Goal: Task Accomplishment & Management: Complete application form

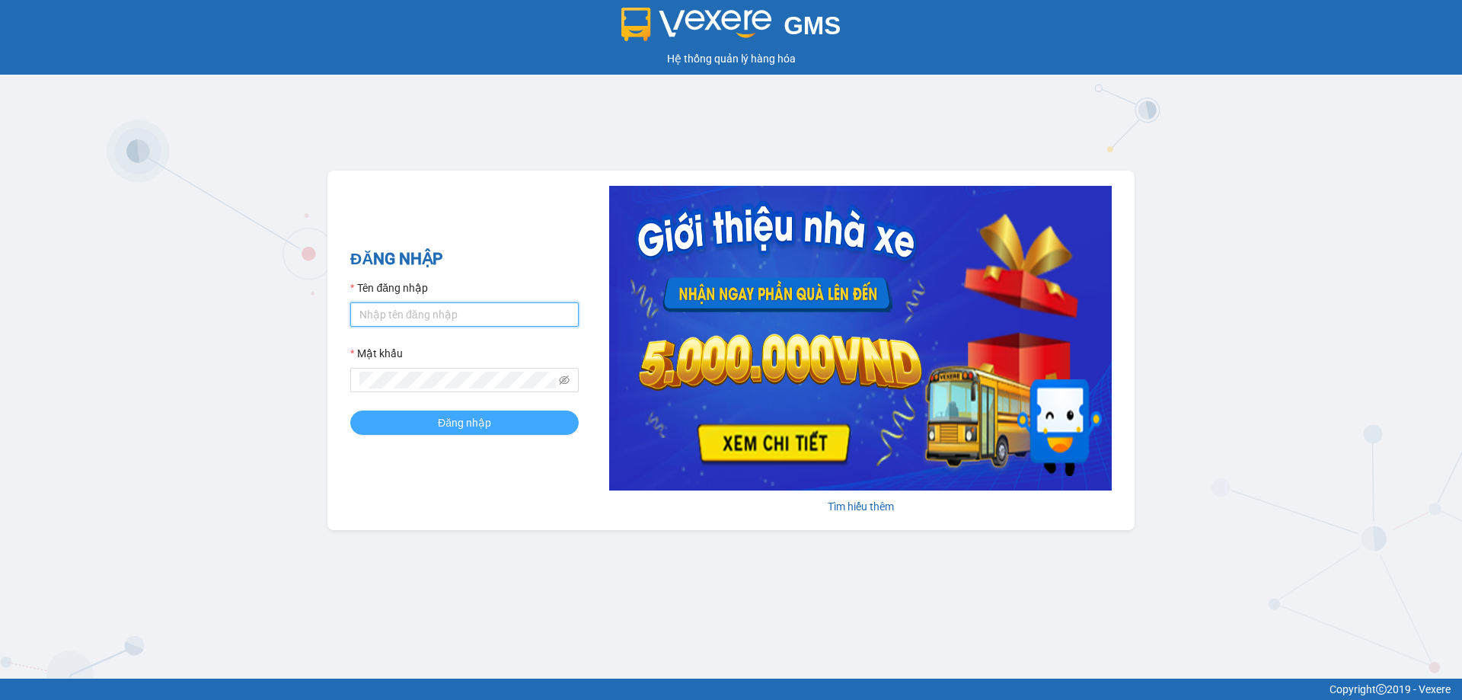
type input "vtychi.hhg"
click at [484, 426] on span "Đăng nhập" at bounding box center [464, 422] width 53 height 17
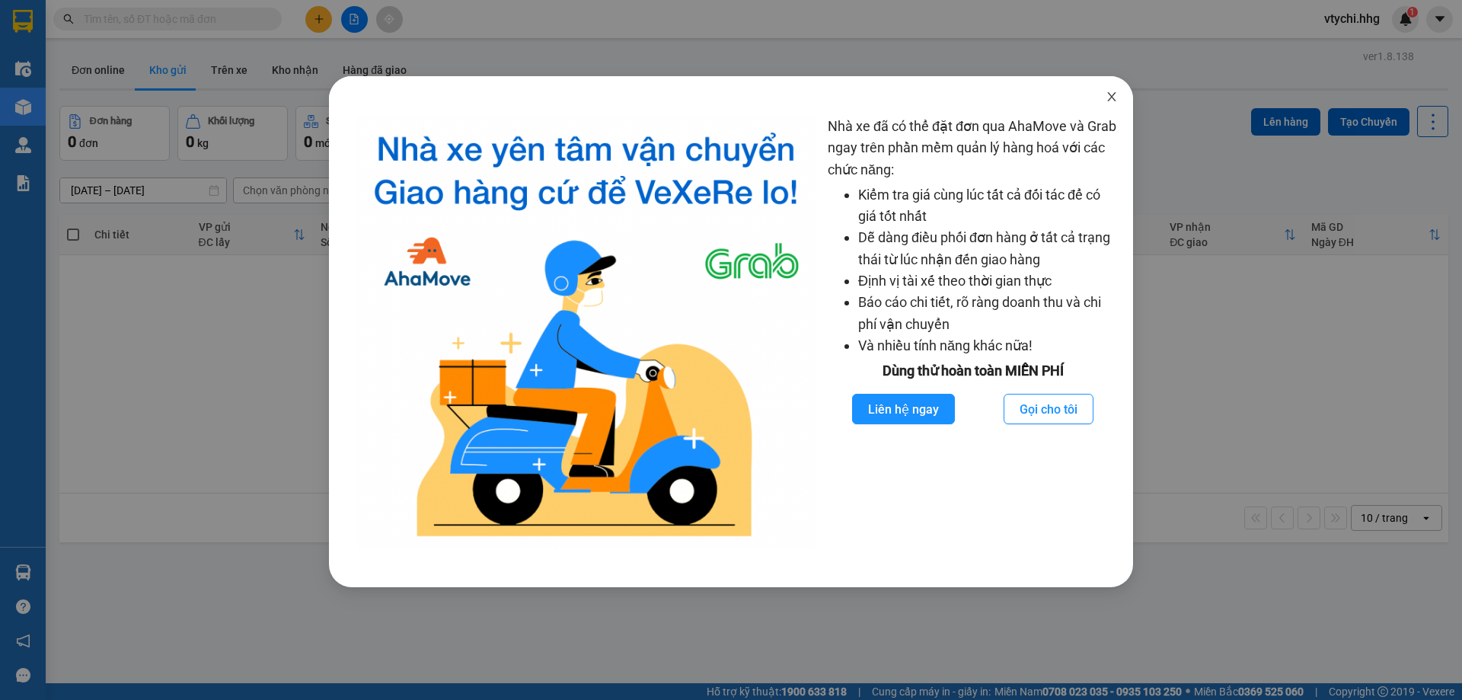
click at [1109, 98] on icon "close" at bounding box center [1112, 97] width 12 height 12
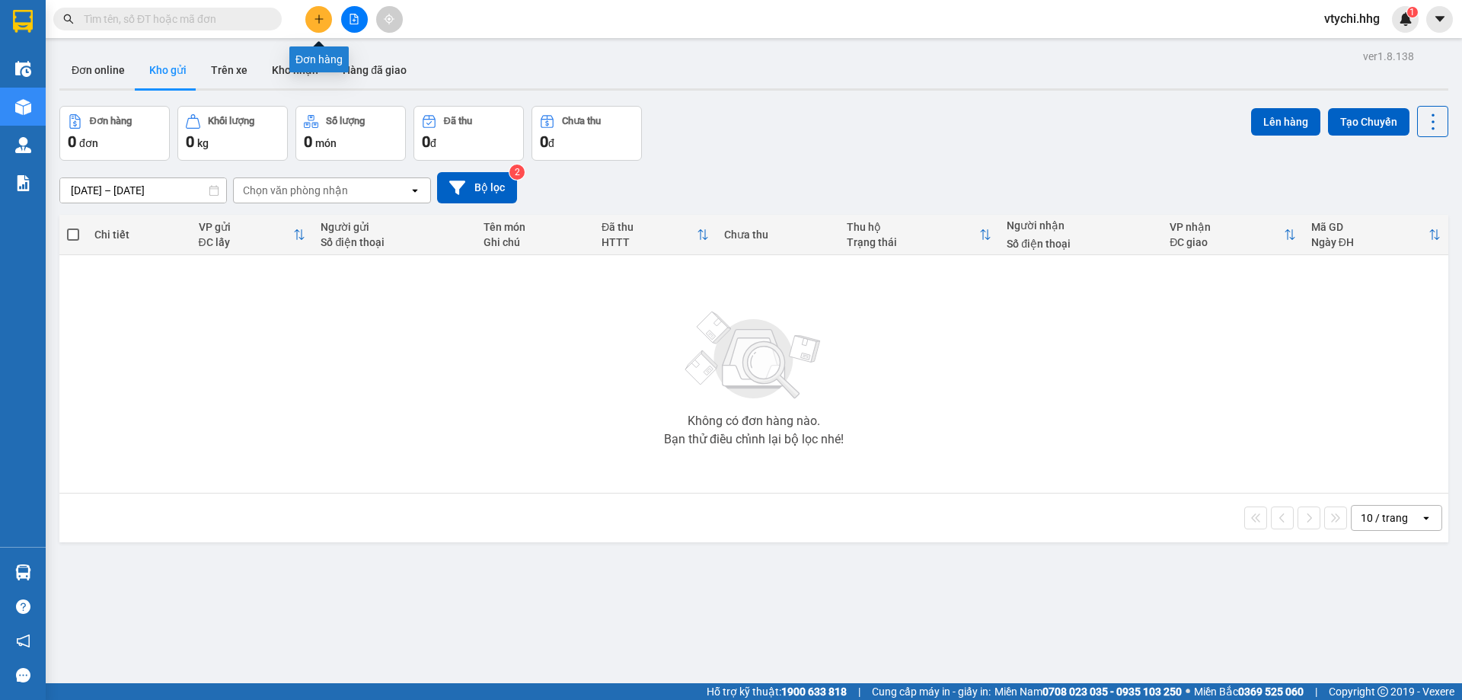
click at [321, 30] on button at bounding box center [318, 19] width 27 height 27
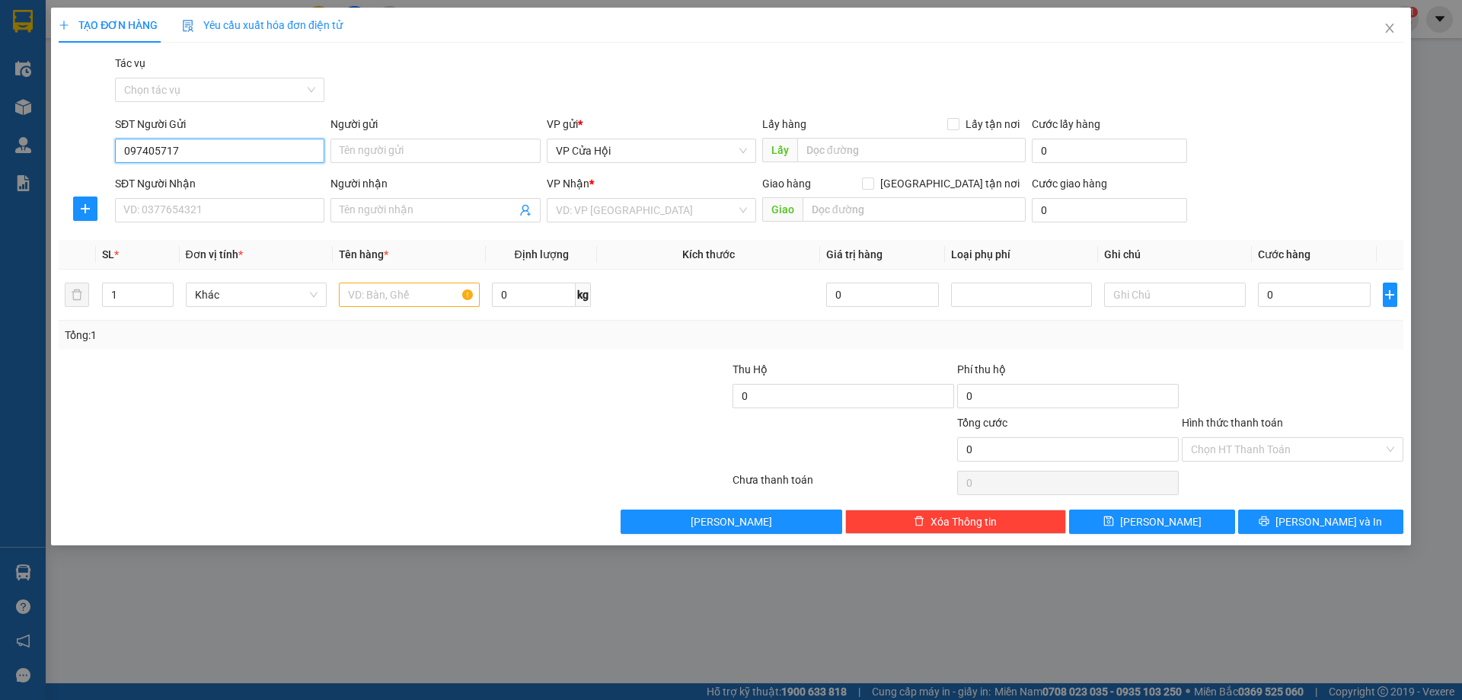
type input "0974057171"
click at [222, 186] on div "0974057171 - bích tĩnh" at bounding box center [219, 181] width 191 height 17
type input "bích tĩnh"
type input "0974057171"
click at [233, 207] on input "SĐT Người Nhận" at bounding box center [219, 210] width 209 height 24
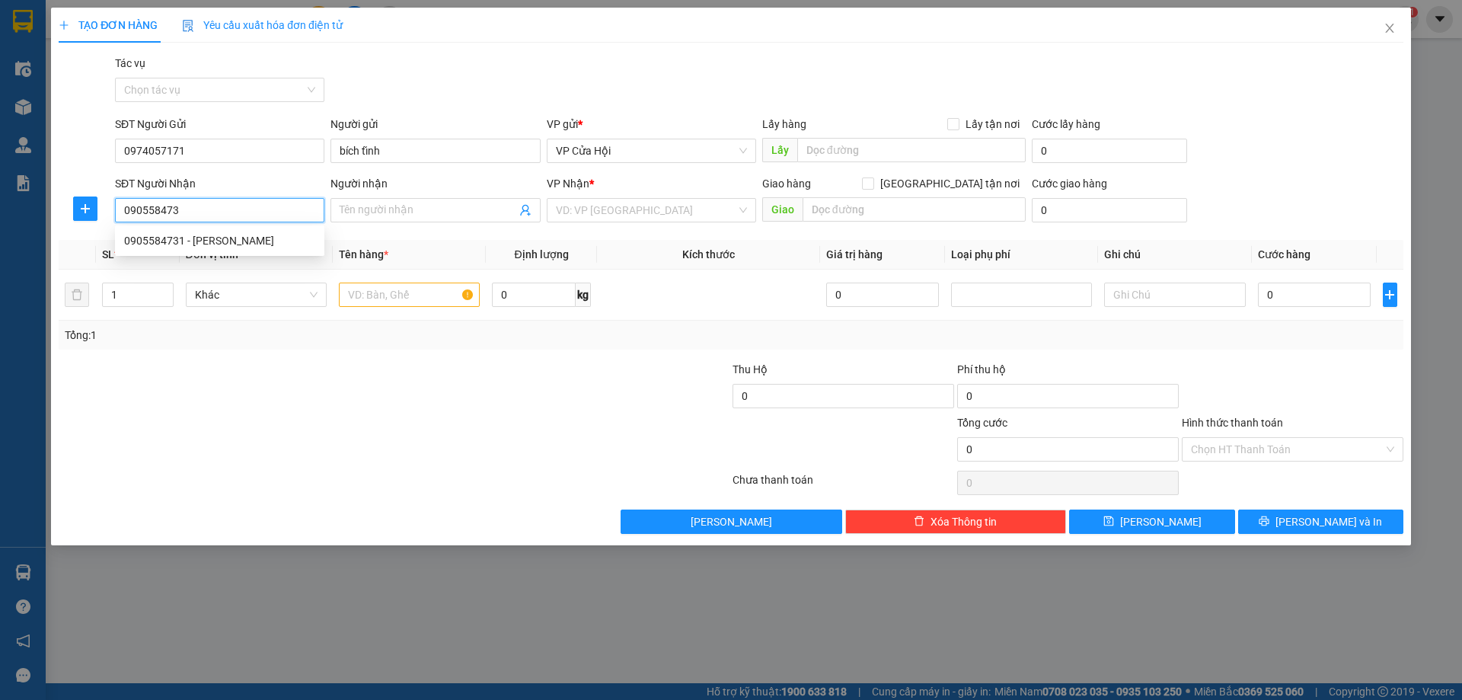
type input "0905584731"
click at [209, 237] on div "0905584731 - [PERSON_NAME]" at bounding box center [219, 240] width 191 height 17
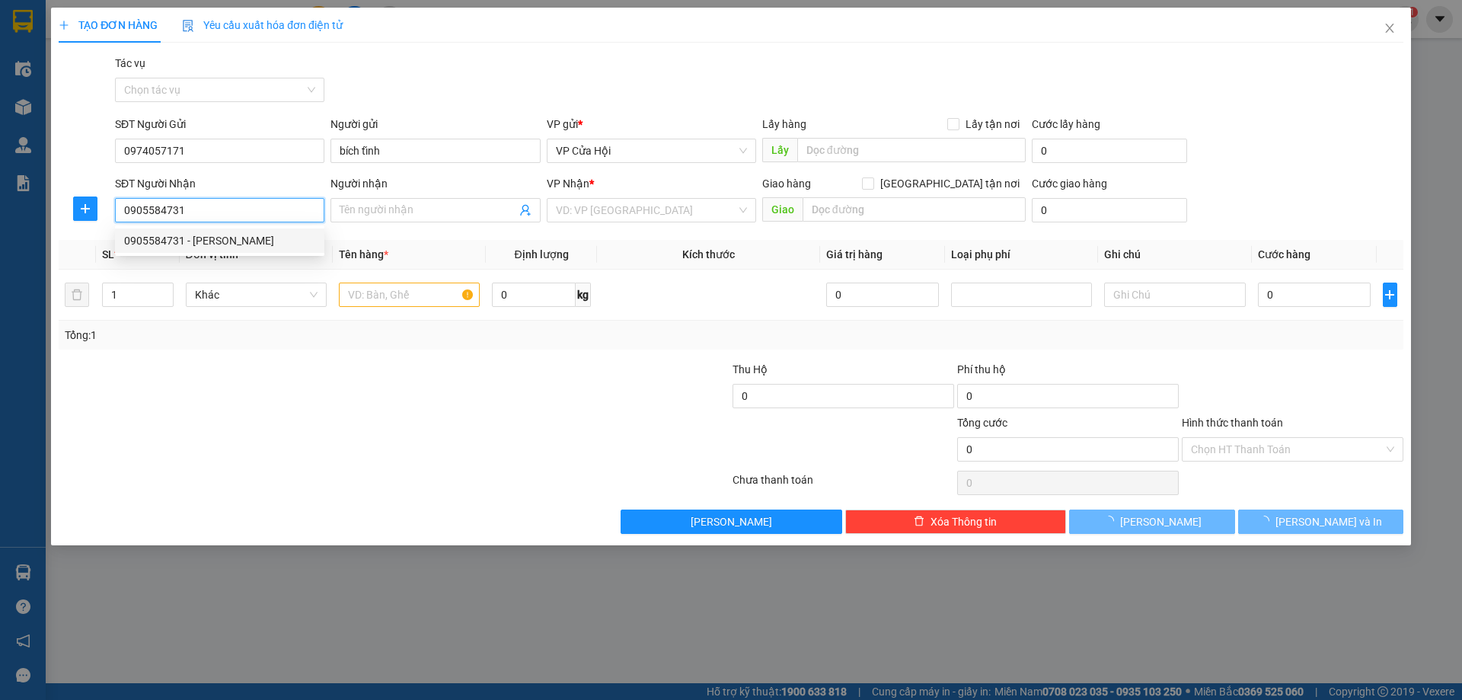
type input "thảo lê"
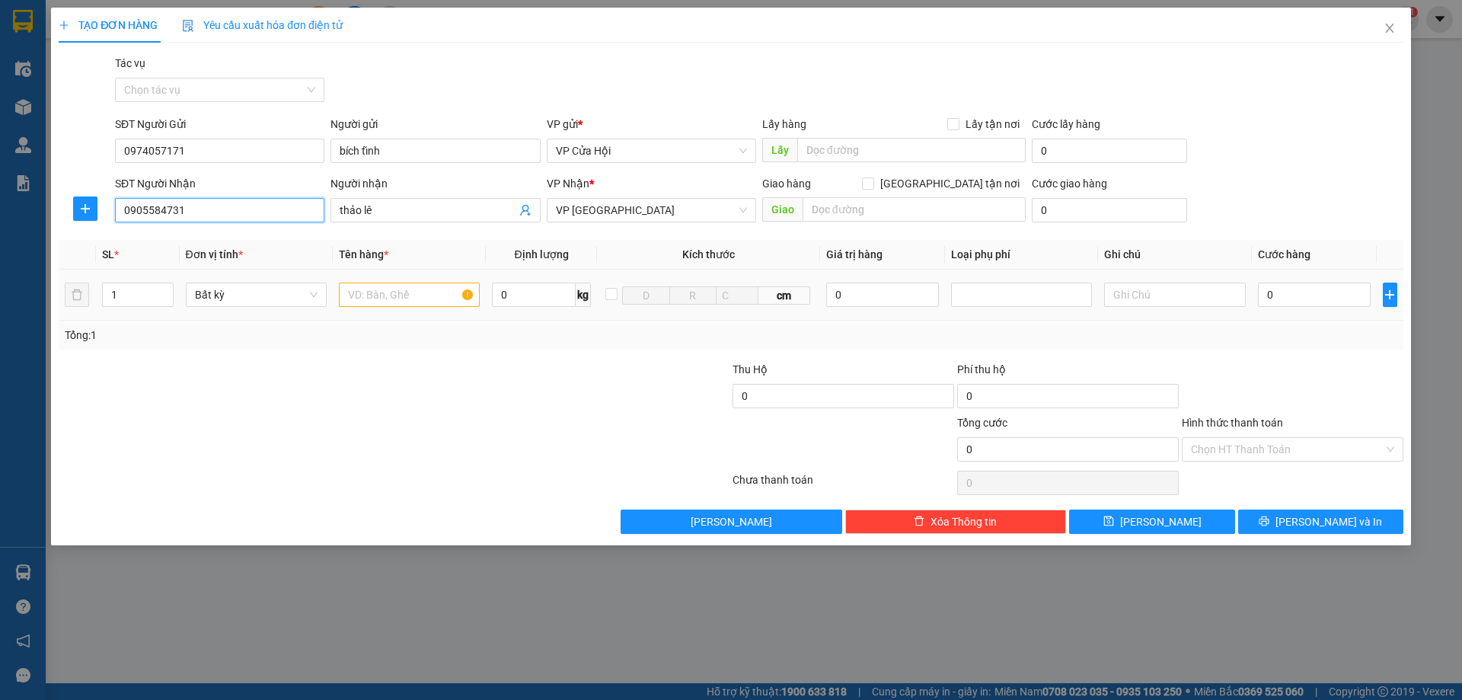
type input "0905584731"
click at [369, 295] on input "text" at bounding box center [409, 295] width 141 height 24
type input "bì xanh"
click at [1313, 304] on input "0" at bounding box center [1314, 295] width 113 height 24
type input "5"
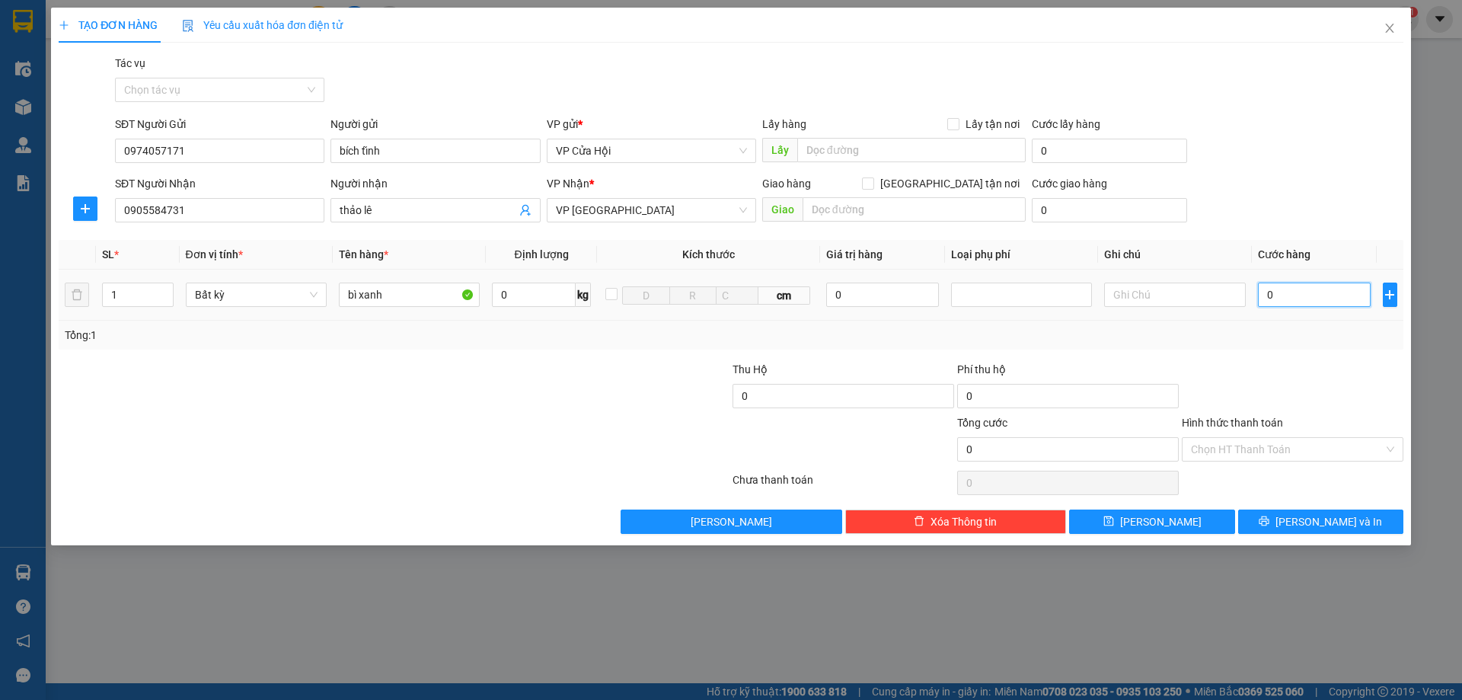
type input "5"
type input "50"
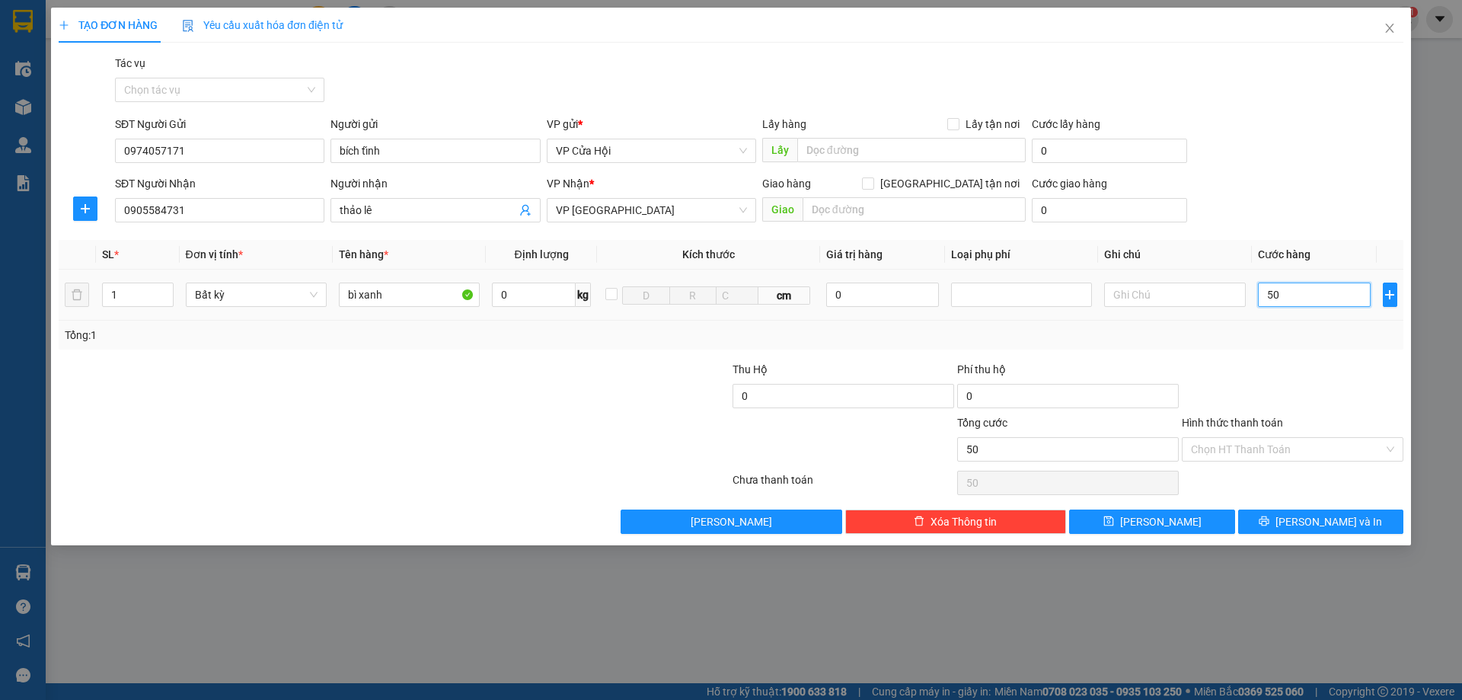
type input "500"
type input "5.000"
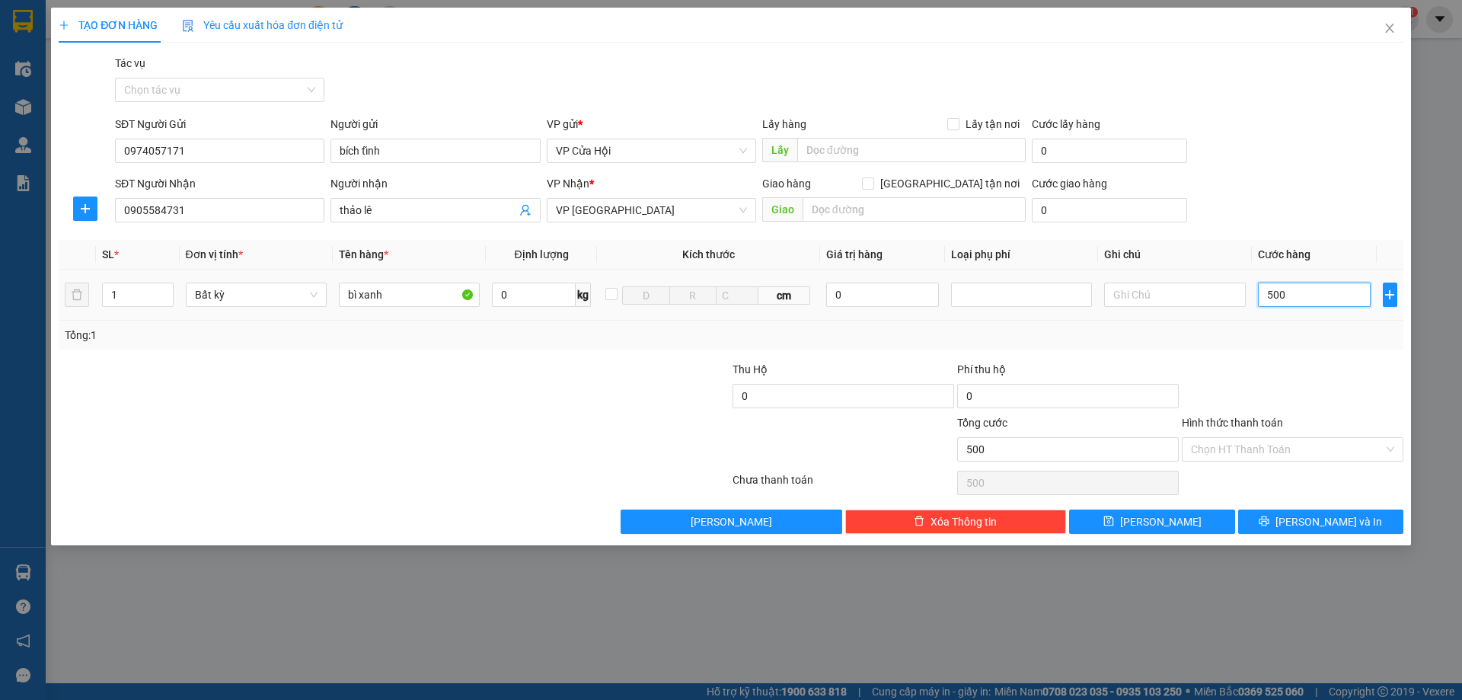
type input "5.000"
type input "50.000"
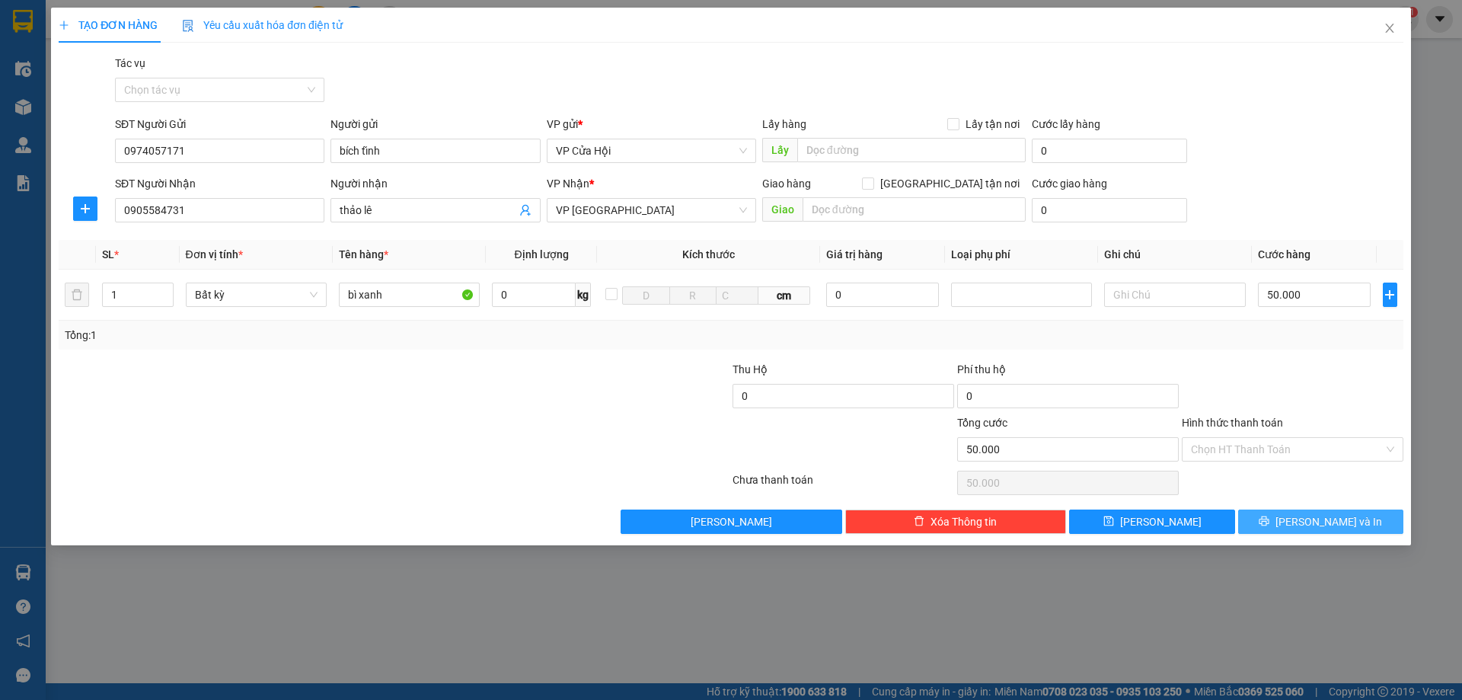
click at [1308, 516] on span "[PERSON_NAME] và In" at bounding box center [1328, 521] width 107 height 17
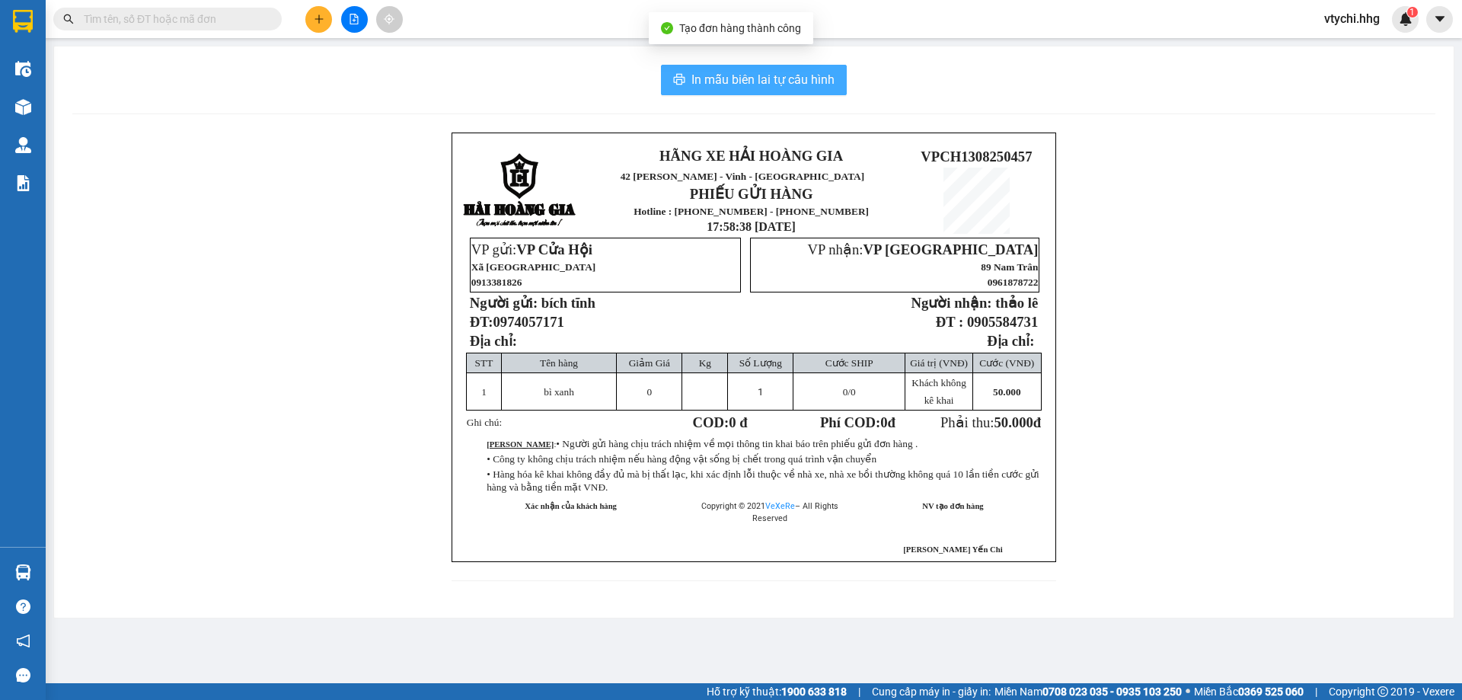
click at [795, 91] on button "In mẫu biên lai tự cấu hình" at bounding box center [754, 80] width 186 height 30
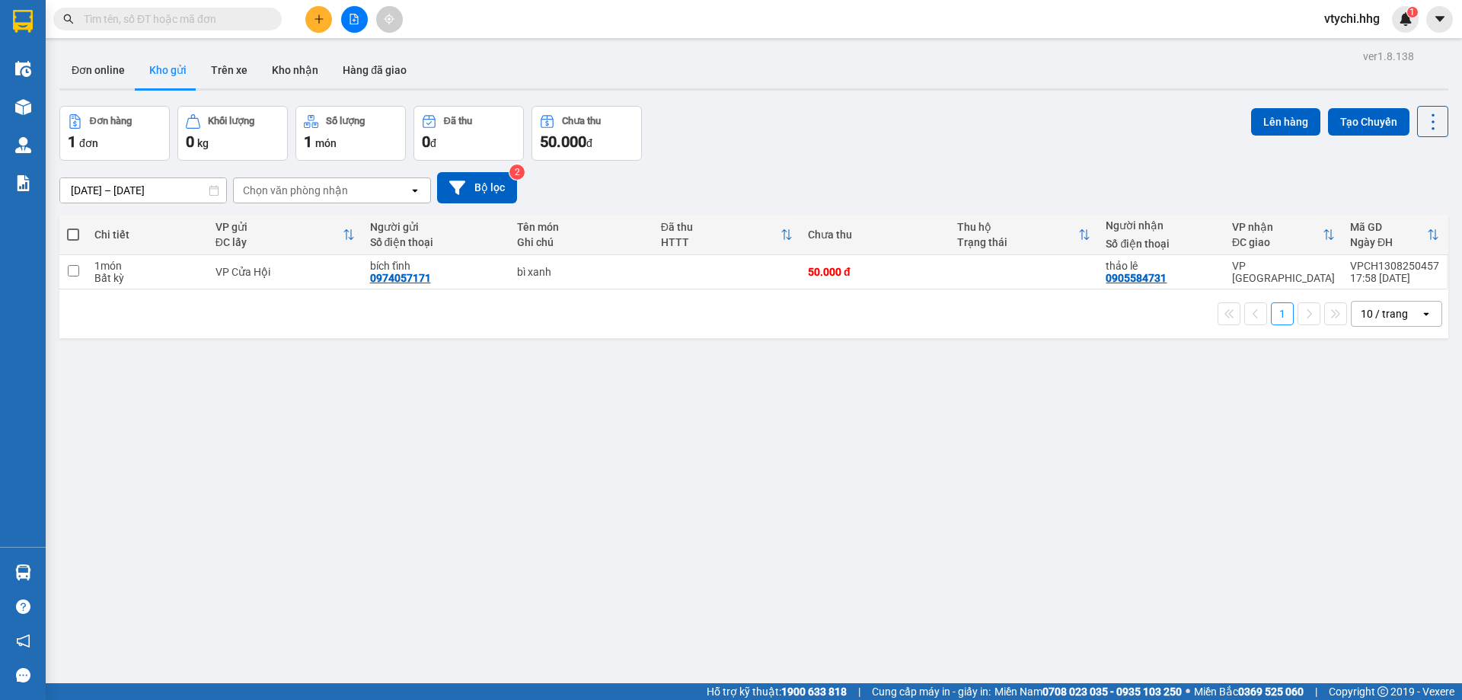
click at [819, 136] on div "Đơn hàng 1 đơn Khối lượng 0 kg Số lượng 1 món Đã thu 0 đ Chưa thu 50.000 đ Lên …" at bounding box center [753, 133] width 1389 height 55
click at [322, 24] on button at bounding box center [318, 19] width 27 height 27
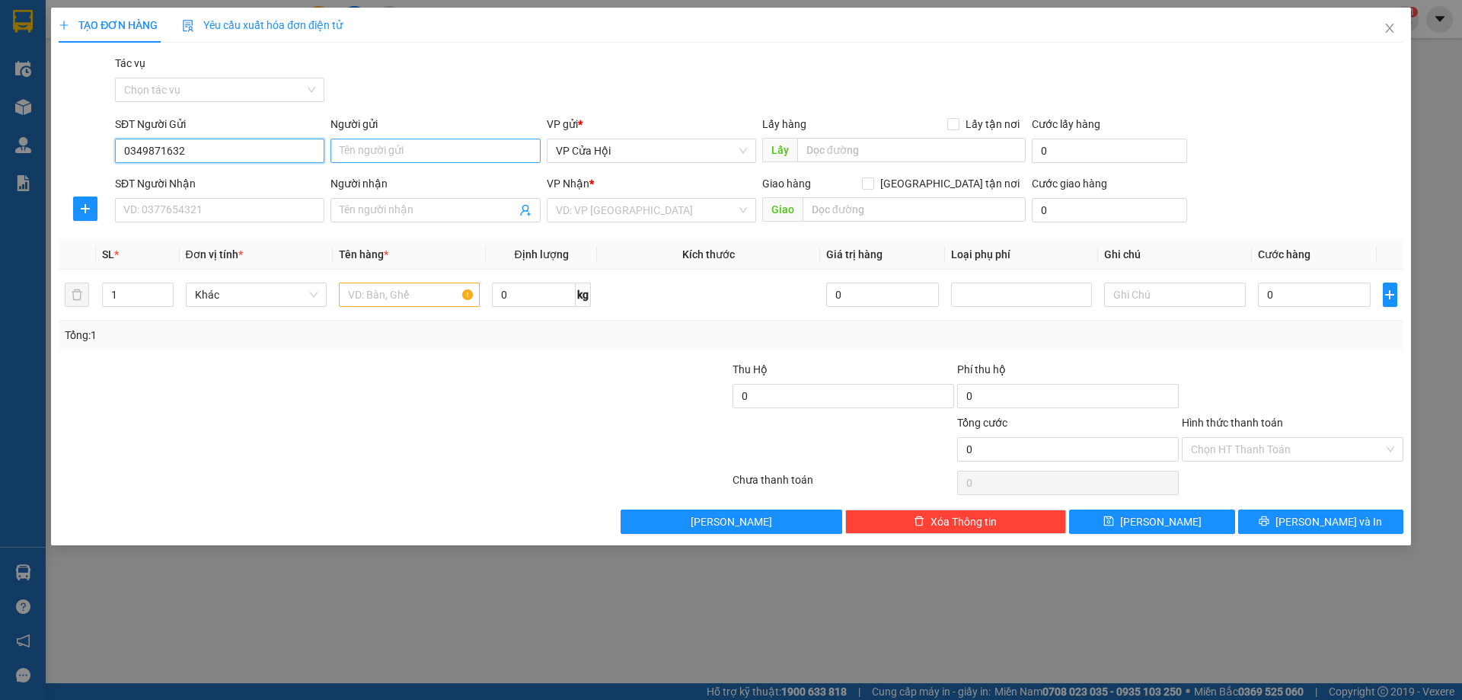
type input "0349871632"
click at [407, 156] on input "Người gửi" at bounding box center [434, 151] width 209 height 24
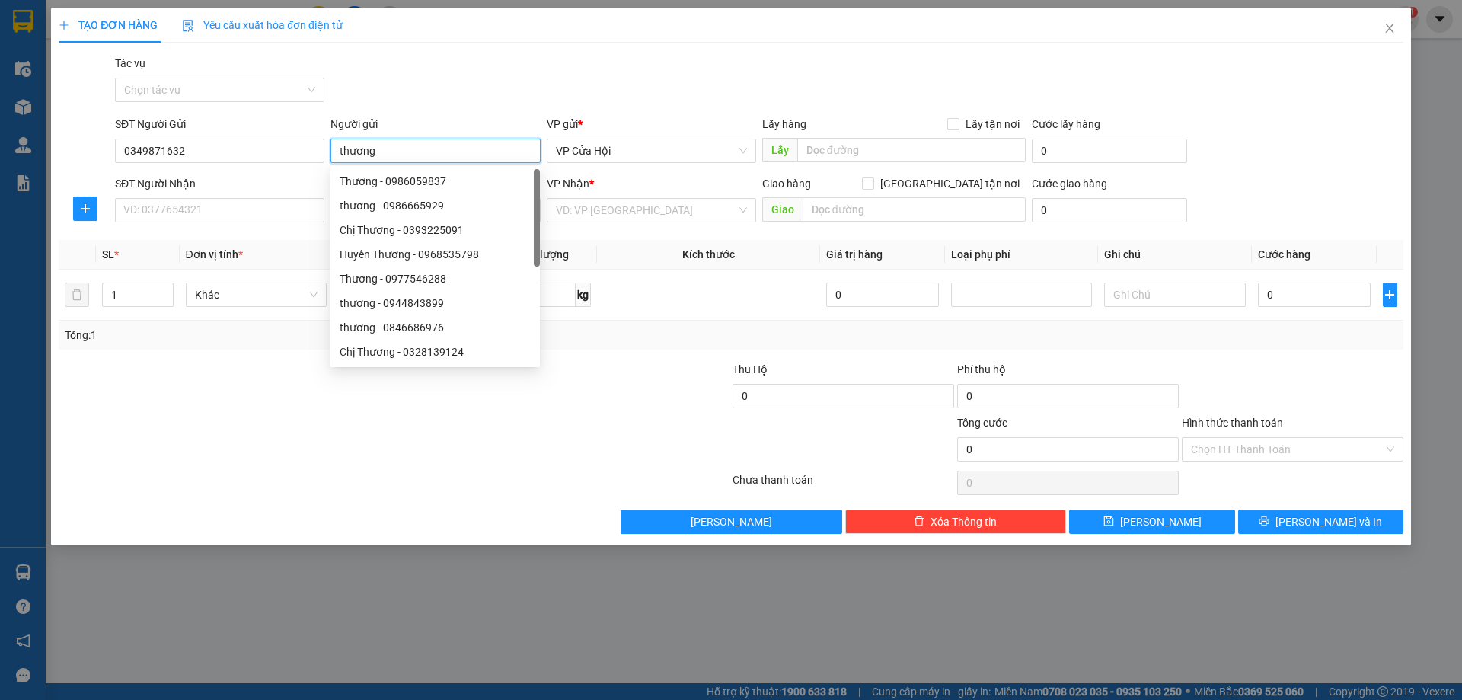
type input "thương"
click at [154, 395] on div at bounding box center [281, 387] width 449 height 53
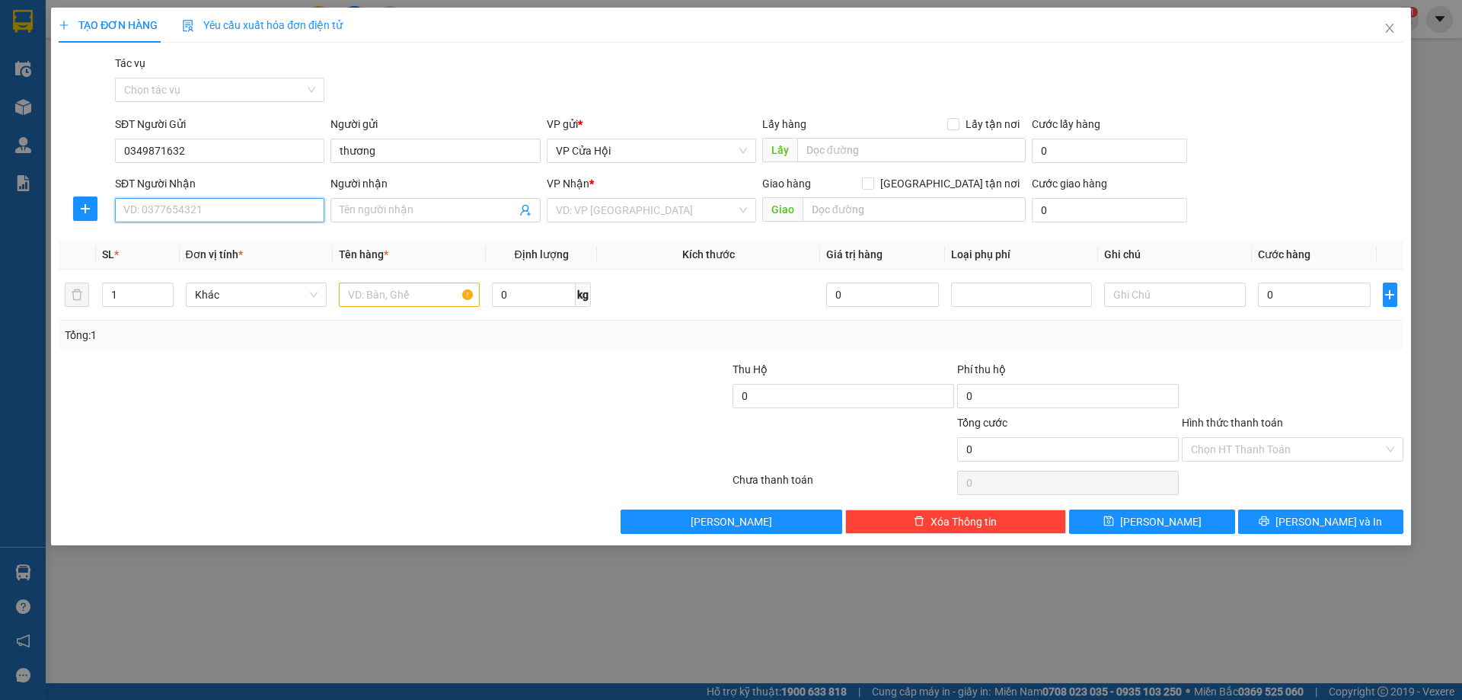
click at [180, 214] on input "SĐT Người Nhận" at bounding box center [219, 210] width 209 height 24
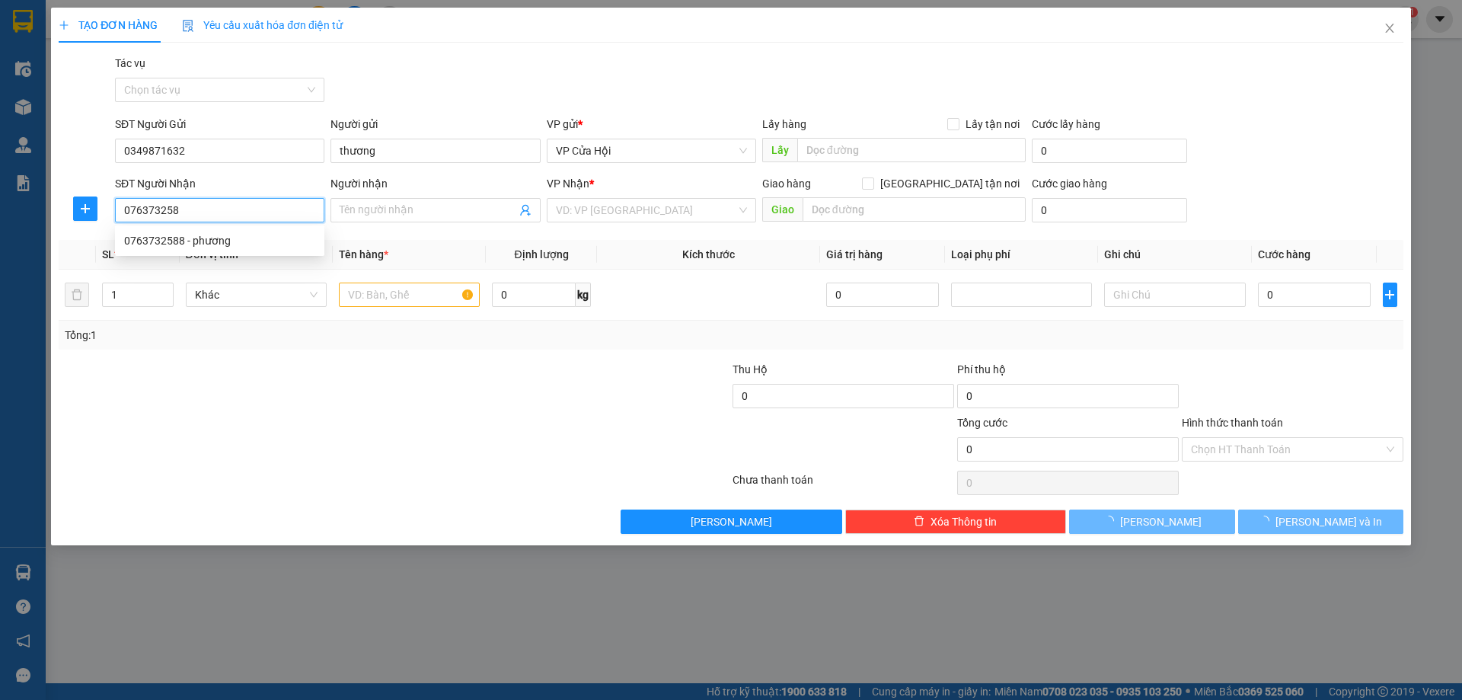
type input "0763732588"
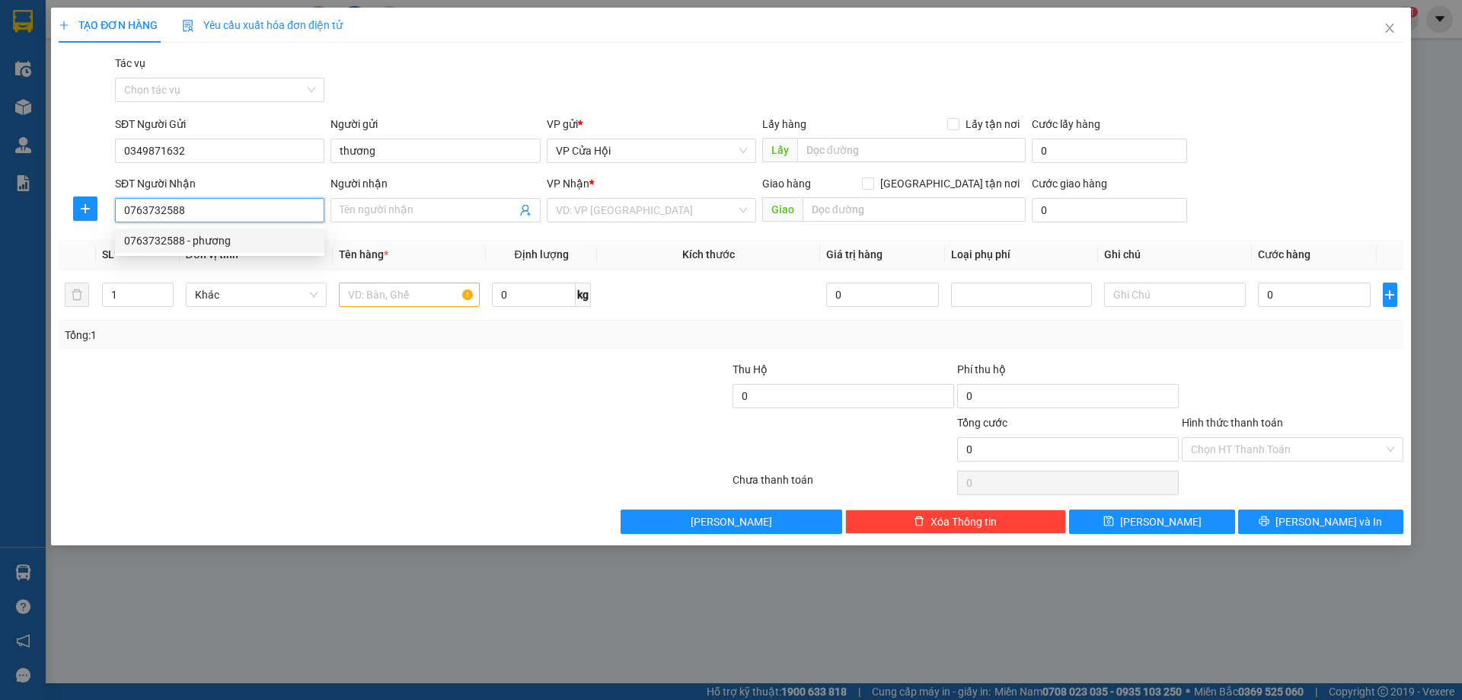
click at [218, 238] on div "0763732588 - phương" at bounding box center [219, 240] width 191 height 17
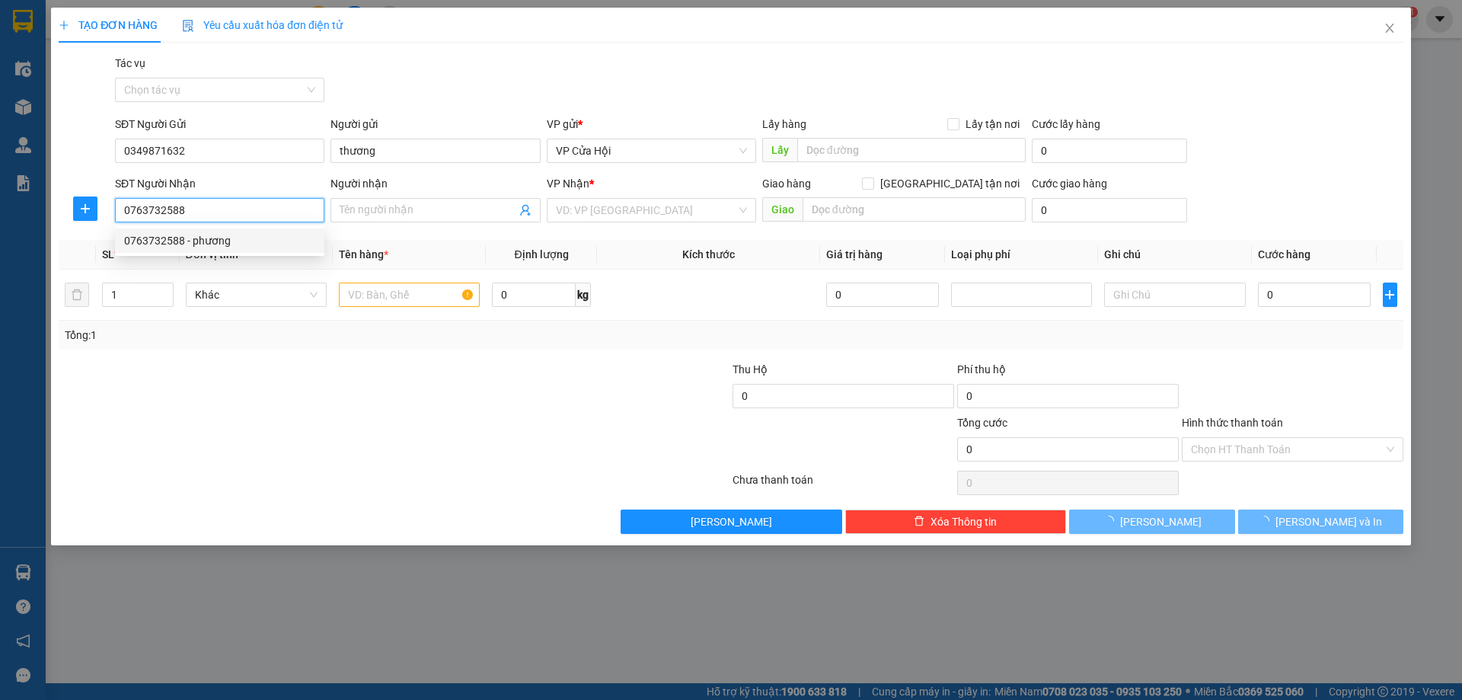
type input "phương"
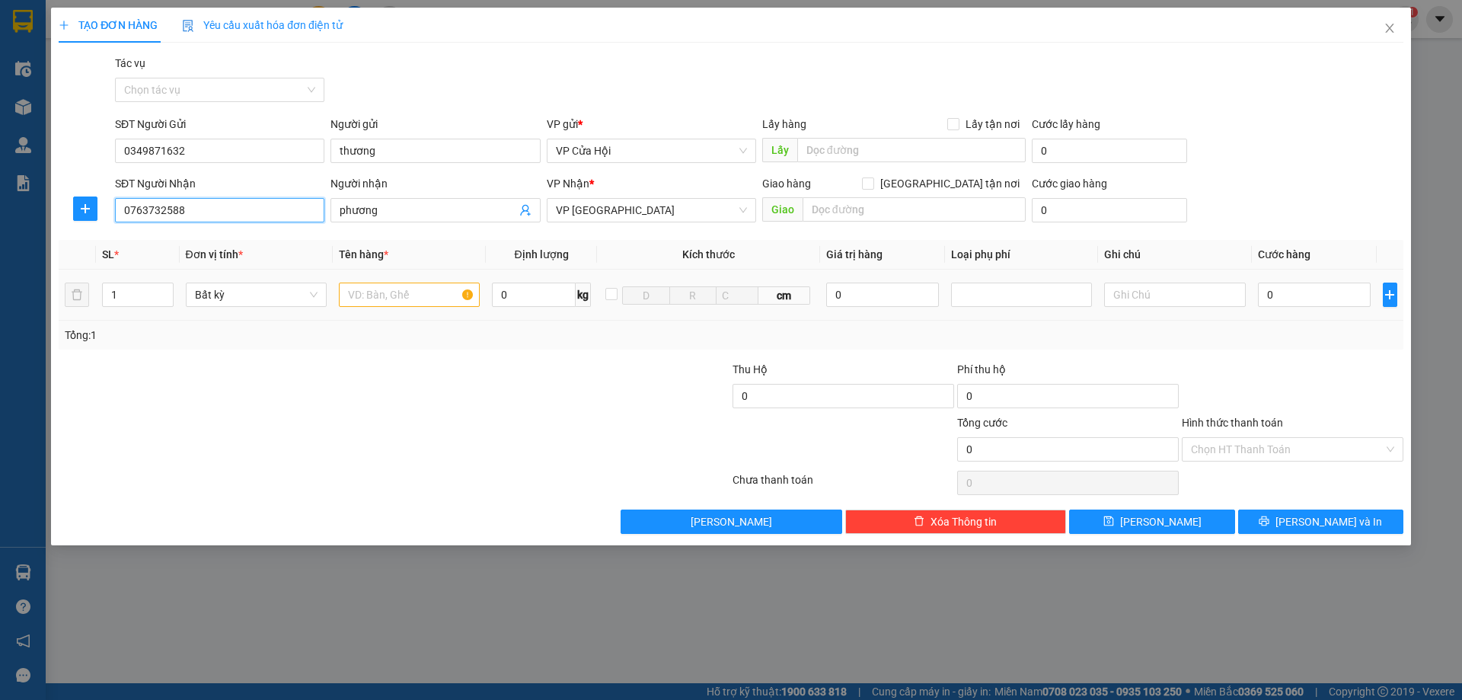
type input "0763732588"
click at [398, 292] on input "text" at bounding box center [409, 295] width 141 height 24
type input "xốp"
click at [1314, 283] on input "0" at bounding box center [1314, 295] width 113 height 24
type input "5"
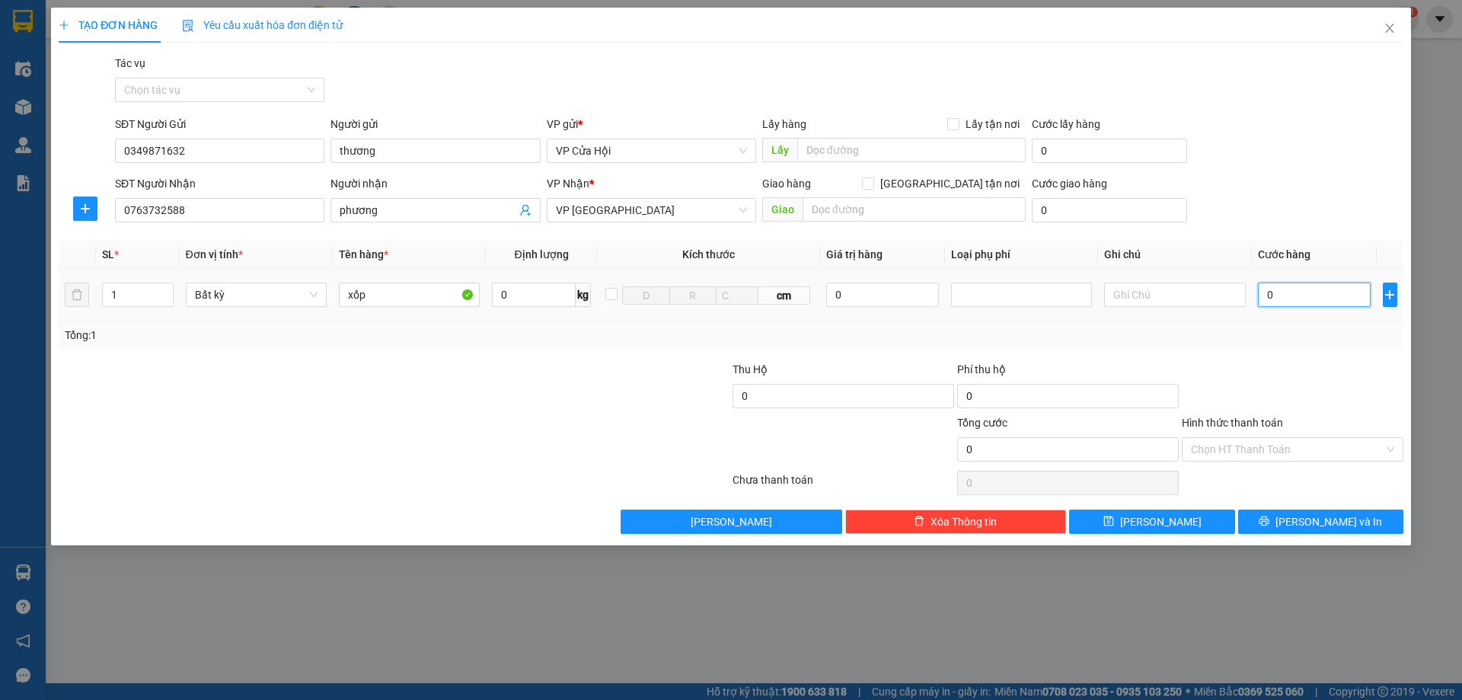
type input "5"
type input "50"
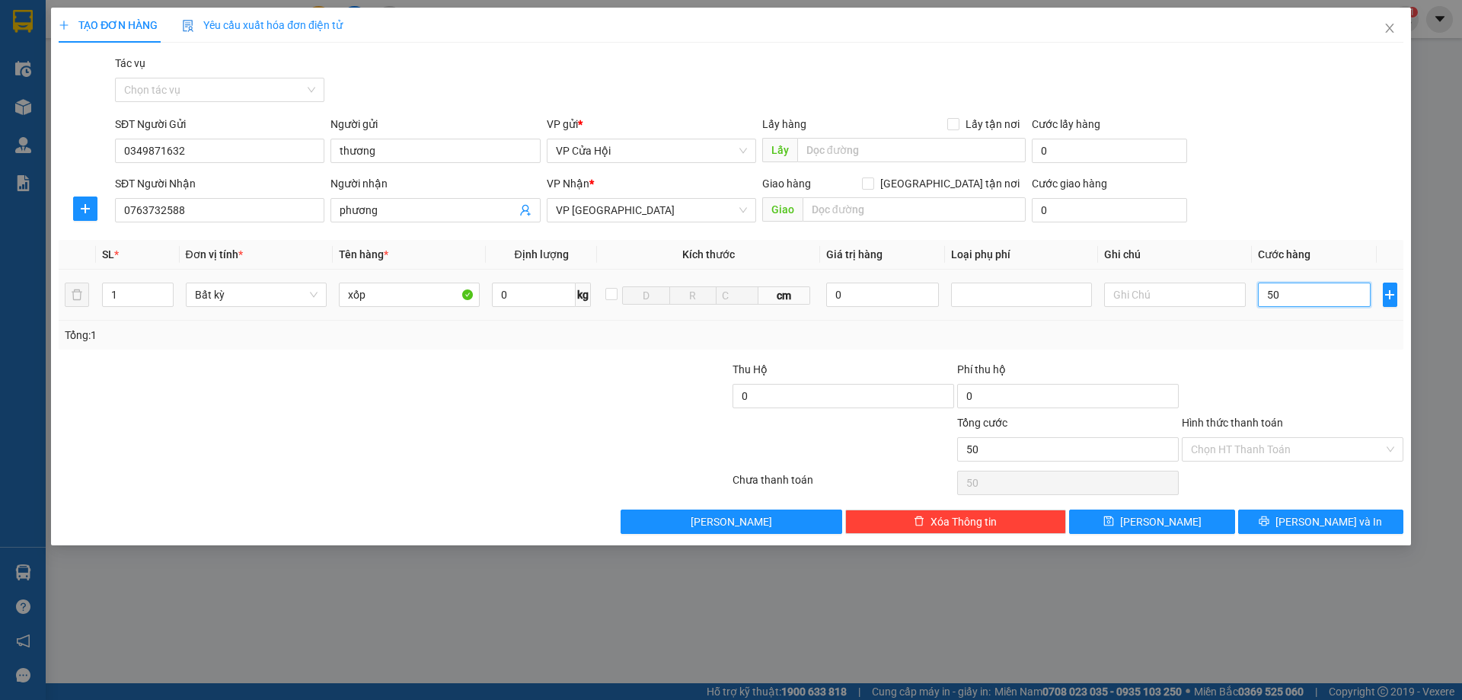
type input "500"
type input "5.000"
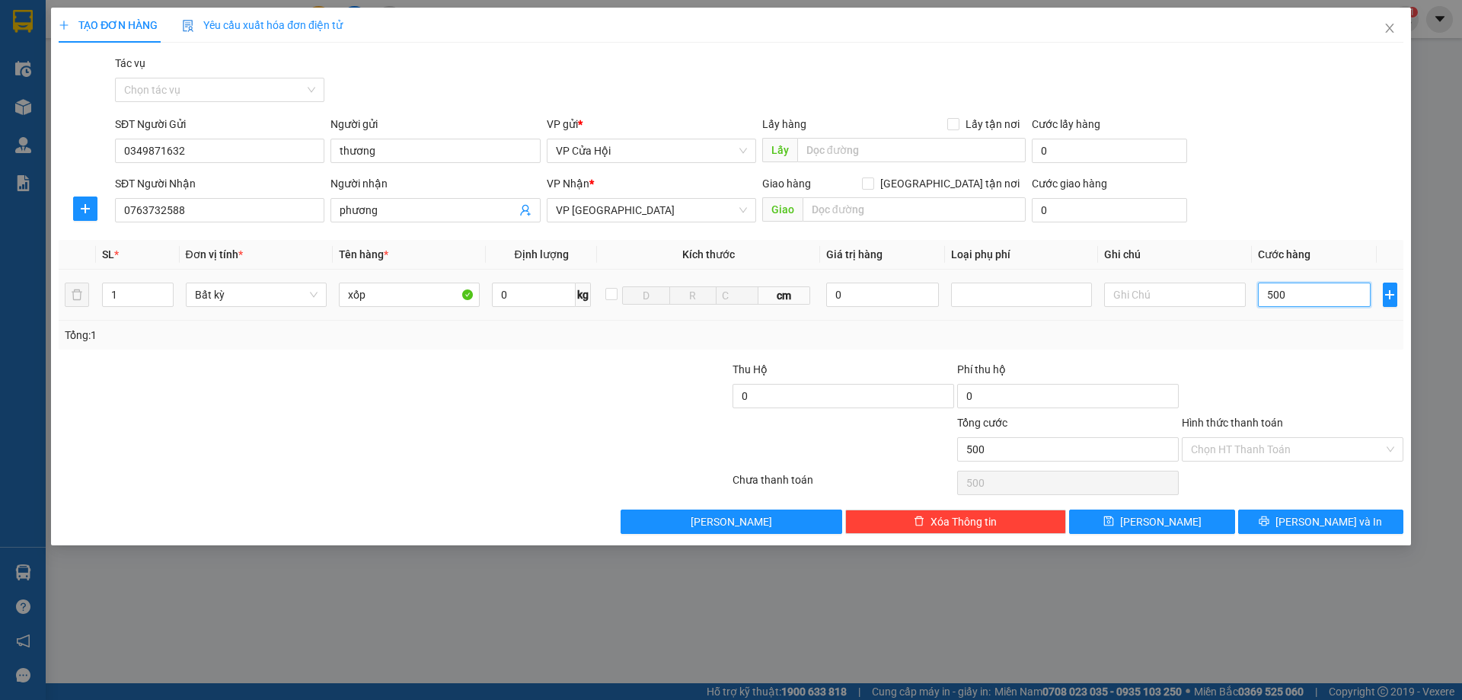
type input "5.000"
type input "50.000"
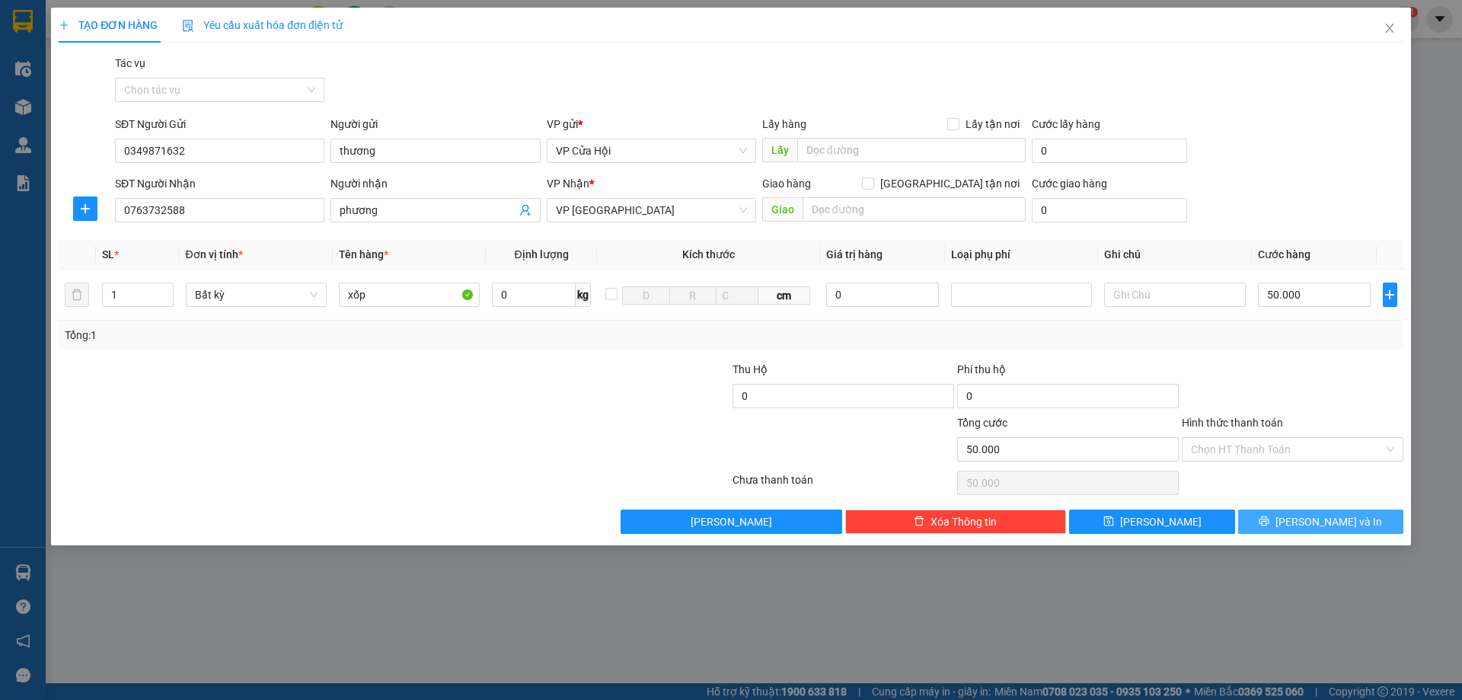
click at [1317, 516] on span "[PERSON_NAME] và In" at bounding box center [1328, 521] width 107 height 17
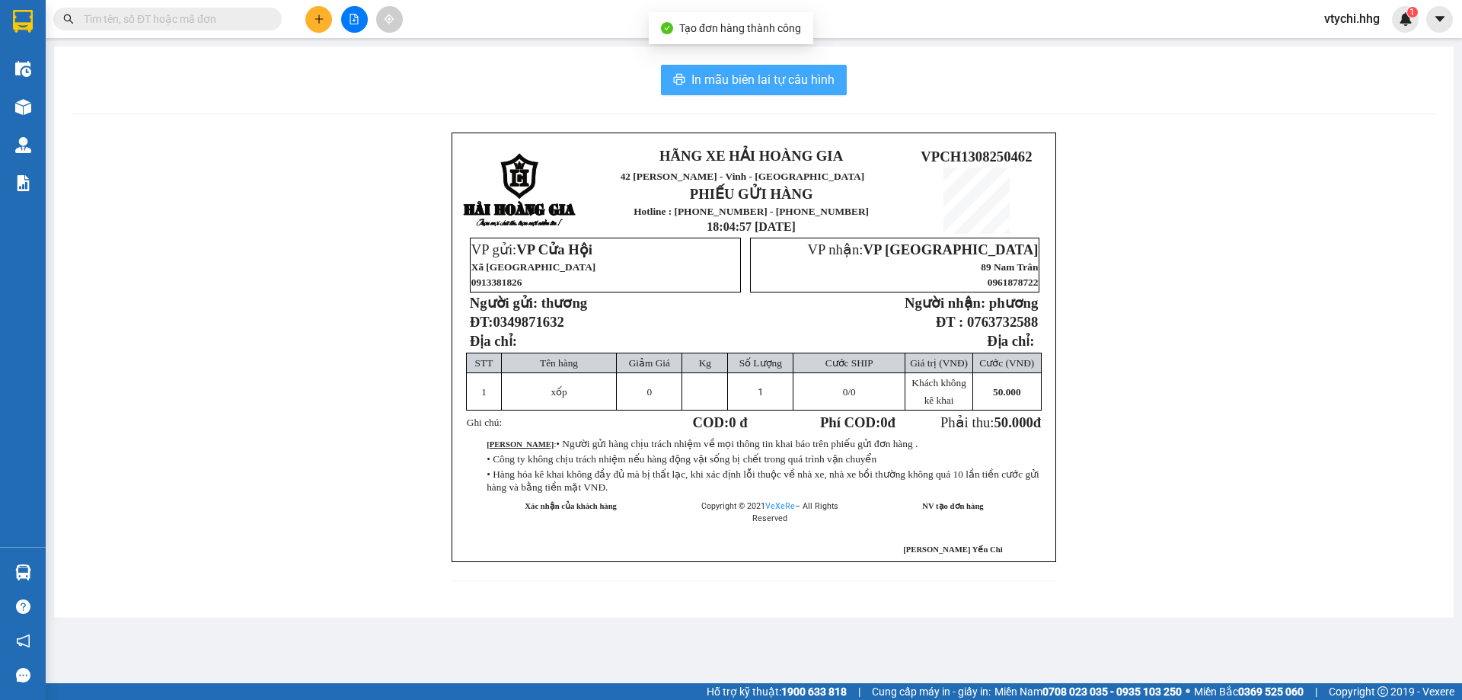
click at [796, 65] on button "In mẫu biên lai tự cấu hình" at bounding box center [754, 80] width 186 height 30
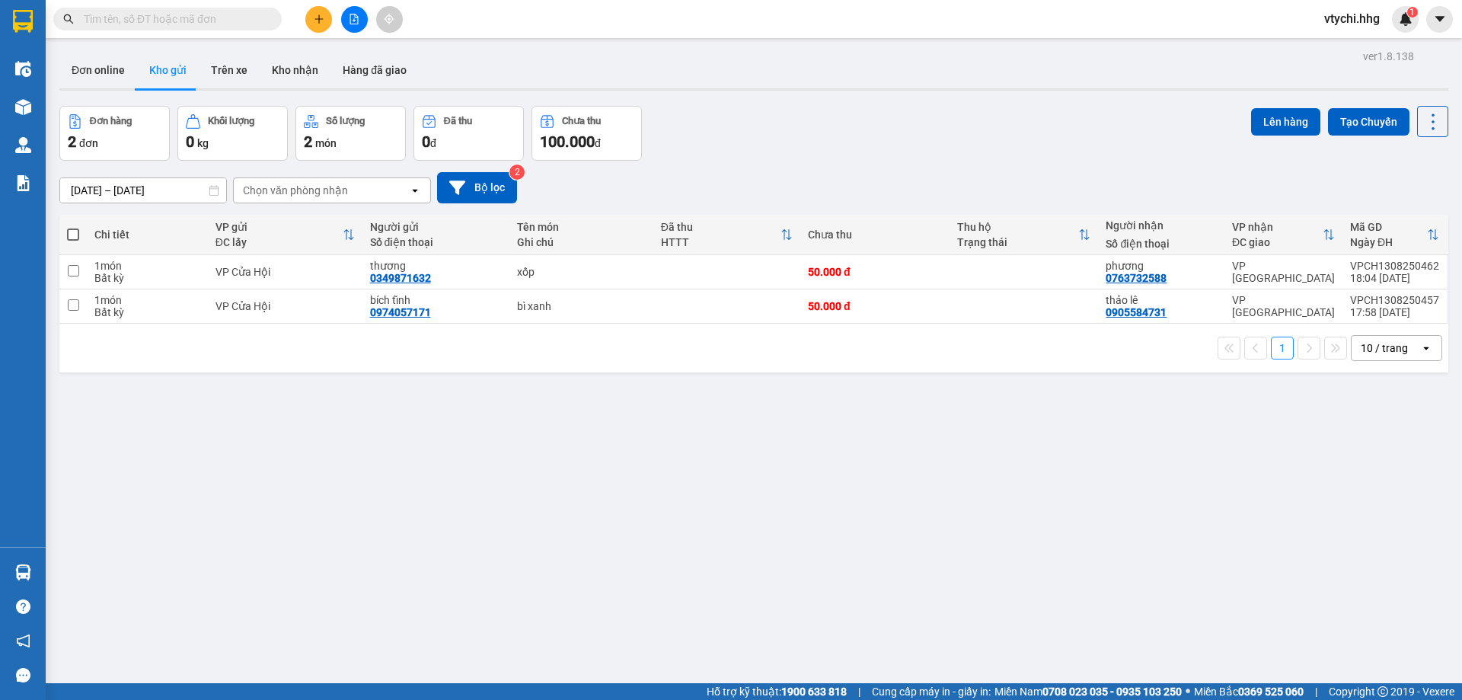
click at [747, 503] on div "ver 1.8.138 Đơn online Kho gửi Trên xe Kho nhận Hàng đã giao Đơn hàng 2 đơn Khố…" at bounding box center [753, 396] width 1401 height 700
click at [312, 17] on button at bounding box center [318, 19] width 27 height 27
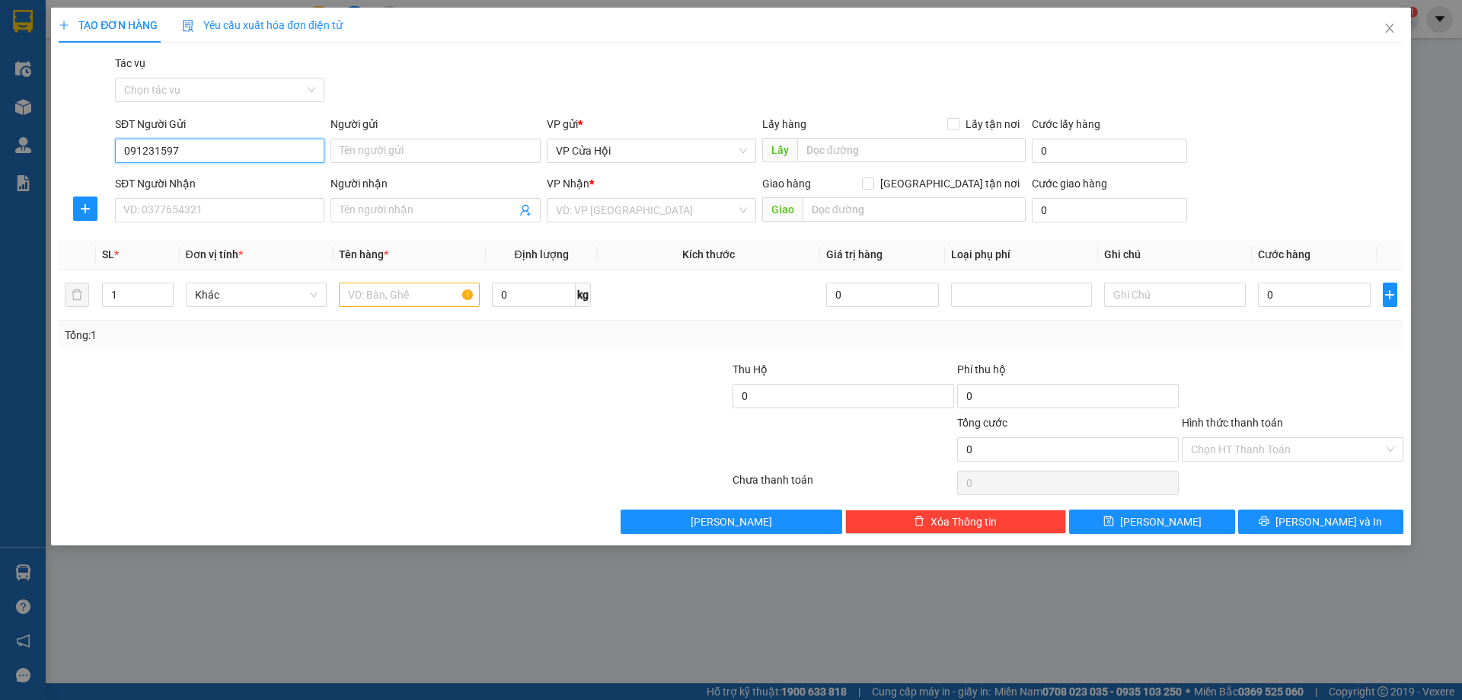
type input "0912315979"
click at [196, 182] on div "0912315979 - chú an" at bounding box center [219, 181] width 191 height 17
type input "chú an"
type input "0912315979"
click at [231, 202] on input "SĐT Người Nhận" at bounding box center [219, 210] width 209 height 24
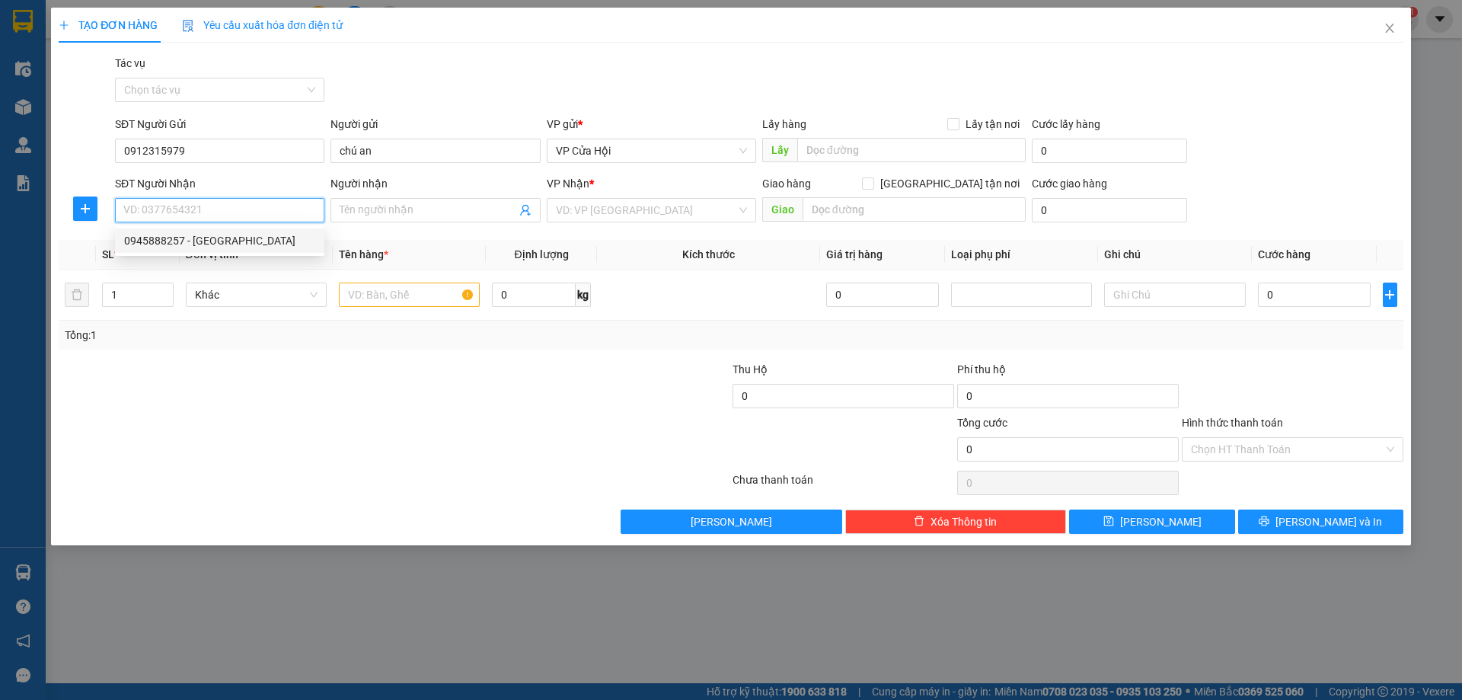
click at [204, 241] on div "0945888257 - [GEOGRAPHIC_DATA]" at bounding box center [219, 240] width 191 height 17
type input "0945888257"
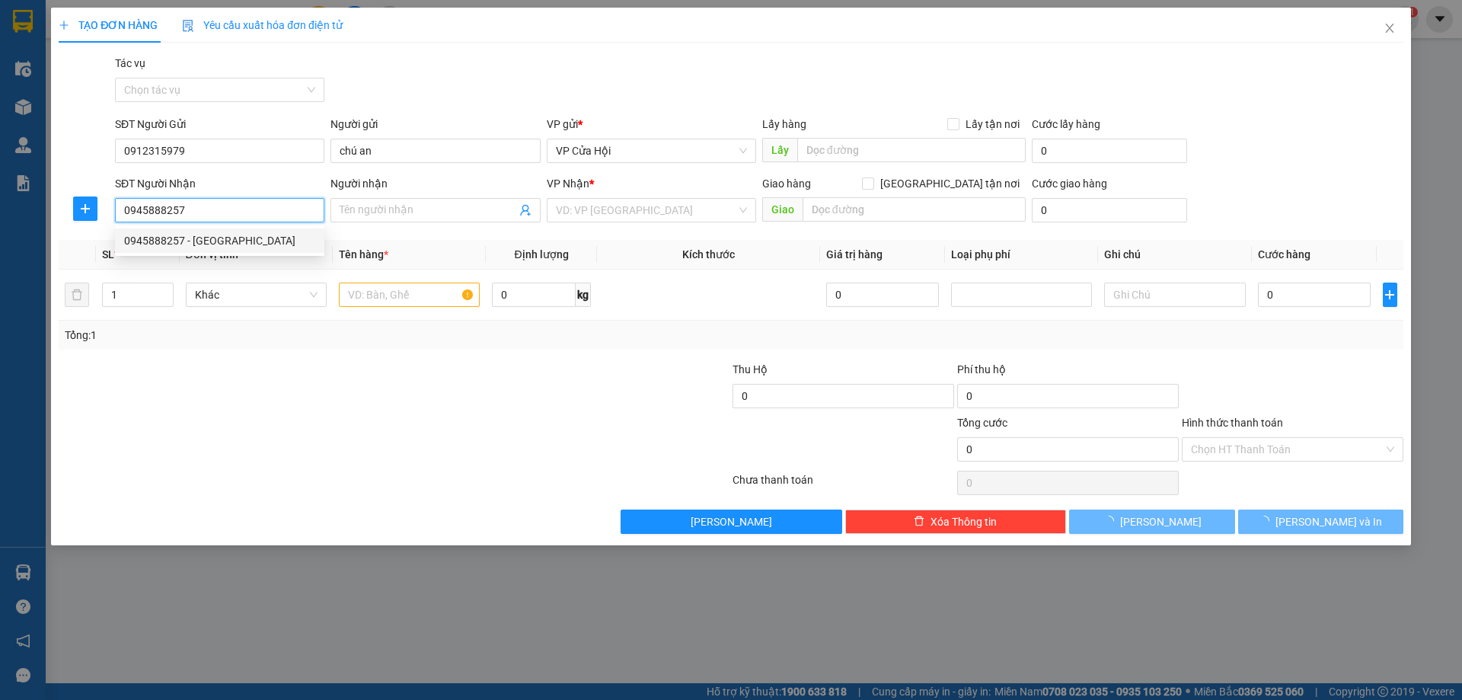
type input "[PERSON_NAME]"
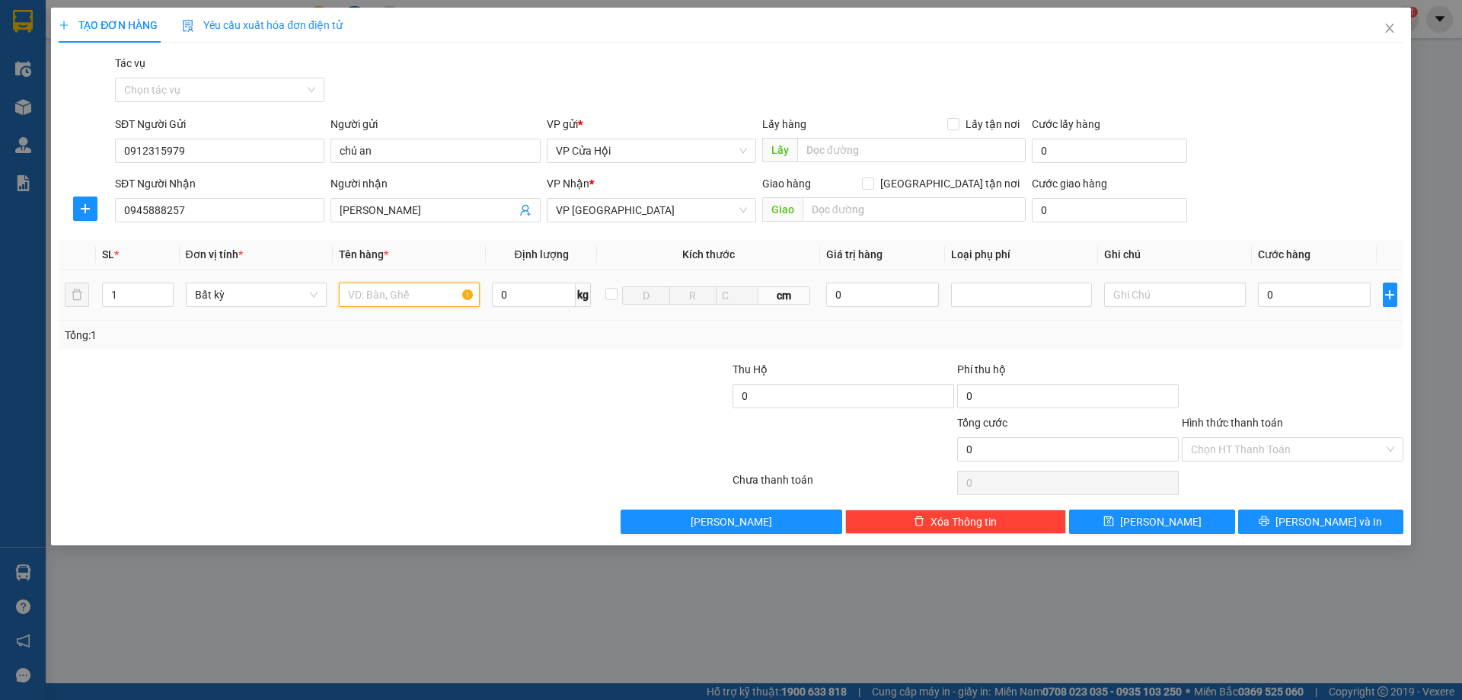
click at [389, 298] on input "text" at bounding box center [409, 295] width 141 height 24
type input "ct trứng"
click at [1293, 302] on input "0" at bounding box center [1314, 295] width 113 height 24
type input "5"
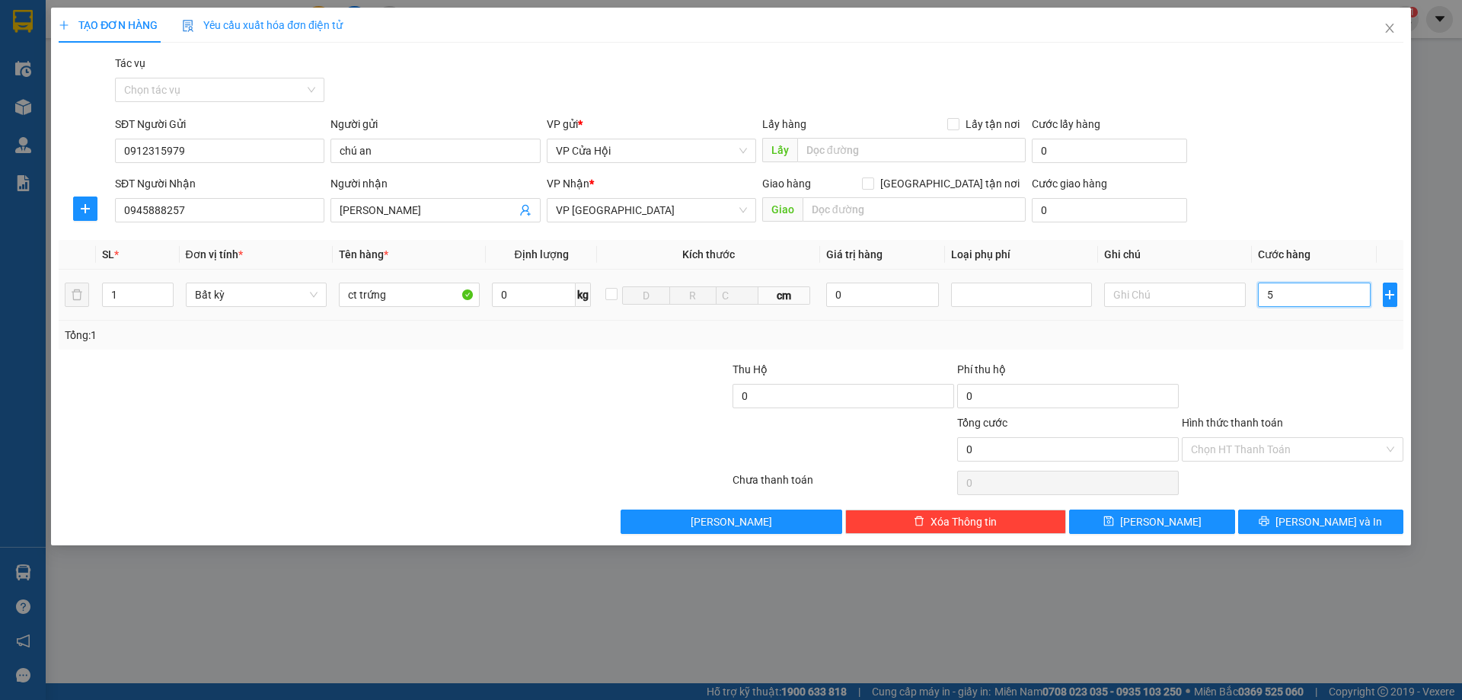
type input "5"
type input "50"
type input "500"
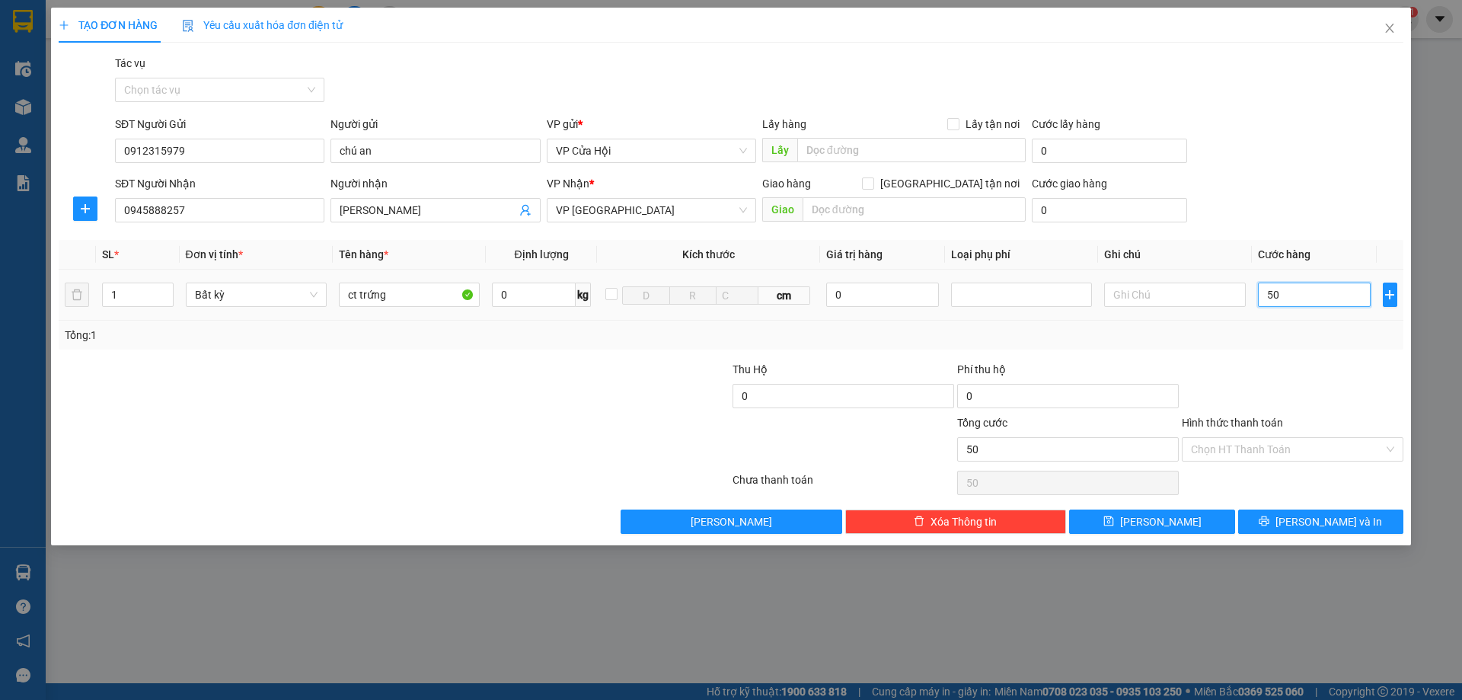
type input "500"
type input "5.000"
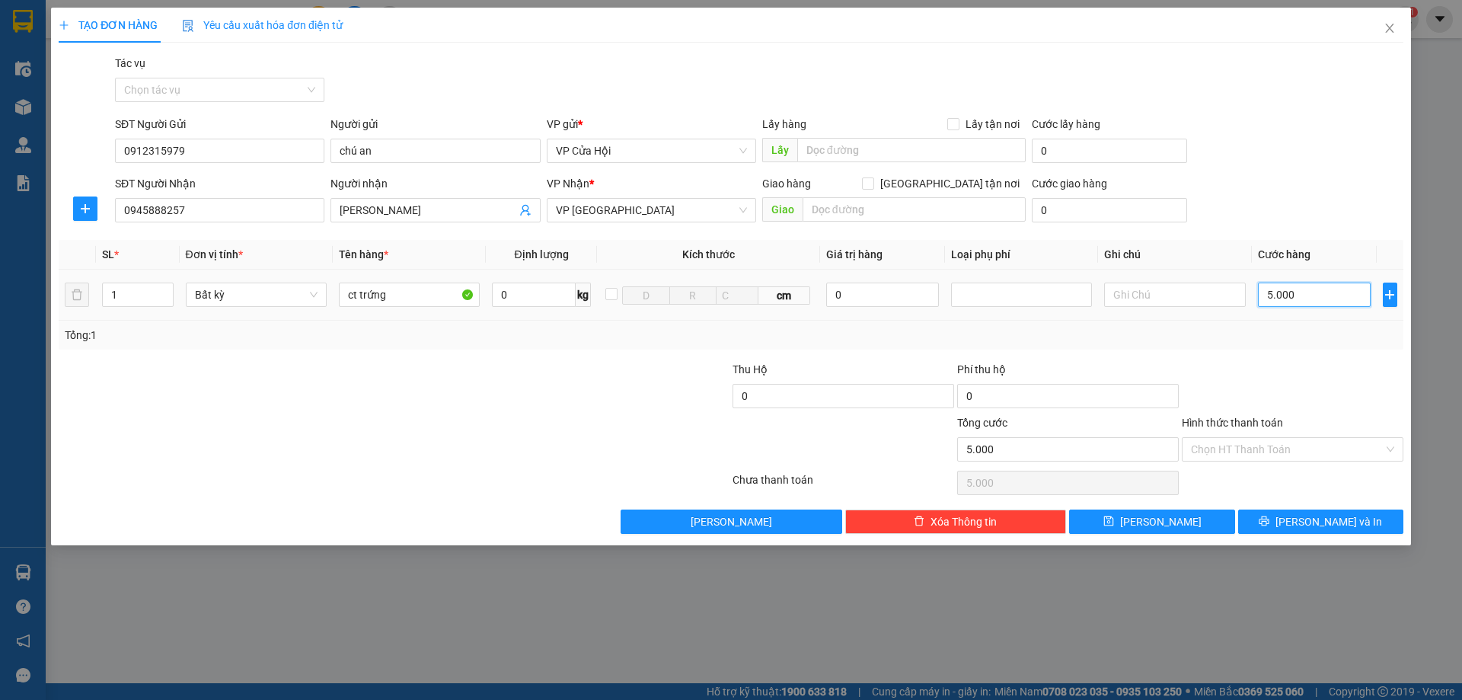
type input "50.000"
type input "500.000"
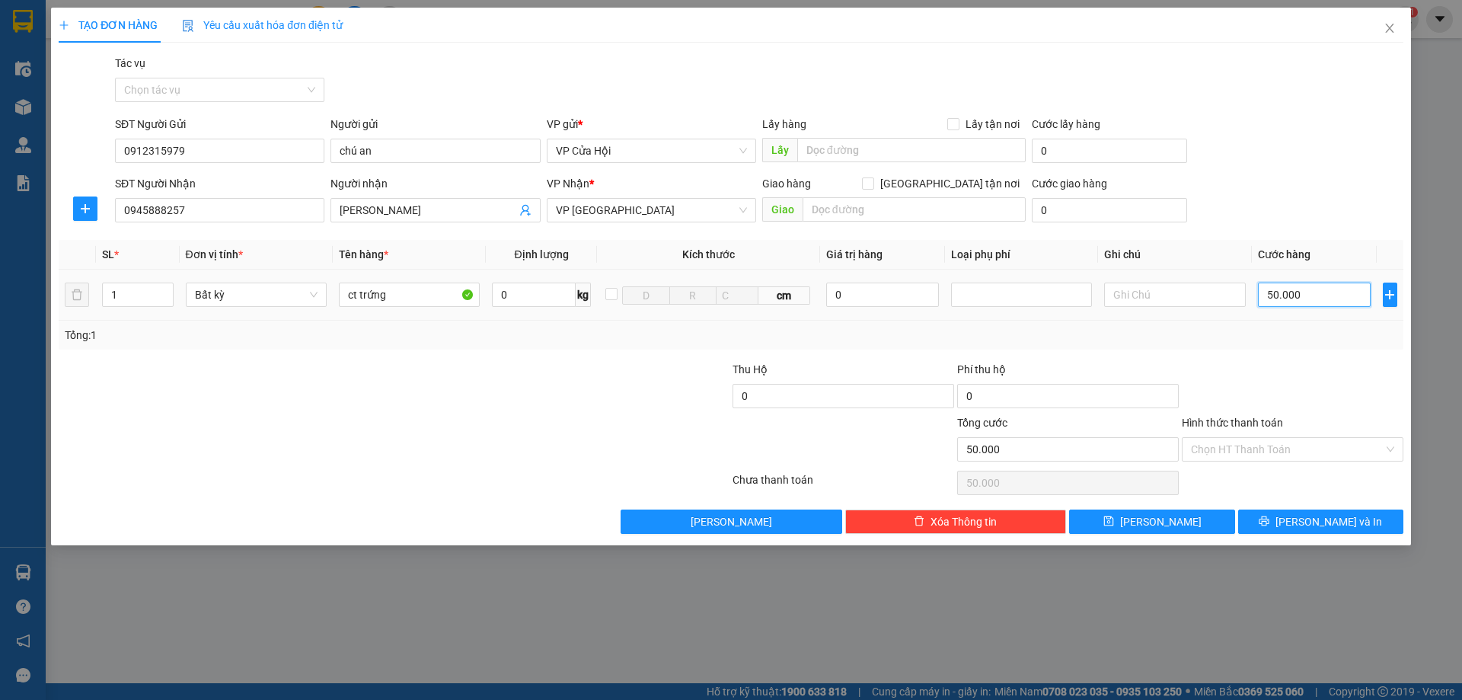
type input "500.000"
type input "50.000"
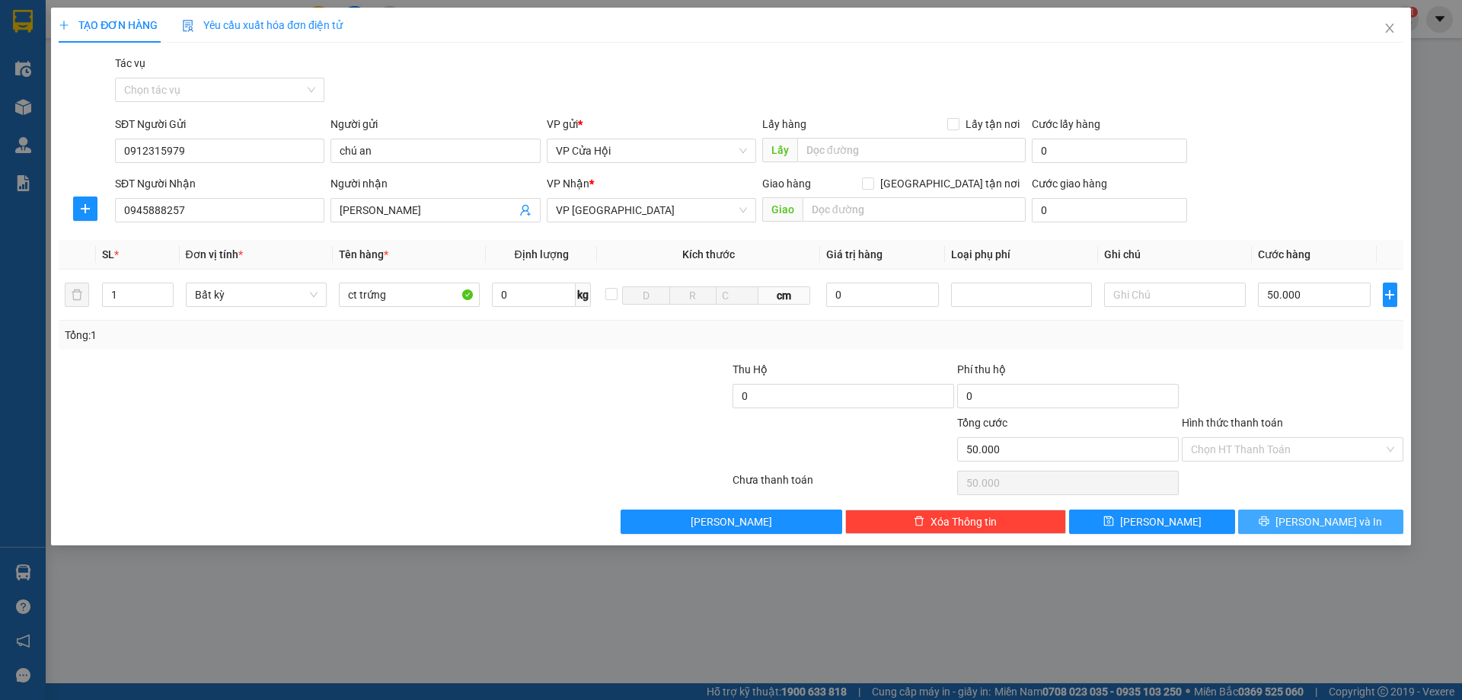
click at [1269, 522] on icon "printer" at bounding box center [1264, 521] width 10 height 10
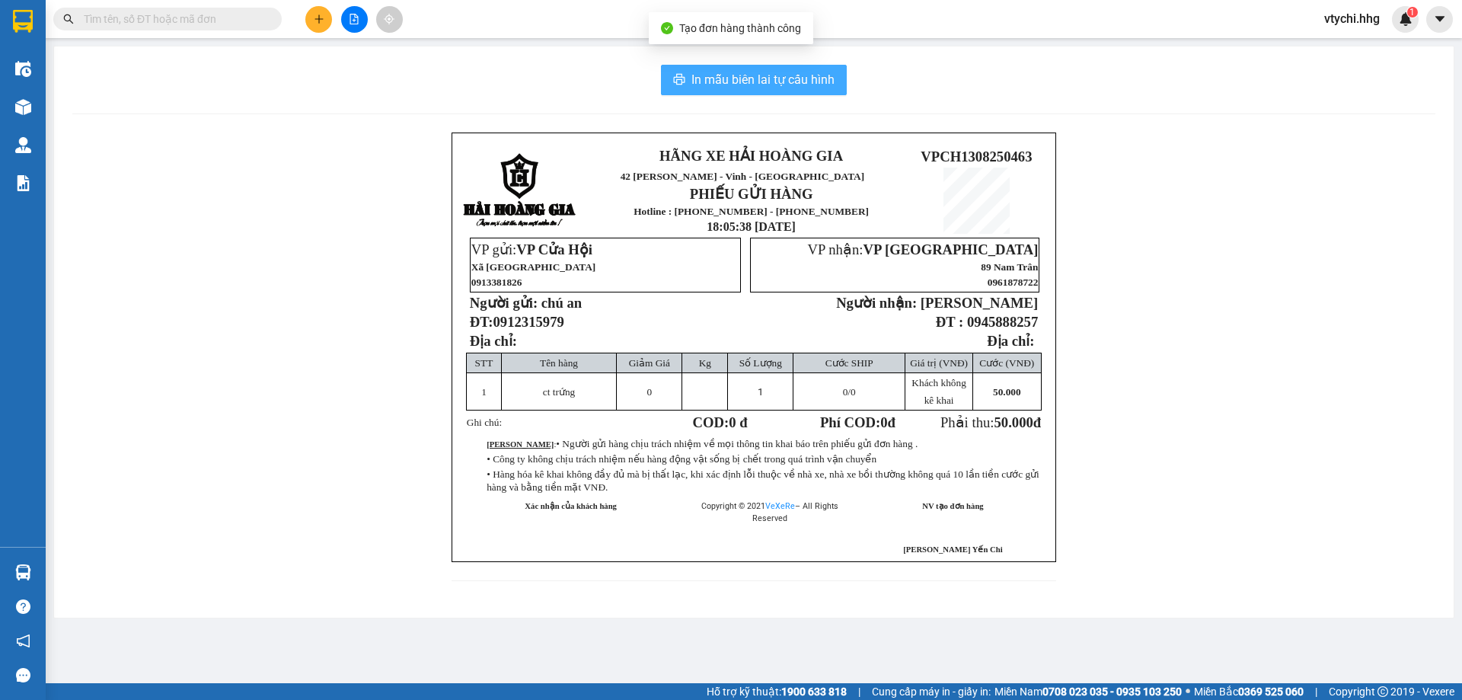
click at [776, 69] on button "In mẫu biên lai tự cấu hình" at bounding box center [754, 80] width 186 height 30
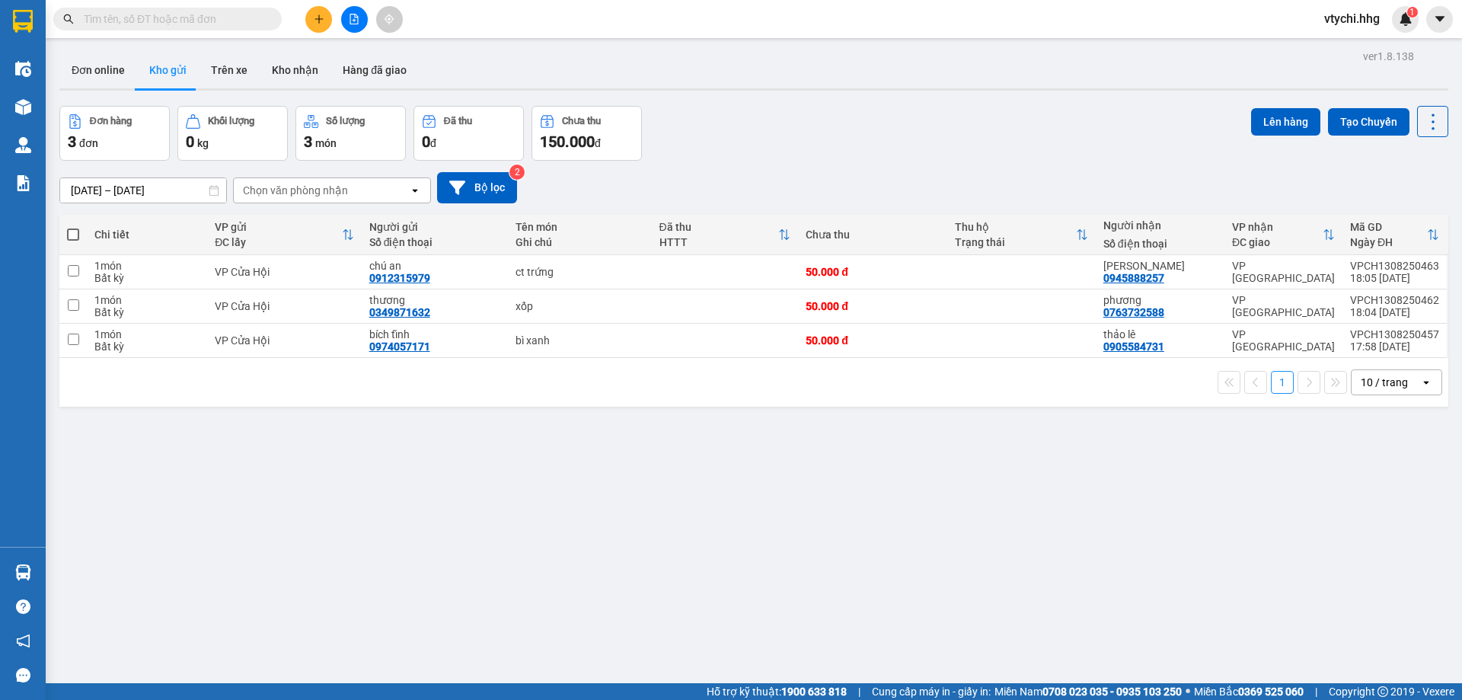
click at [950, 110] on div "Đơn hàng 3 đơn Khối lượng 0 kg Số lượng 3 món Đã thu 0 đ Chưa thu 150.000 đ Lên…" at bounding box center [753, 133] width 1389 height 55
click at [321, 23] on icon "plus" at bounding box center [319, 19] width 11 height 11
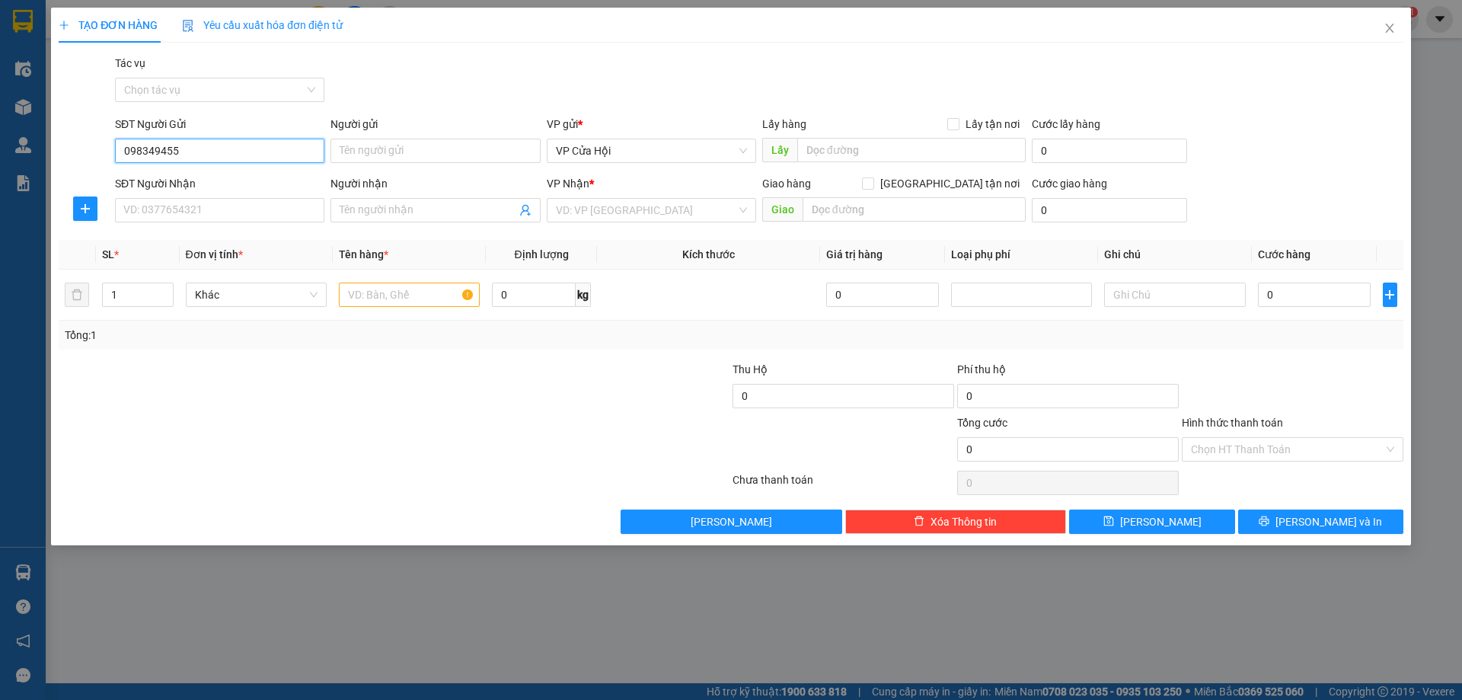
type input "0983494552"
click at [196, 184] on div "0983494552 - c thắm" at bounding box center [219, 181] width 191 height 17
type input "c thắm"
type input "0983494552"
click at [237, 205] on input "SĐT Người Nhận" at bounding box center [219, 210] width 209 height 24
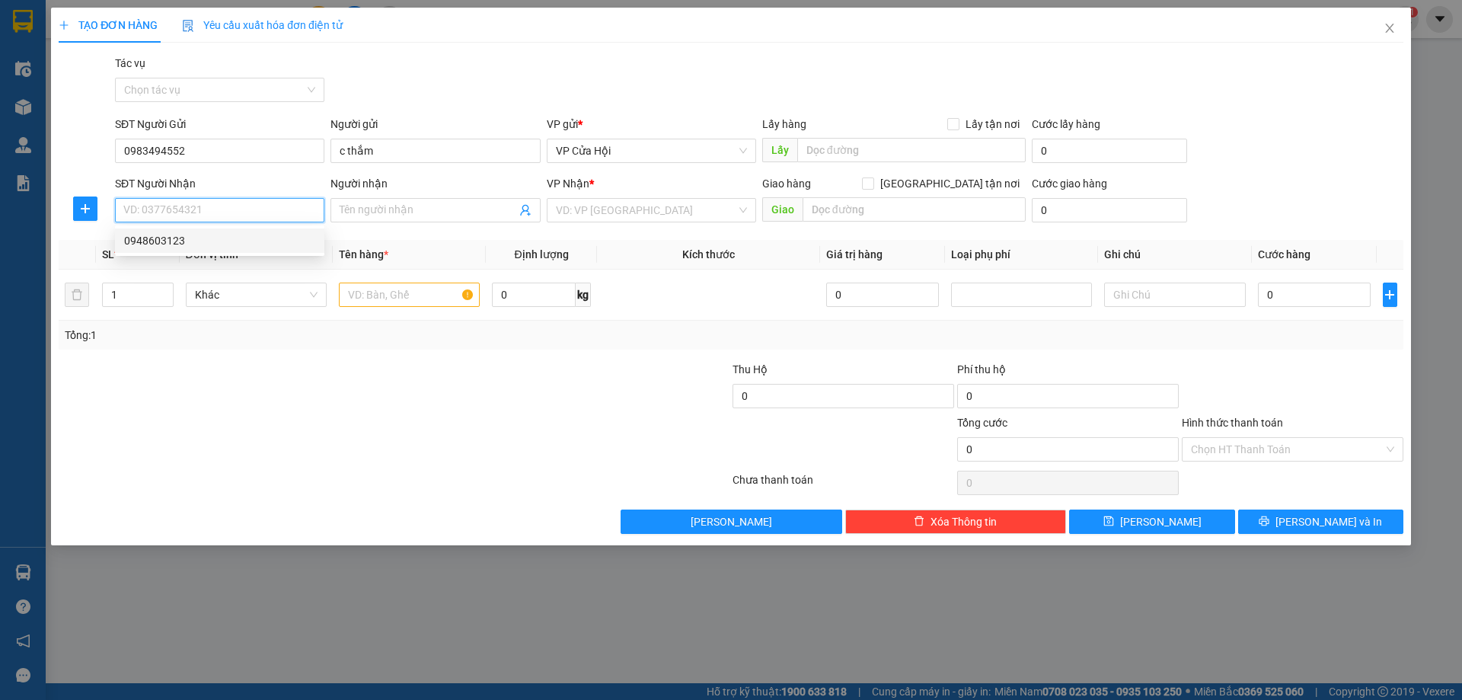
click at [226, 250] on div "0948603123" at bounding box center [219, 240] width 209 height 24
type input "0948603123"
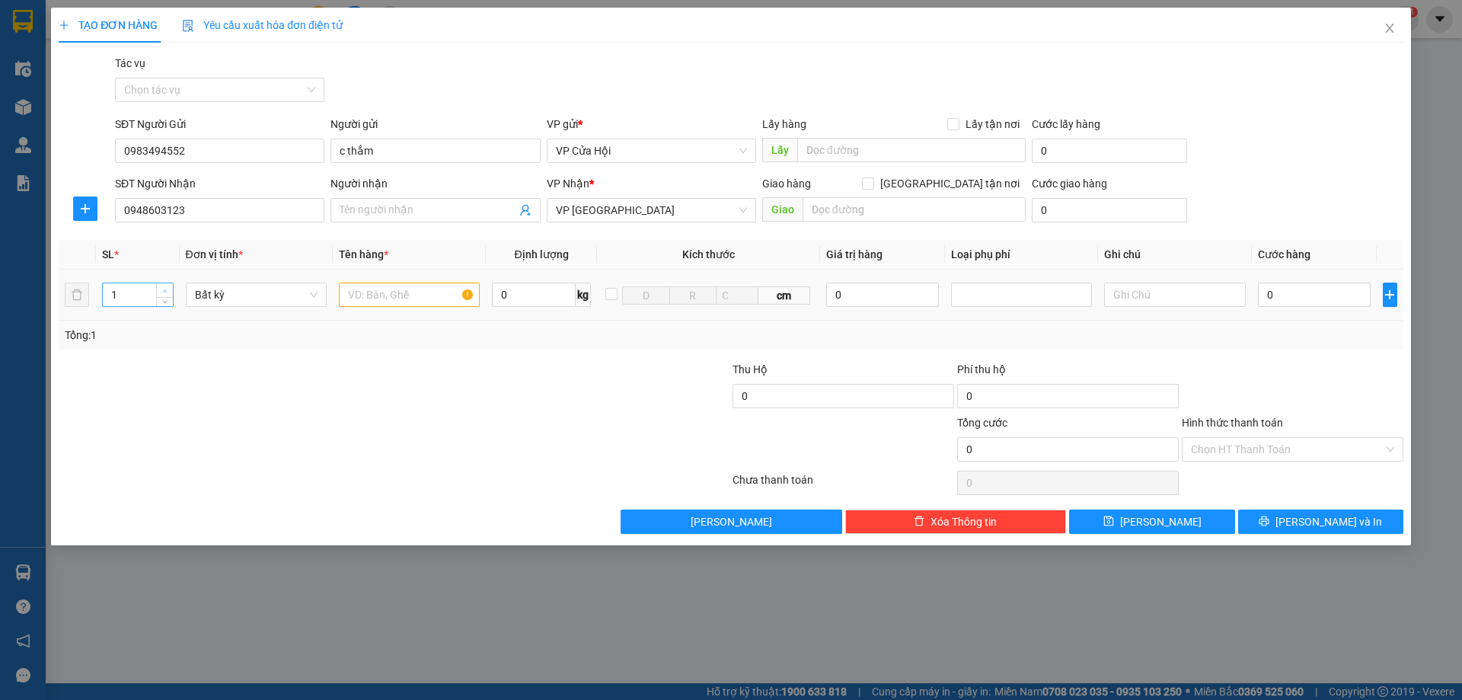
type input "2"
click at [168, 287] on span "up" at bounding box center [165, 290] width 9 height 9
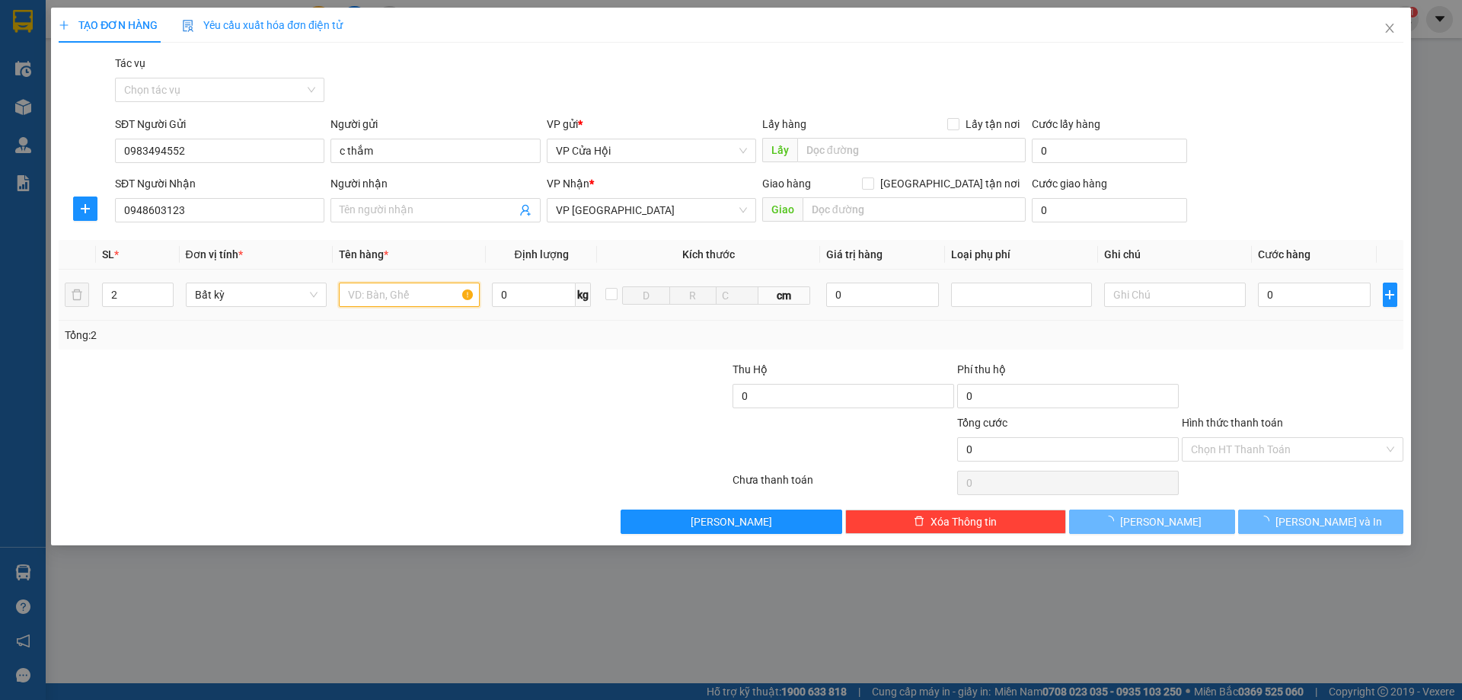
click at [367, 295] on input "text" at bounding box center [409, 295] width 141 height 24
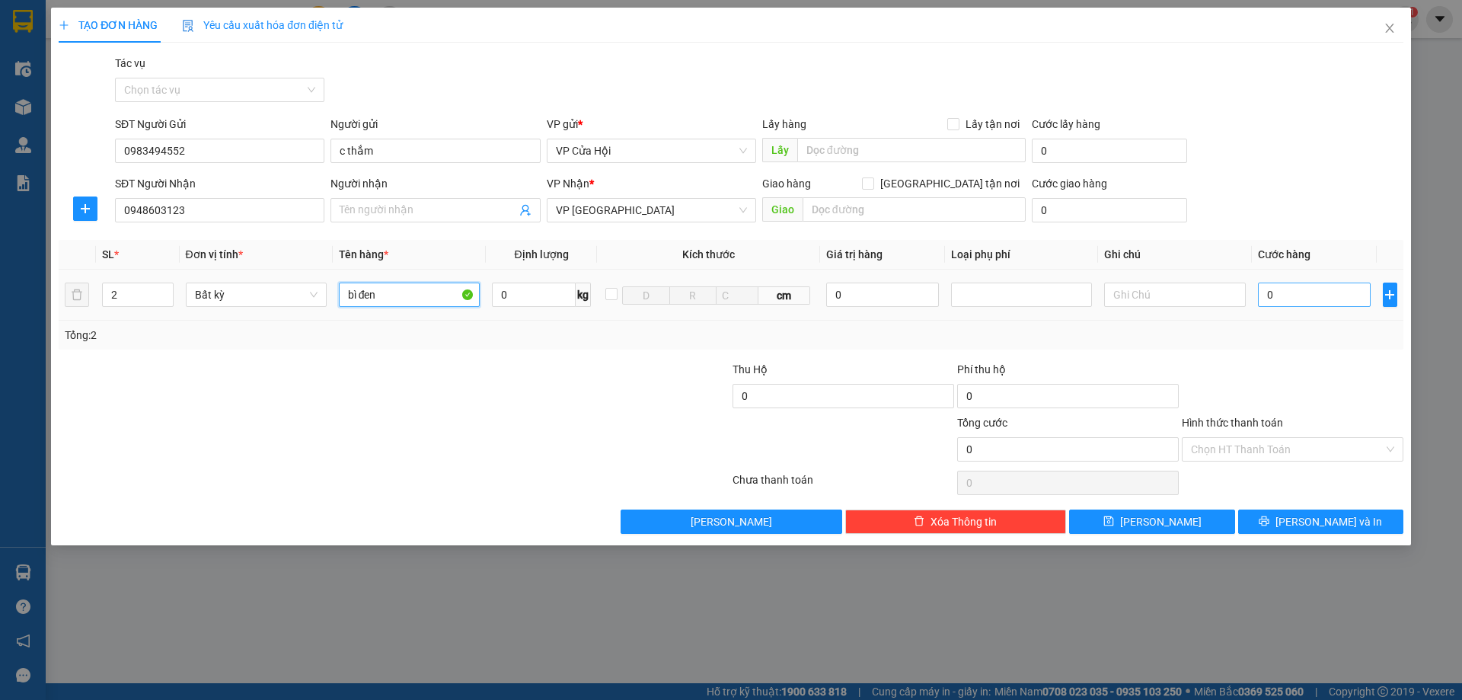
type input "bì đen"
click at [1313, 301] on input "0" at bounding box center [1314, 295] width 113 height 24
type input "2"
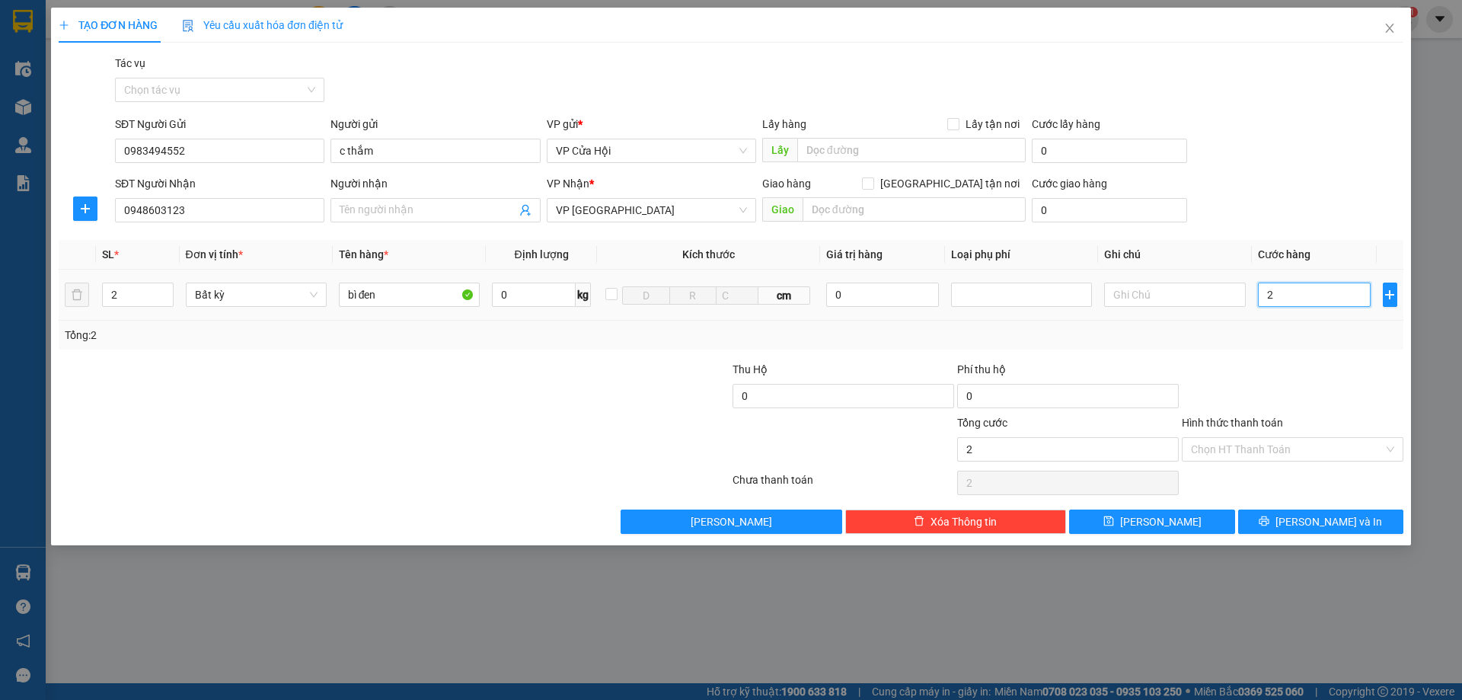
type input "21"
type input "210"
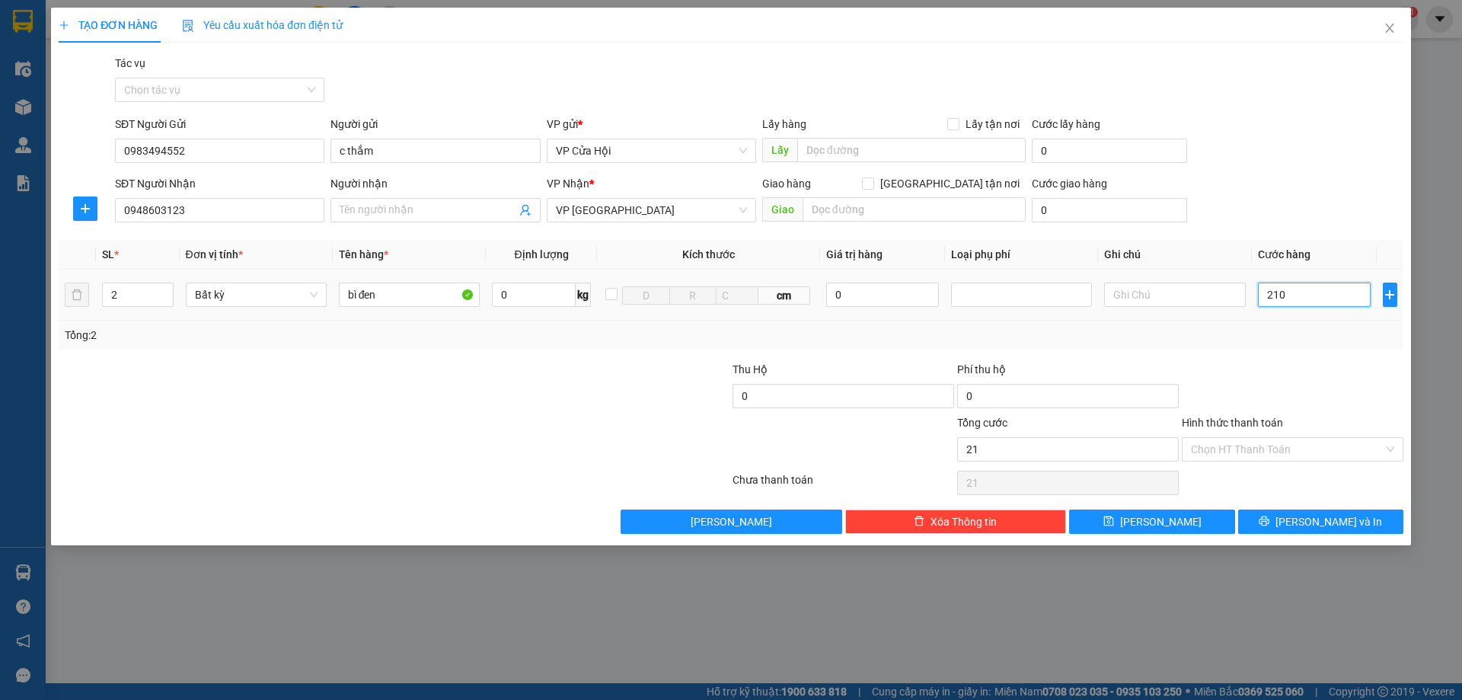
type input "210"
type input "2.100"
type input "21.000"
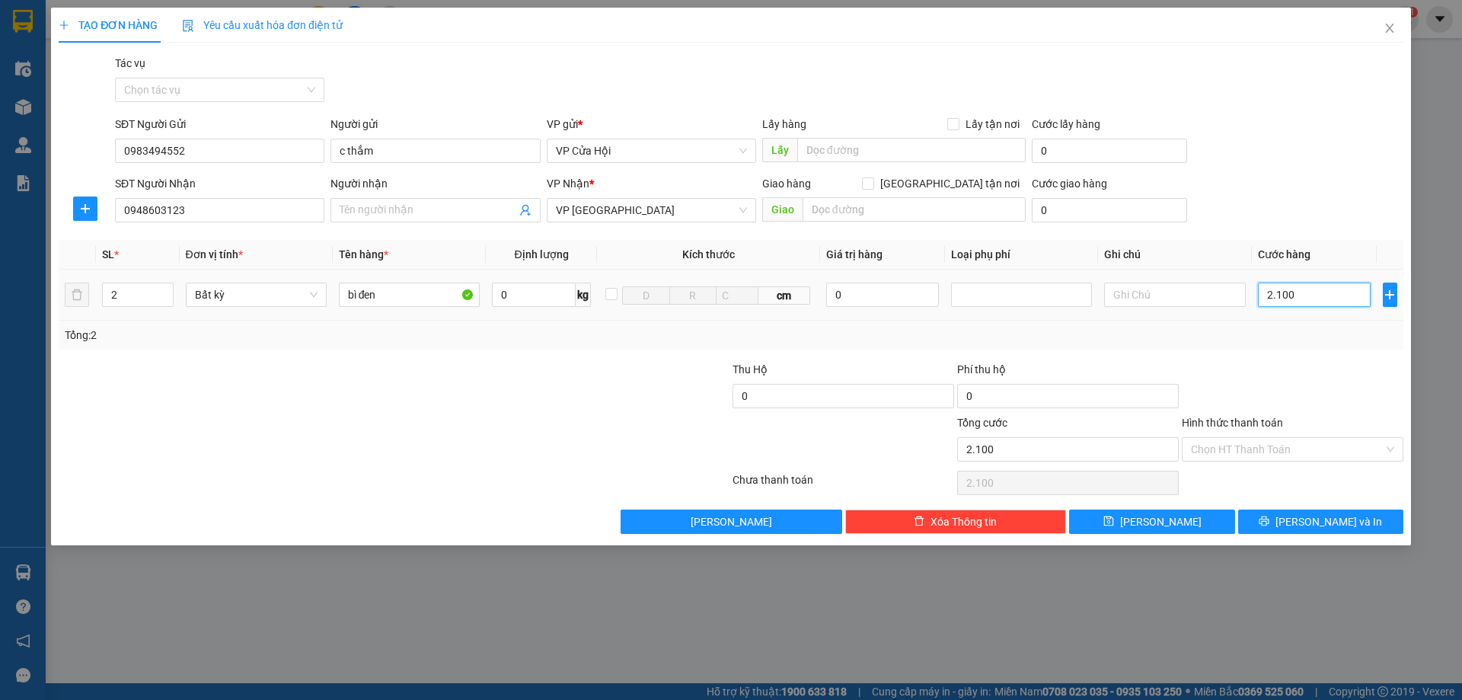
type input "21.000"
type input "210.000"
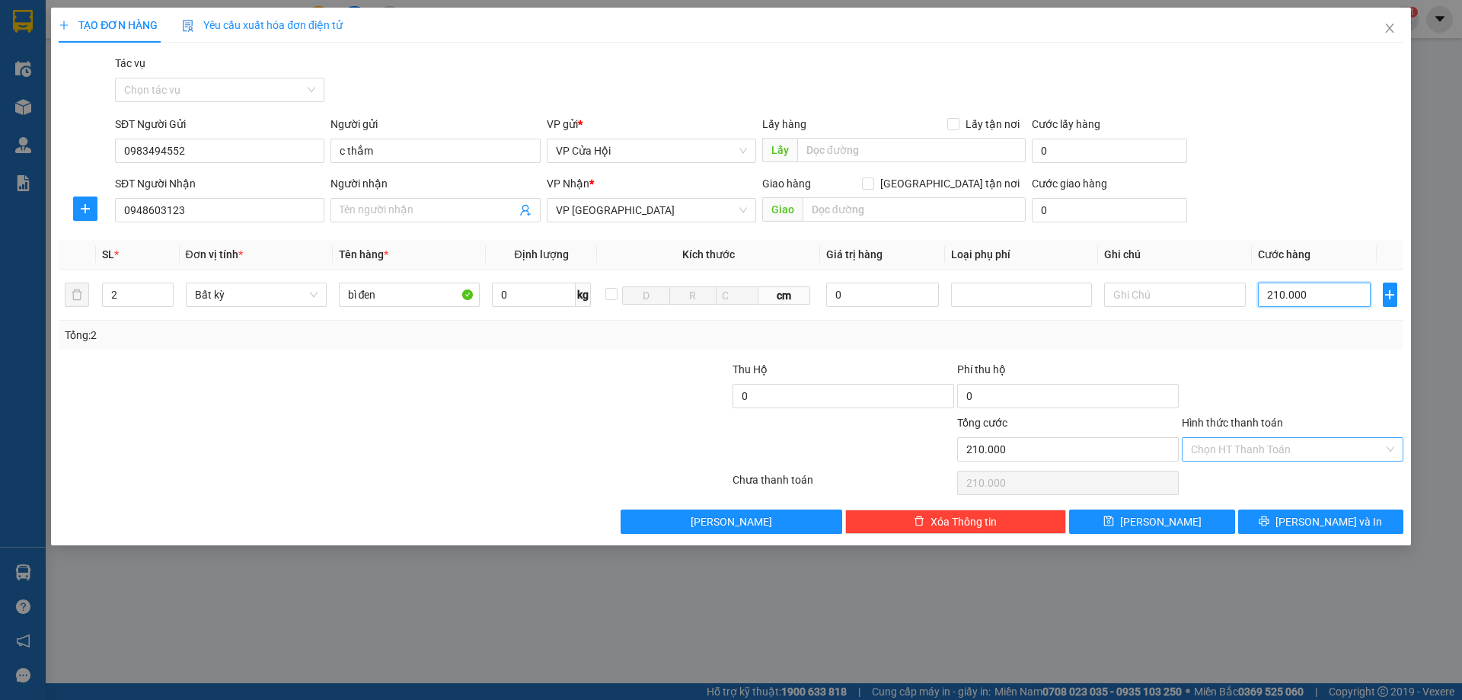
type input "210.000"
click at [1309, 449] on input "Hình thức thanh toán" at bounding box center [1287, 449] width 193 height 23
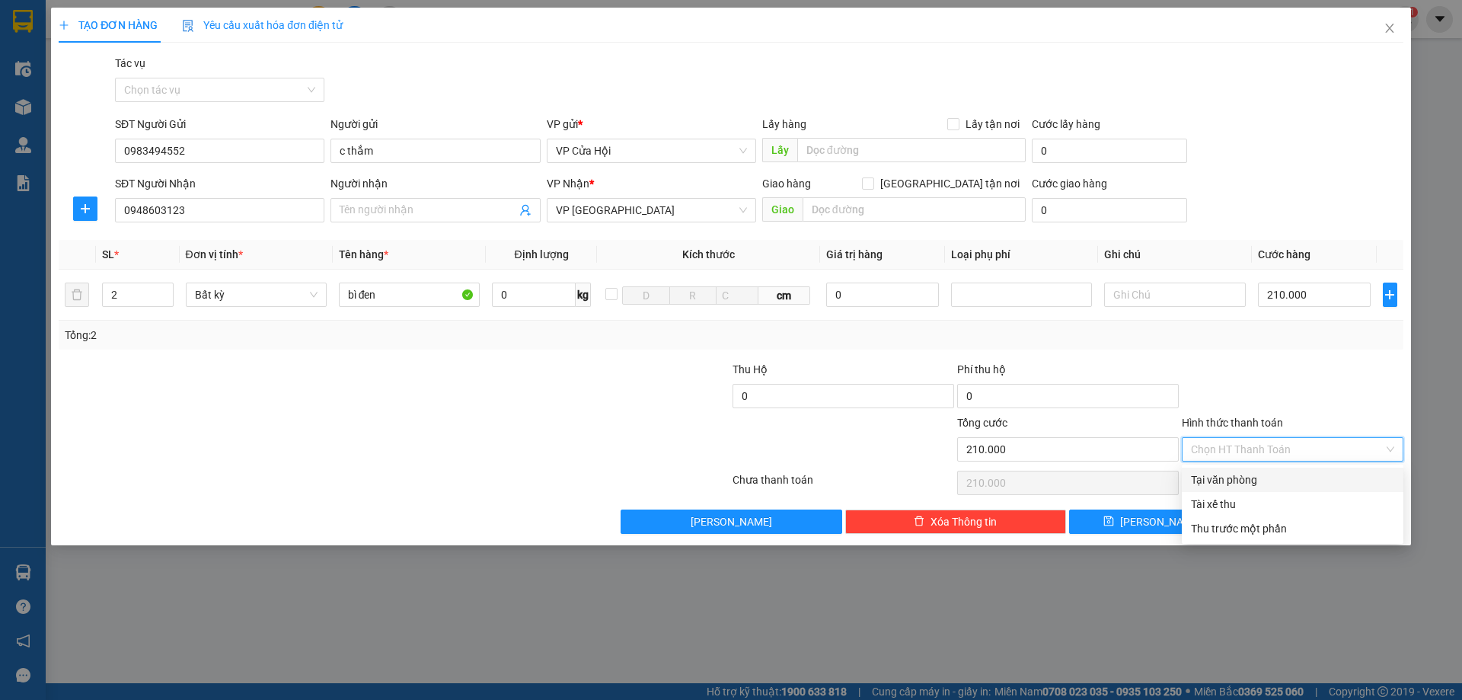
click at [1310, 474] on div "Tại văn phòng" at bounding box center [1292, 479] width 203 height 17
type input "0"
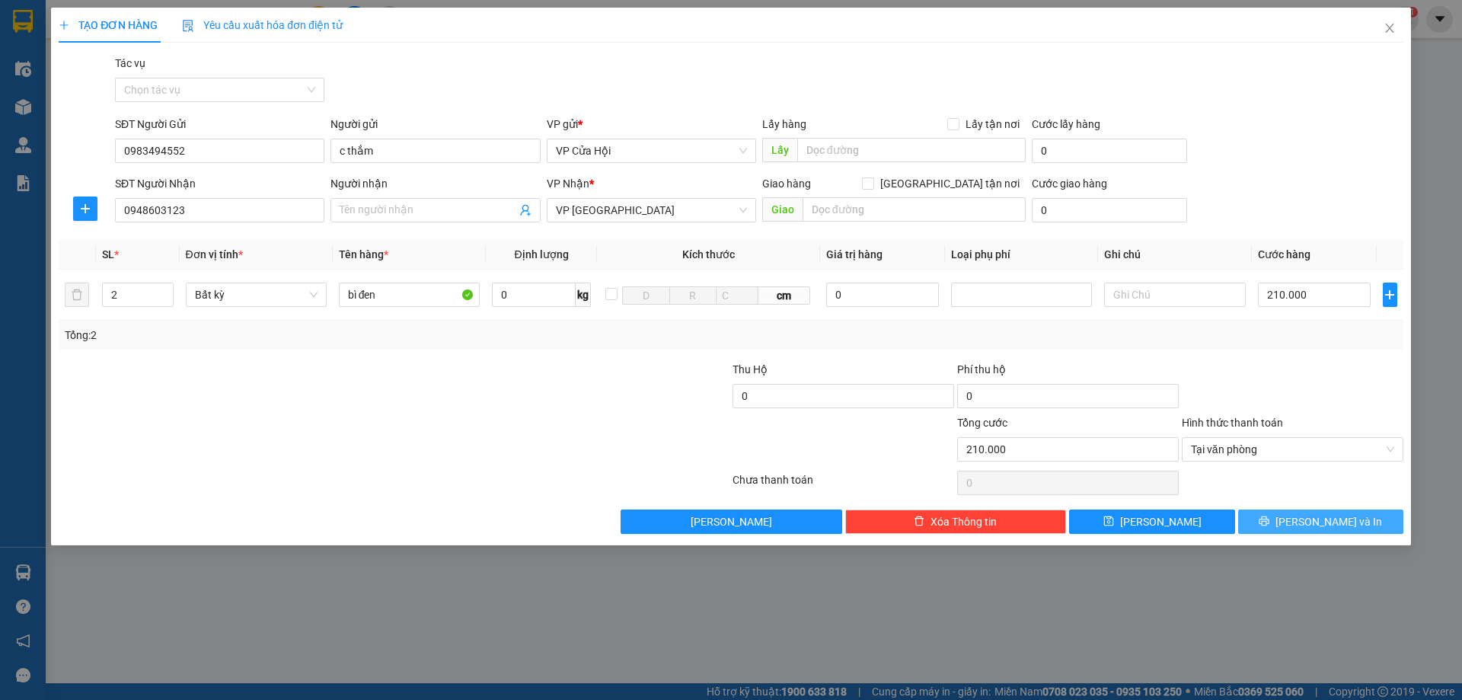
click at [1308, 519] on span "[PERSON_NAME] và In" at bounding box center [1328, 521] width 107 height 17
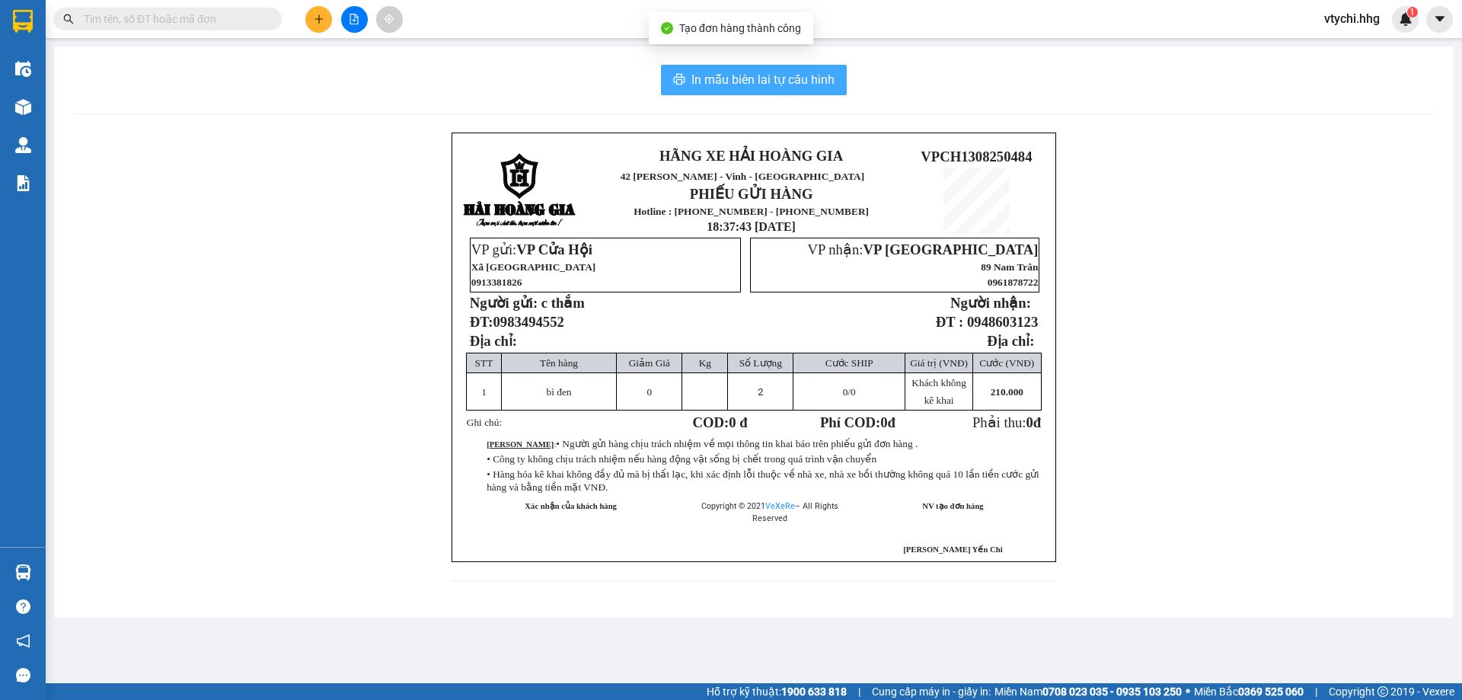
click at [816, 74] on span "In mẫu biên lai tự cấu hình" at bounding box center [762, 79] width 143 height 19
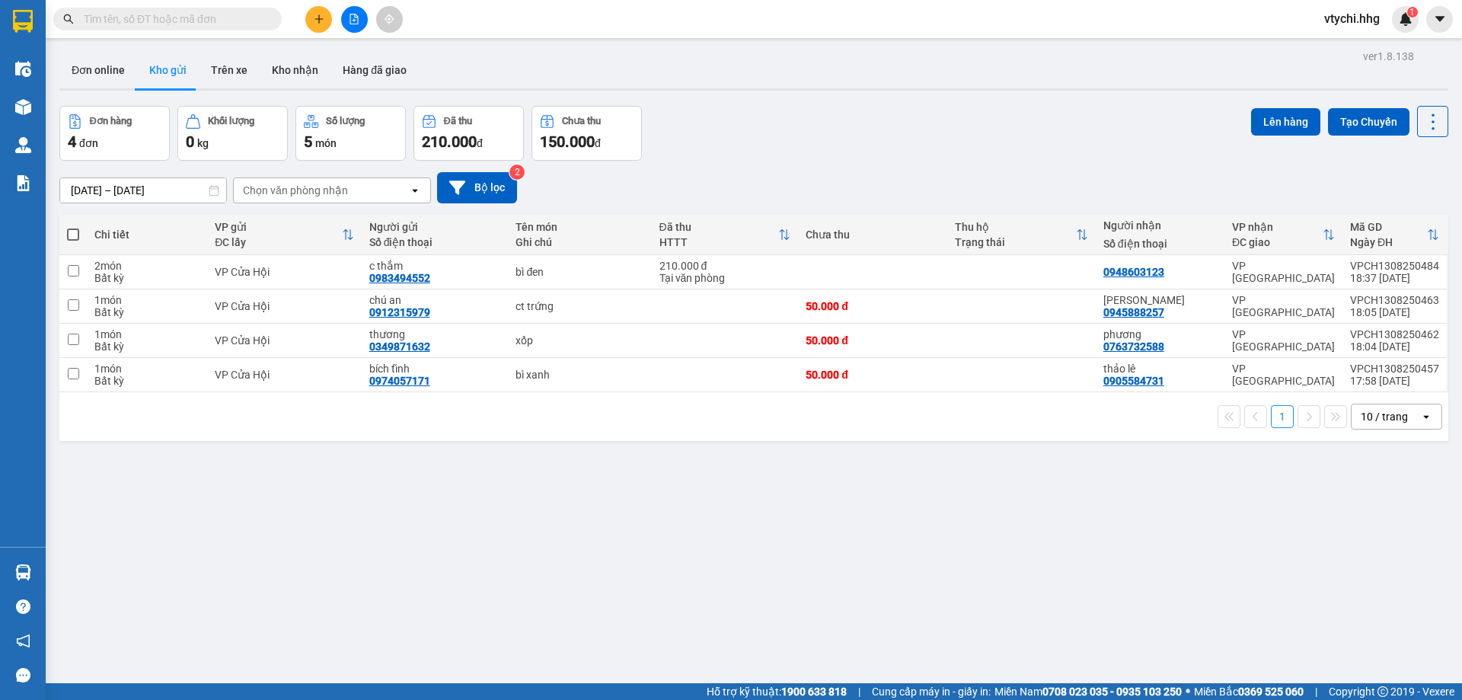
click at [314, 11] on button at bounding box center [318, 19] width 27 height 27
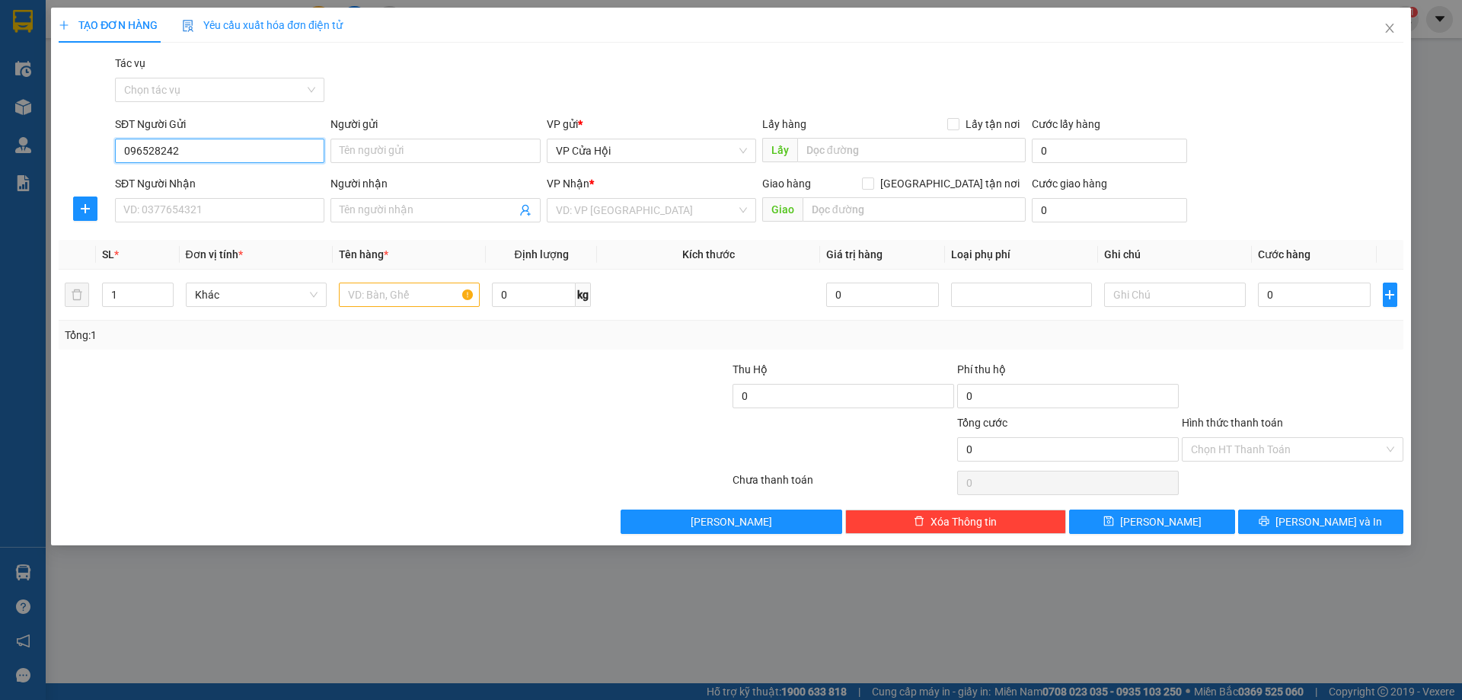
type input "0965282428"
click at [264, 179] on div "0965282428 - [PERSON_NAME]" at bounding box center [219, 181] width 191 height 17
type input "[PERSON_NAME]"
type input "0965282428"
click at [263, 214] on input "SĐT Người Nhận" at bounding box center [219, 210] width 209 height 24
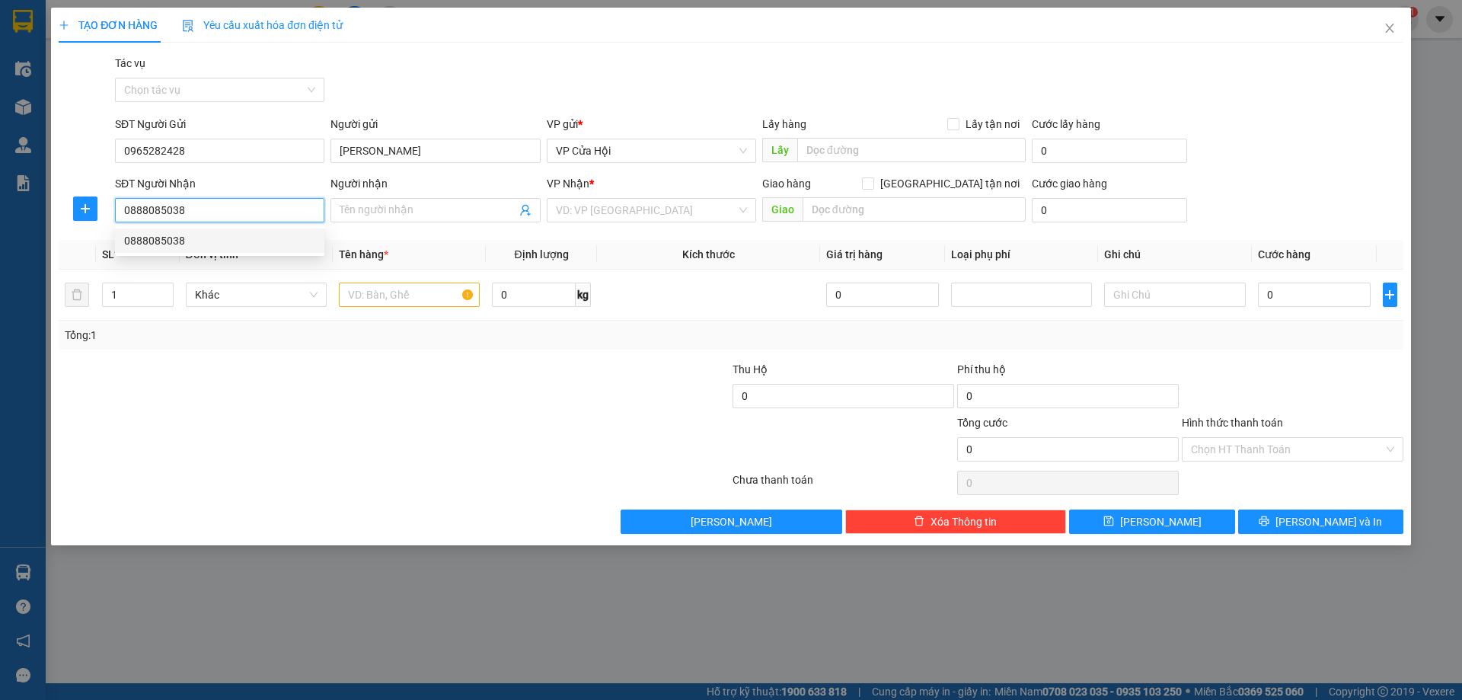
click at [254, 234] on div "0888085038" at bounding box center [219, 240] width 191 height 17
type input "0888085038"
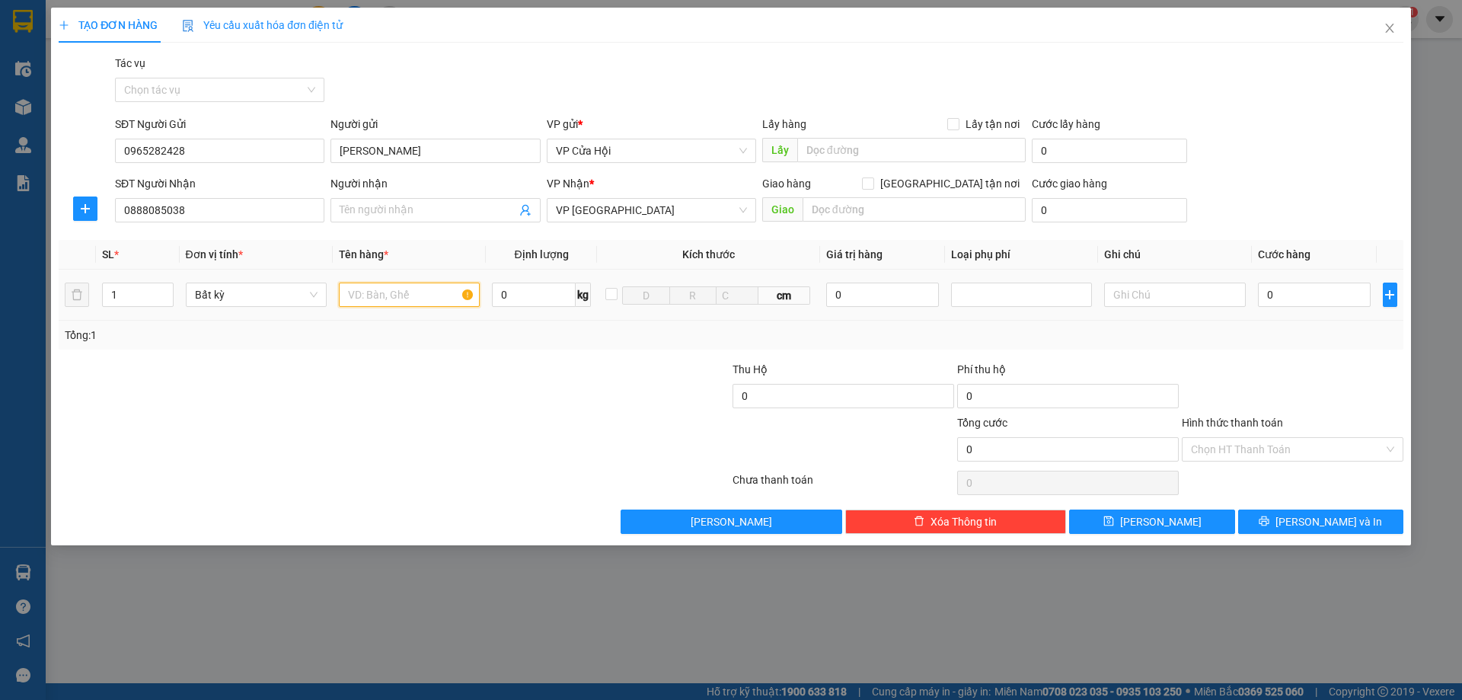
click at [402, 305] on input "text" at bounding box center [409, 295] width 141 height 24
type input "bì xanh"
click at [1301, 292] on input "0" at bounding box center [1314, 295] width 113 height 24
type input "7"
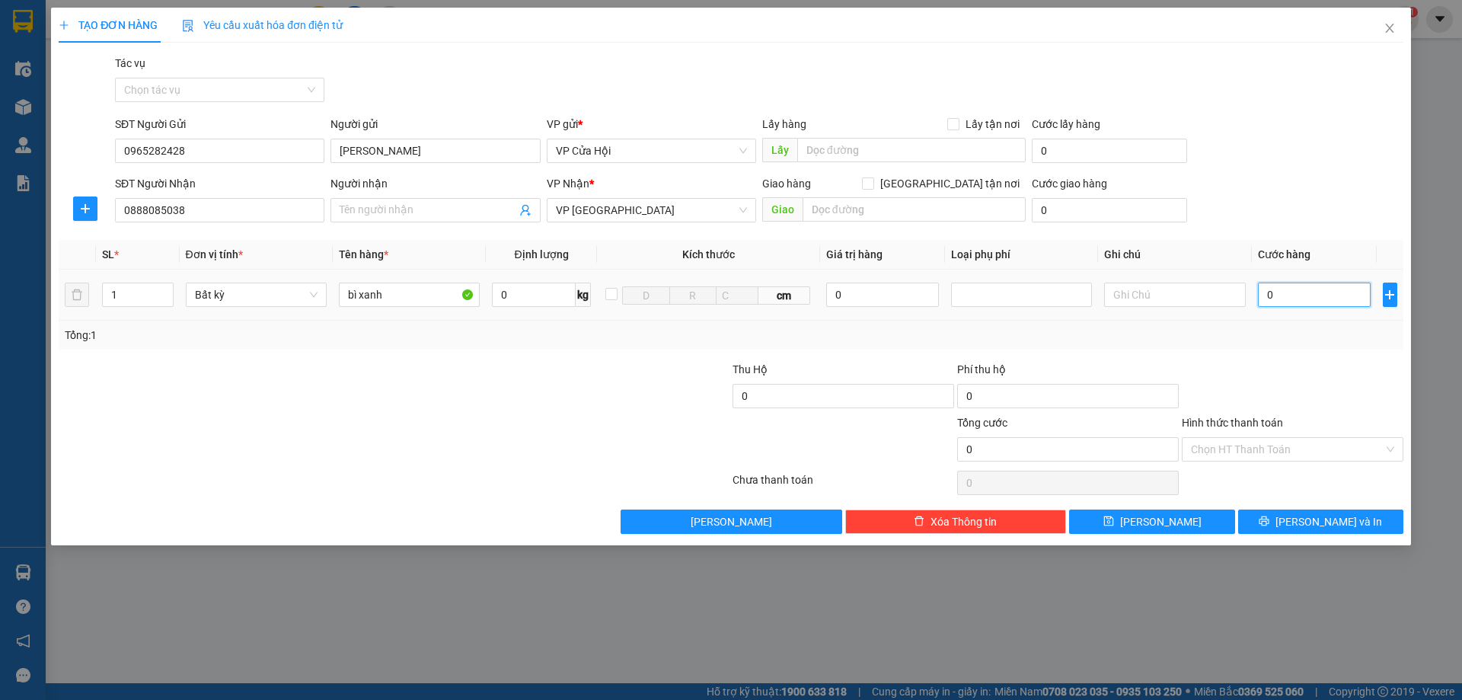
type input "7"
type input "70"
type input "700"
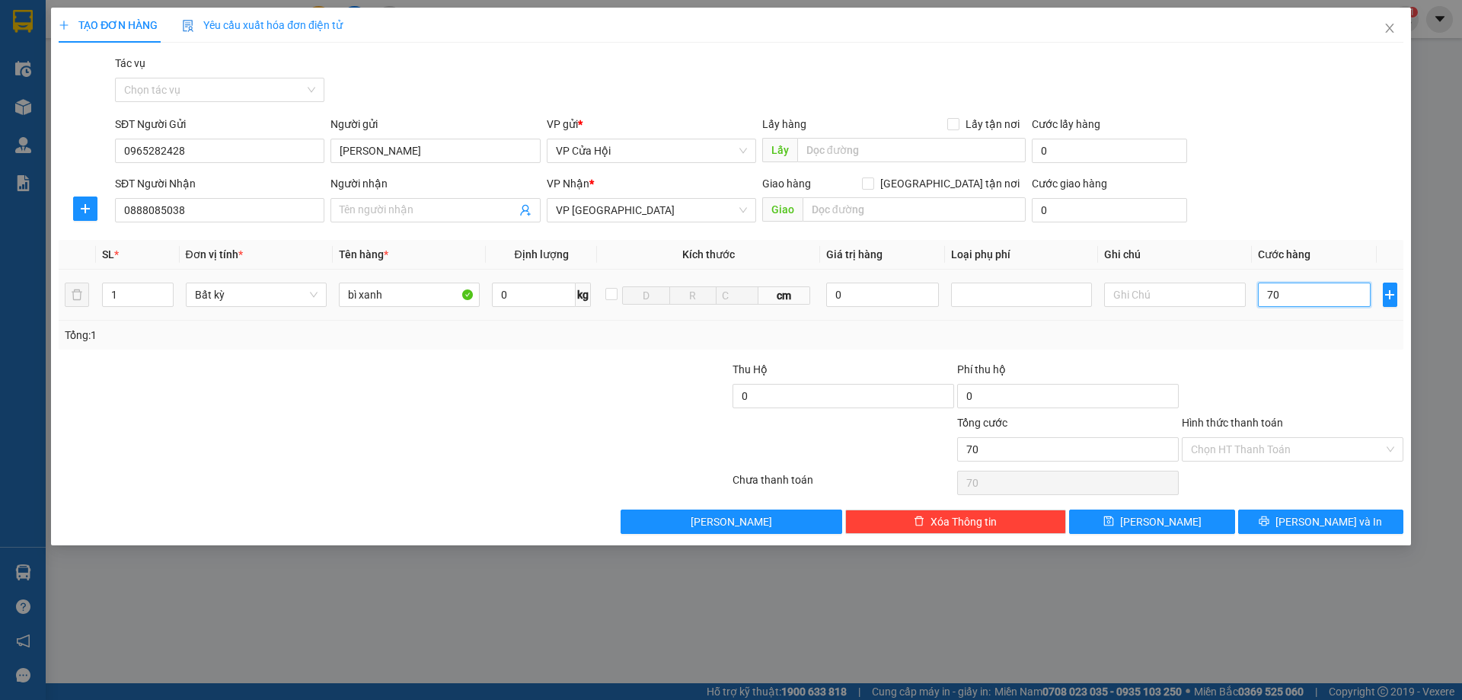
type input "700"
type input "7.000"
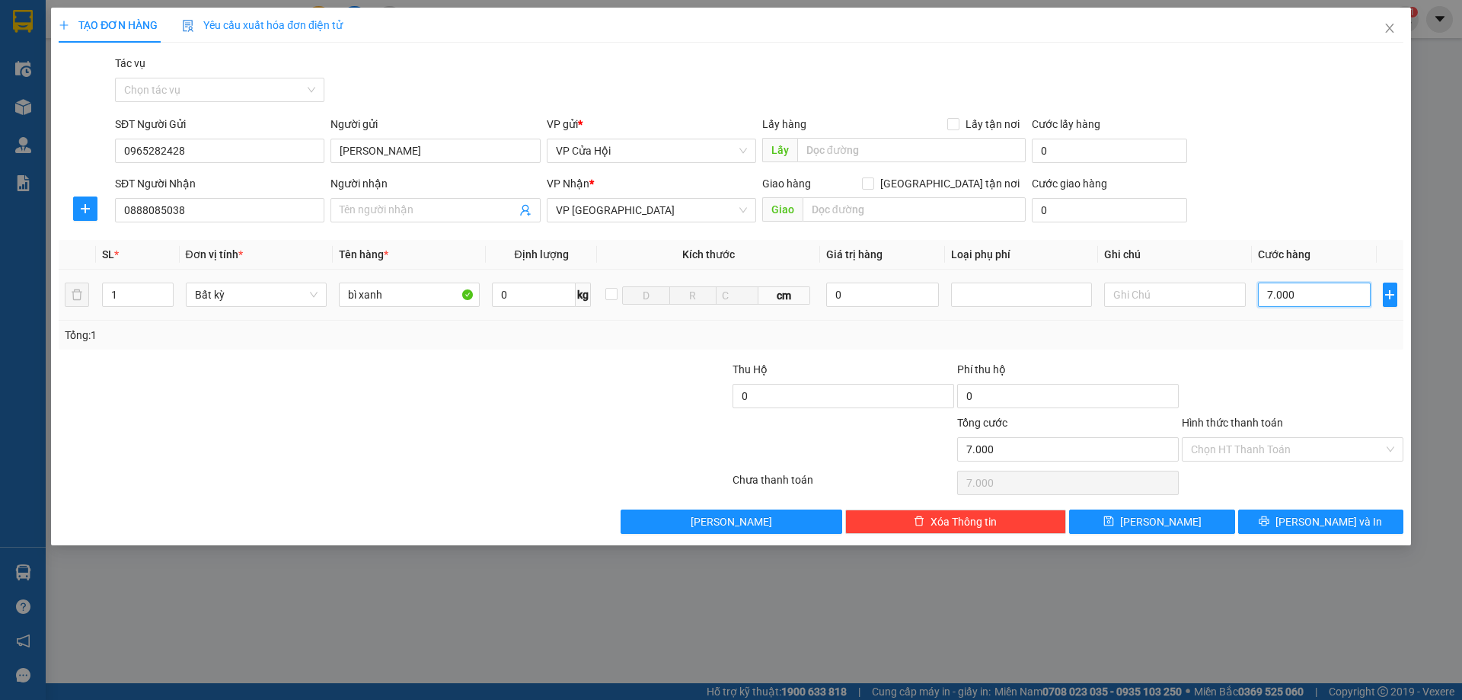
type input "70.000"
drag, startPoint x: 1279, startPoint y: 453, endPoint x: 1265, endPoint y: 461, distance: 15.7
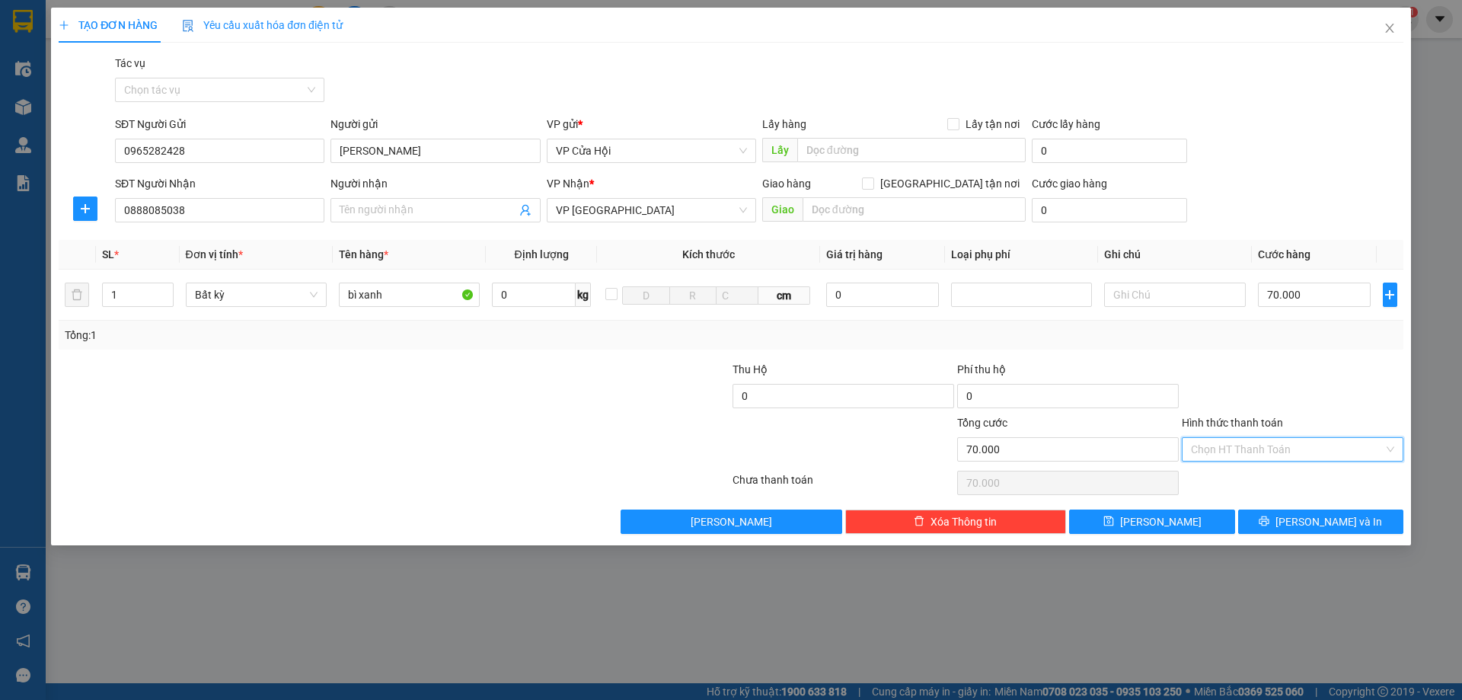
click at [1279, 452] on input "Hình thức thanh toán" at bounding box center [1287, 449] width 193 height 23
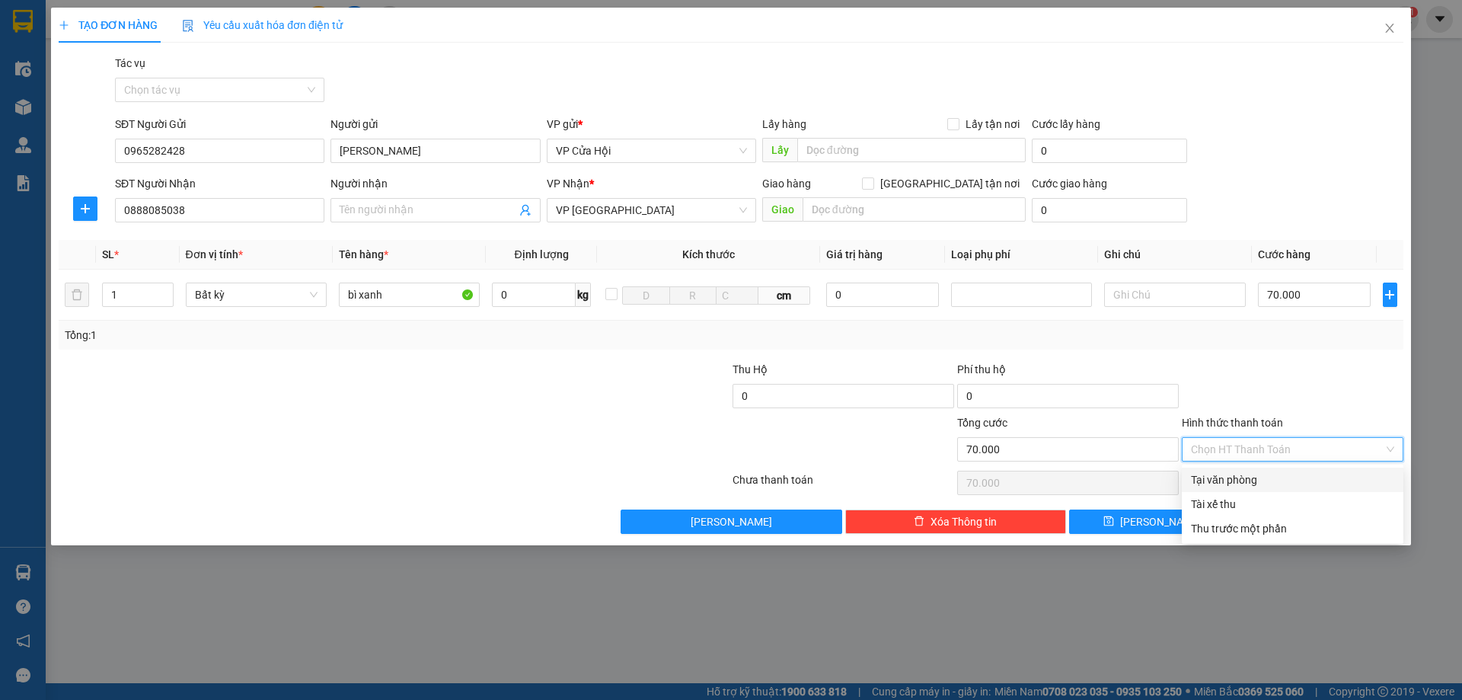
click at [1262, 474] on div "Tại văn phòng" at bounding box center [1292, 479] width 203 height 17
type input "0"
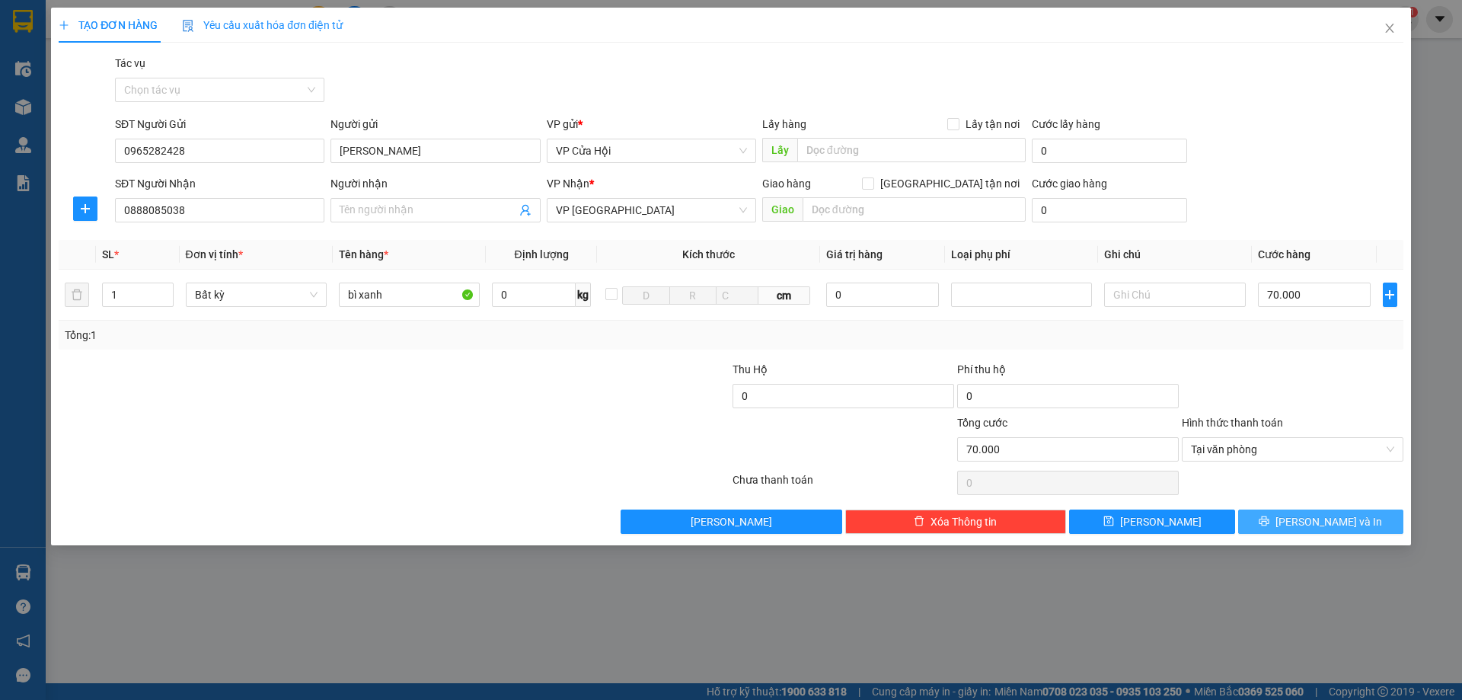
click at [1324, 522] on span "[PERSON_NAME] và In" at bounding box center [1328, 521] width 107 height 17
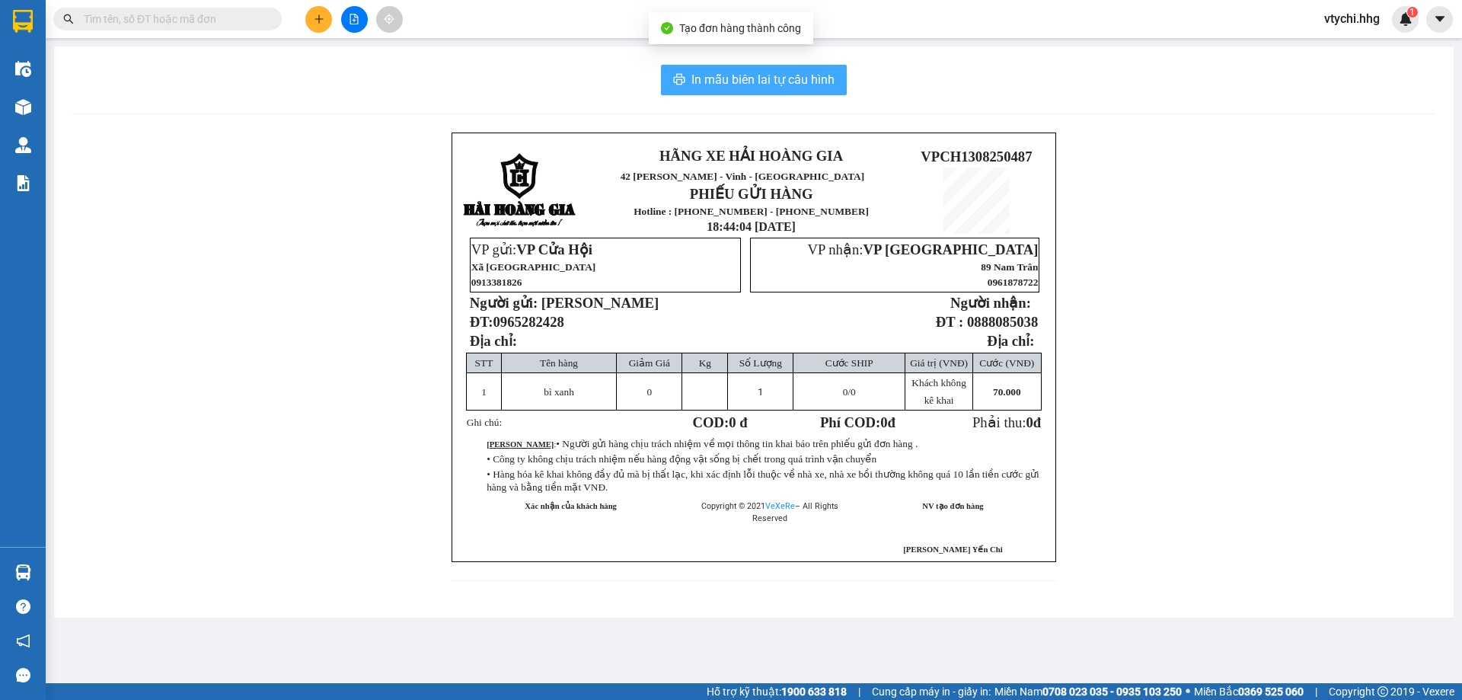
click at [771, 87] on span "In mẫu biên lai tự cấu hình" at bounding box center [762, 79] width 143 height 19
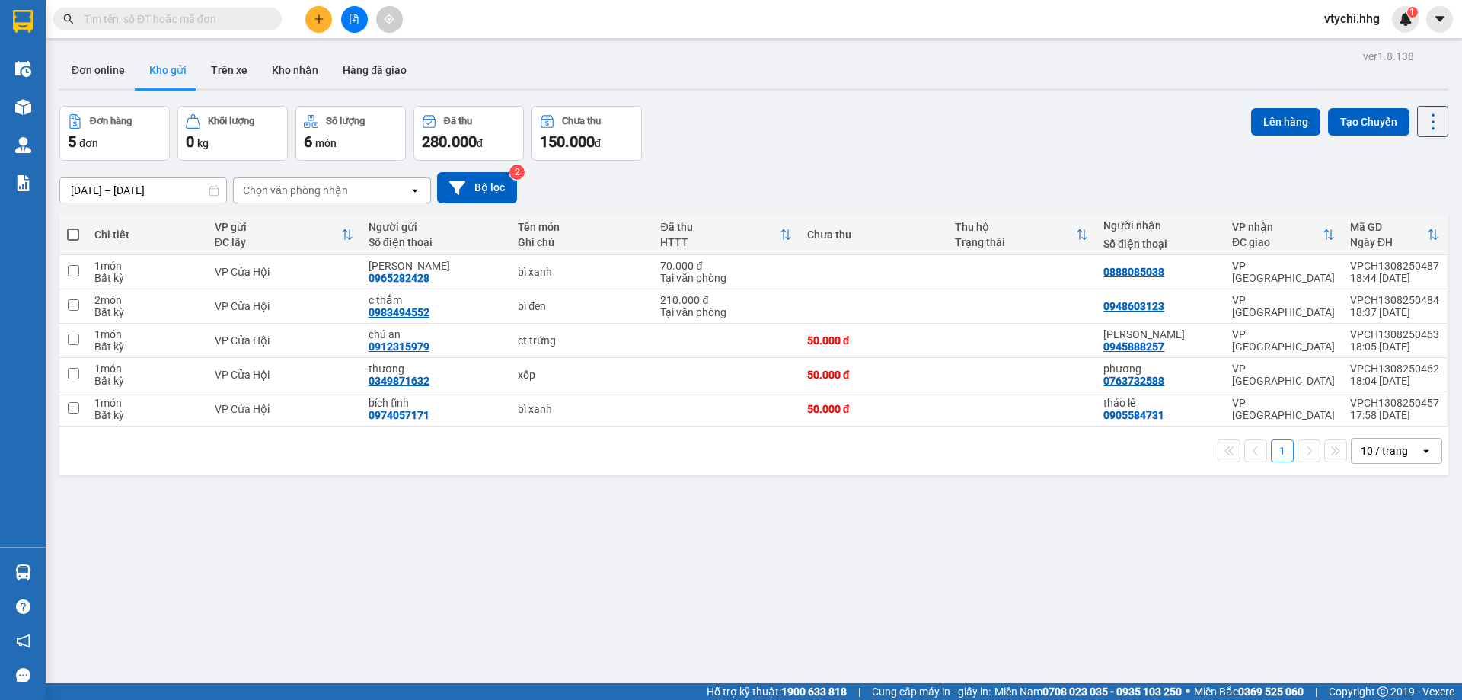
click at [656, 77] on div "Đơn online Kho gửi Trên xe Kho nhận Hàng đã giao" at bounding box center [753, 72] width 1389 height 40
click at [314, 11] on button at bounding box center [318, 19] width 27 height 27
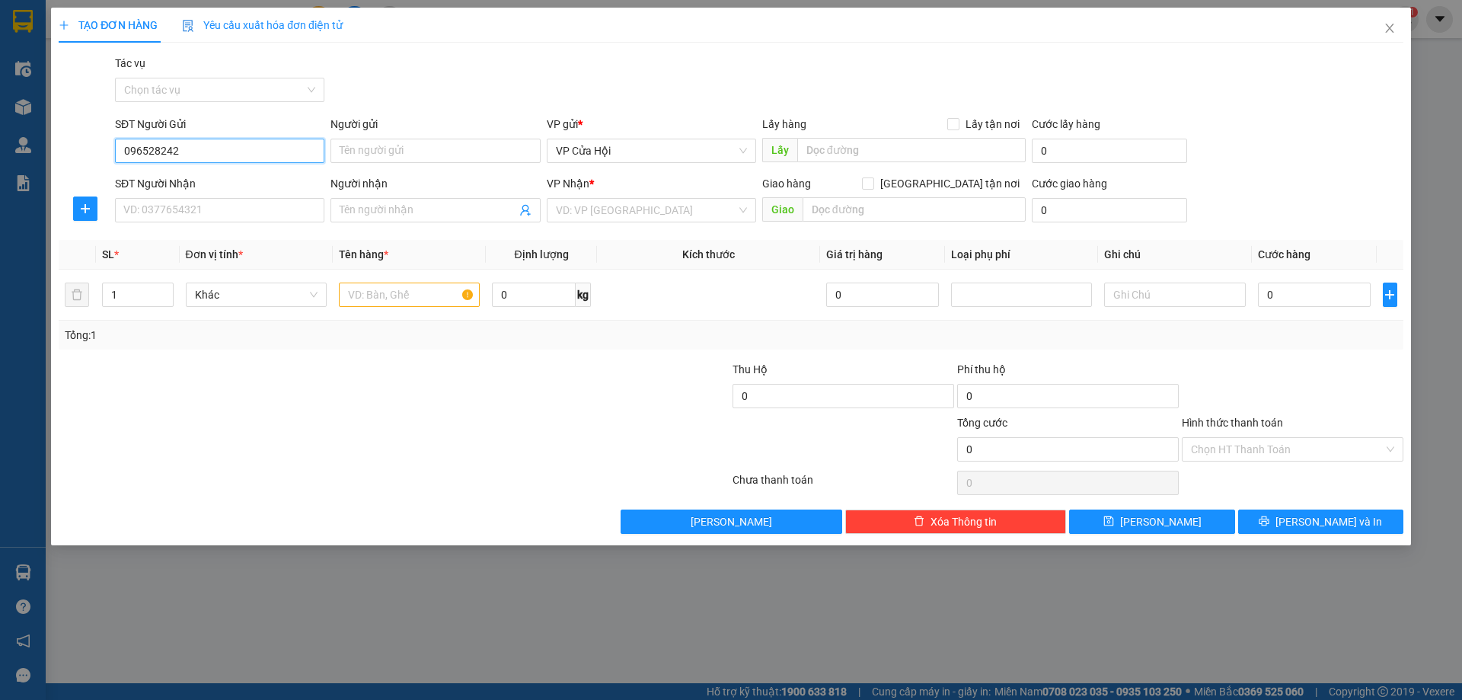
type input "0965282428"
click at [177, 181] on div "0965282428 - [PERSON_NAME]" at bounding box center [219, 181] width 191 height 17
type input "[PERSON_NAME]"
type input "0965282428"
click at [197, 203] on input "SĐT Người Nhận" at bounding box center [219, 210] width 209 height 24
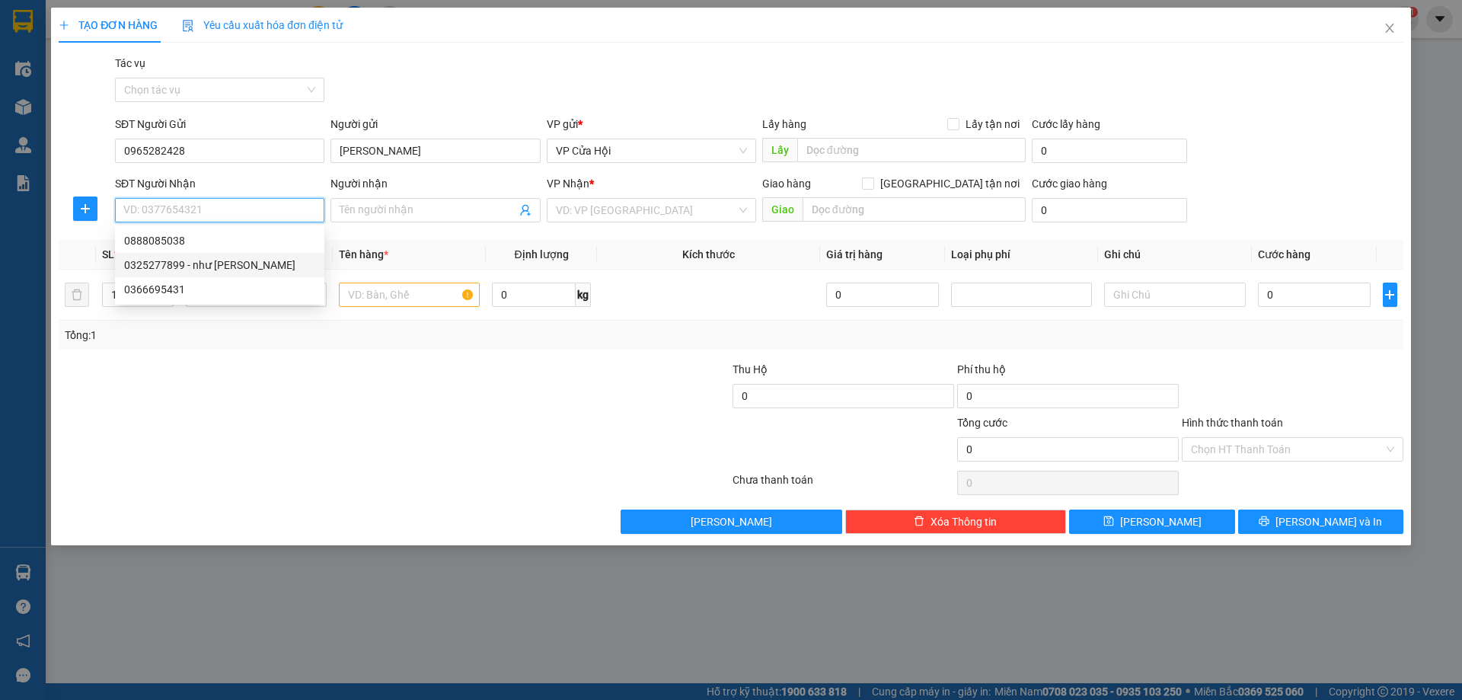
click at [202, 265] on div "0325277899 - như [PERSON_NAME]" at bounding box center [219, 265] width 191 height 17
type input "0325277899"
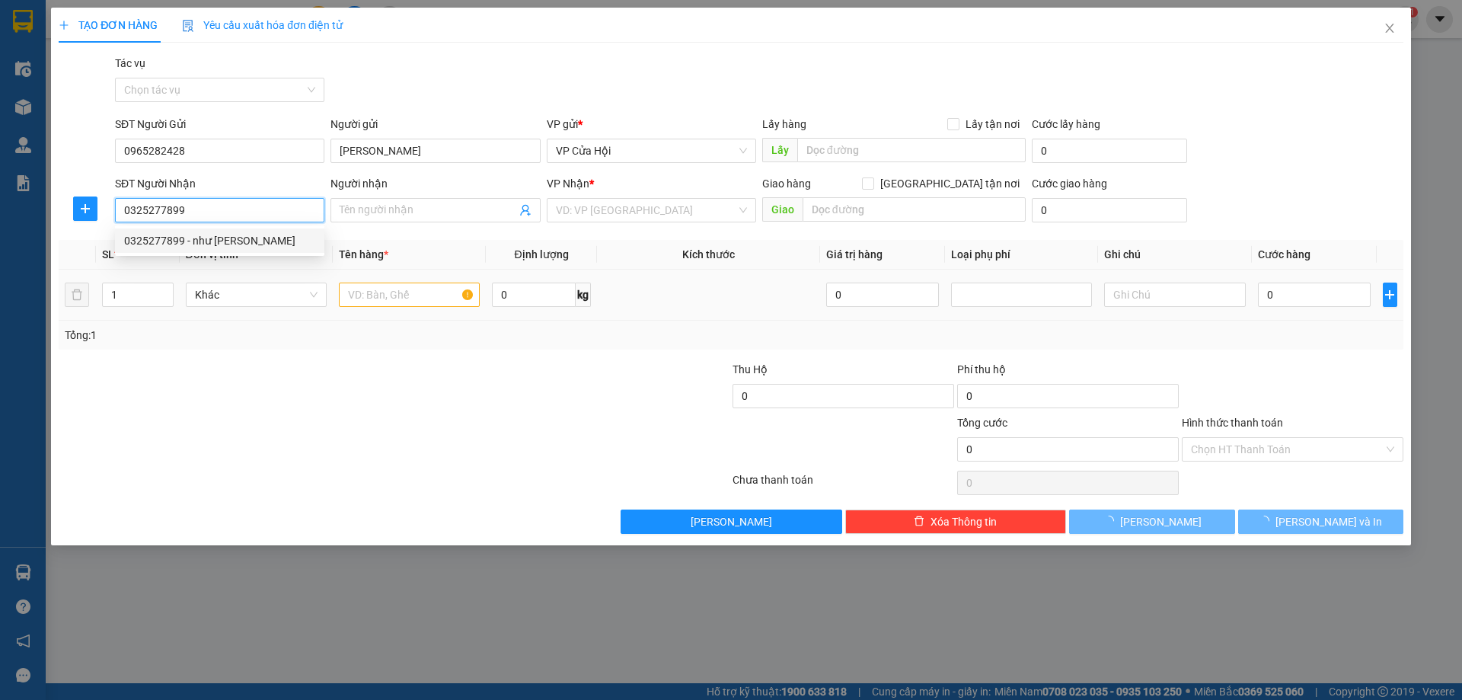
type input "như [PERSON_NAME]"
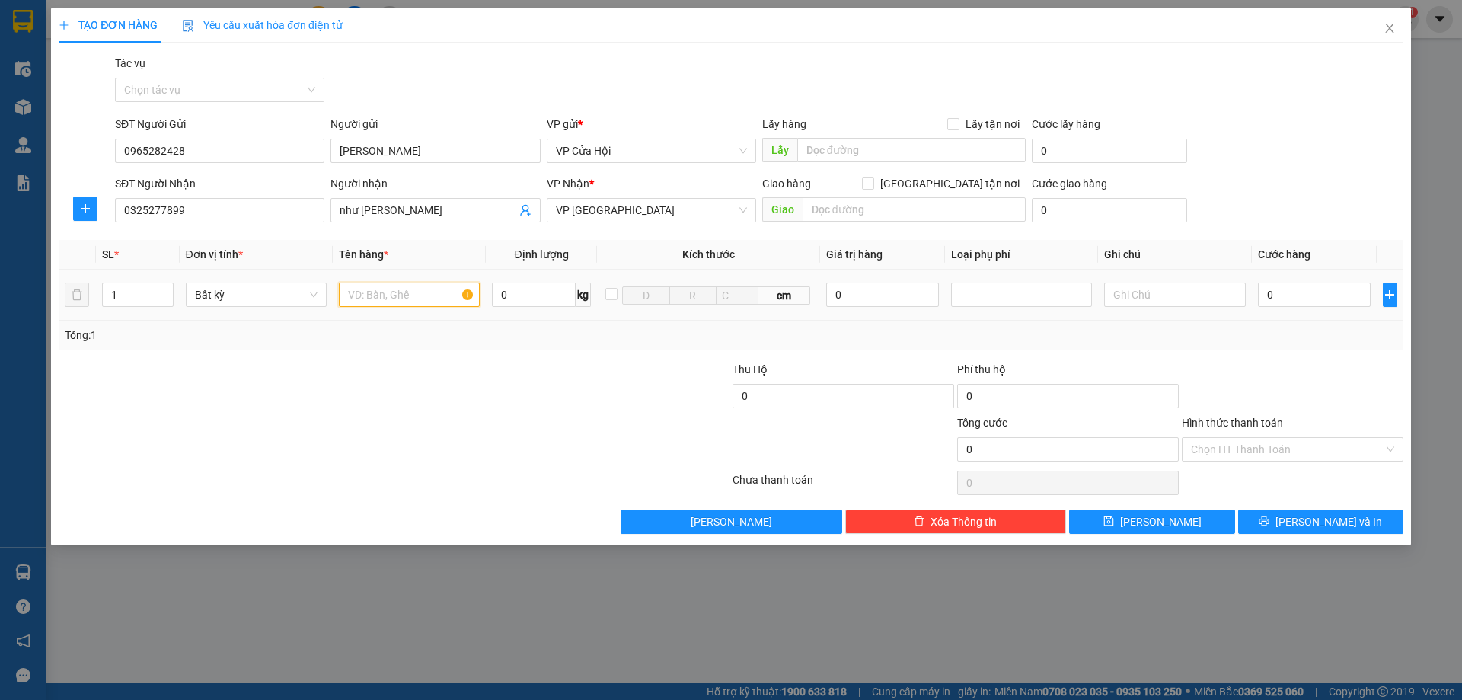
drag, startPoint x: 369, startPoint y: 298, endPoint x: 354, endPoint y: 297, distance: 15.2
click at [363, 297] on input "text" at bounding box center [409, 295] width 141 height 24
type input "bì xanh"
click at [1323, 297] on input "0" at bounding box center [1314, 295] width 113 height 24
type input "5"
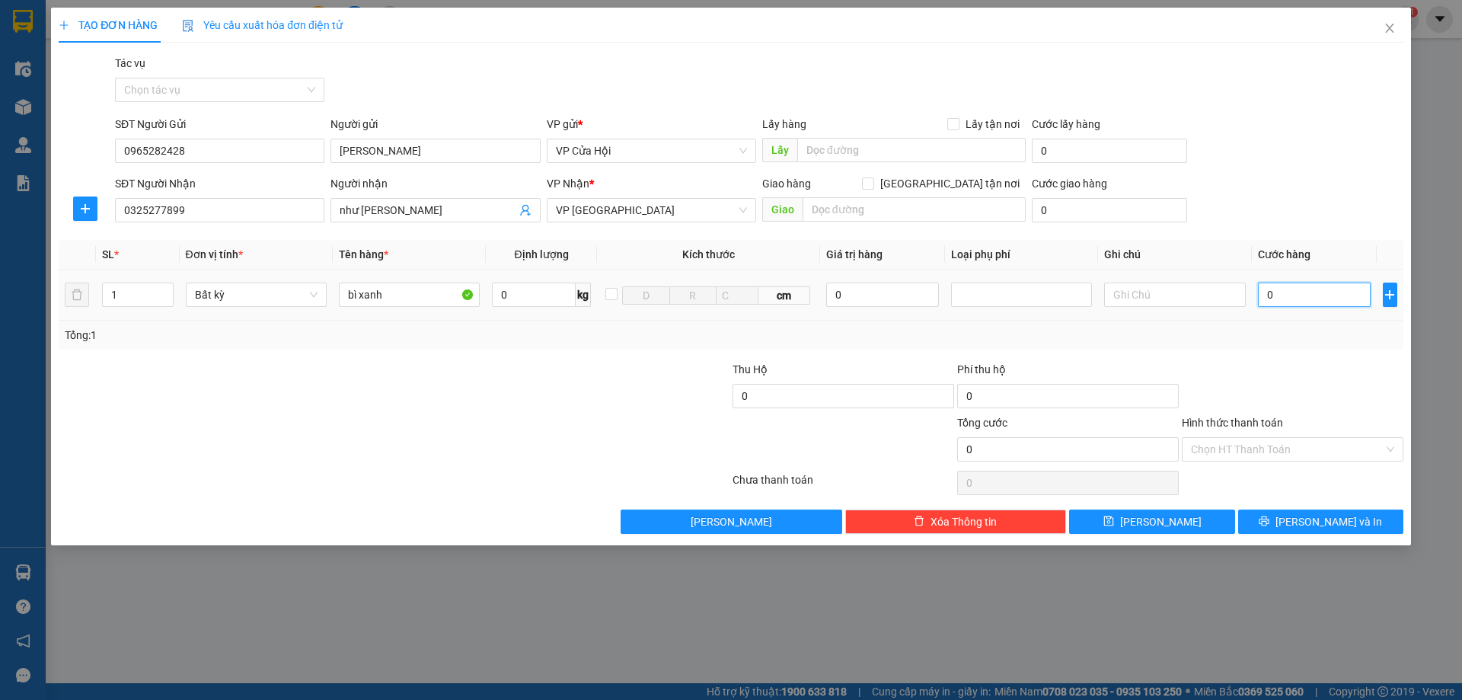
type input "5"
type input "50"
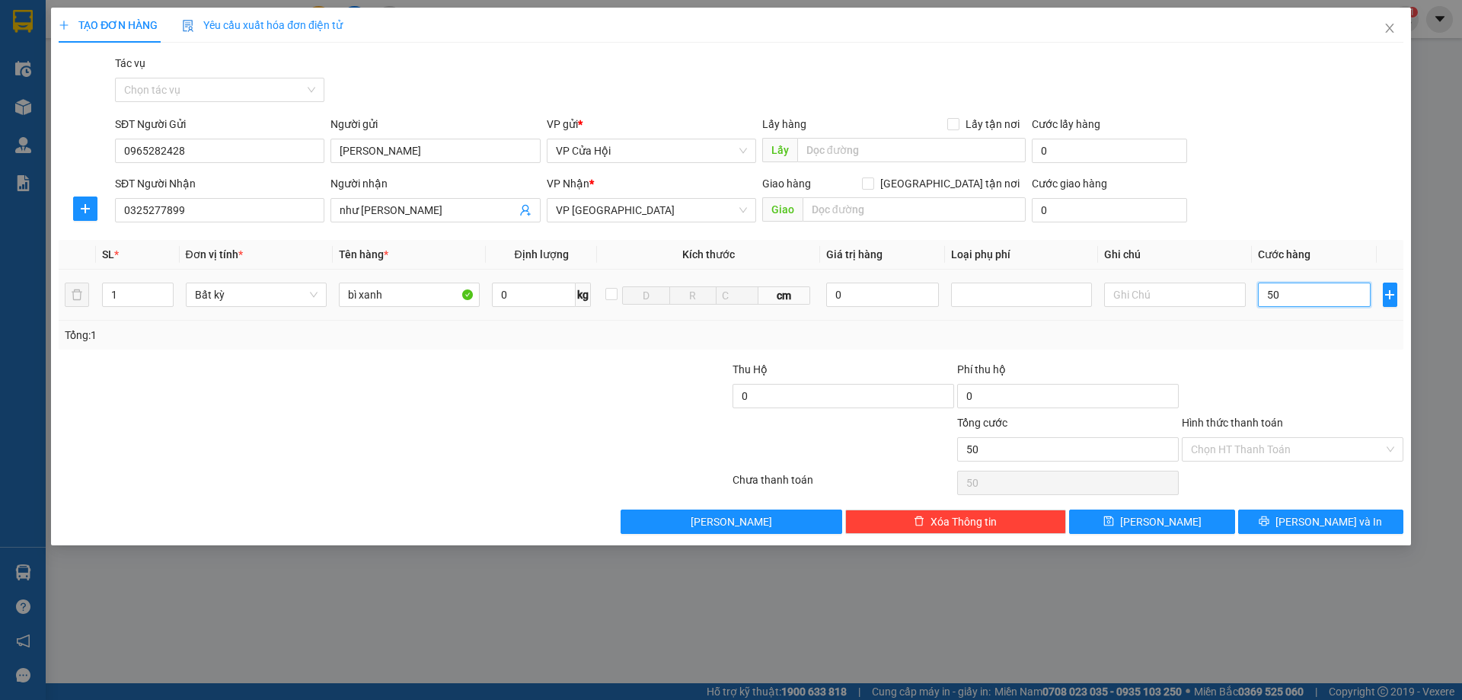
type input "500"
type input "5.000"
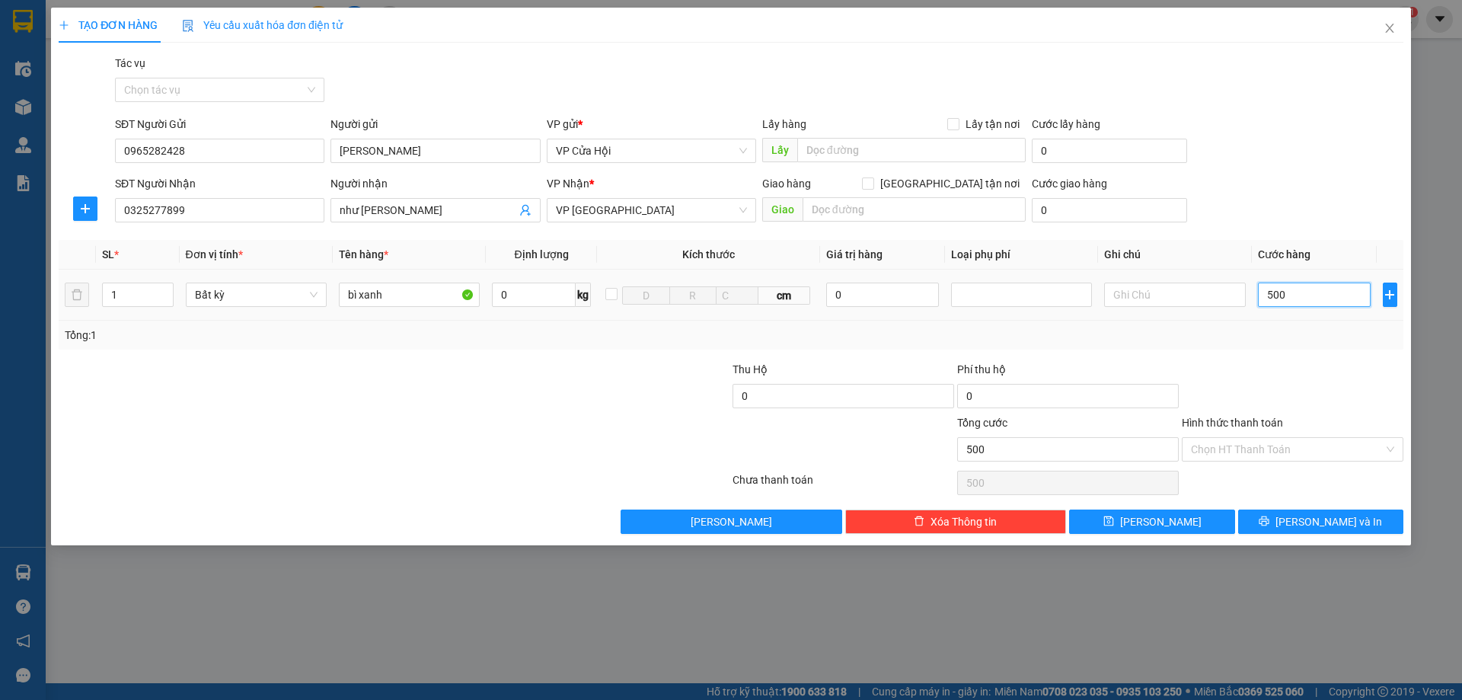
type input "5.000"
type input "50.000"
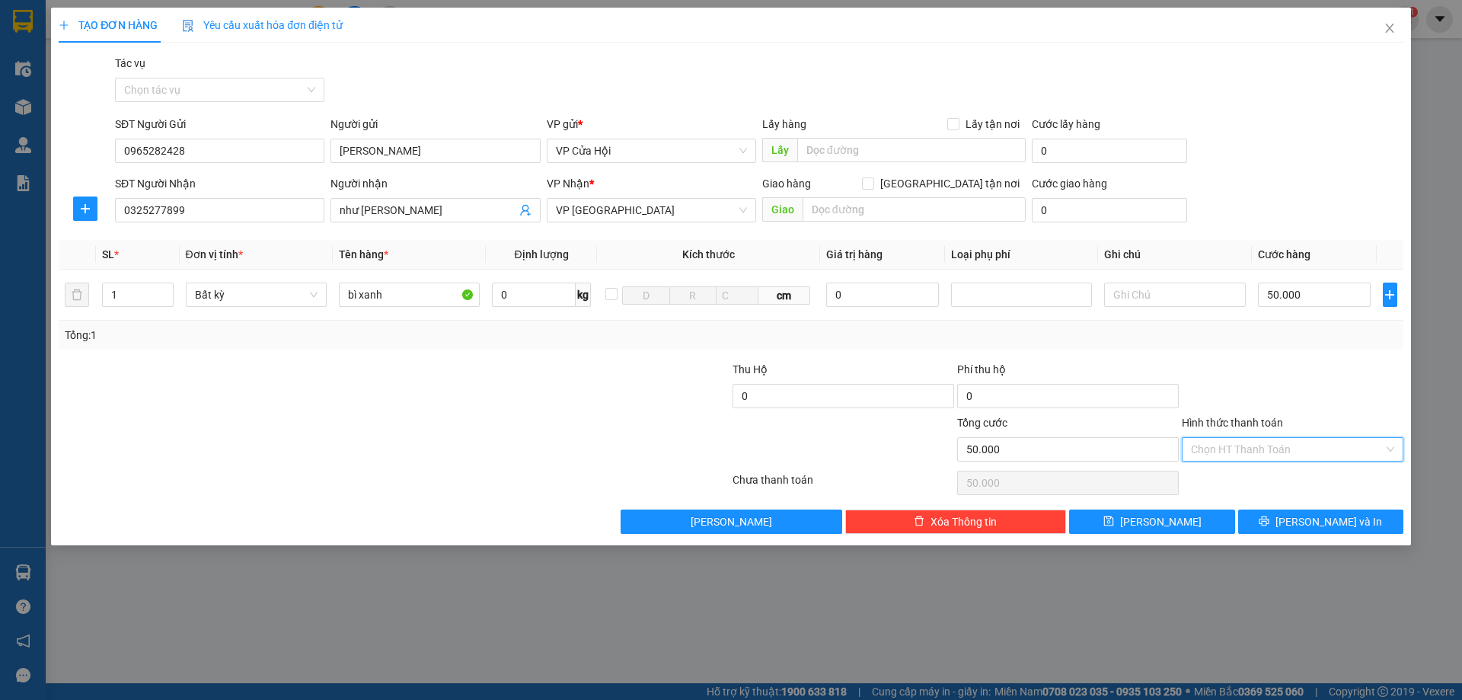
click at [1295, 443] on input "Hình thức thanh toán" at bounding box center [1287, 449] width 193 height 23
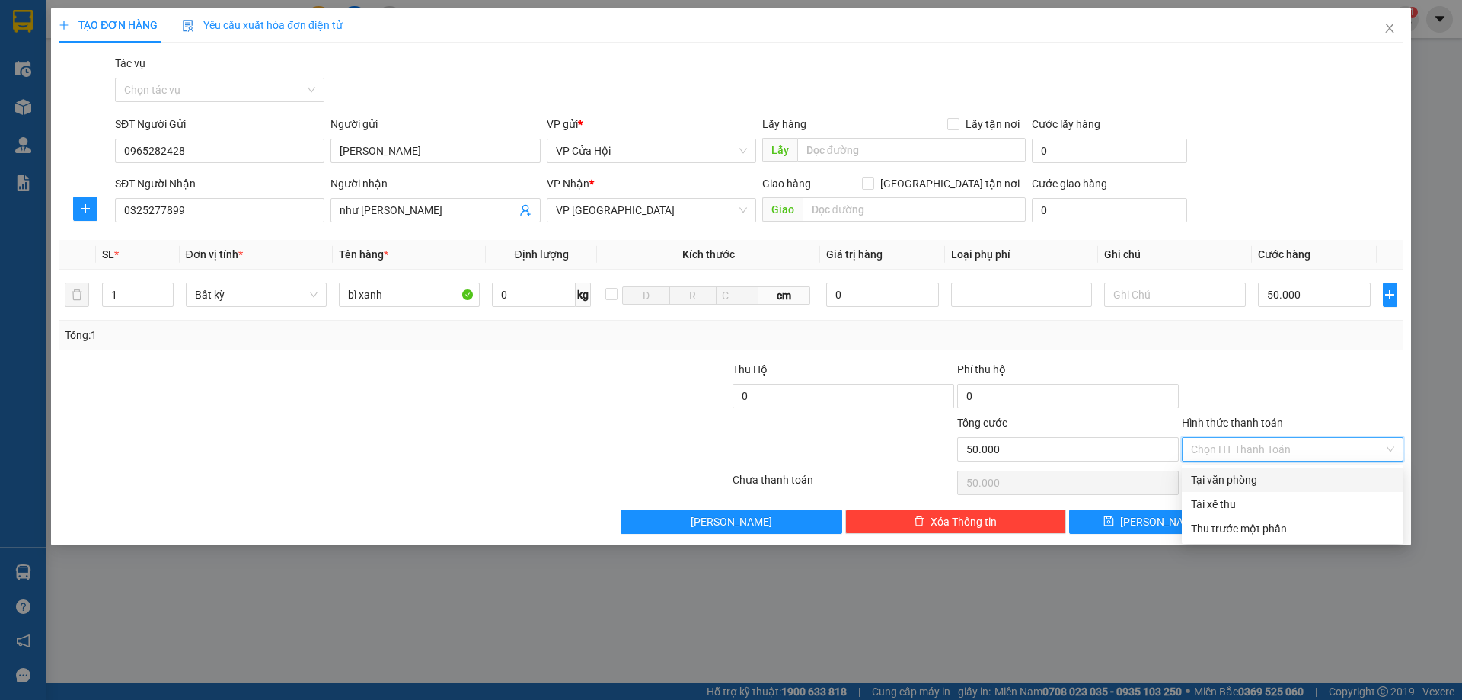
click at [1289, 474] on div "Tại văn phòng" at bounding box center [1292, 479] width 203 height 17
type input "0"
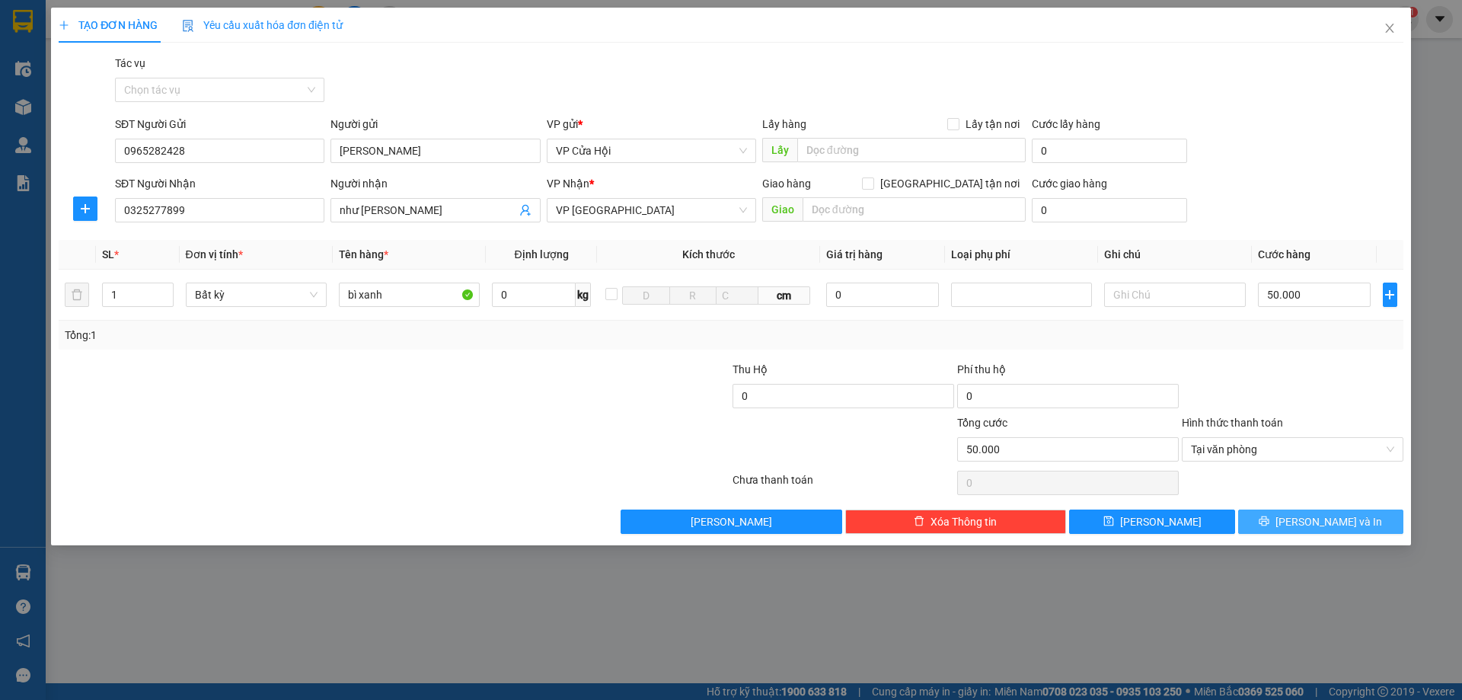
drag, startPoint x: 1293, startPoint y: 516, endPoint x: 1301, endPoint y: 517, distance: 7.7
click at [1269, 518] on icon "printer" at bounding box center [1264, 521] width 11 height 11
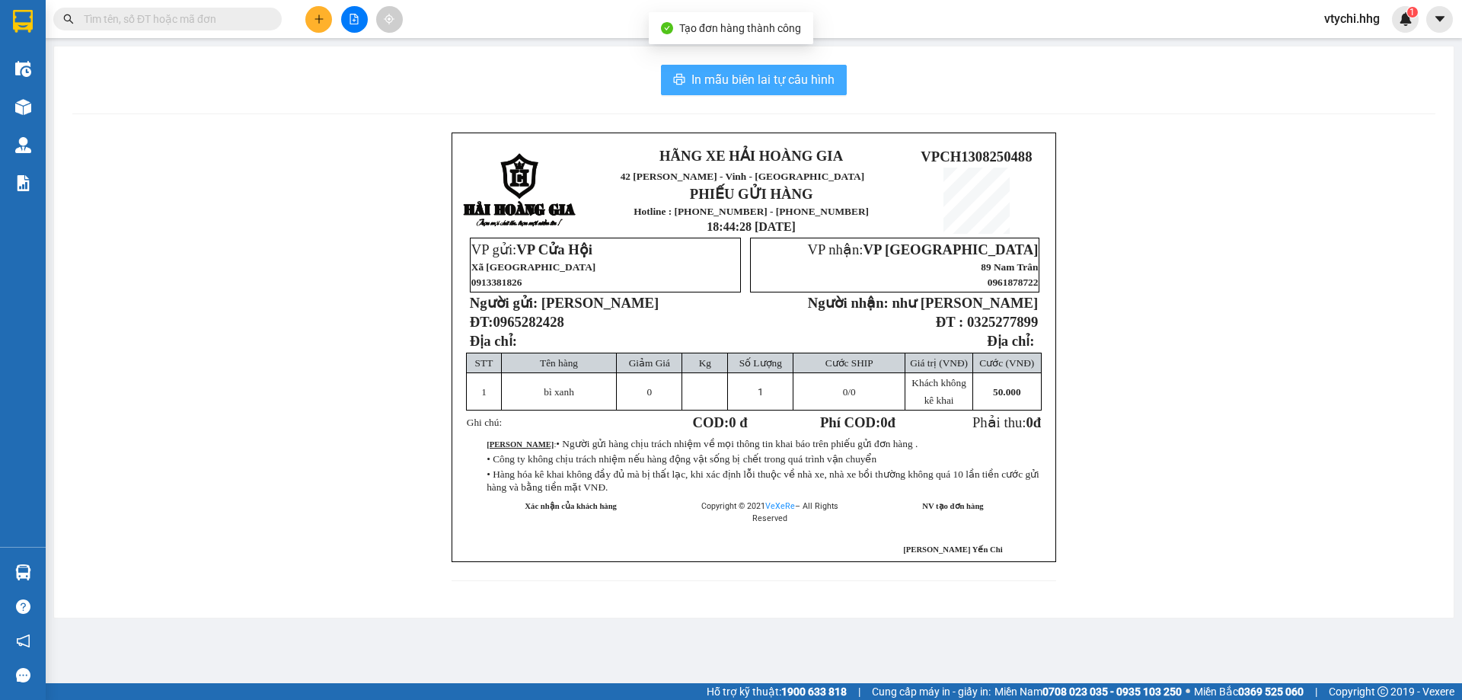
click at [810, 76] on span "In mẫu biên lai tự cấu hình" at bounding box center [762, 79] width 143 height 19
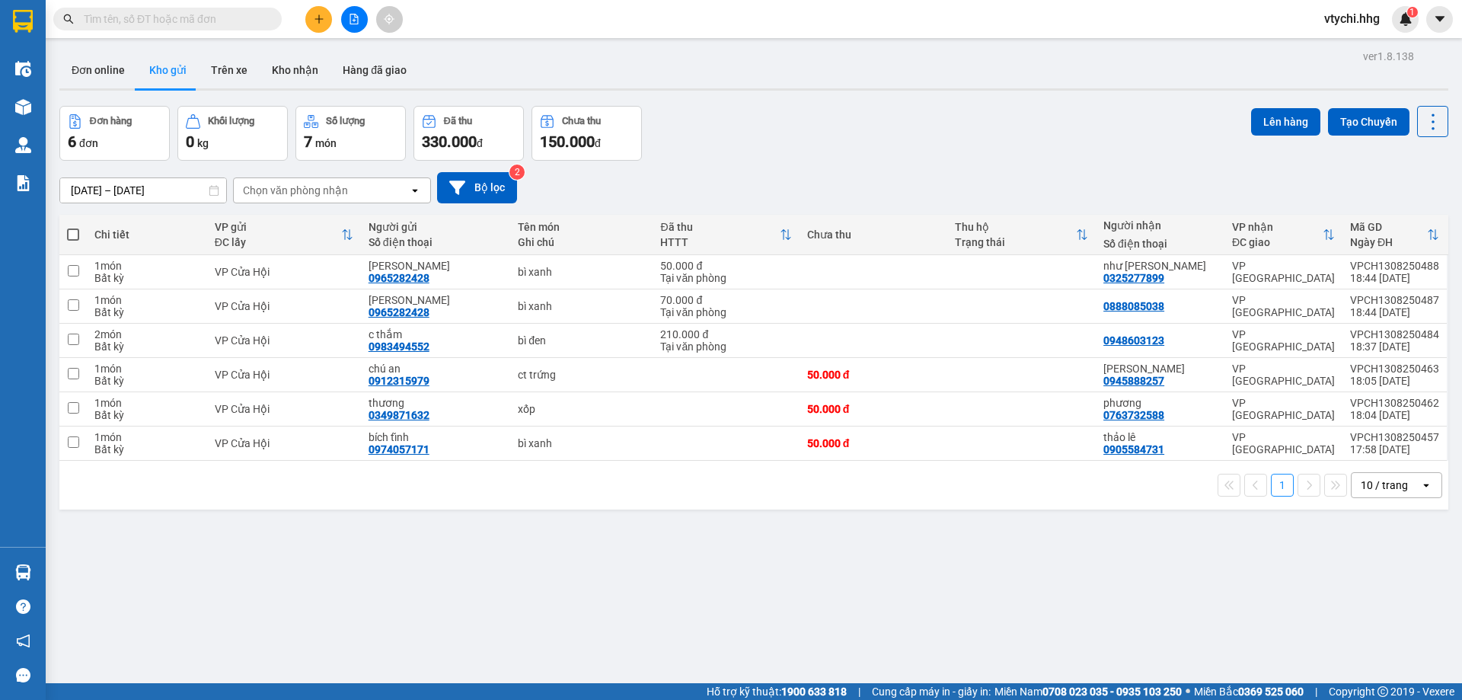
click at [880, 159] on div "Đơn hàng 6 đơn Khối lượng 0 kg Số lượng 7 món Đã thu 330.000 đ Chưa thu 150.000…" at bounding box center [753, 133] width 1389 height 55
click at [314, 17] on icon "plus" at bounding box center [319, 19] width 11 height 11
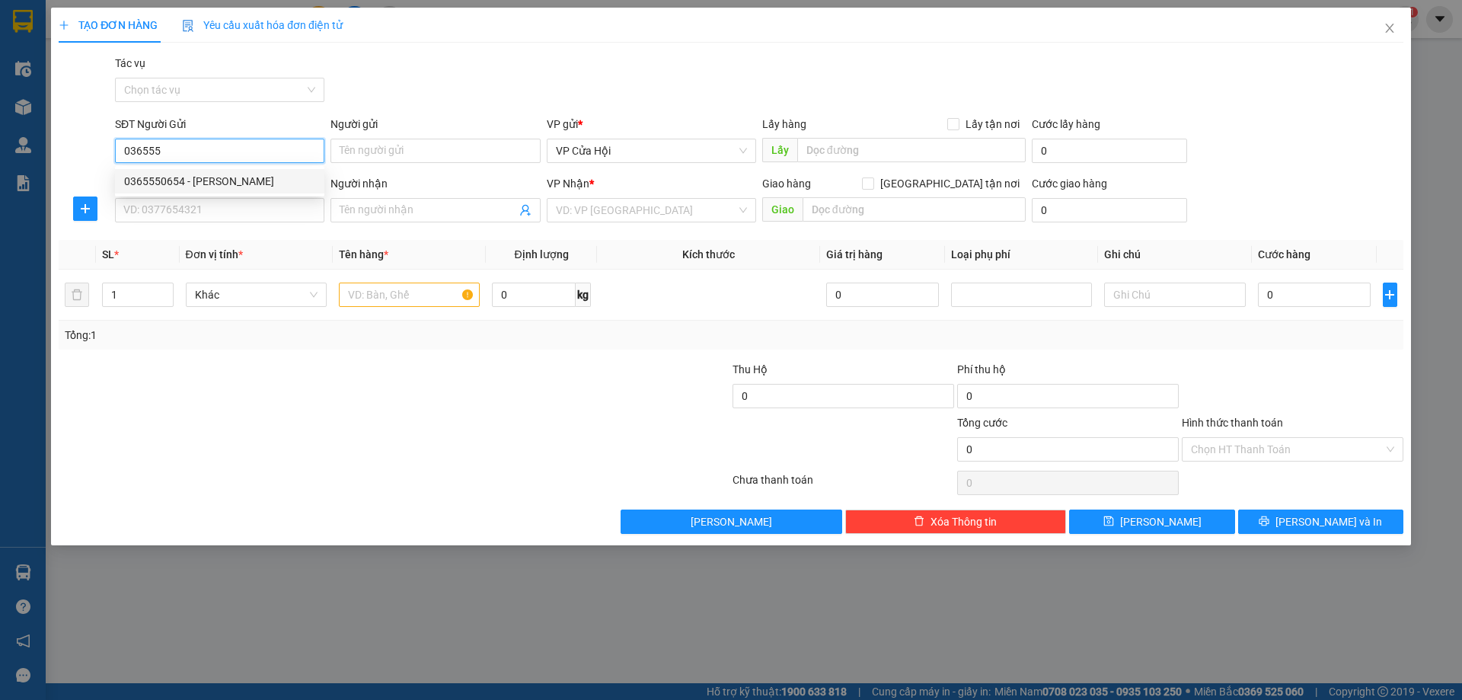
click at [276, 180] on div "0365550654 - [PERSON_NAME]" at bounding box center [219, 181] width 191 height 17
type input "0365550654"
type input "[PERSON_NAME]"
type input "0365550654"
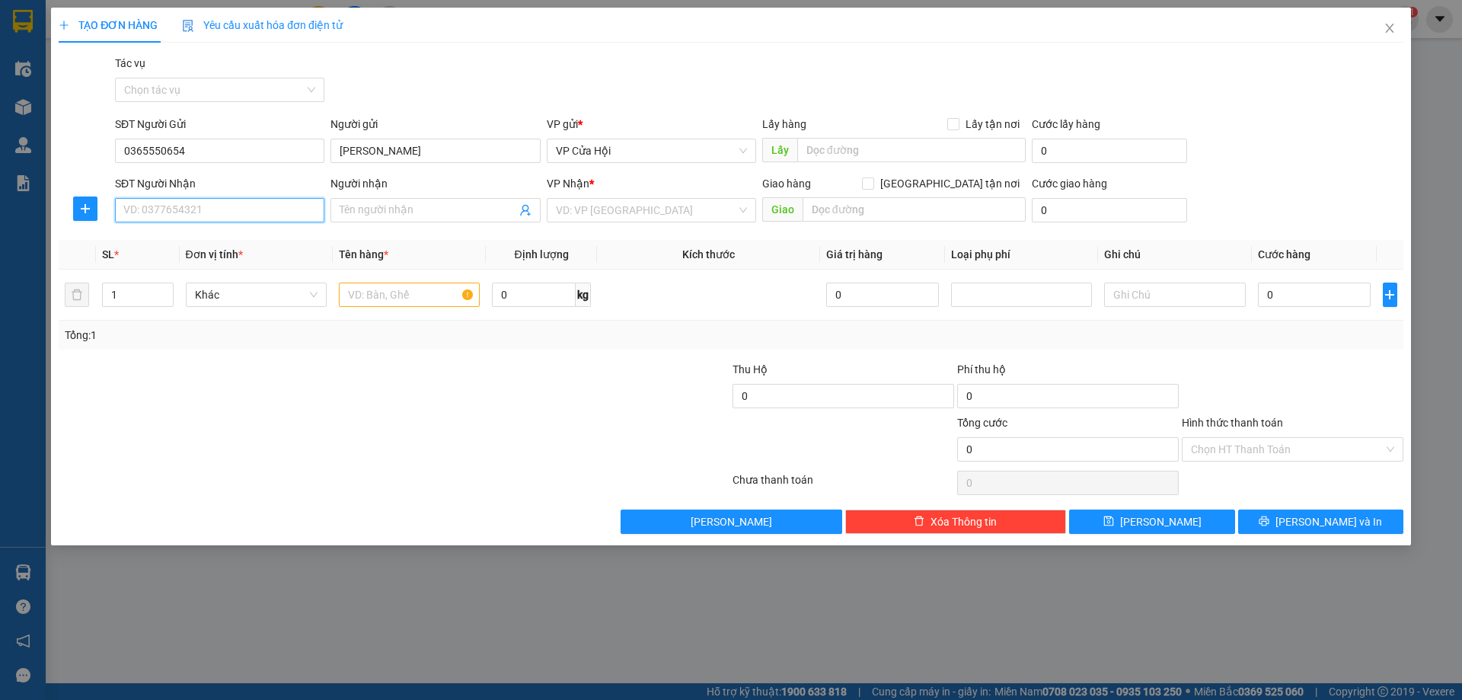
click at [283, 209] on input "SĐT Người Nhận" at bounding box center [219, 210] width 209 height 24
click at [251, 238] on div "0335898338 - khéo" at bounding box center [219, 240] width 191 height 17
type input "0335898338"
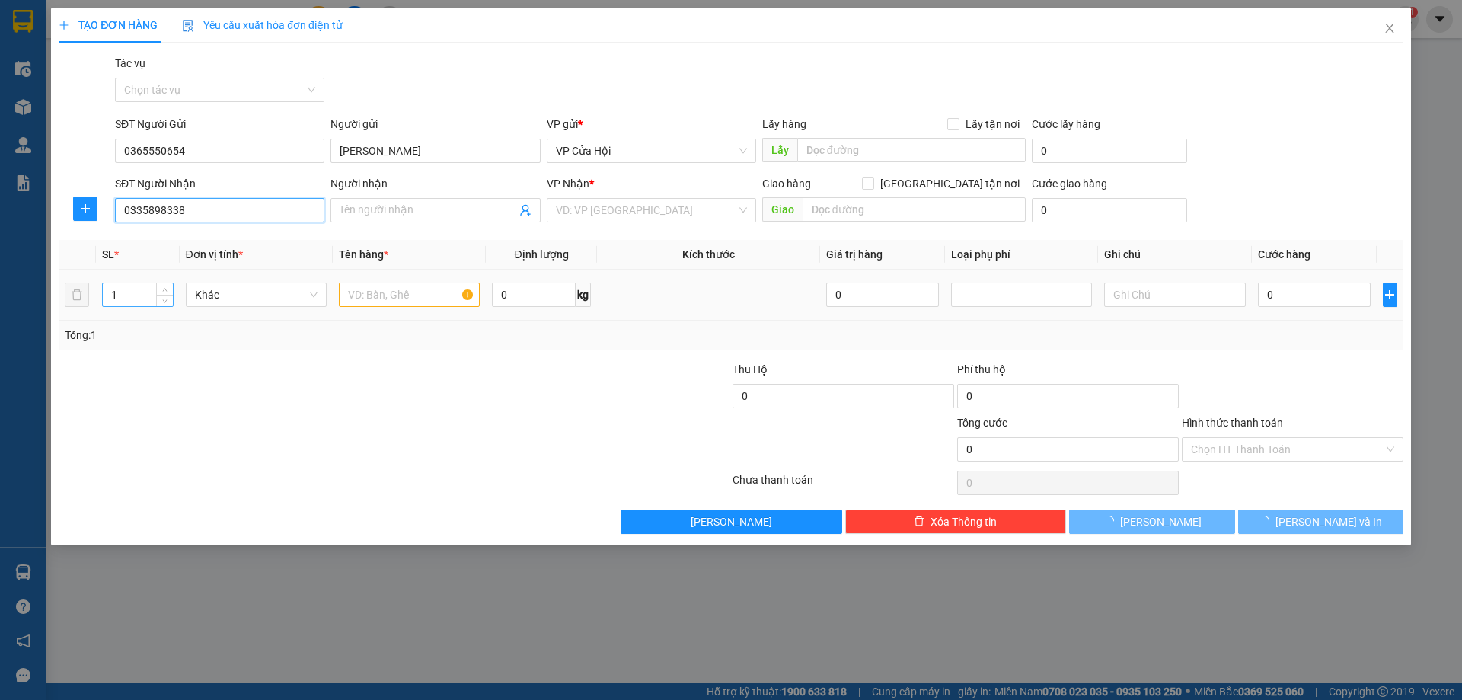
type input "khéo"
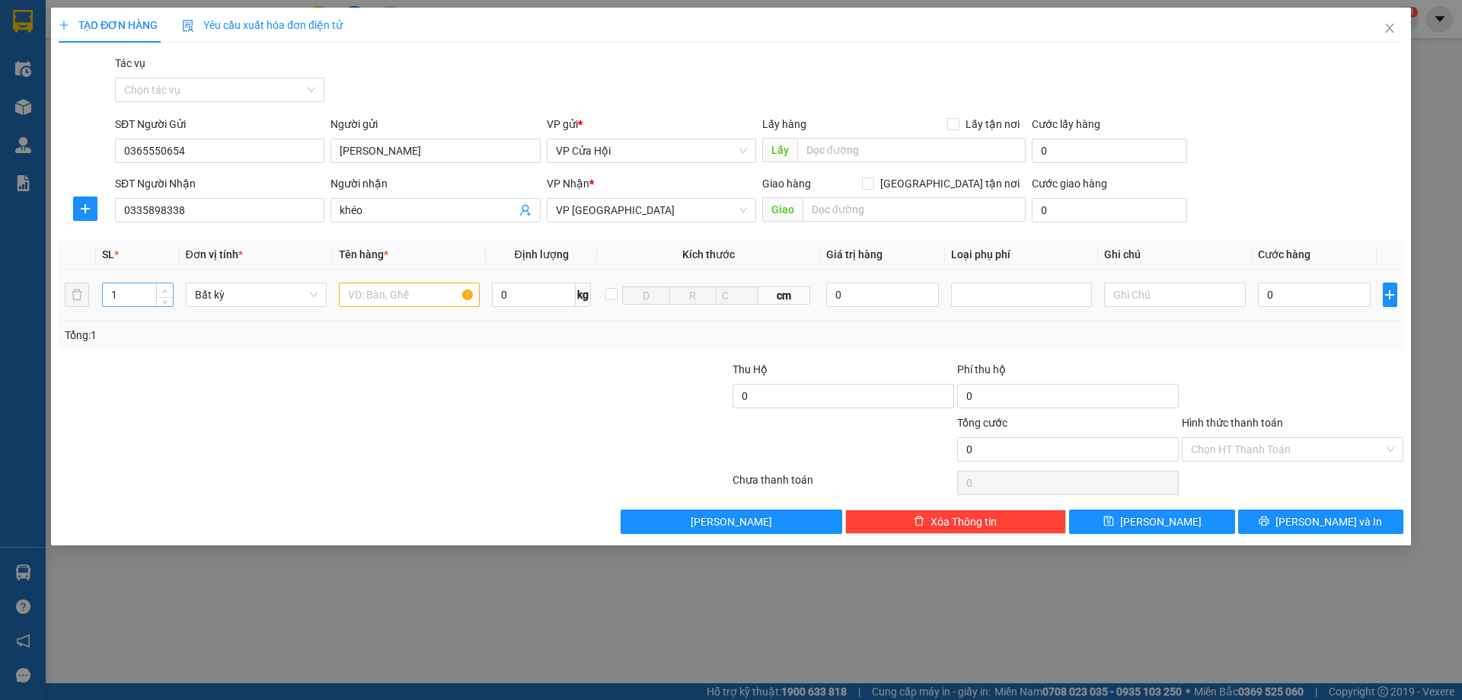
type input "2"
click at [165, 293] on span "up" at bounding box center [165, 290] width 9 height 9
click at [377, 300] on input "text" at bounding box center [409, 295] width 141 height 24
type input "bì đen+bọc trắng hàng dễ vỡ"
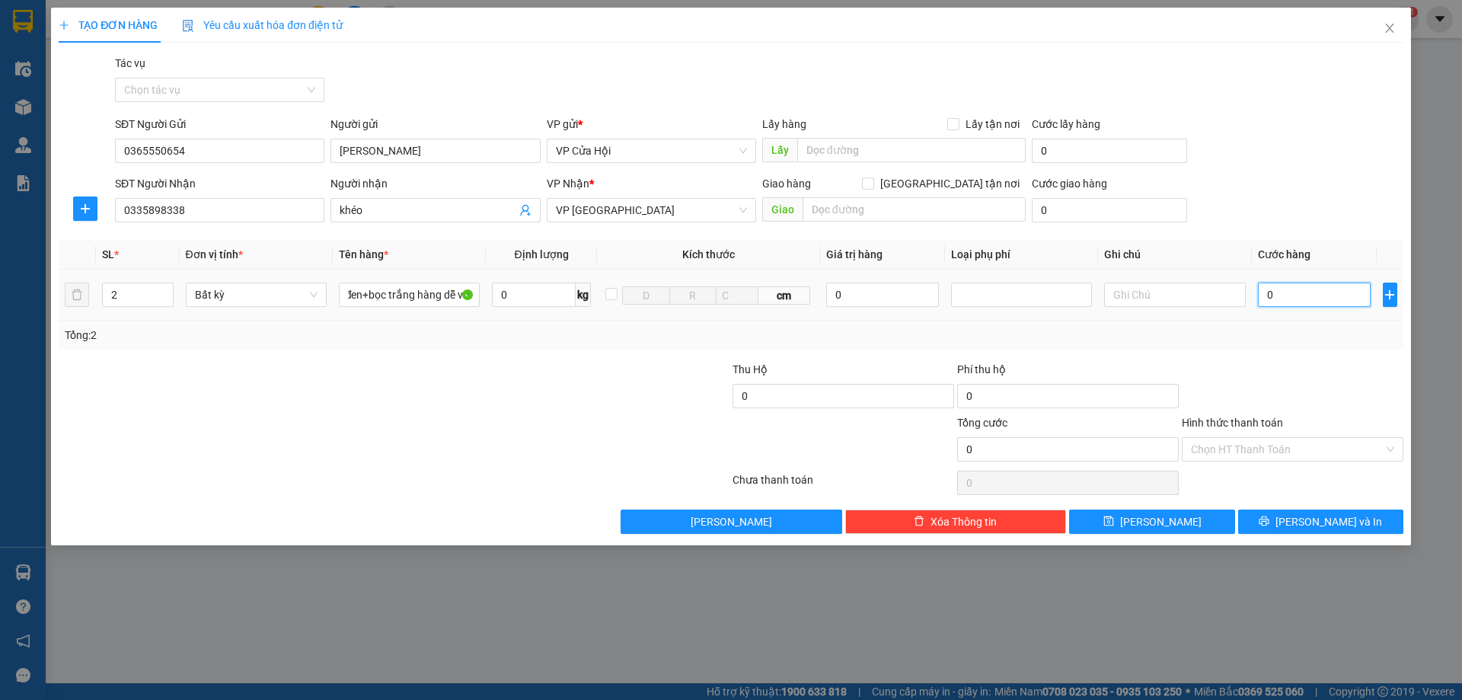
scroll to position [0, 0]
click at [1285, 292] on input "0" at bounding box center [1314, 295] width 113 height 24
type input "2"
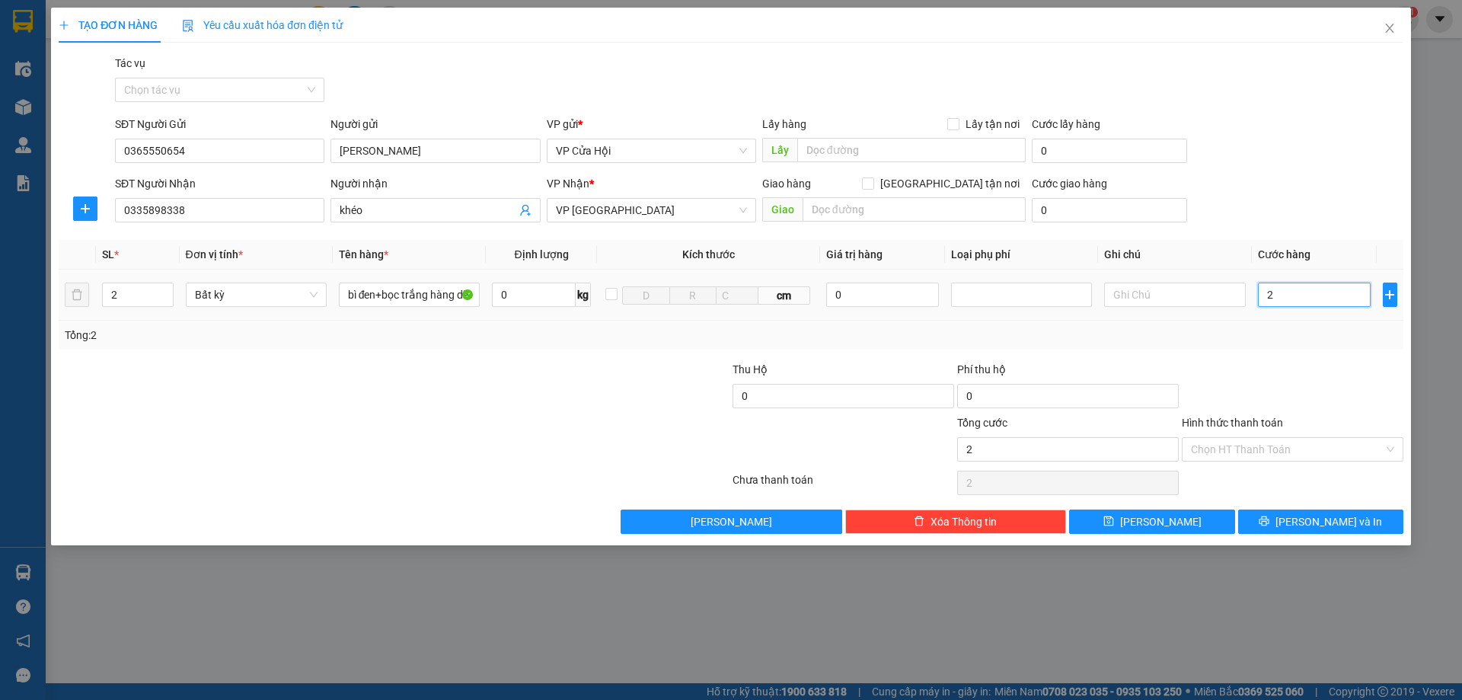
type input "27"
type input "270"
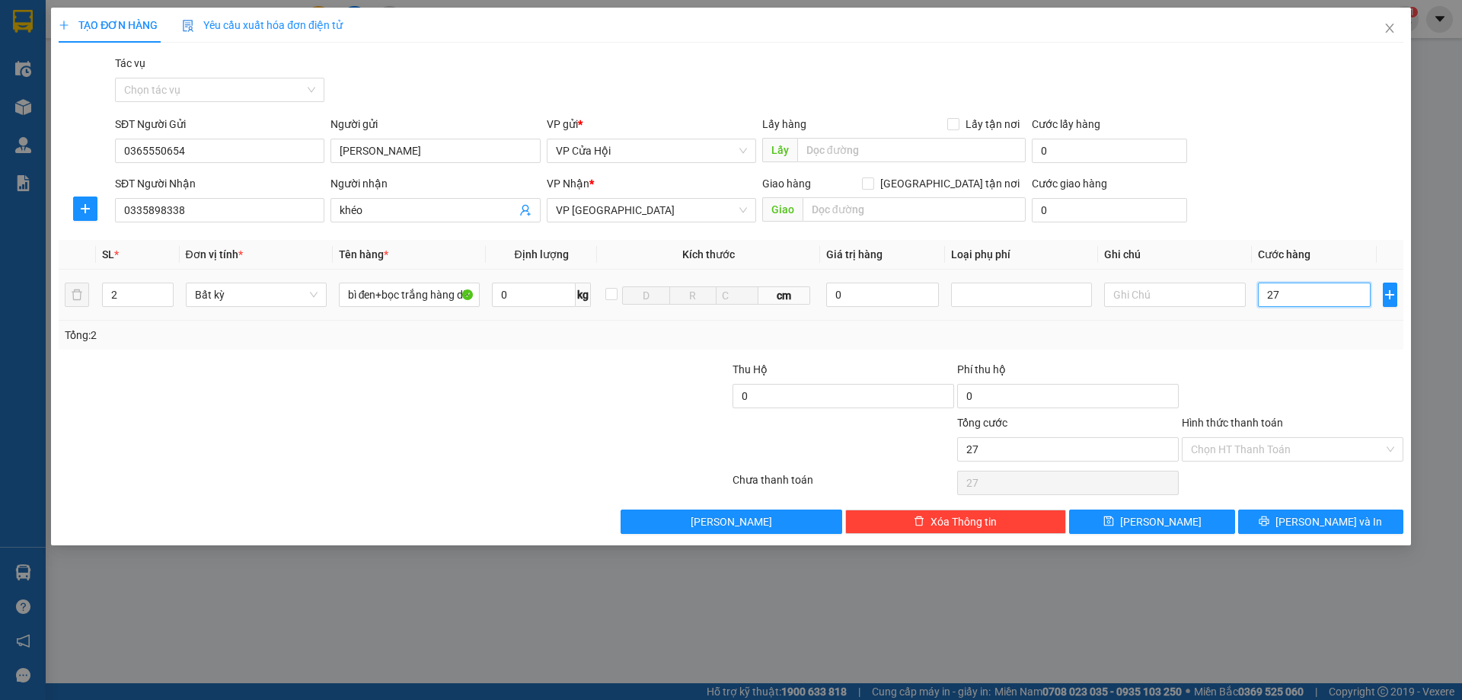
type input "270"
type input "2.700"
type input "27.000"
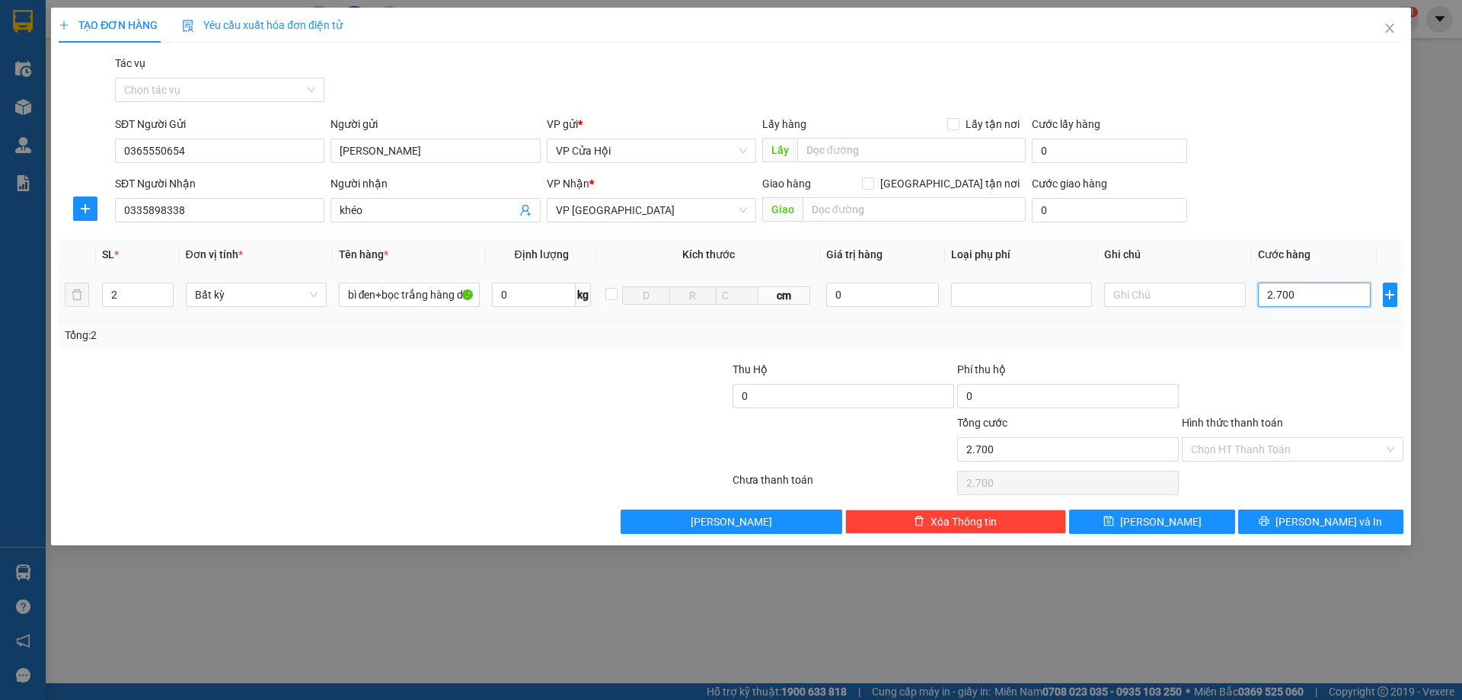
type input "27.000"
type input "270.000"
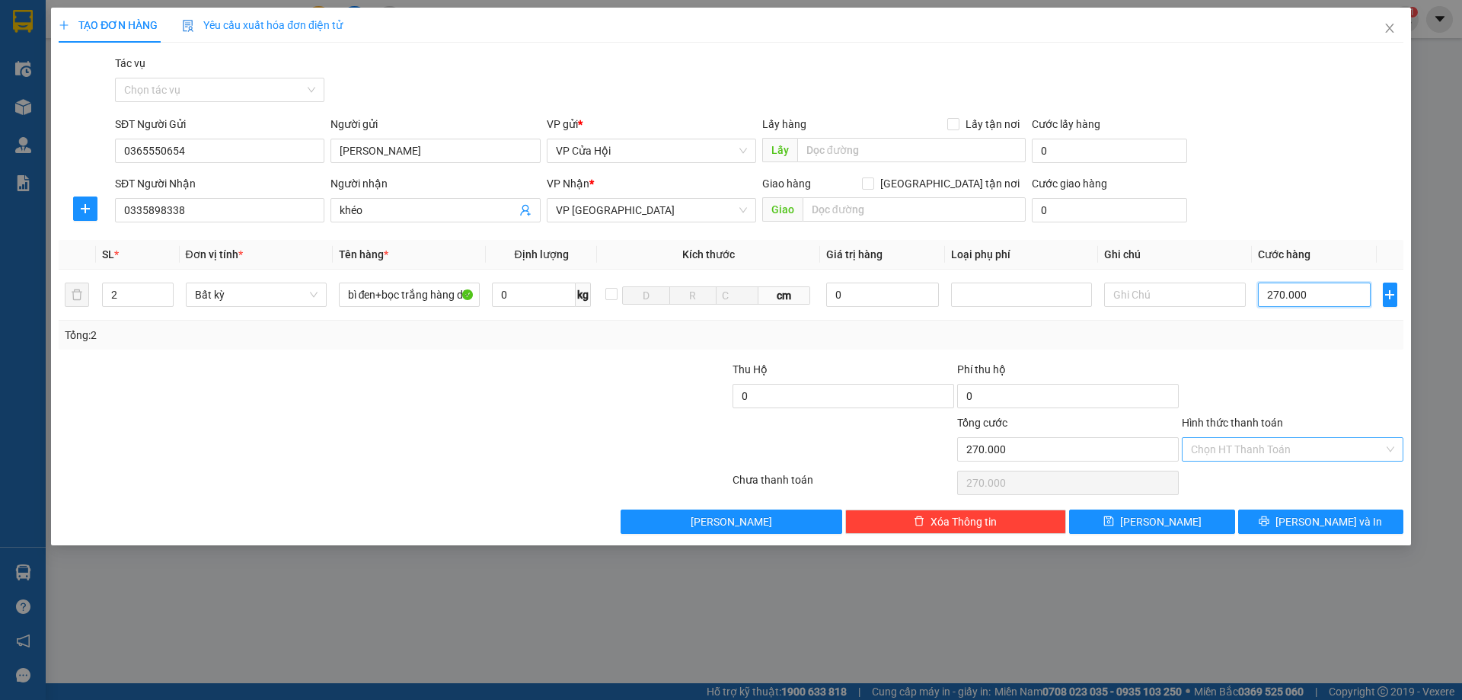
type input "270.000"
click at [1286, 452] on input "Hình thức thanh toán" at bounding box center [1287, 449] width 193 height 23
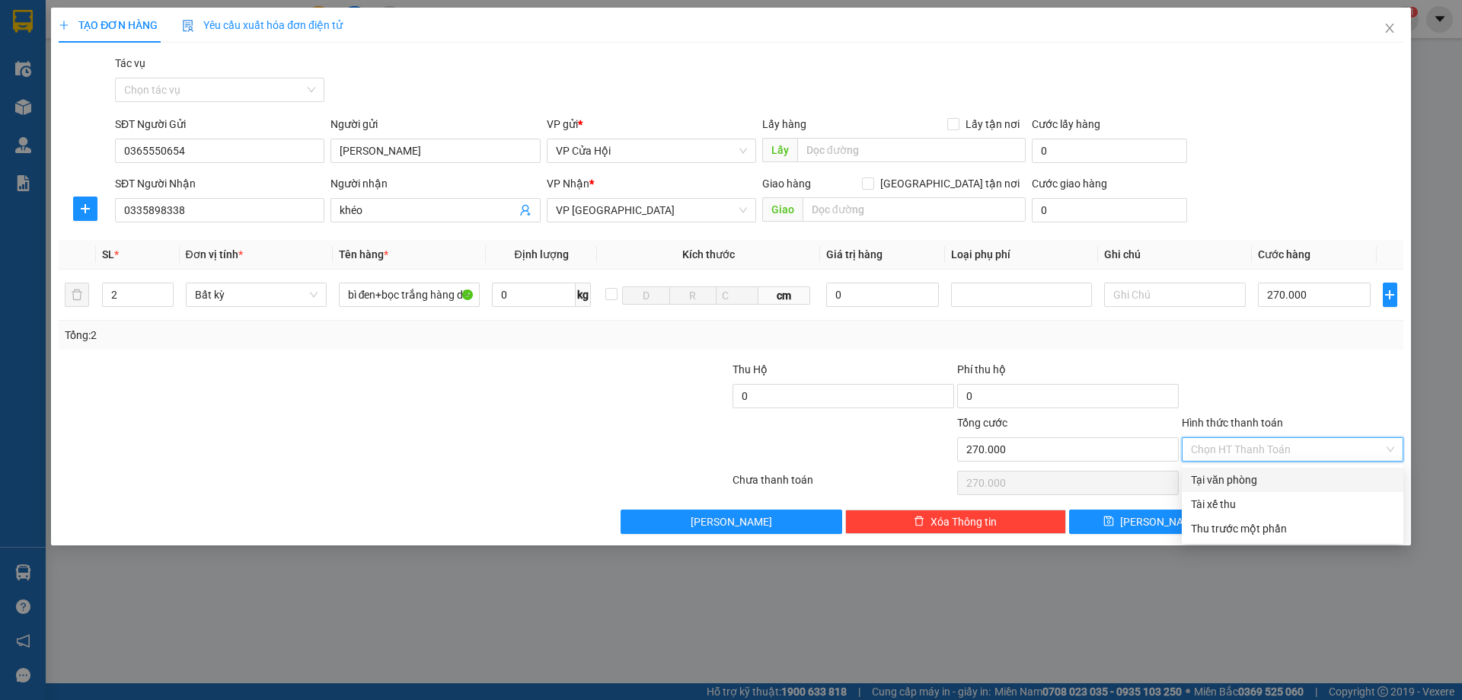
click at [1272, 475] on div "Tại văn phòng" at bounding box center [1292, 479] width 203 height 17
type input "0"
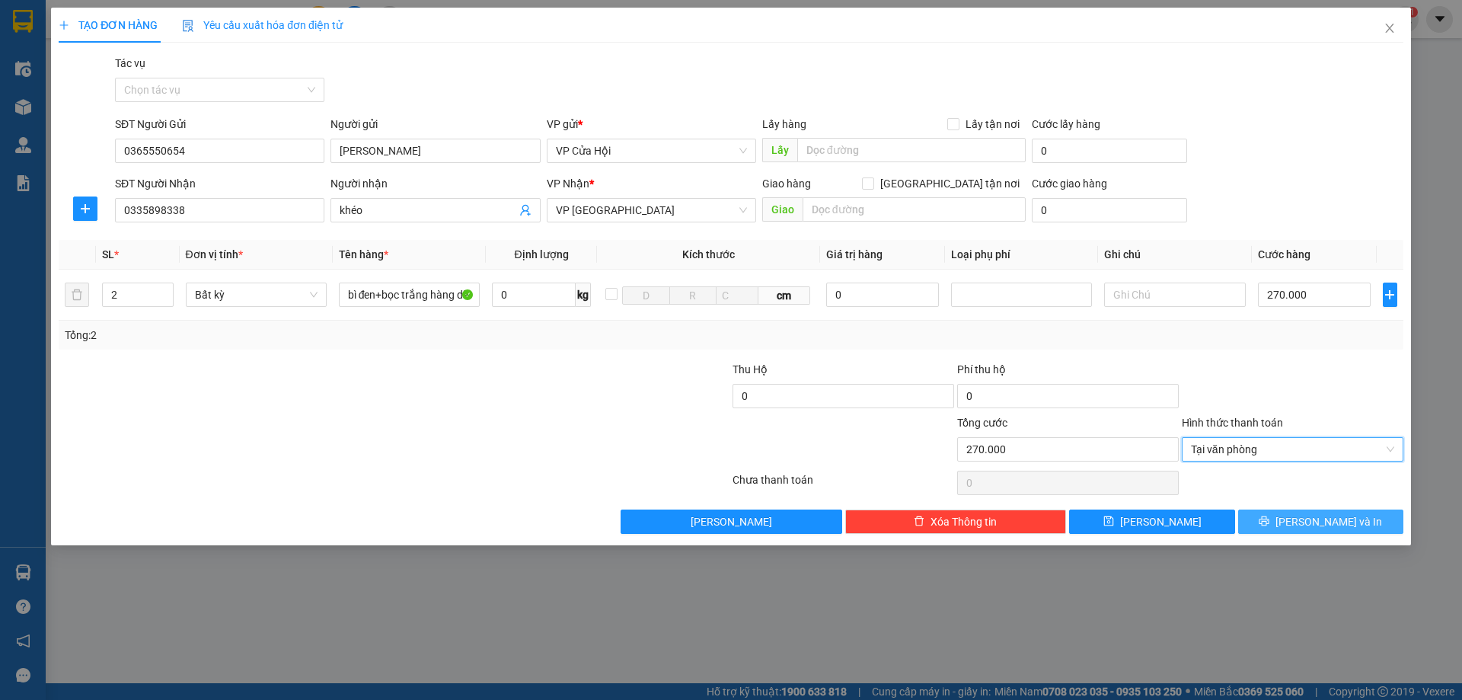
click at [1288, 521] on button "[PERSON_NAME] và In" at bounding box center [1320, 521] width 165 height 24
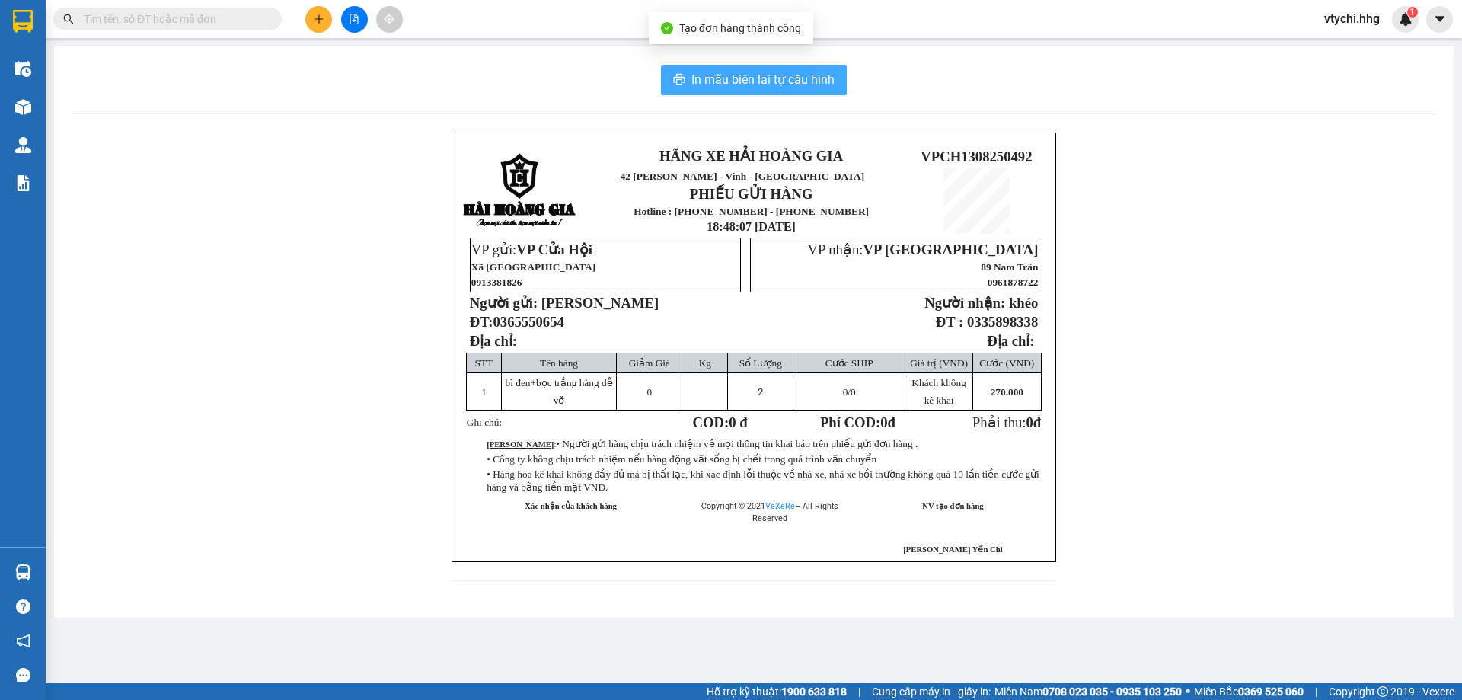
click at [736, 76] on span "In mẫu biên lai tự cấu hình" at bounding box center [762, 79] width 143 height 19
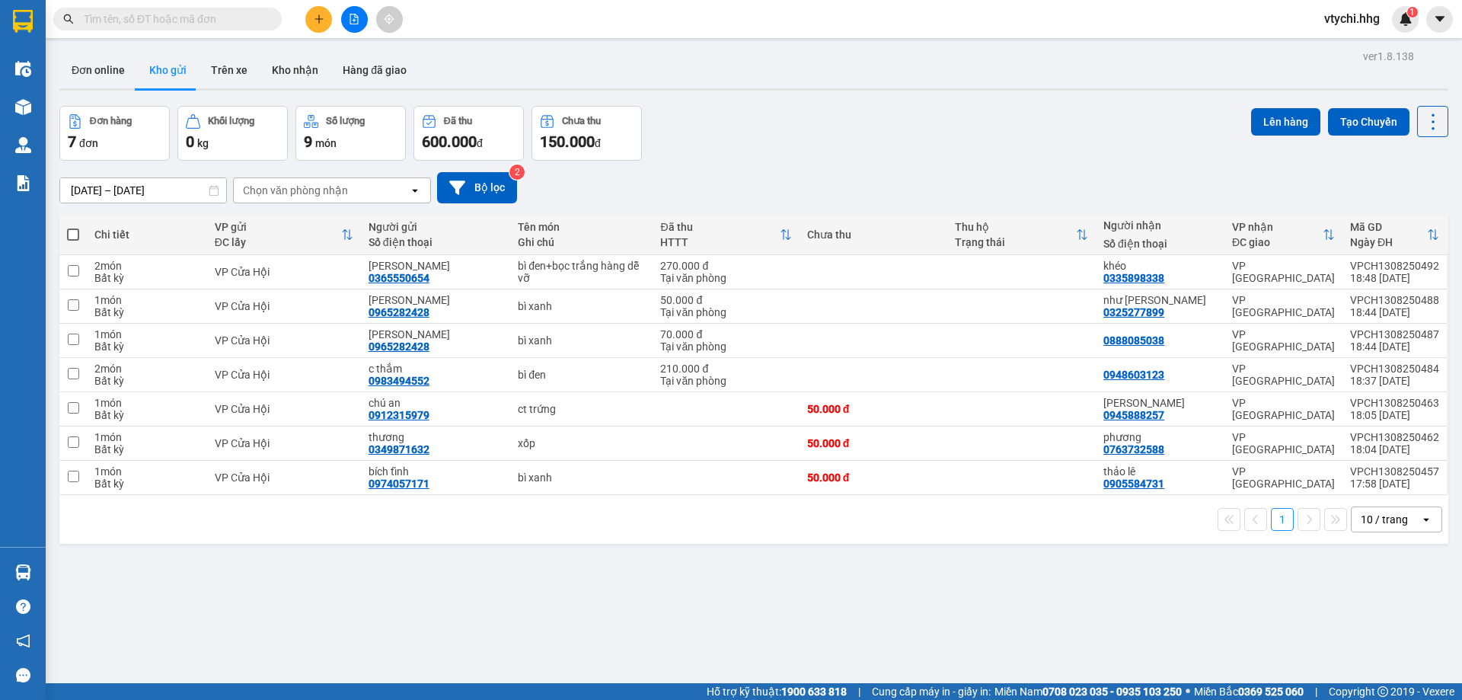
click at [322, 21] on icon "plus" at bounding box center [319, 19] width 11 height 11
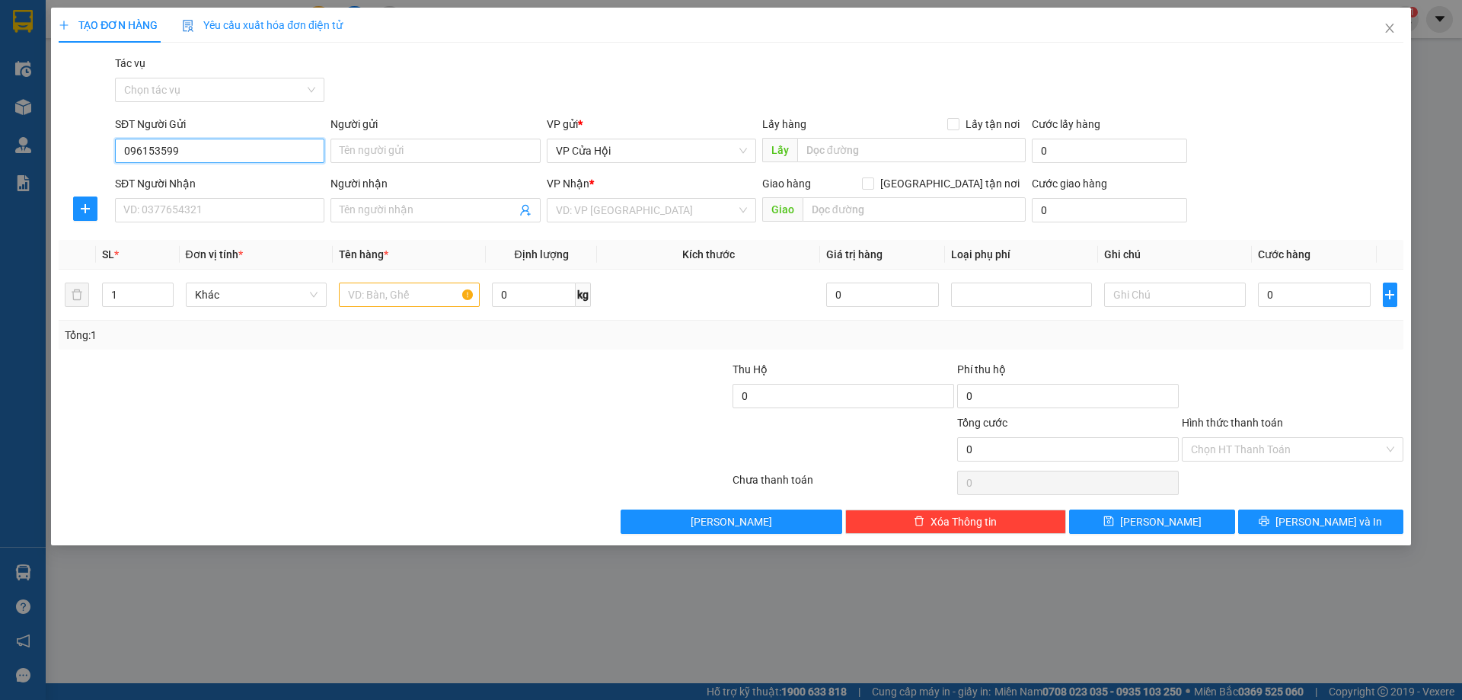
type input "0961535991"
click at [265, 180] on div "0961535991 - Gấm Nguyễn" at bounding box center [219, 181] width 191 height 17
type input "Gấm Nguyễn"
type input "0961535991"
click at [276, 205] on input "SĐT Người Nhận" at bounding box center [219, 210] width 209 height 24
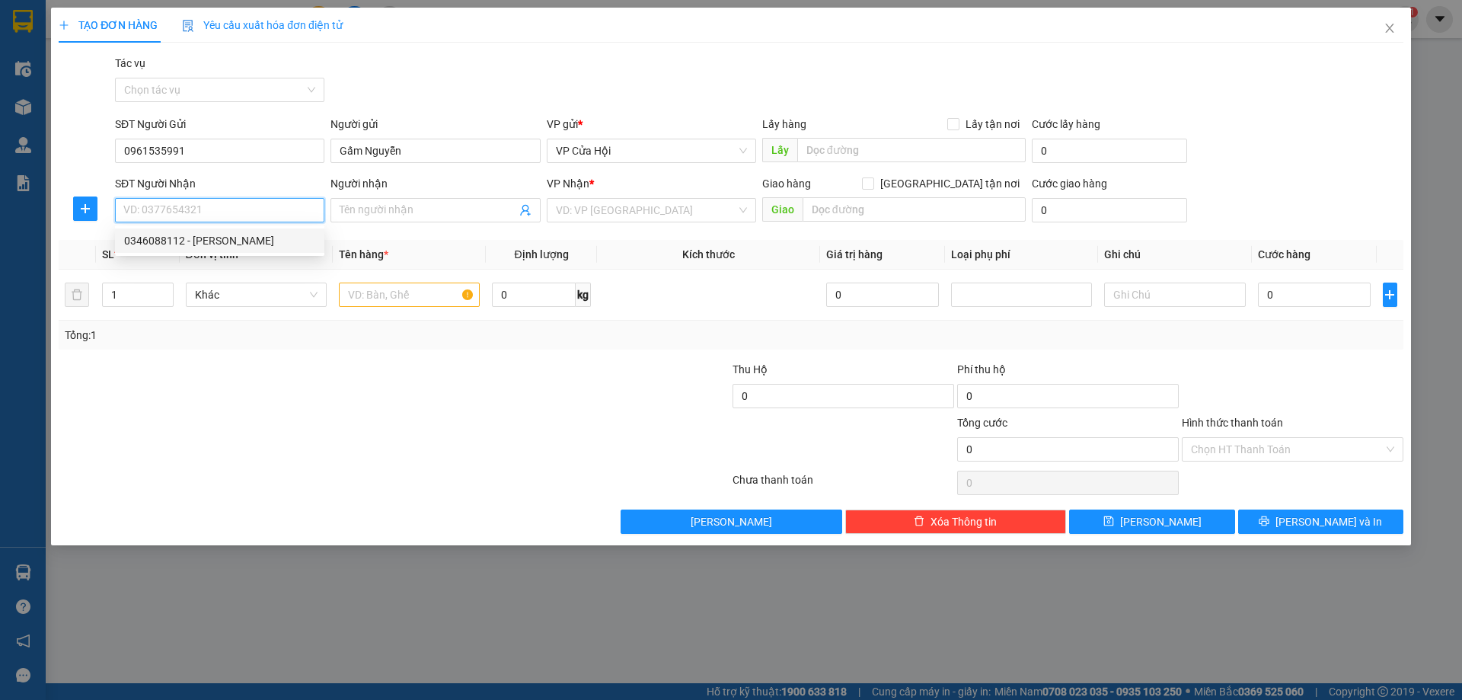
click at [255, 245] on div "0346088112 - [PERSON_NAME]" at bounding box center [219, 240] width 191 height 17
type input "0346088112"
type input "[PERSON_NAME]"
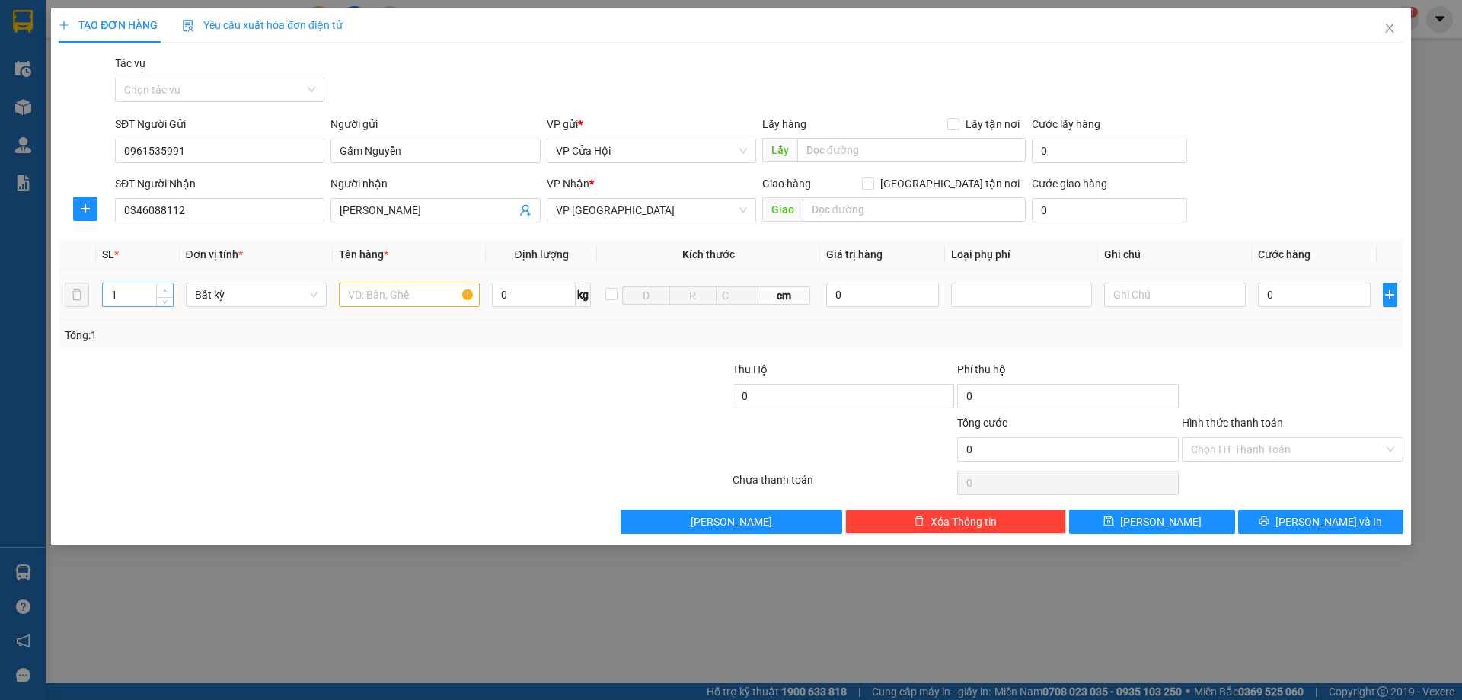
type input "2"
click at [172, 292] on span "Increase Value" at bounding box center [164, 290] width 17 height 14
drag, startPoint x: 393, startPoint y: 292, endPoint x: 404, endPoint y: 294, distance: 10.8
click at [397, 294] on input "text" at bounding box center [409, 295] width 141 height 24
type input "bì trắng"
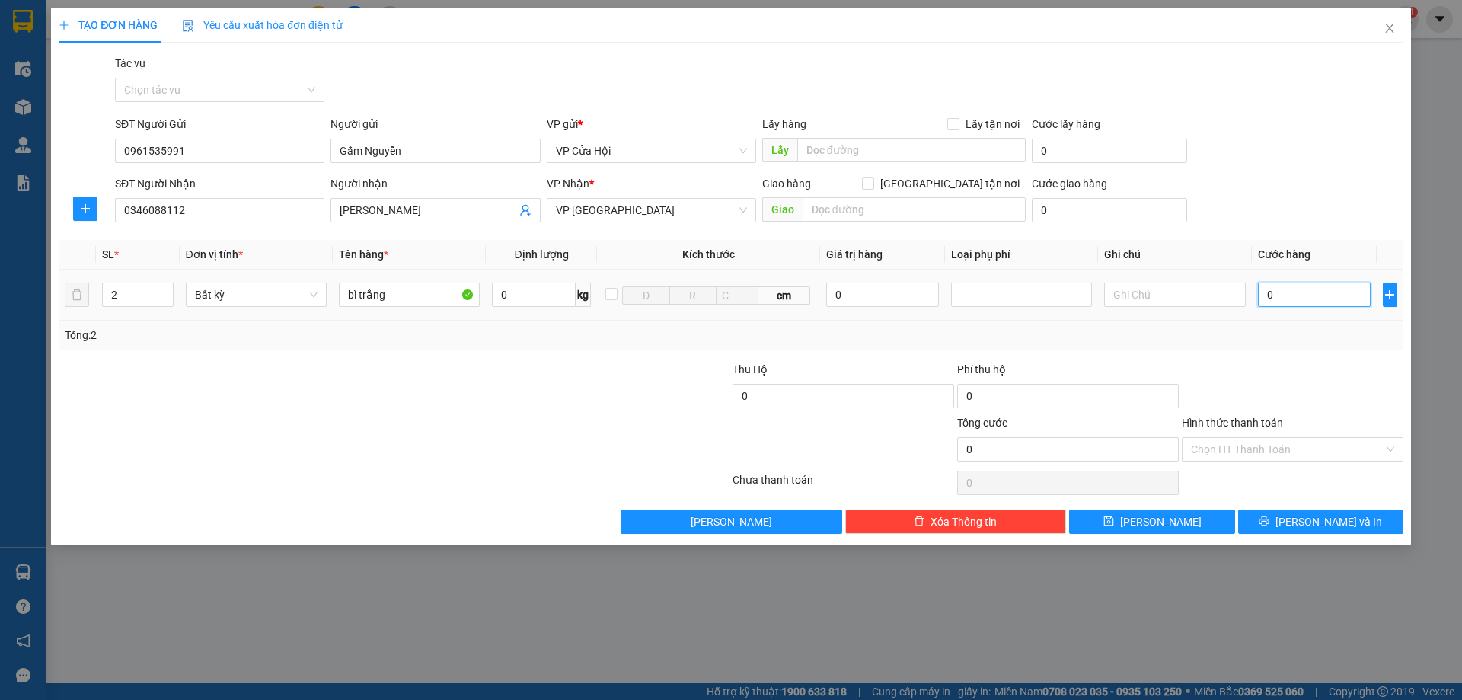
click at [1285, 293] on input "0" at bounding box center [1314, 295] width 113 height 24
type input "3"
type input "32"
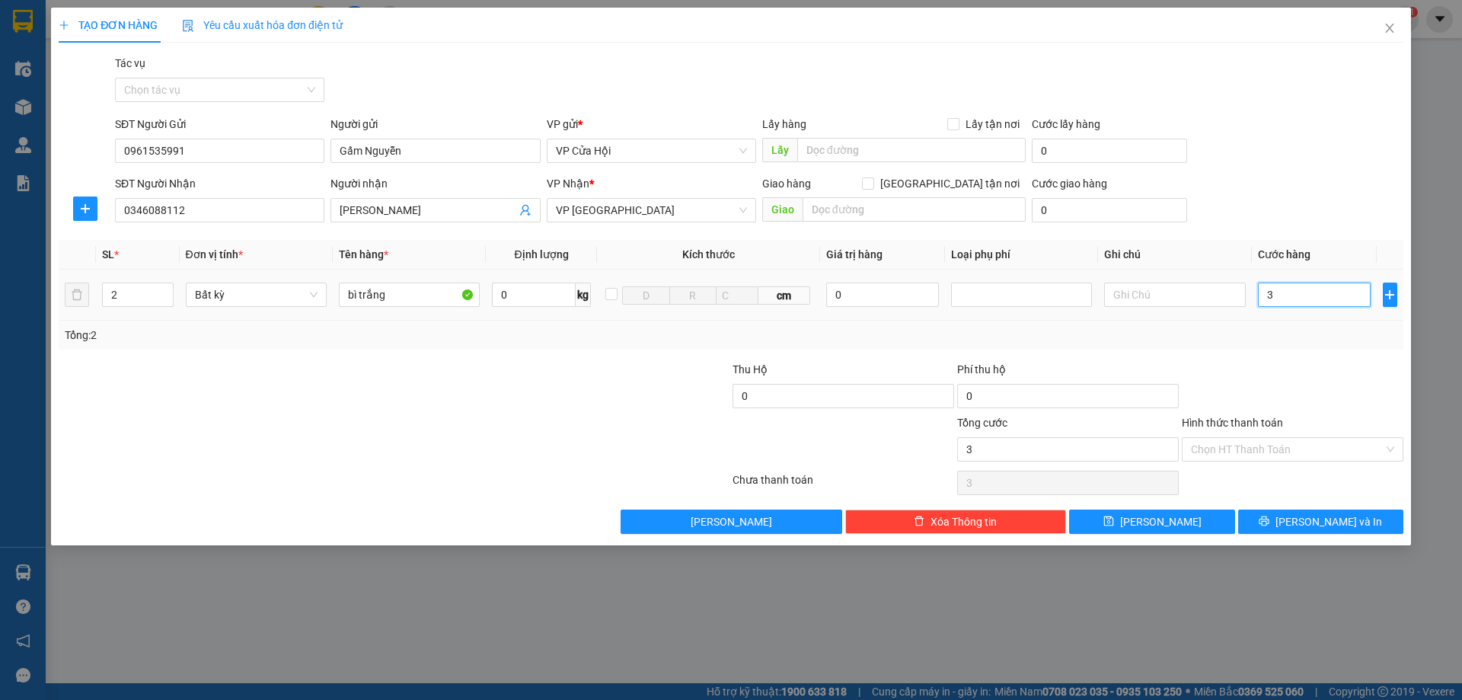
type input "32"
type input "320"
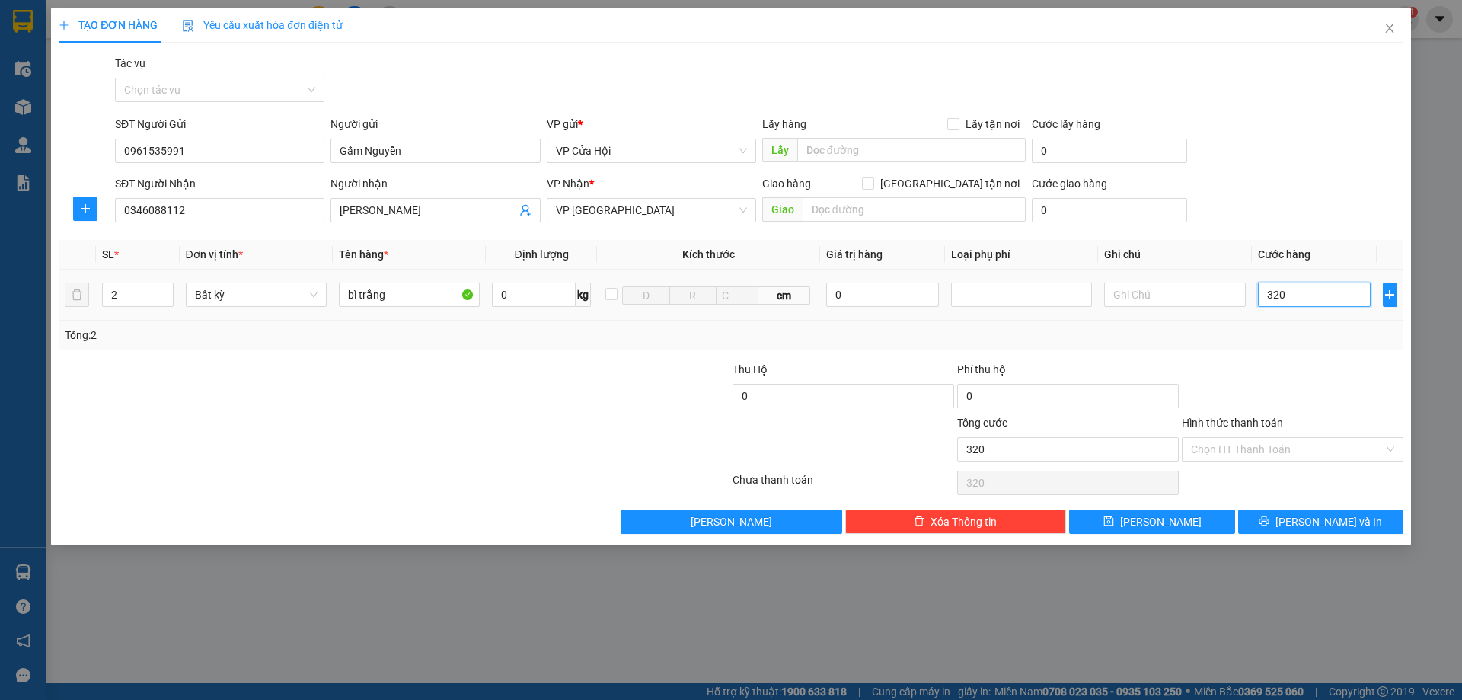
type input "32"
type input "3"
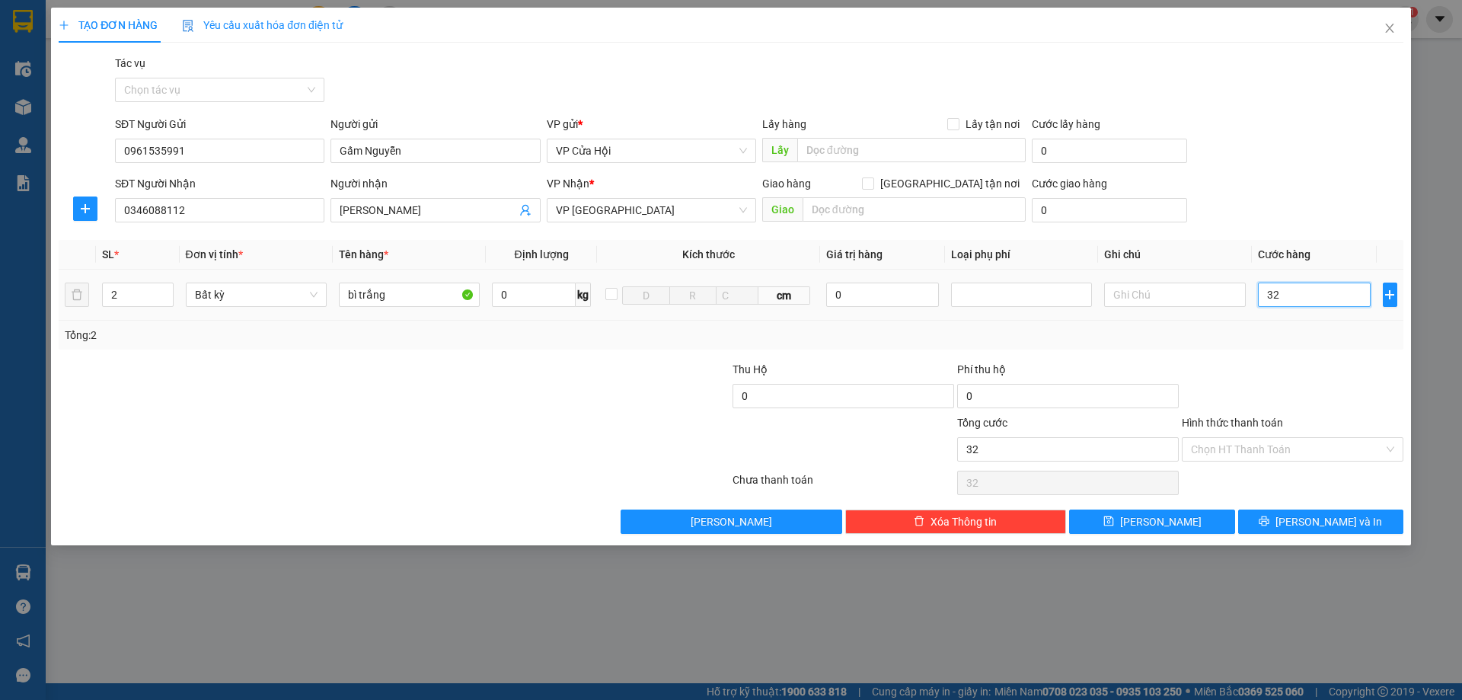
type input "3"
type input "0"
click at [1269, 295] on input "0" at bounding box center [1314, 295] width 113 height 24
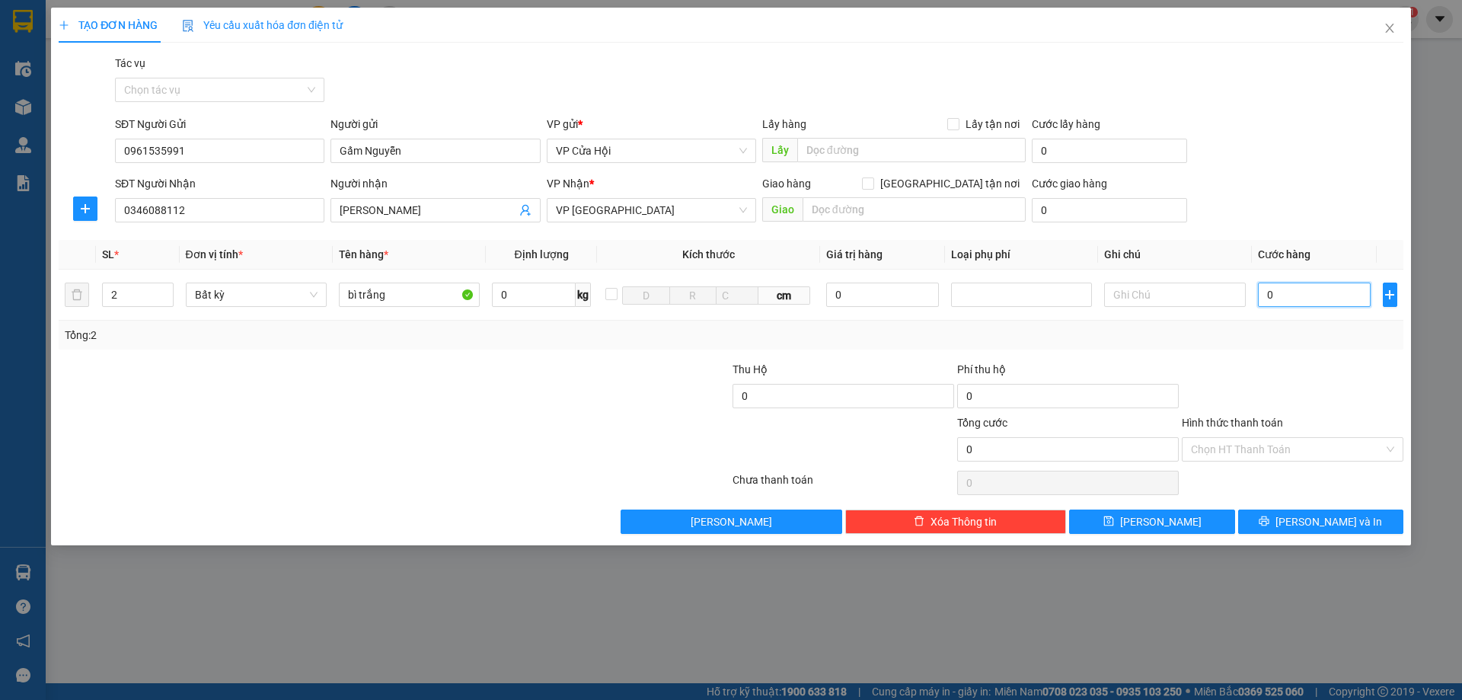
type input "30"
click at [1263, 445] on input "Hình thức thanh toán" at bounding box center [1287, 449] width 193 height 23
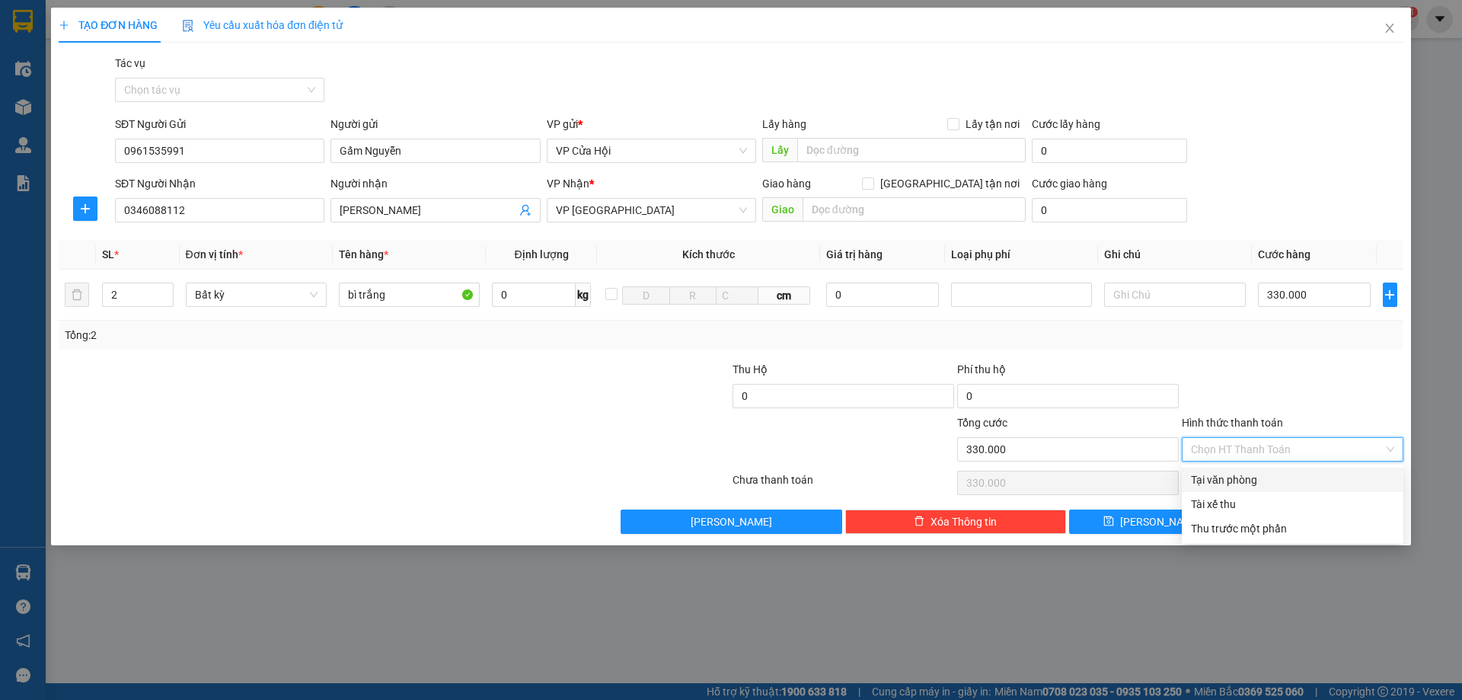
click at [1330, 398] on div at bounding box center [1292, 387] width 225 height 53
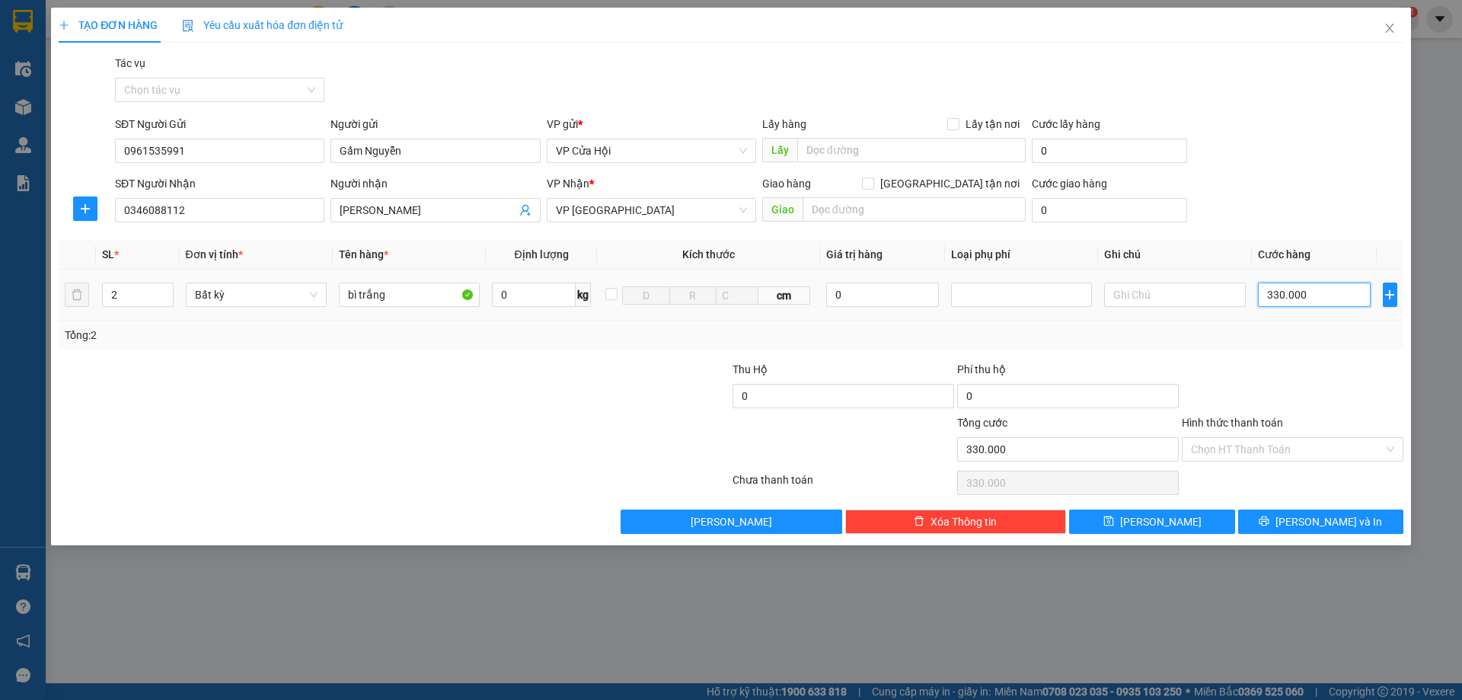
click at [1317, 293] on input "330.000" at bounding box center [1314, 295] width 113 height 24
click at [1315, 522] on span "[PERSON_NAME] và In" at bounding box center [1328, 521] width 107 height 17
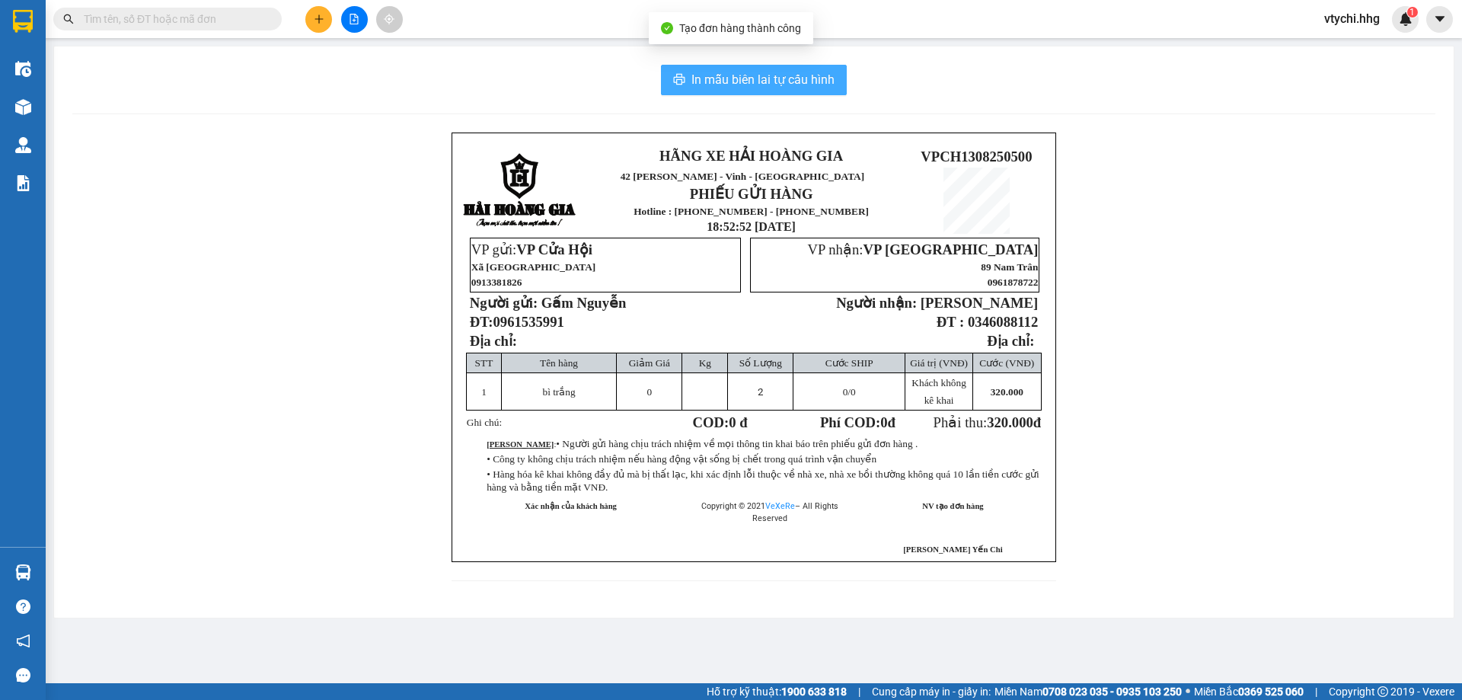
click at [719, 82] on span "In mẫu biên lai tự cấu hình" at bounding box center [762, 79] width 143 height 19
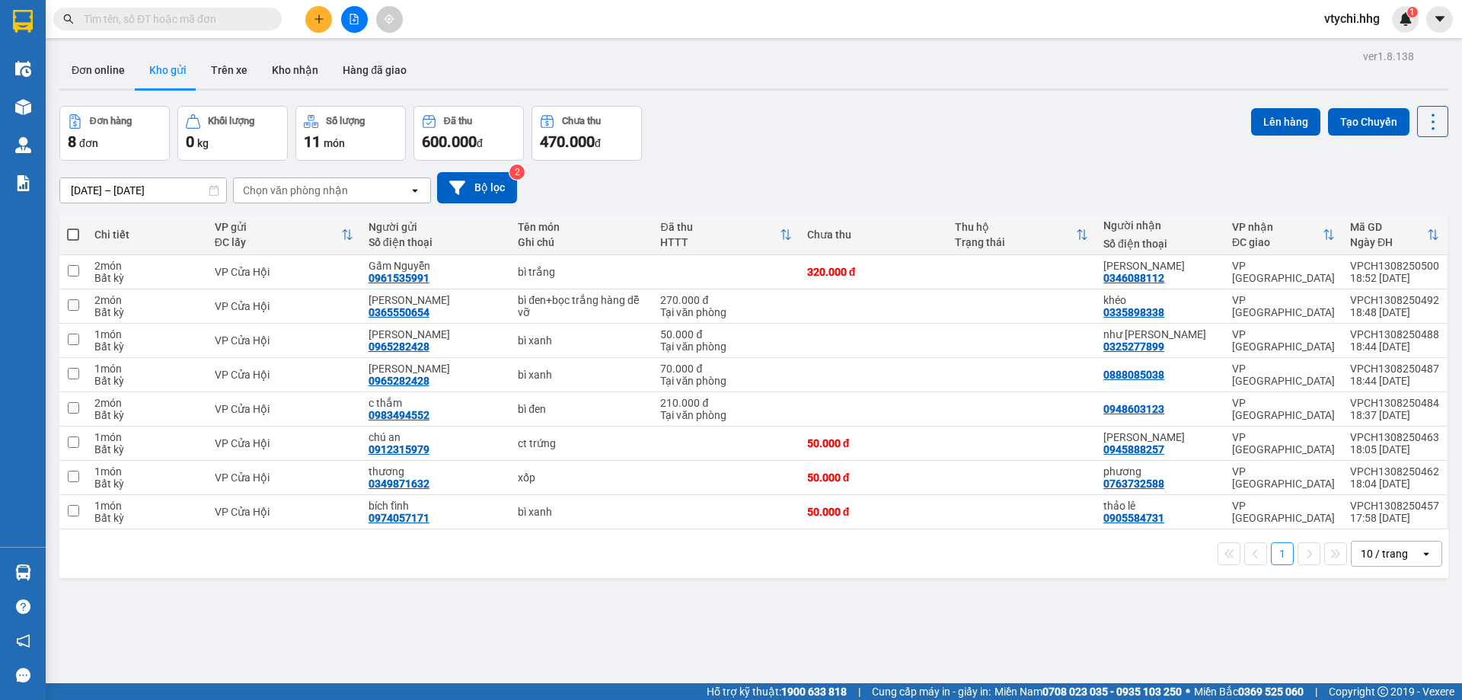
click at [878, 143] on div "Đơn hàng 8 đơn Khối lượng 0 kg Số lượng 11 món Đã thu 600.000 đ Chưa thu 470.00…" at bounding box center [753, 133] width 1389 height 55
click at [314, 14] on icon "plus" at bounding box center [319, 19] width 11 height 11
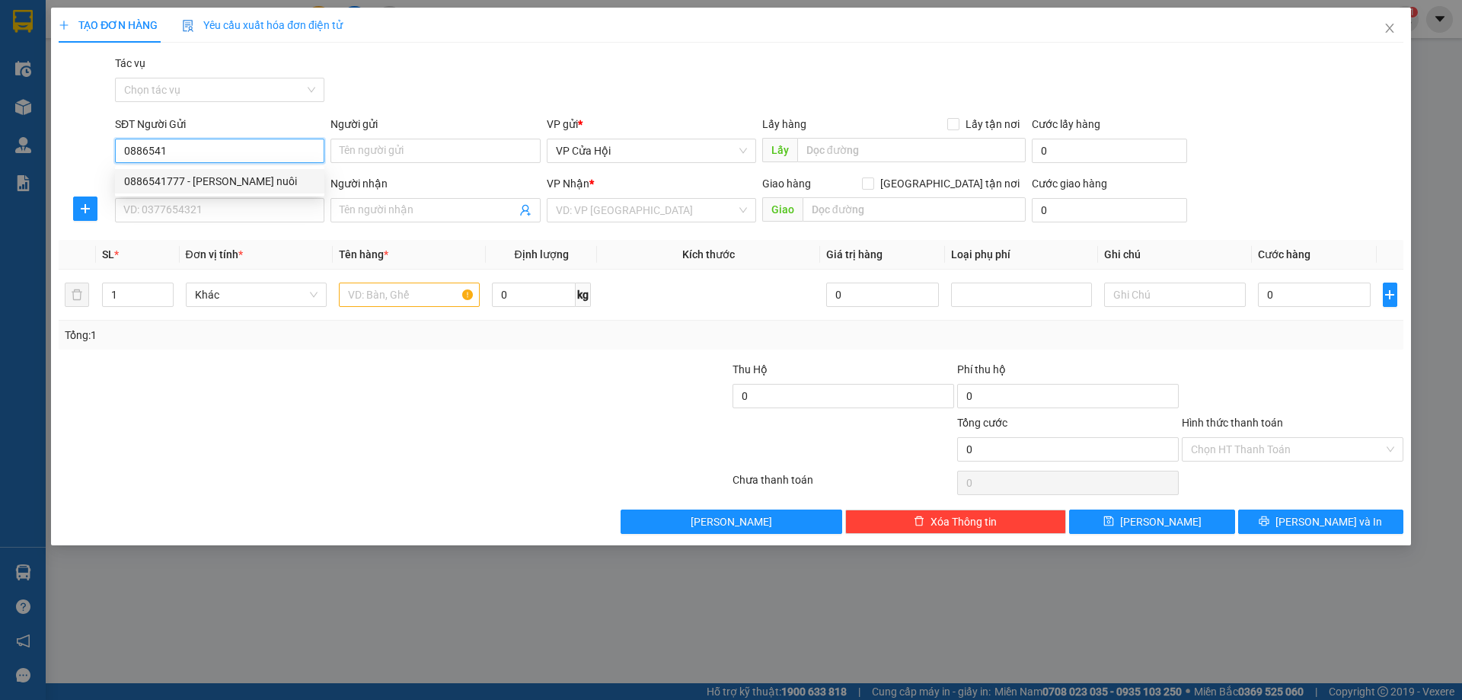
click at [280, 182] on div "0886541777 - [PERSON_NAME] nuôi" at bounding box center [219, 181] width 191 height 17
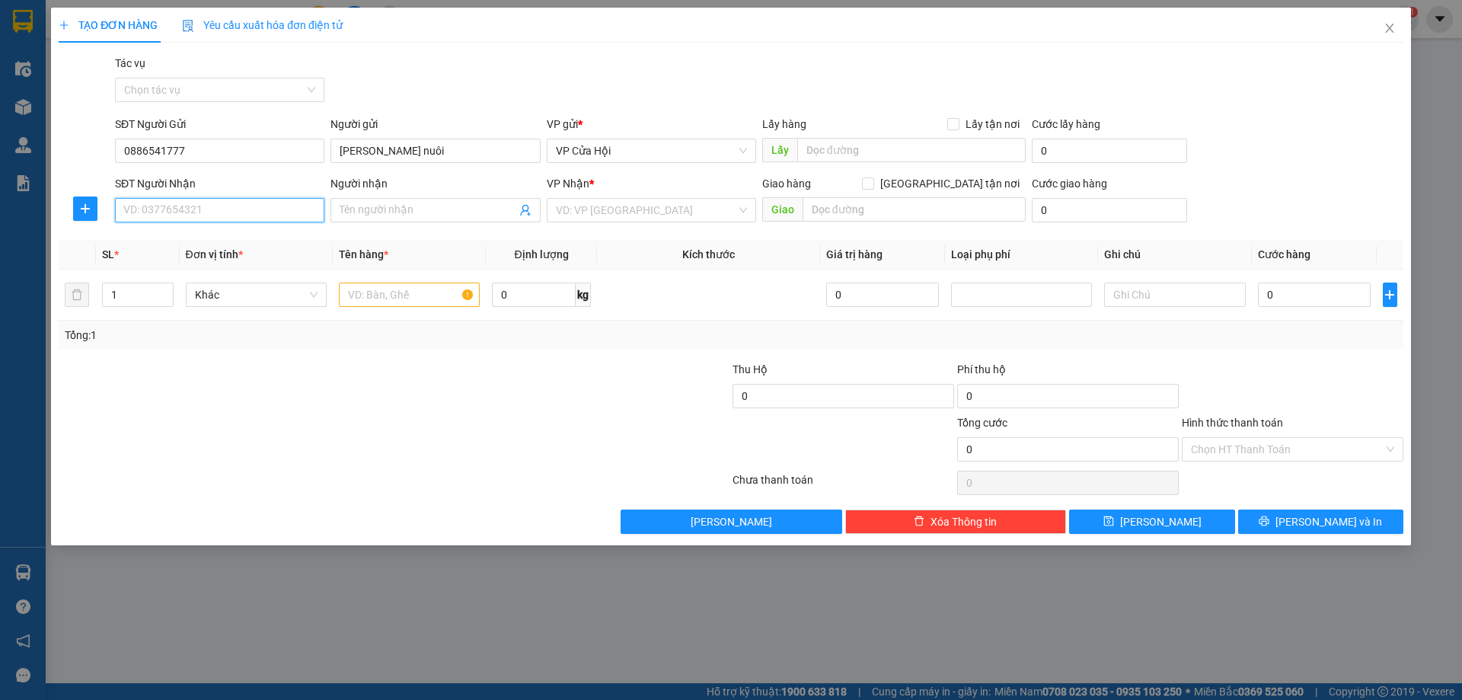
click at [282, 219] on input "SĐT Người Nhận" at bounding box center [219, 210] width 209 height 24
click at [400, 206] on input "Người nhận" at bounding box center [428, 210] width 176 height 17
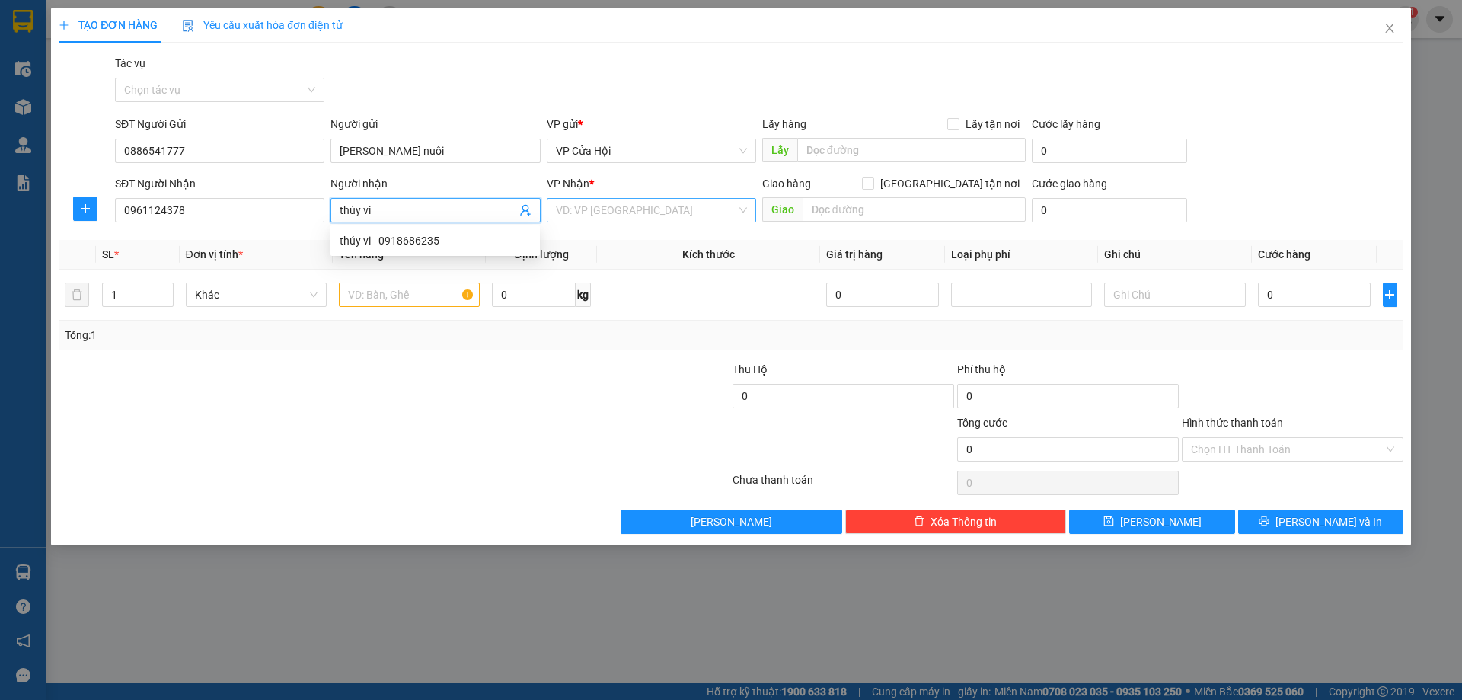
click at [698, 213] on input "search" at bounding box center [646, 210] width 180 height 23
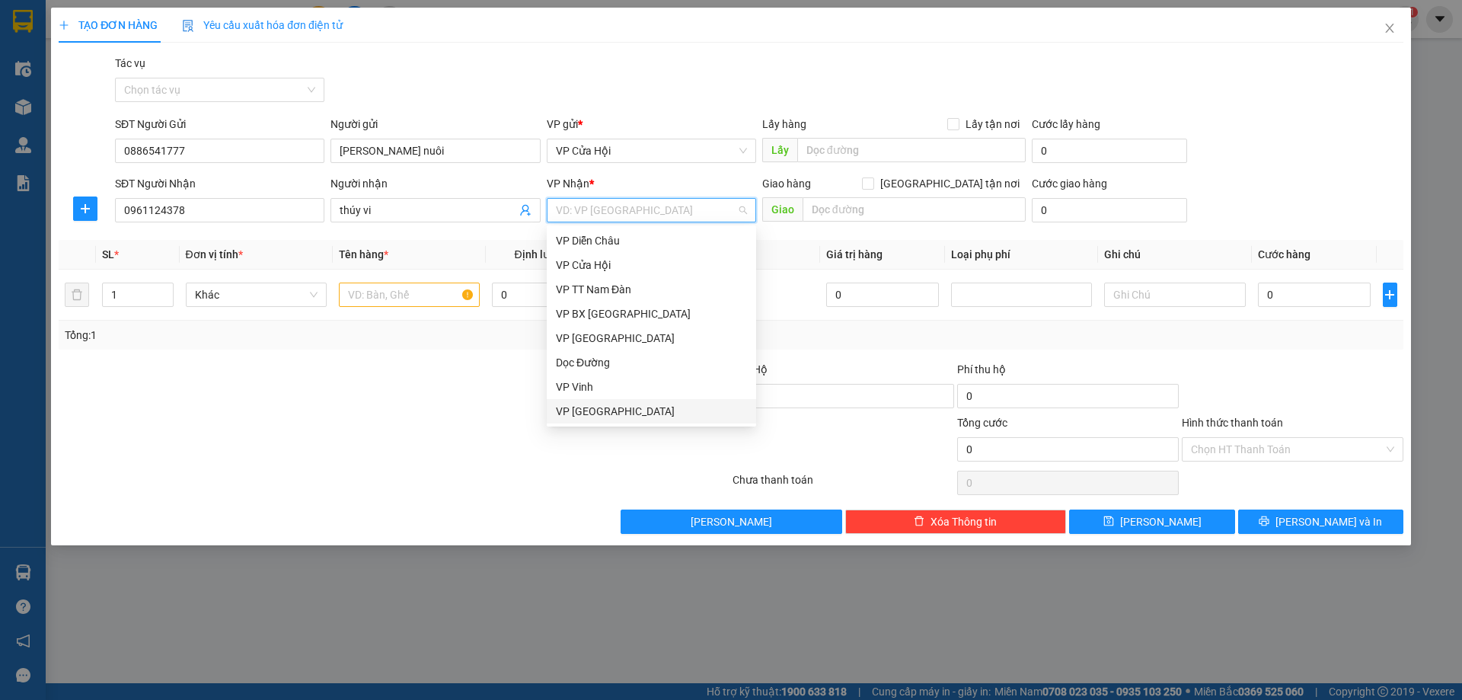
click at [608, 410] on div "VP [GEOGRAPHIC_DATA]" at bounding box center [651, 411] width 191 height 17
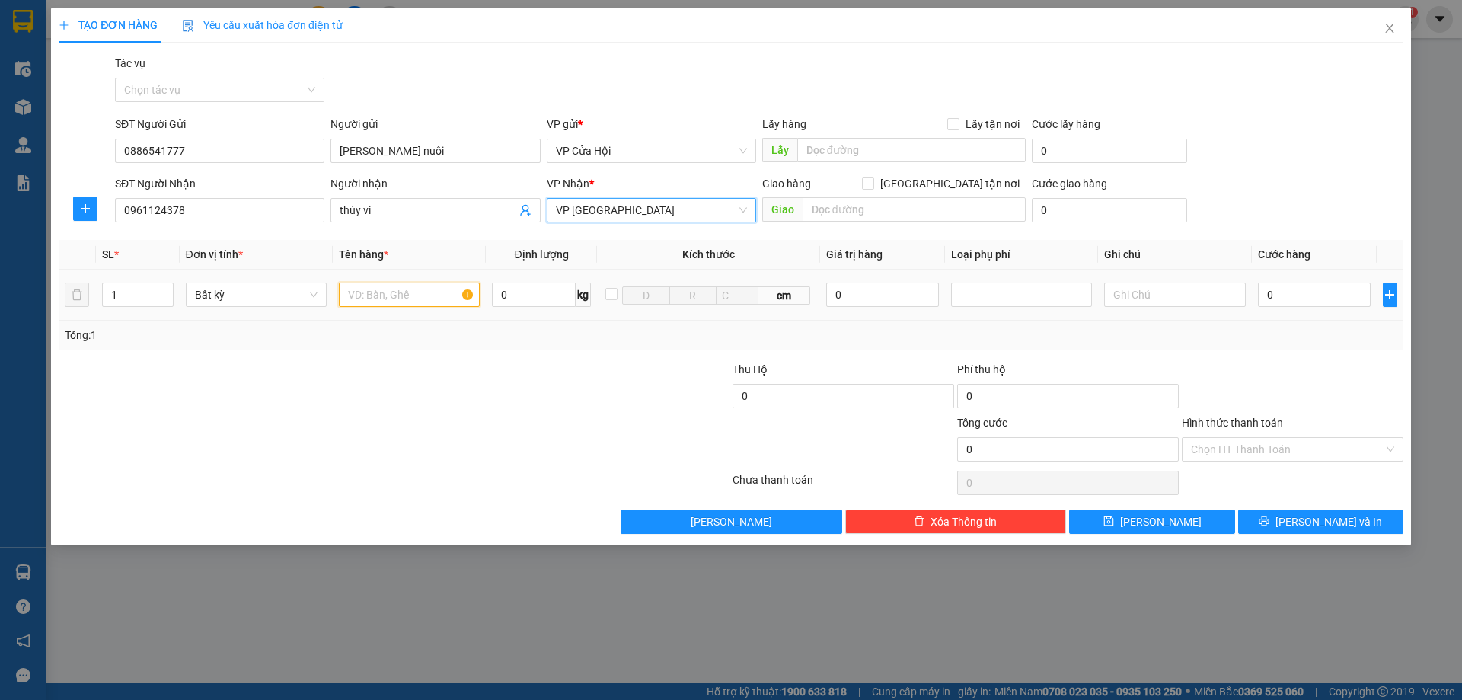
drag, startPoint x: 395, startPoint y: 299, endPoint x: 418, endPoint y: 279, distance: 30.7
click at [395, 298] on input "text" at bounding box center [409, 295] width 141 height 24
click at [1307, 296] on input "0" at bounding box center [1314, 295] width 113 height 24
click at [662, 215] on span "VP [GEOGRAPHIC_DATA]" at bounding box center [651, 210] width 191 height 23
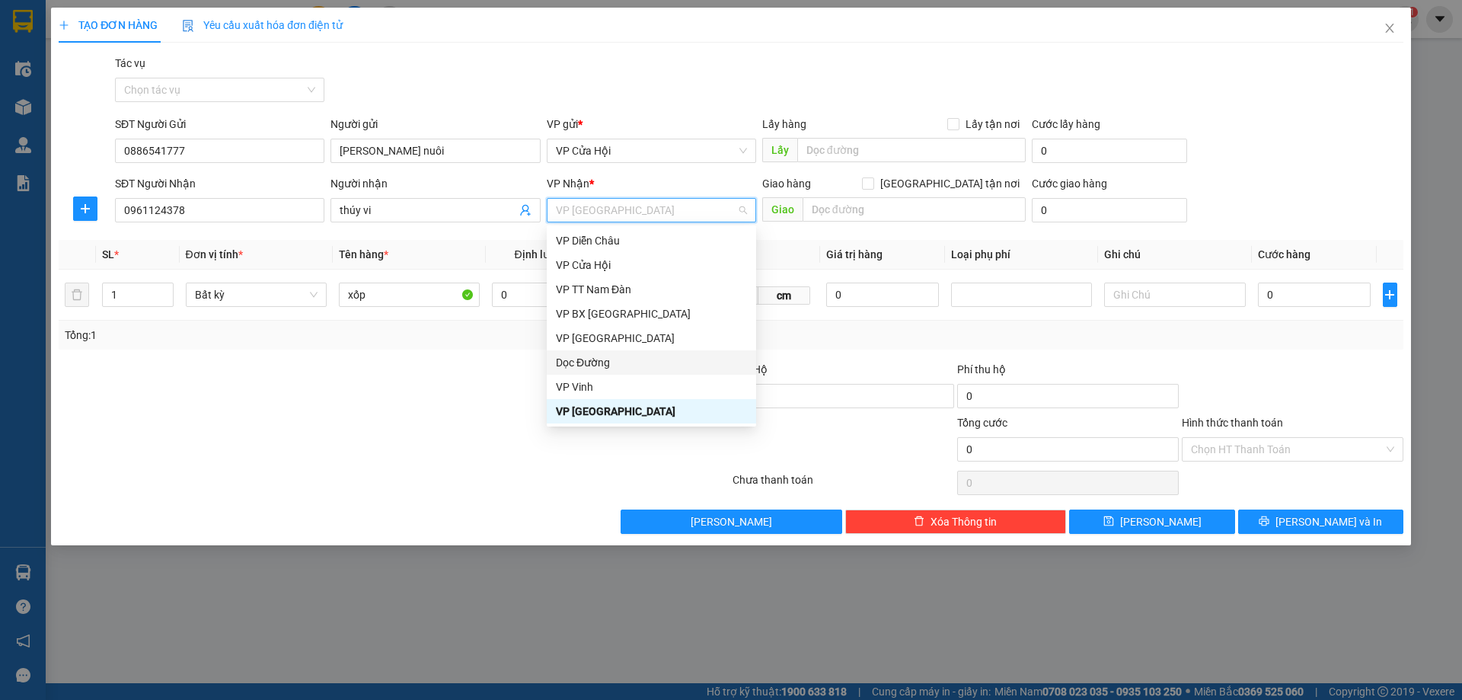
click at [636, 362] on div "Dọc Đường" at bounding box center [651, 362] width 191 height 17
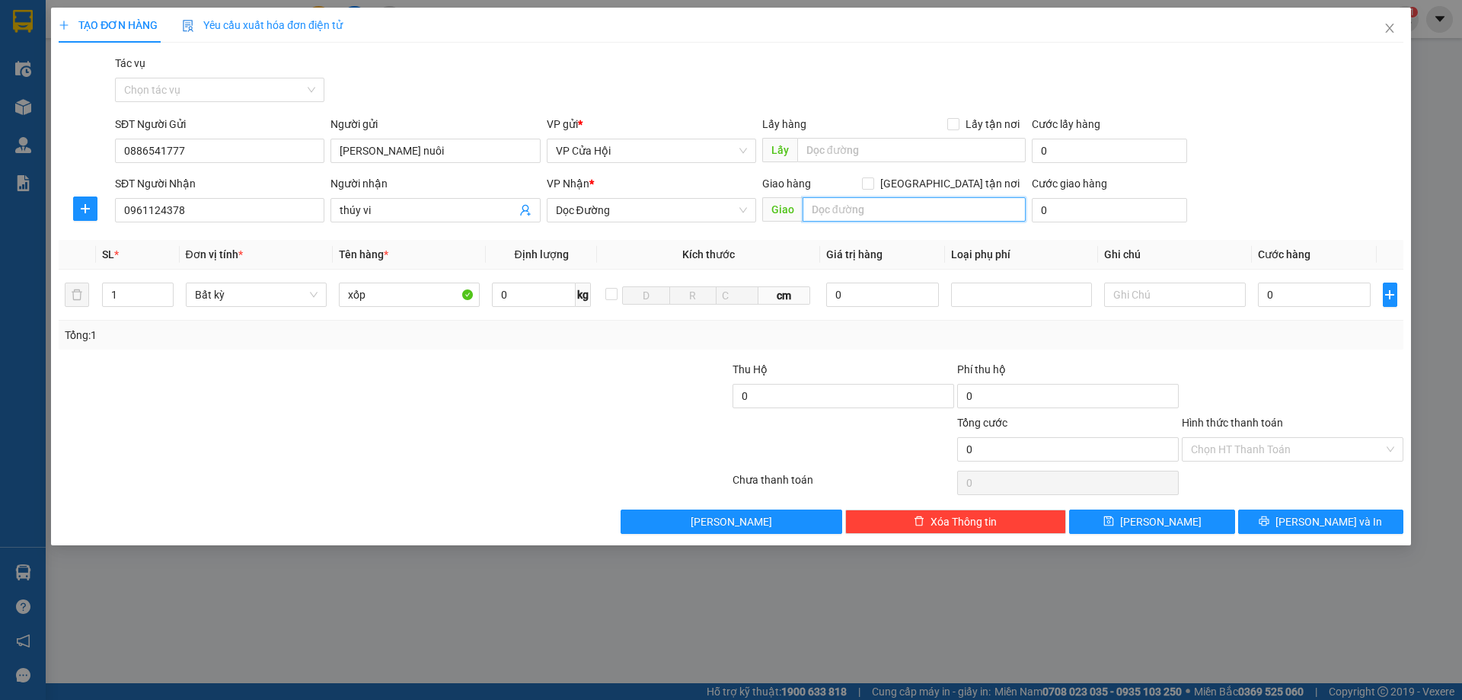
click at [841, 201] on input "text" at bounding box center [914, 209] width 223 height 24
click at [1323, 286] on input "0" at bounding box center [1314, 295] width 113 height 24
click at [1320, 449] on input "Hình thức thanh toán" at bounding box center [1287, 449] width 193 height 23
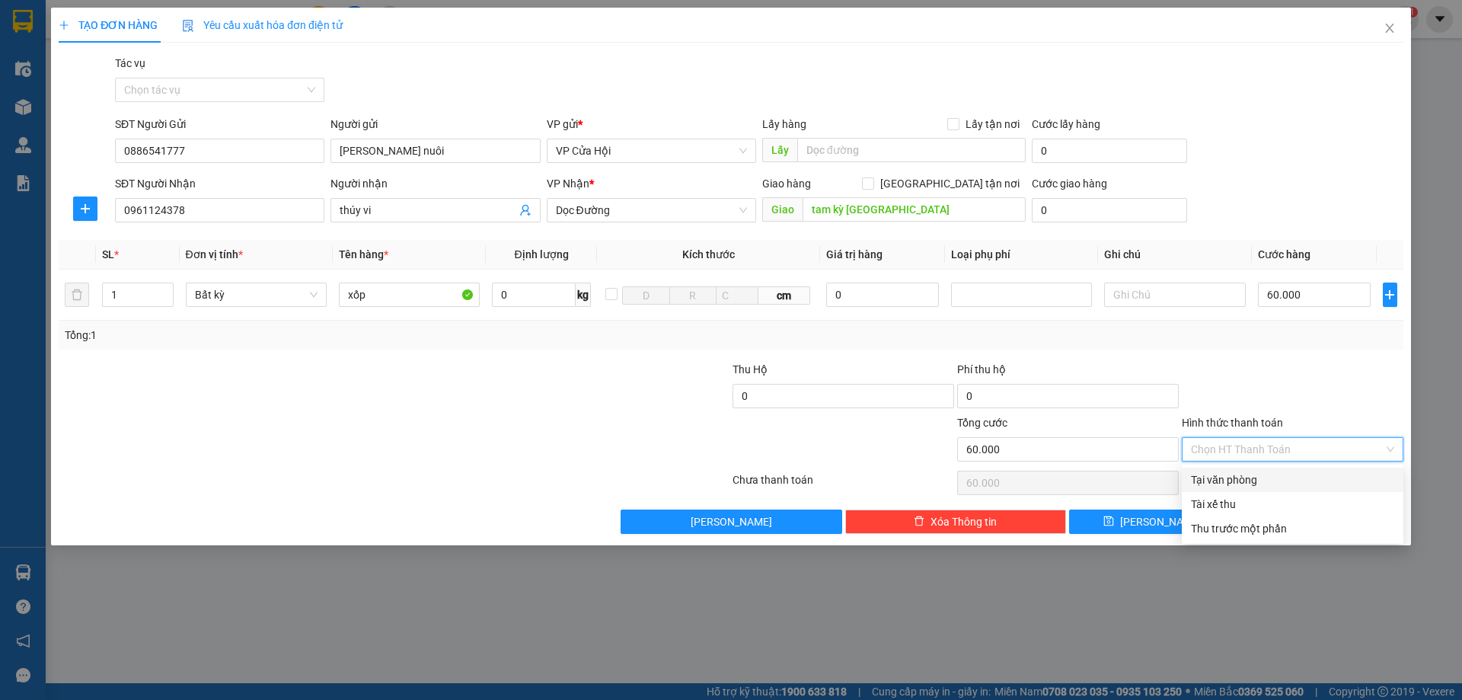
click at [1302, 473] on div "Tại văn phòng" at bounding box center [1292, 479] width 203 height 17
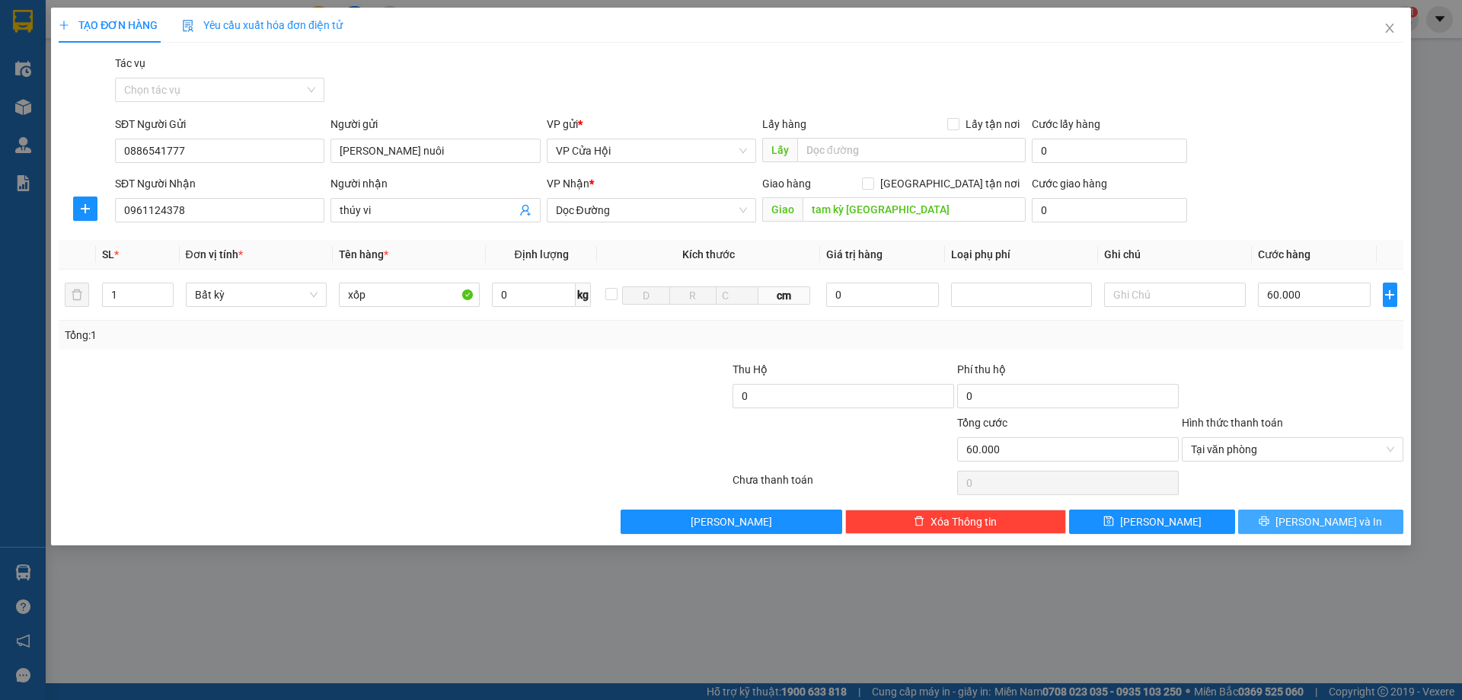
click at [1320, 506] on div "Transit Pickup Surcharge Ids Transit Deliver Surcharge Ids Transit Deliver Surc…" at bounding box center [731, 294] width 1345 height 479
click at [1320, 516] on span "[PERSON_NAME] và In" at bounding box center [1328, 521] width 107 height 17
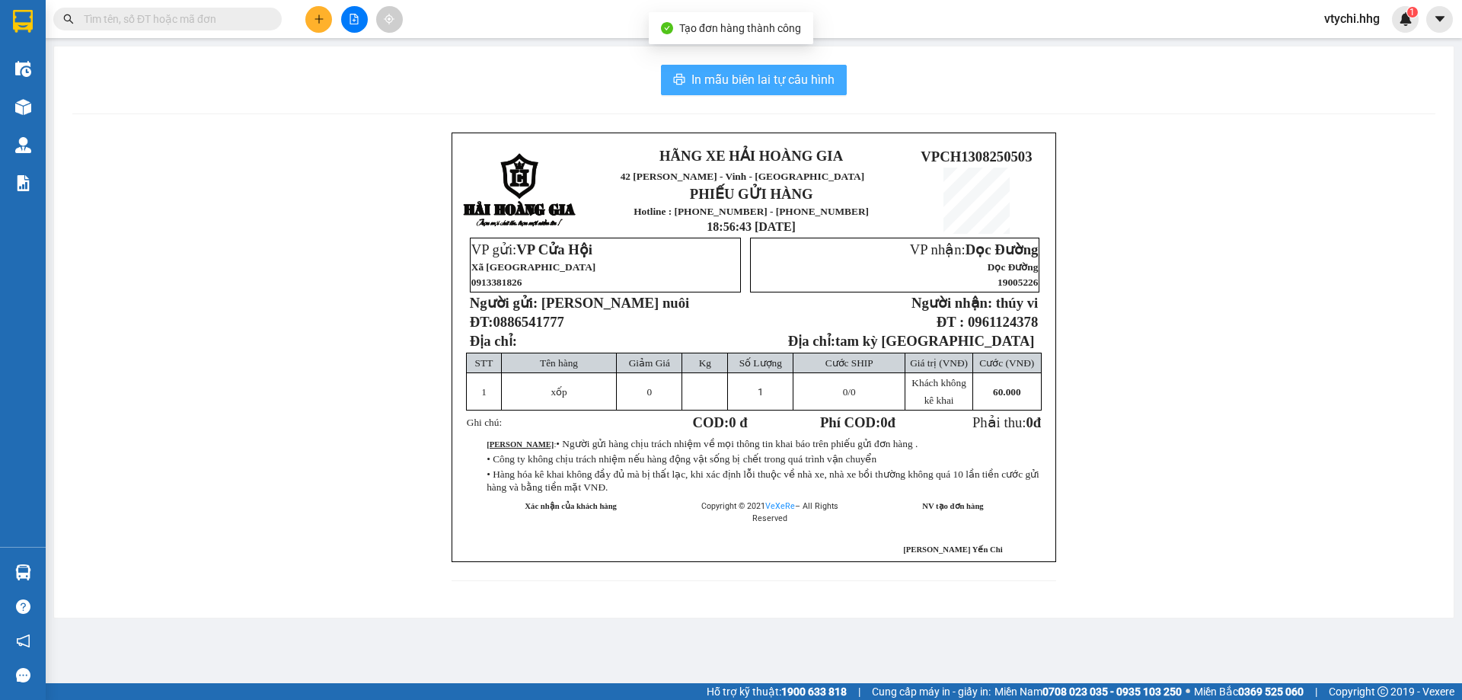
click at [794, 87] on span "In mẫu biên lai tự cấu hình" at bounding box center [762, 79] width 143 height 19
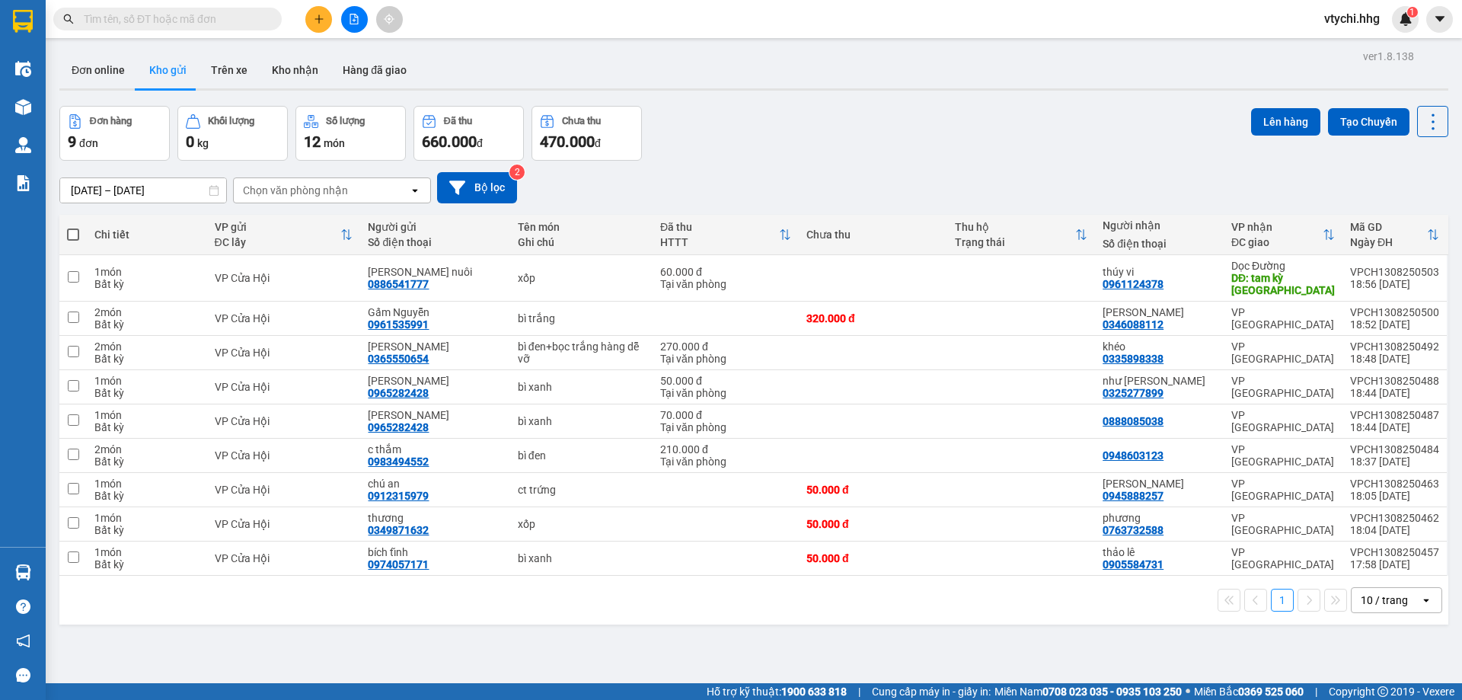
click at [1029, 139] on div "Đơn hàng 9 đơn Khối lượng 0 kg Số lượng 12 món Đã thu 660.000 đ Chưa thu 470.00…" at bounding box center [753, 133] width 1389 height 55
click at [1354, 276] on button at bounding box center [1358, 278] width 21 height 27
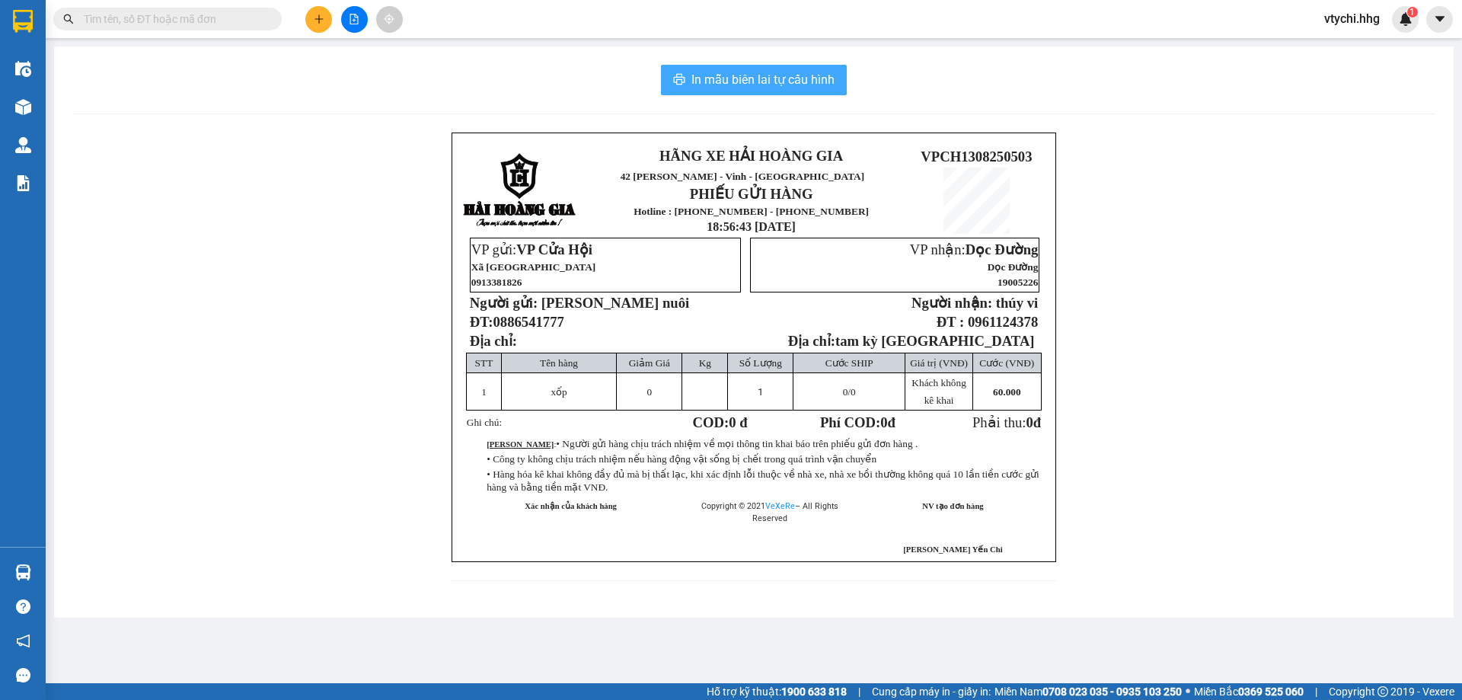
click at [788, 72] on span "In mẫu biên lai tự cấu hình" at bounding box center [762, 79] width 143 height 19
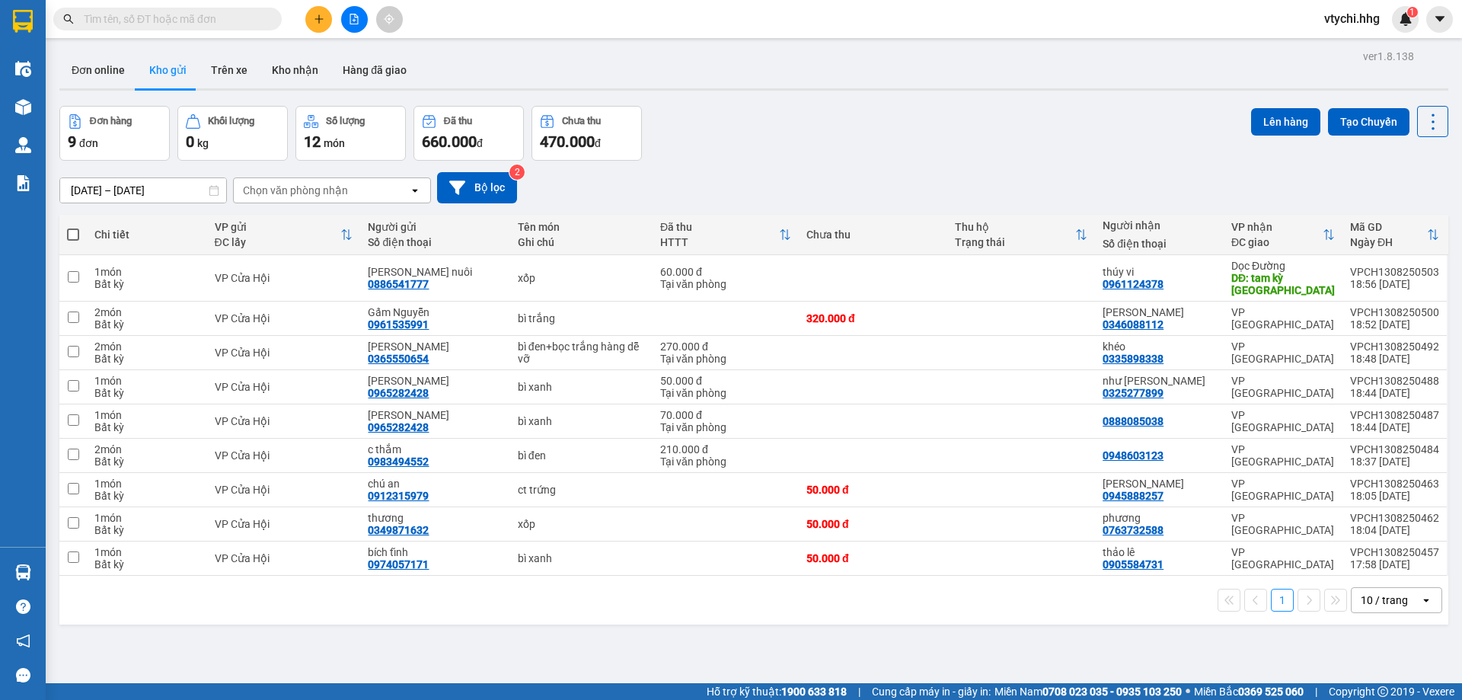
click at [935, 142] on div "Đơn hàng 9 đơn Khối lượng 0 kg Số lượng 12 món Đã thu 660.000 đ Chưa thu 470.00…" at bounding box center [753, 133] width 1389 height 55
click at [350, 16] on icon "file-add" at bounding box center [354, 19] width 11 height 11
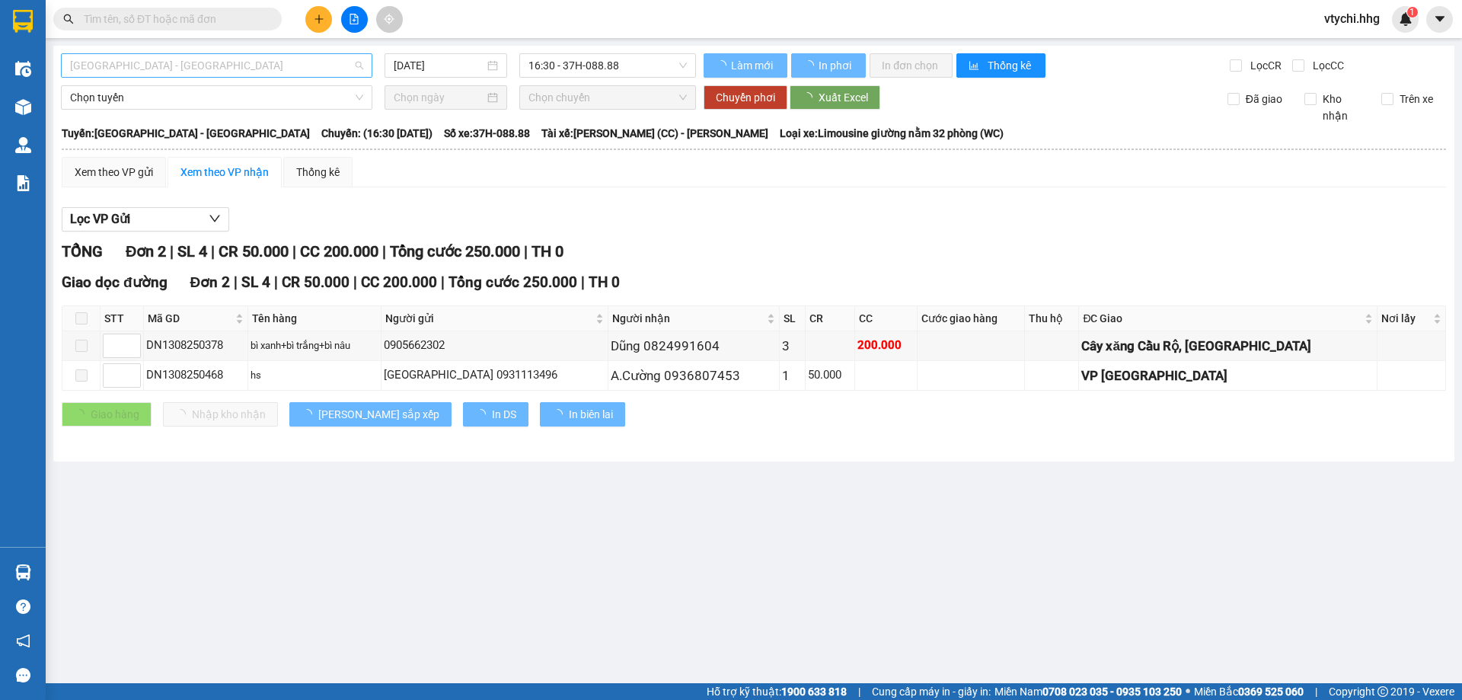
click at [327, 65] on span "[GEOGRAPHIC_DATA] - [GEOGRAPHIC_DATA]" at bounding box center [216, 65] width 293 height 23
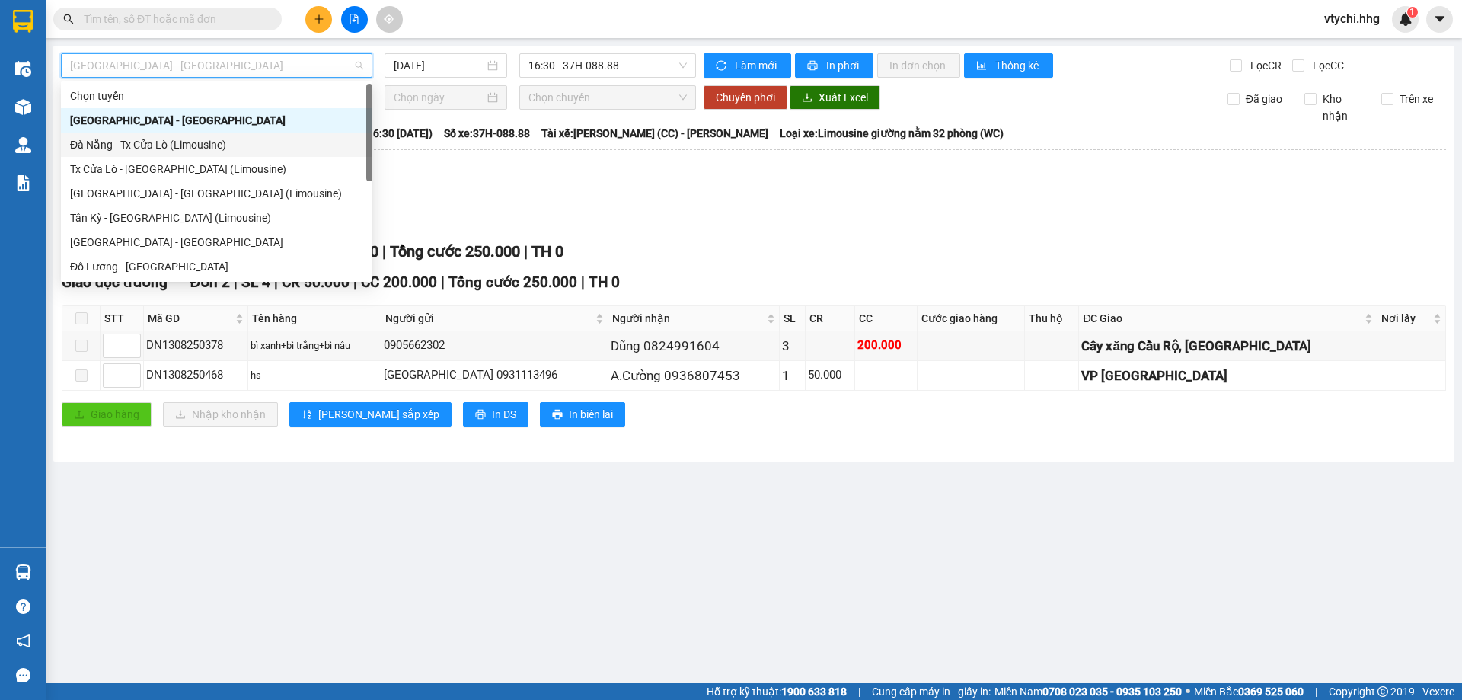
click at [247, 151] on div "Đà Nẵng - Tx Cửa Lò (Limousine)" at bounding box center [216, 144] width 293 height 17
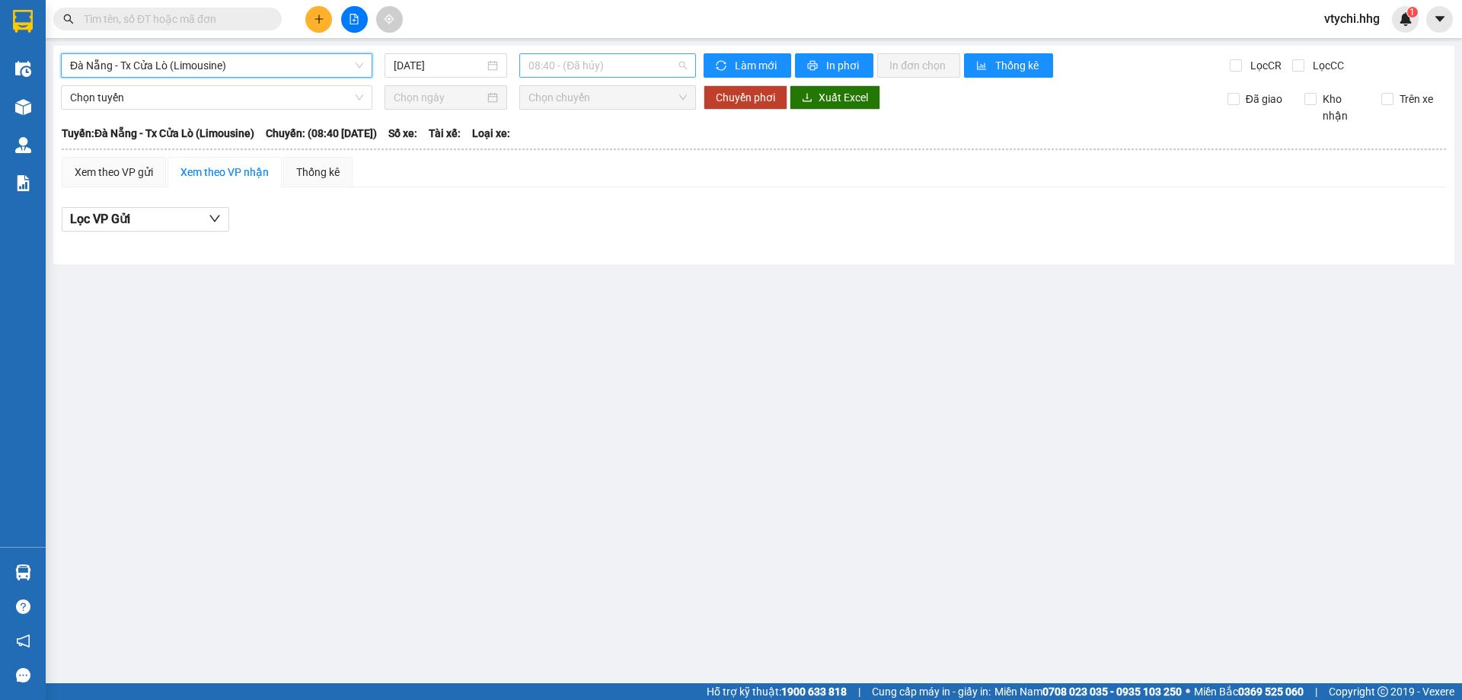
click at [642, 65] on span "08:40 - (Đã hủy)" at bounding box center [607, 65] width 158 height 23
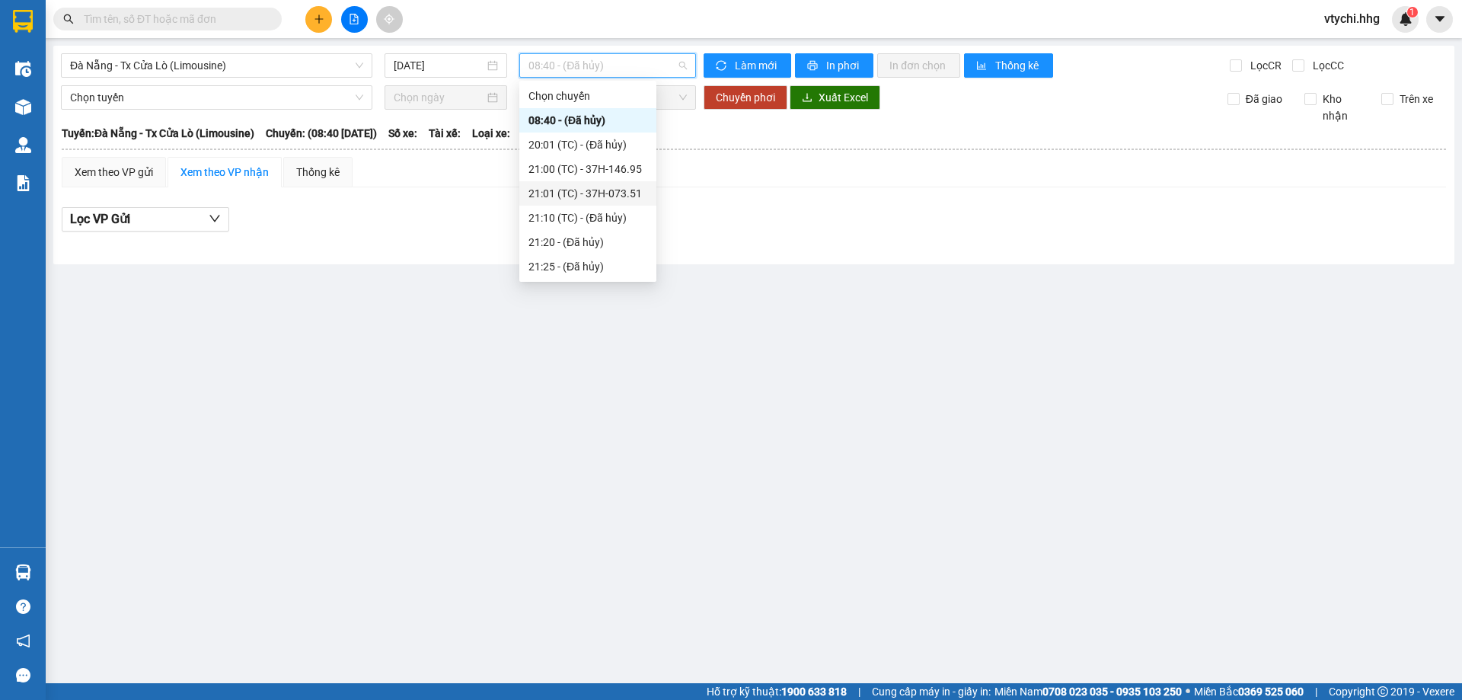
click at [627, 193] on div "21:01 (TC) - 37H-073.51" at bounding box center [587, 193] width 119 height 17
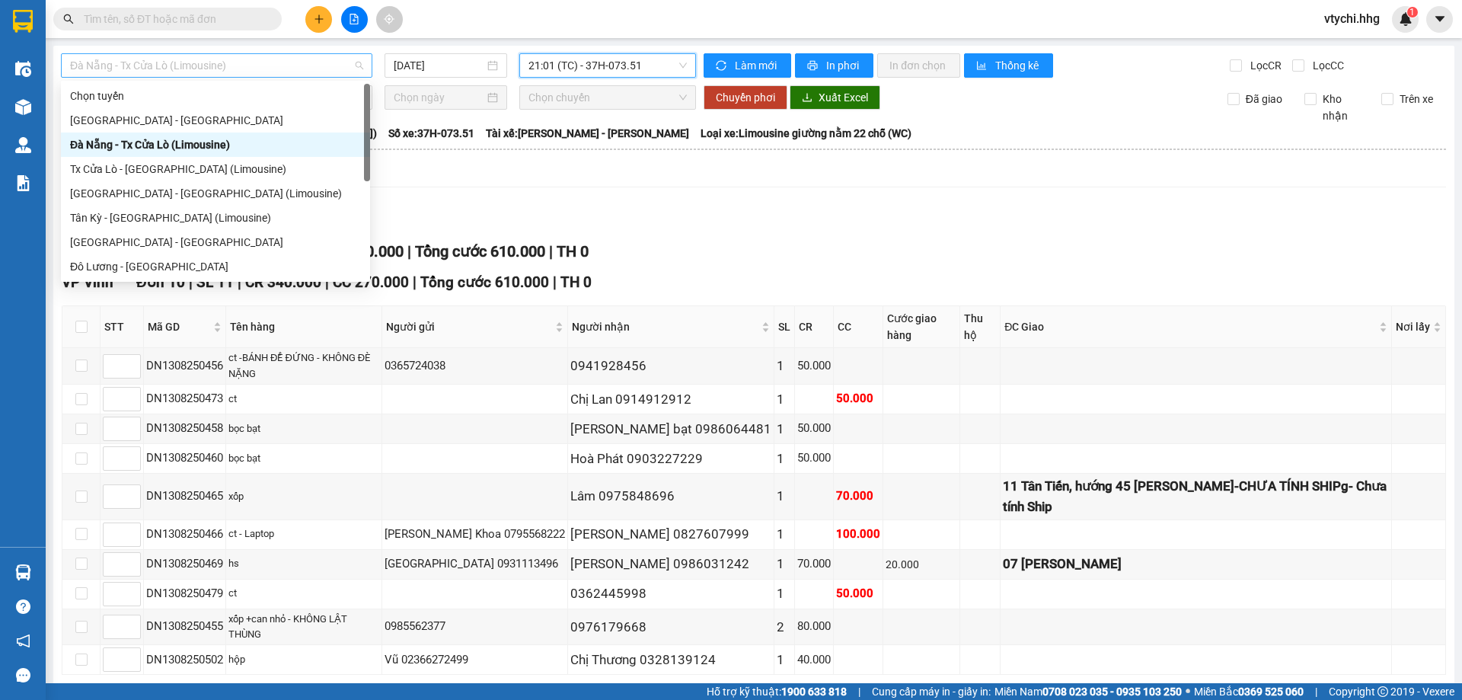
click at [279, 69] on span "Đà Nẵng - Tx Cửa Lò (Limousine)" at bounding box center [216, 65] width 293 height 23
click at [251, 123] on div "[GEOGRAPHIC_DATA] - [GEOGRAPHIC_DATA]" at bounding box center [215, 120] width 291 height 17
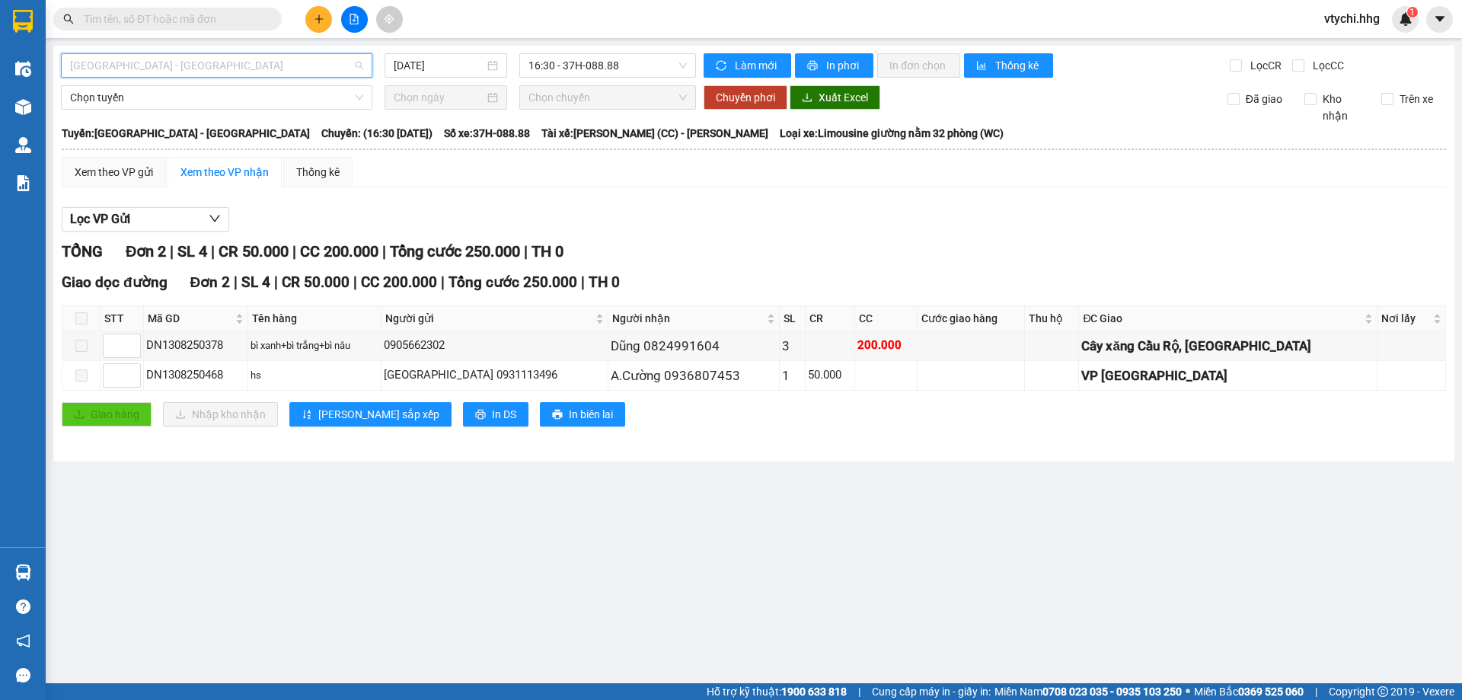
click at [270, 69] on span "[GEOGRAPHIC_DATA] - [GEOGRAPHIC_DATA]" at bounding box center [216, 65] width 293 height 23
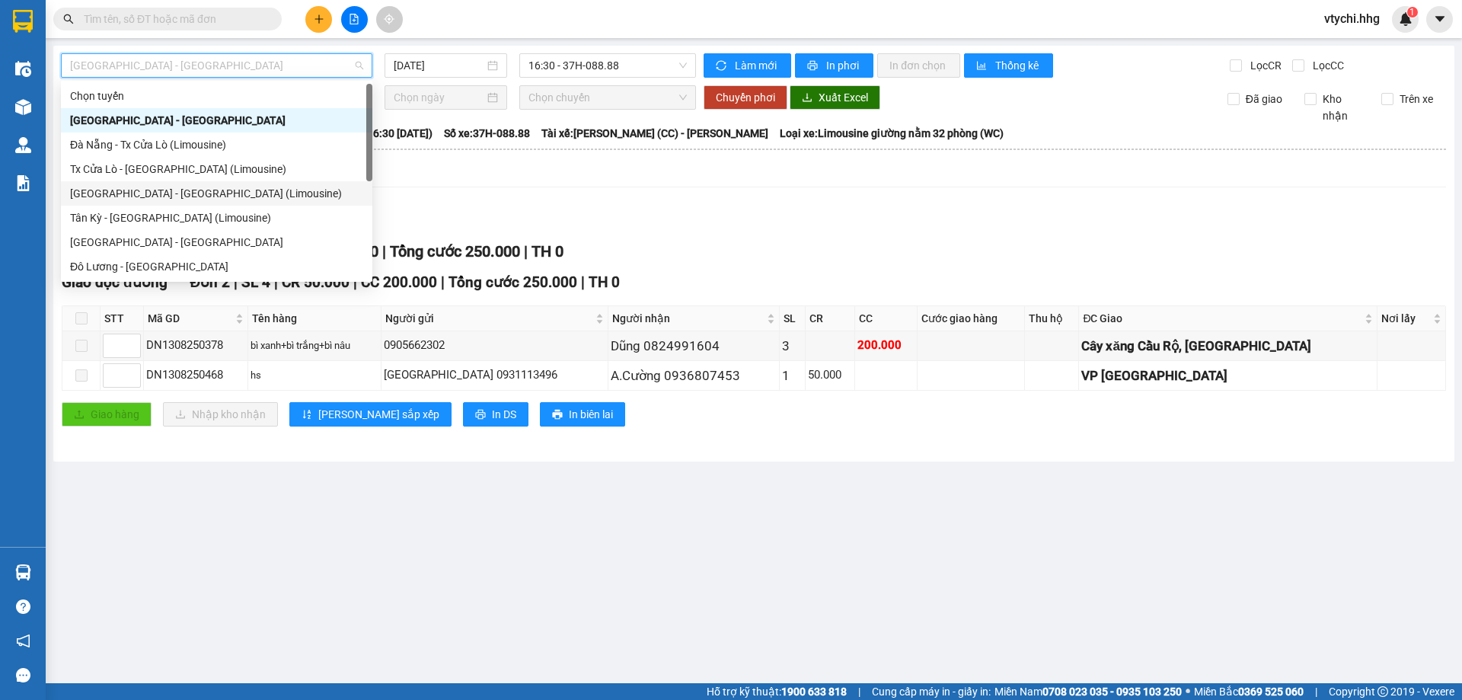
click at [193, 196] on div "[GEOGRAPHIC_DATA] - [GEOGRAPHIC_DATA] (Limousine)" at bounding box center [216, 193] width 293 height 17
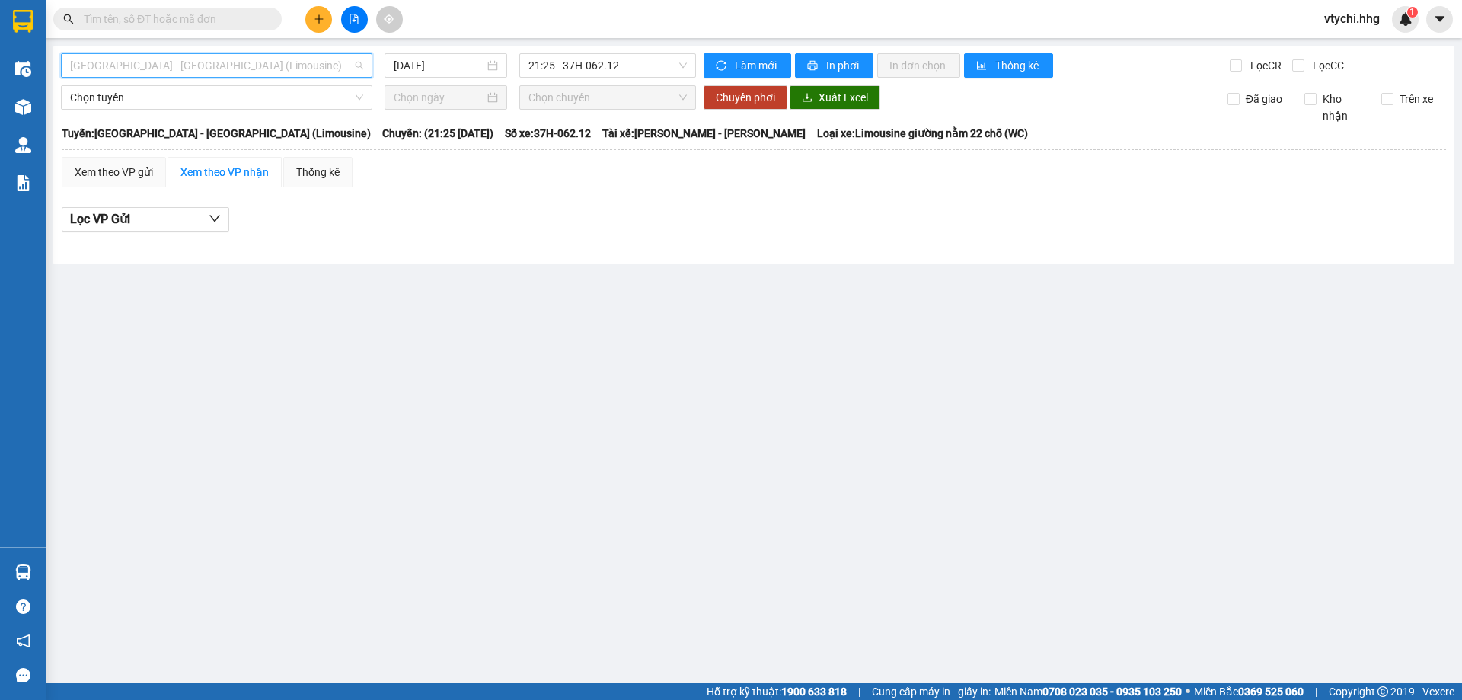
click at [314, 65] on span "[GEOGRAPHIC_DATA] - [GEOGRAPHIC_DATA] (Limousine)" at bounding box center [216, 65] width 293 height 23
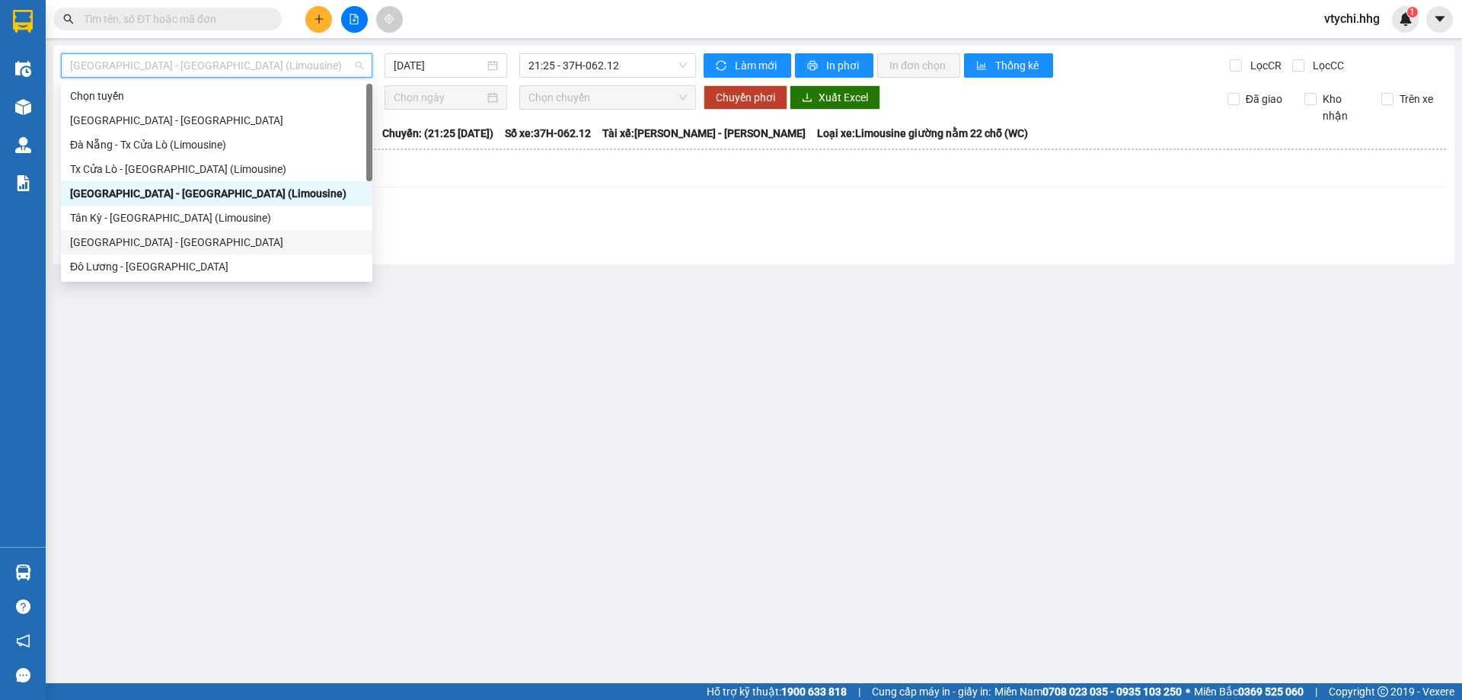
click at [186, 242] on div "[GEOGRAPHIC_DATA] - [GEOGRAPHIC_DATA]" at bounding box center [216, 242] width 293 height 17
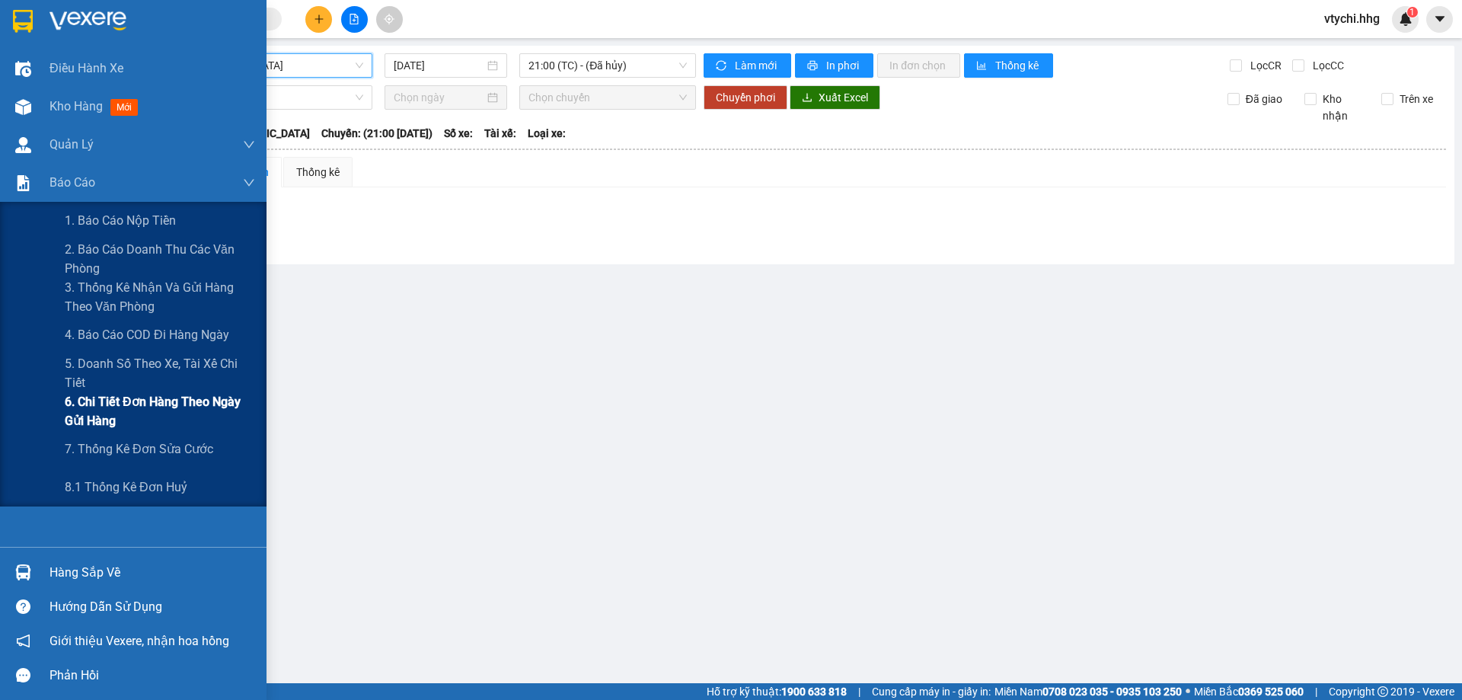
click at [191, 408] on span "6. Chi tiết đơn hàng theo ngày gửi hàng" at bounding box center [160, 411] width 190 height 38
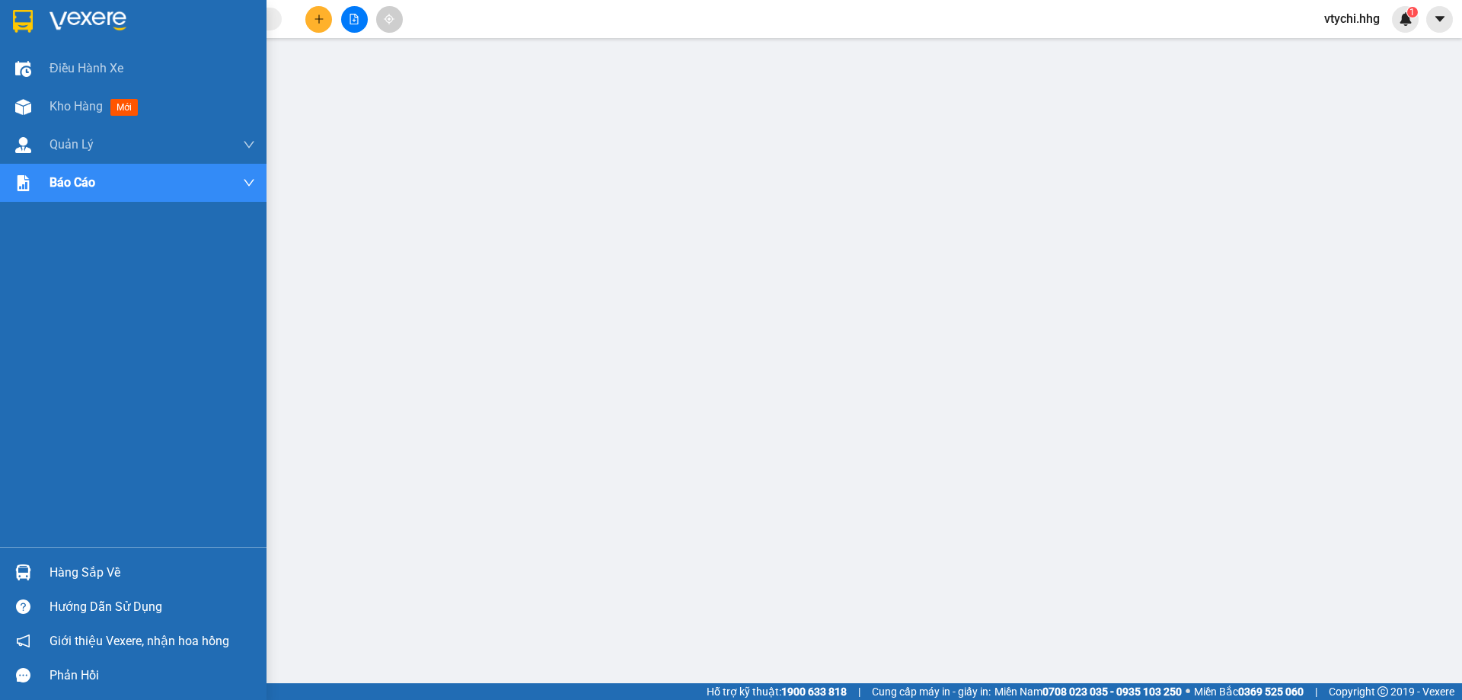
click at [26, 18] on img at bounding box center [23, 21] width 20 height 23
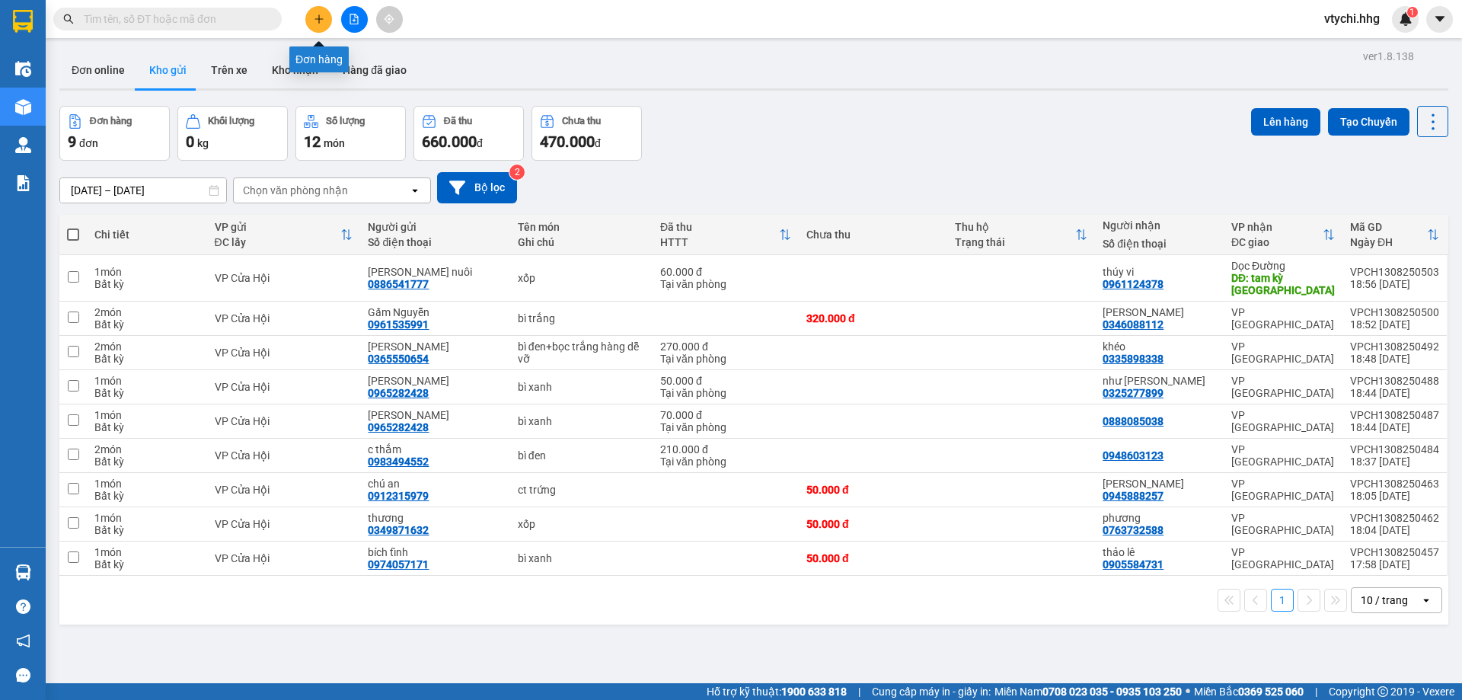
click at [324, 23] on button at bounding box center [318, 19] width 27 height 27
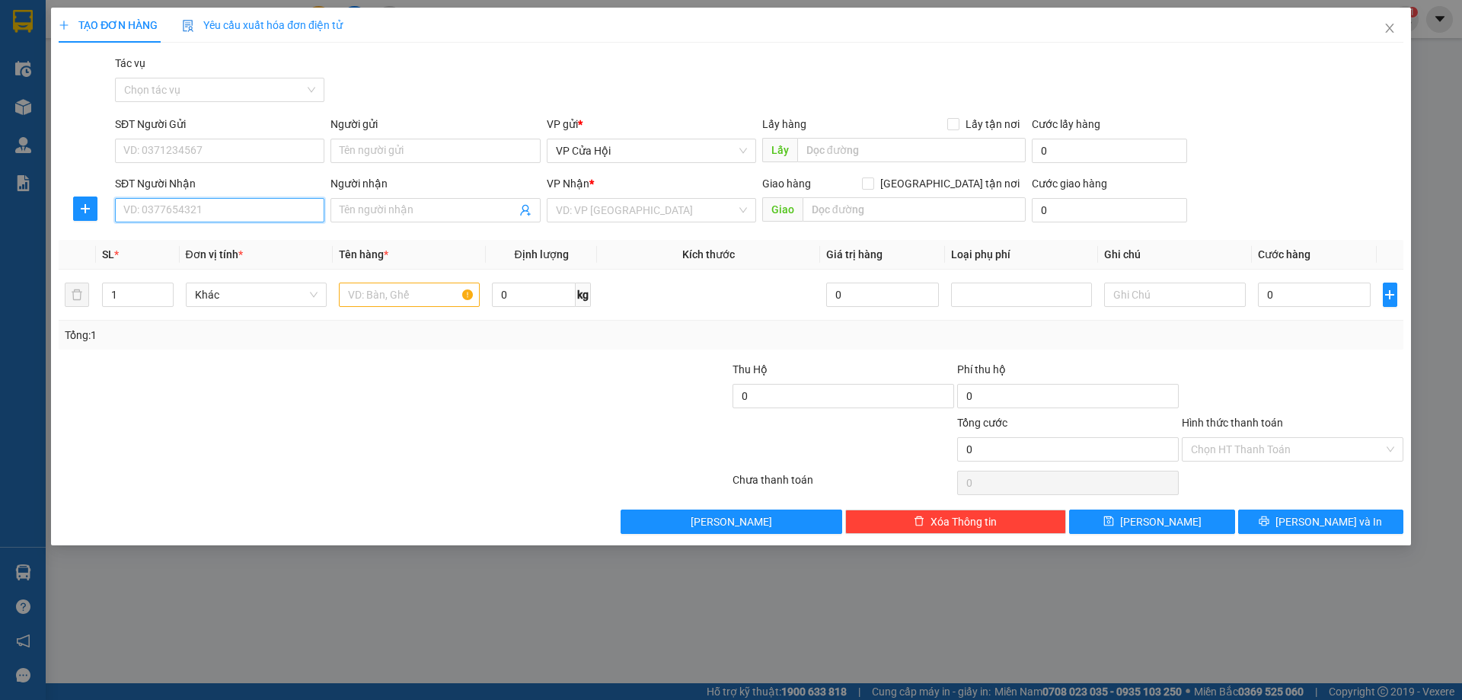
click at [275, 206] on input "SĐT Người Nhận" at bounding box center [219, 210] width 209 height 24
click at [388, 209] on input "Người nhận" at bounding box center [428, 210] width 176 height 17
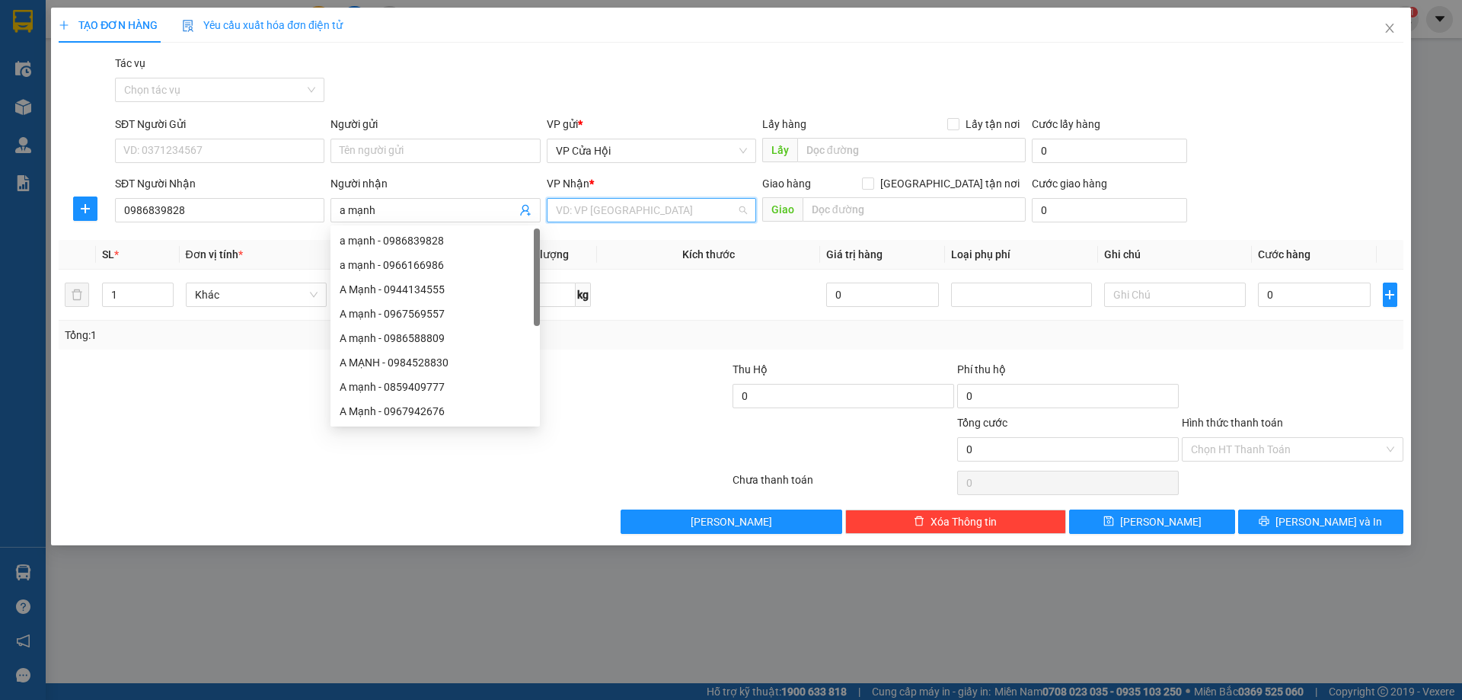
click at [639, 204] on input "search" at bounding box center [646, 210] width 180 height 23
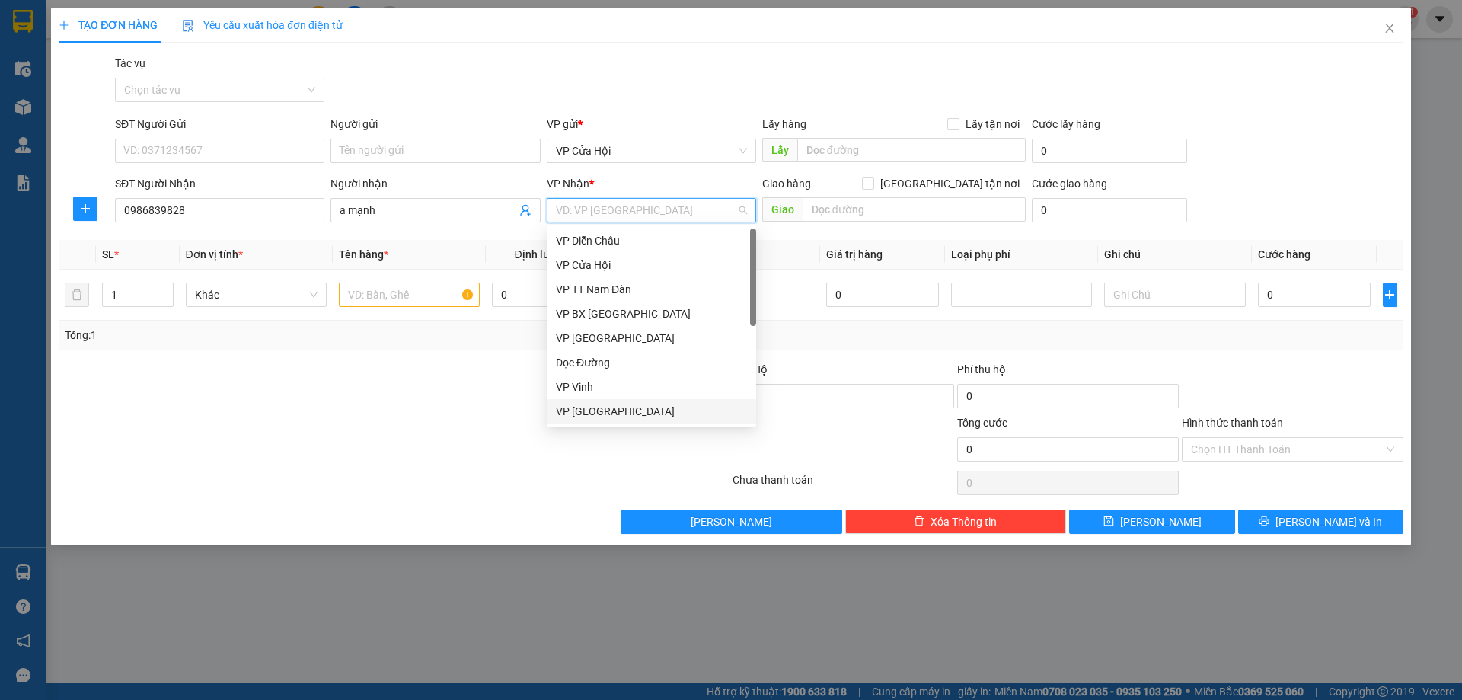
click at [598, 411] on div "VP [GEOGRAPHIC_DATA]" at bounding box center [651, 411] width 191 height 17
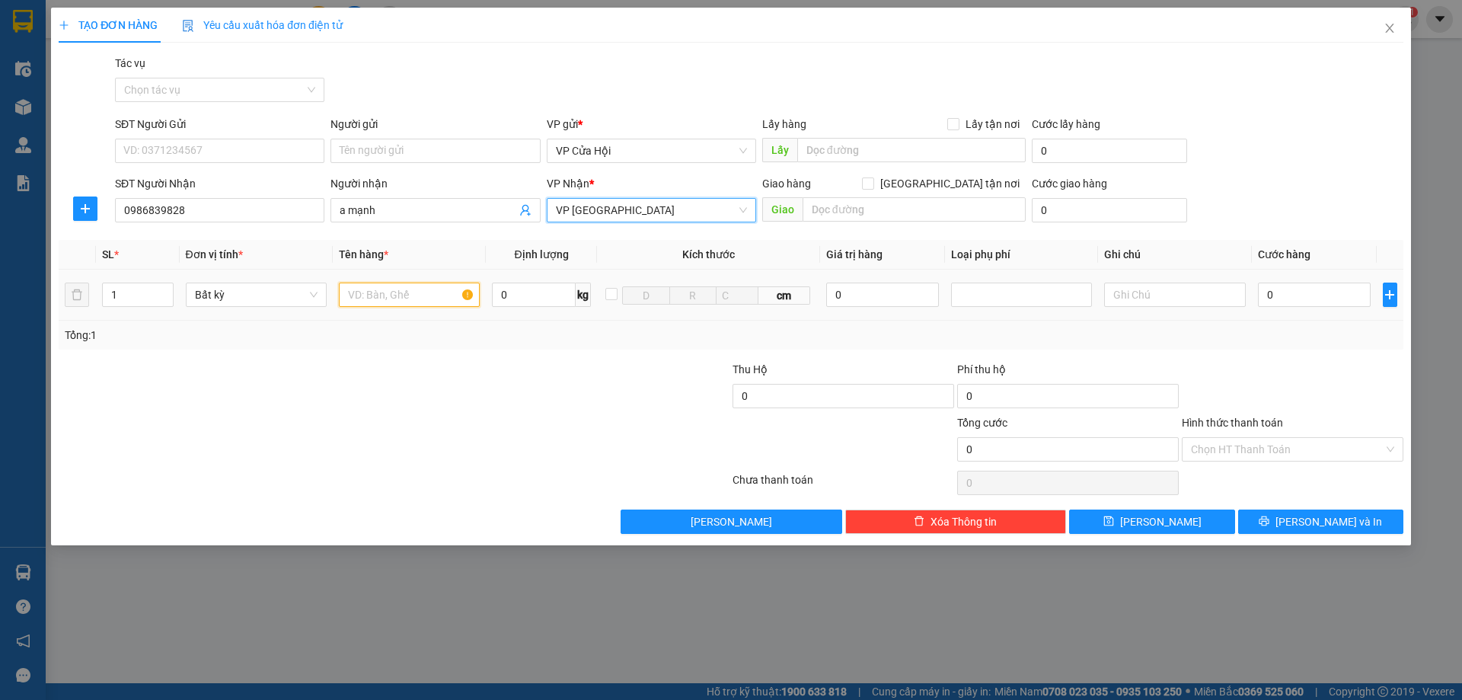
click at [379, 289] on input "text" at bounding box center [409, 295] width 141 height 24
click at [1310, 292] on input "0" at bounding box center [1314, 295] width 113 height 24
click at [1320, 447] on input "Hình thức thanh toán" at bounding box center [1287, 449] width 193 height 23
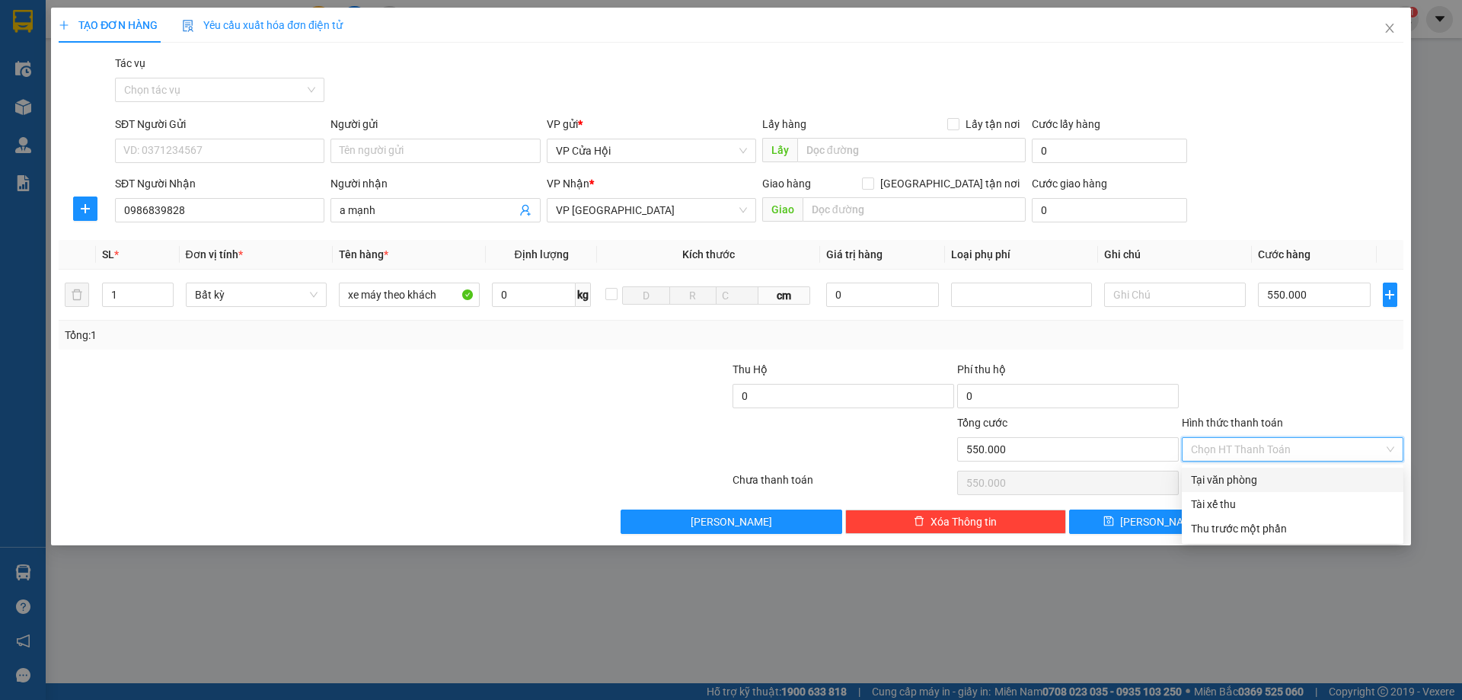
click at [1211, 480] on div "Tại văn phòng" at bounding box center [1292, 479] width 203 height 17
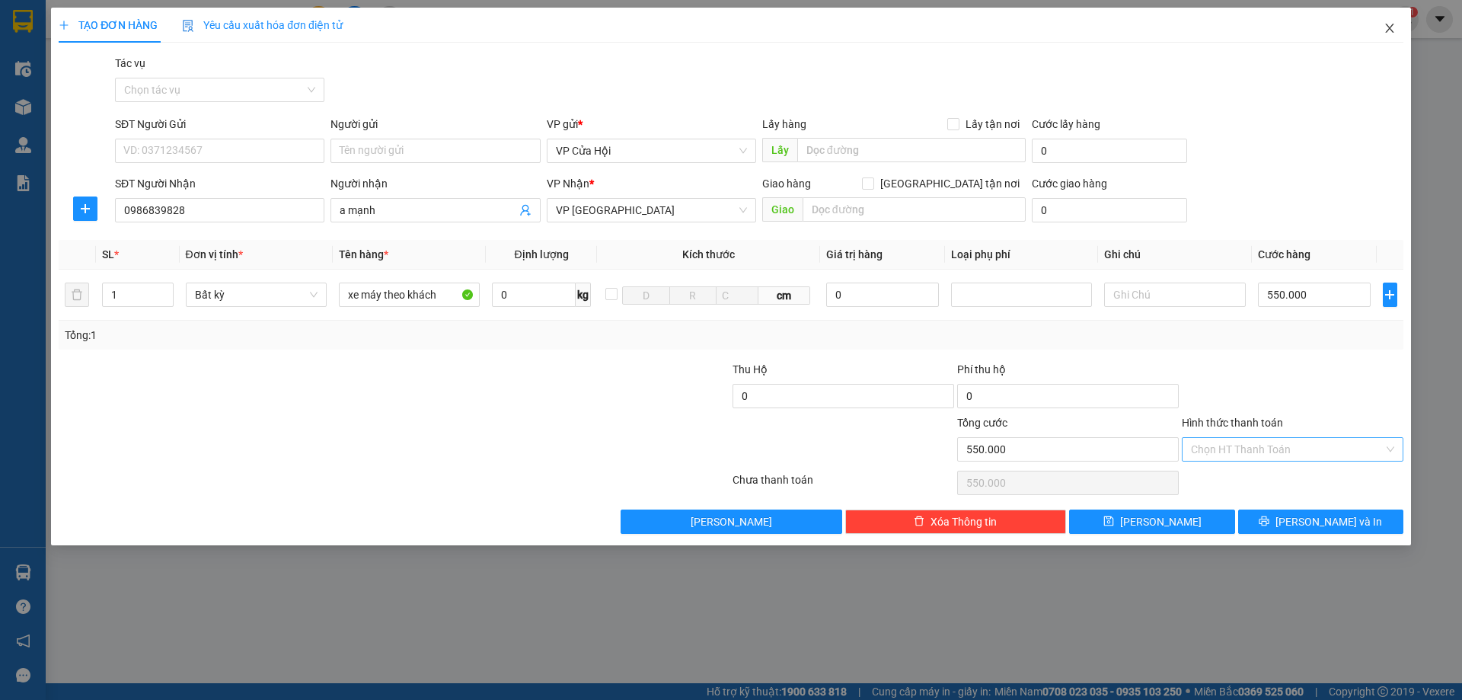
click at [1390, 24] on icon "close" at bounding box center [1390, 28] width 12 height 12
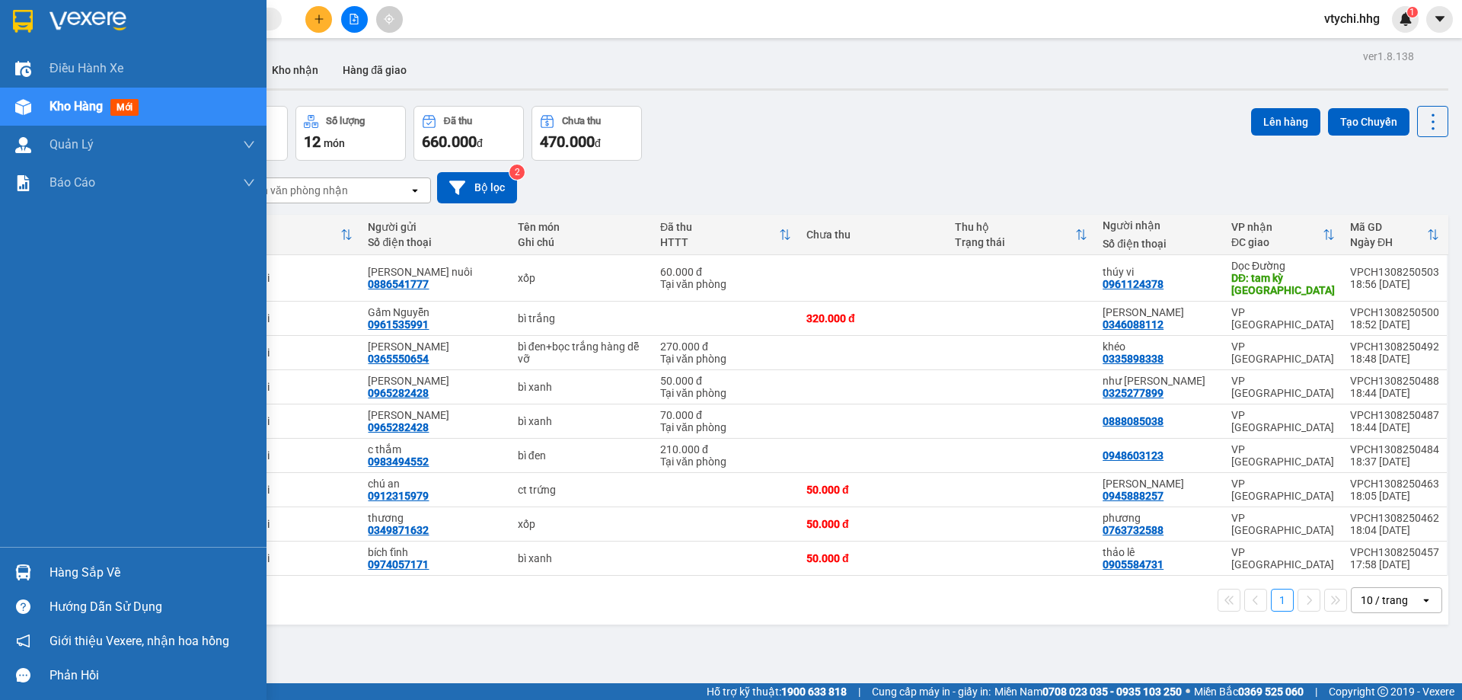
click at [40, 19] on div at bounding box center [133, 24] width 267 height 49
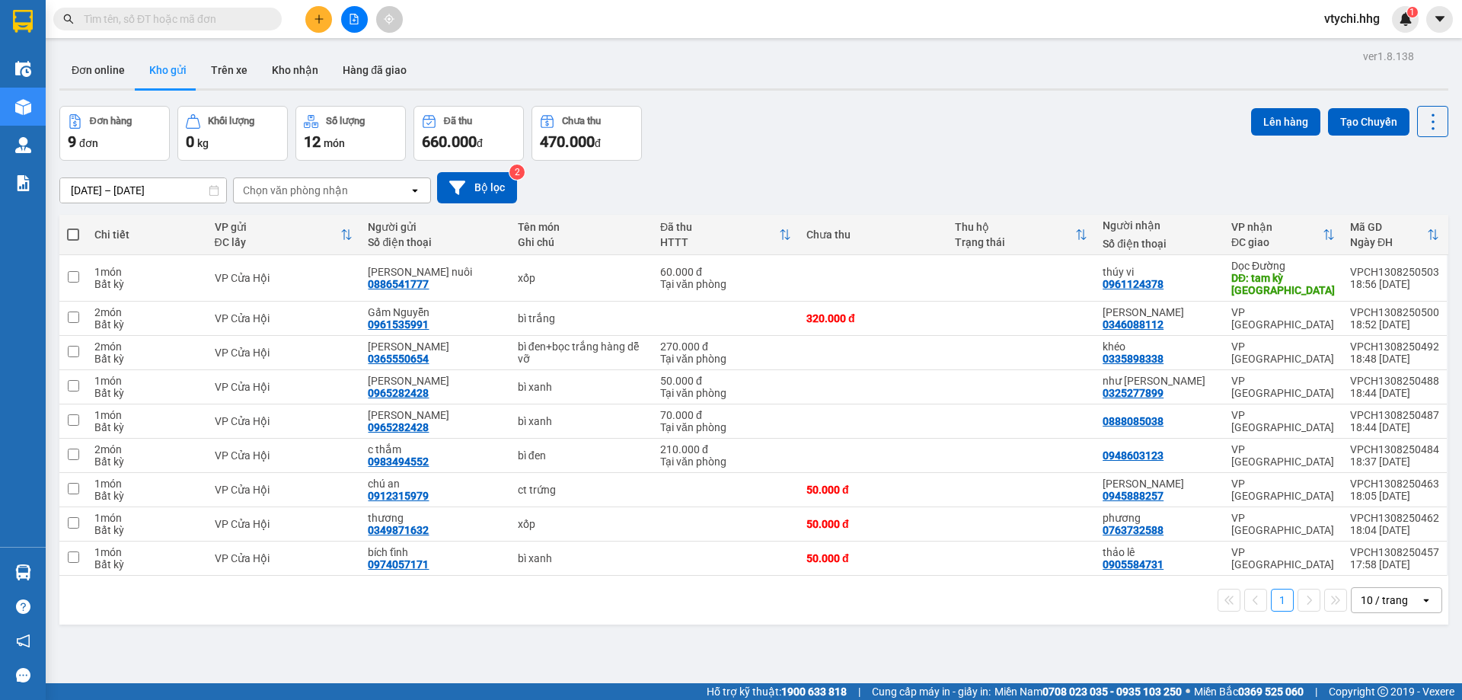
click at [809, 161] on div "[DATE] – [DATE] Press the down arrow key to interact with the calendar and sele…" at bounding box center [753, 188] width 1389 height 54
click at [353, 14] on icon "file-add" at bounding box center [354, 19] width 8 height 11
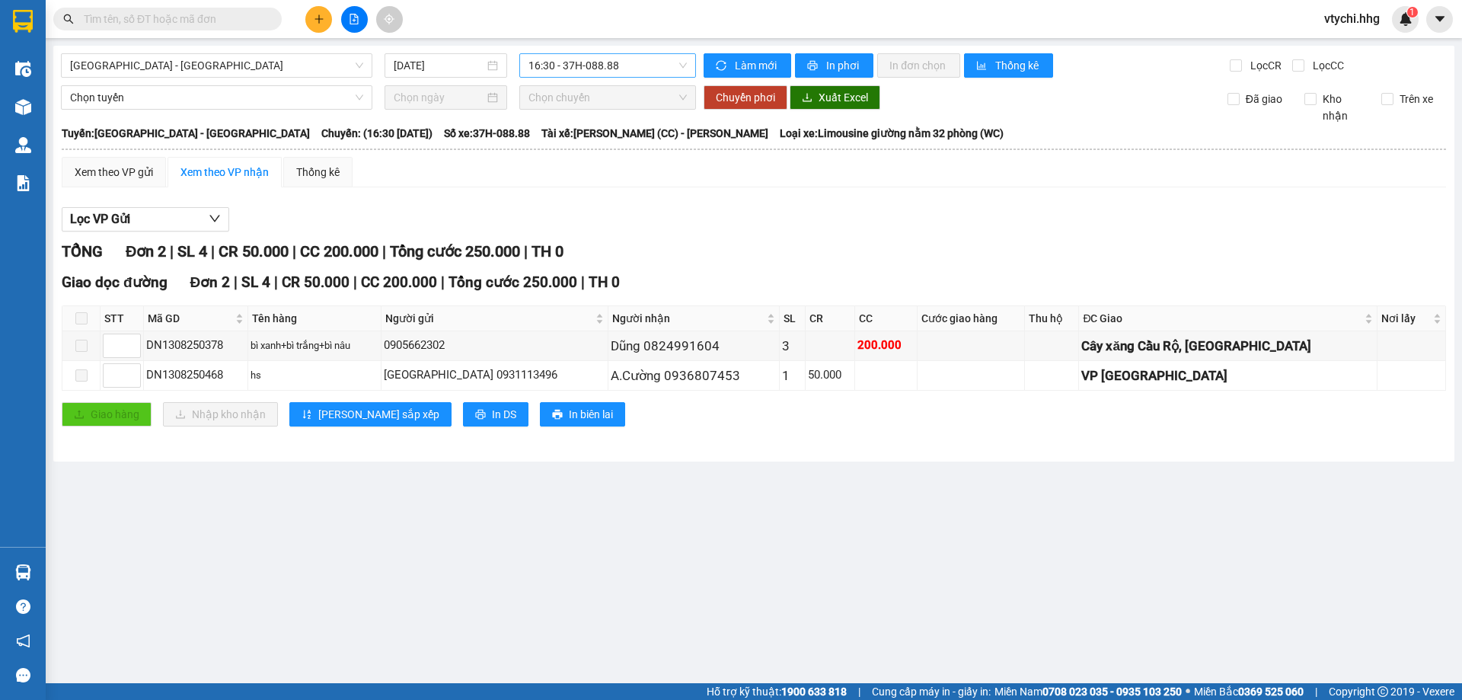
click at [640, 69] on span "16:30 - 37H-088.88" at bounding box center [607, 65] width 158 height 23
click at [282, 61] on span "[GEOGRAPHIC_DATA] - [GEOGRAPHIC_DATA]" at bounding box center [216, 65] width 293 height 23
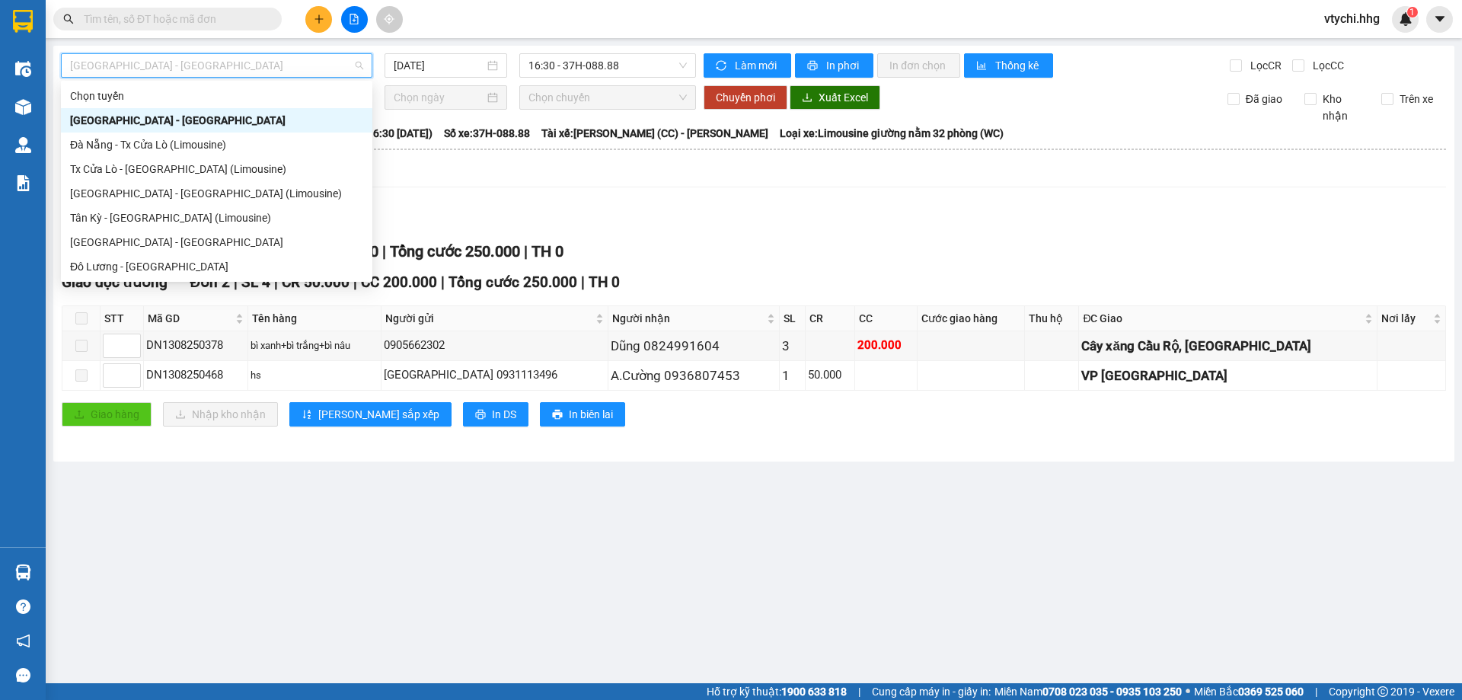
drag, startPoint x: 240, startPoint y: 121, endPoint x: 283, endPoint y: 113, distance: 43.3
click at [241, 122] on div "[GEOGRAPHIC_DATA] - [GEOGRAPHIC_DATA]" at bounding box center [216, 120] width 293 height 17
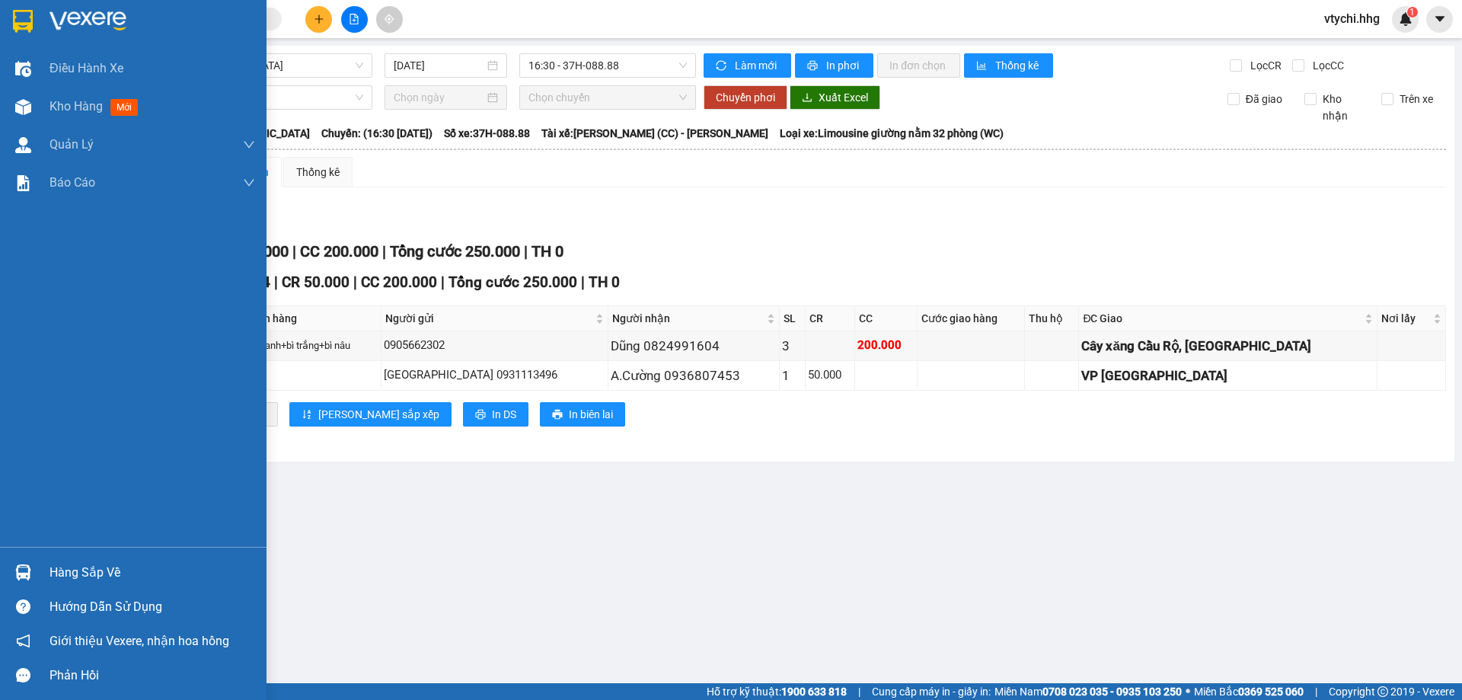
click at [37, 20] on div at bounding box center [133, 24] width 267 height 49
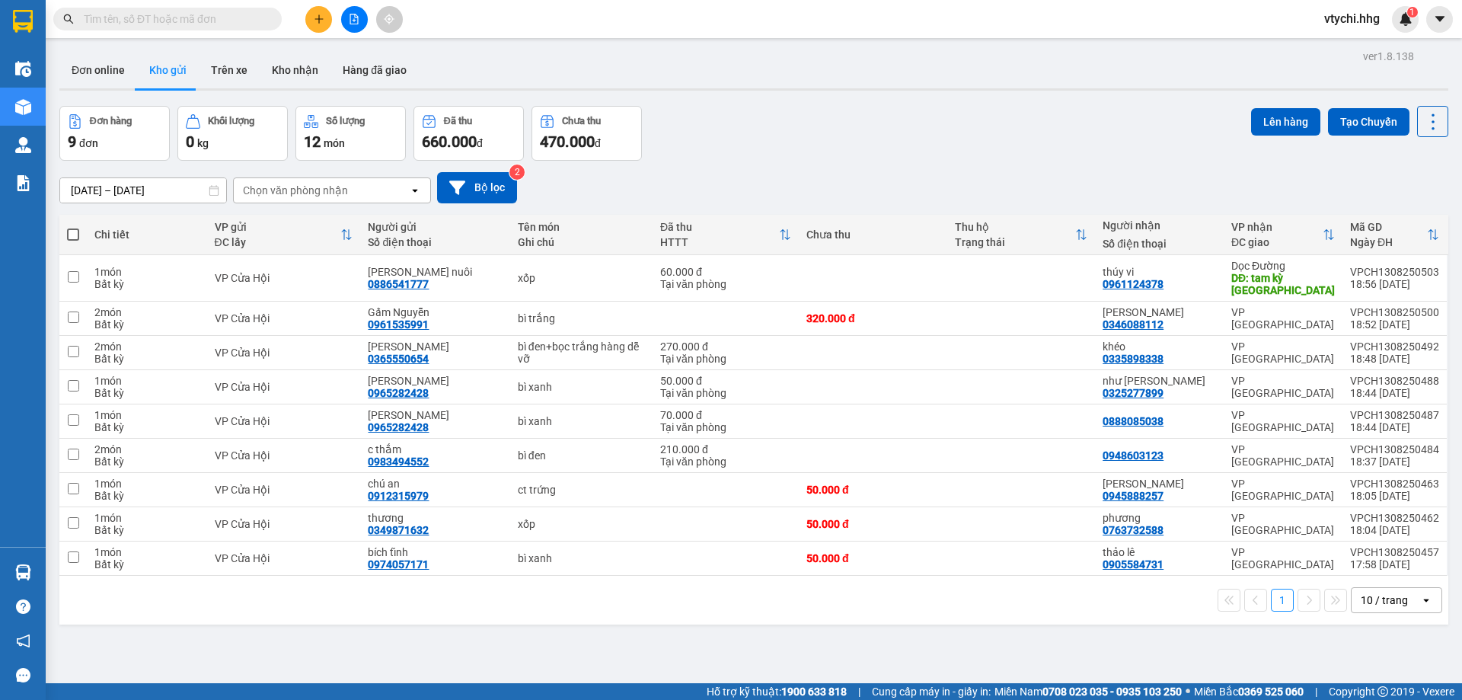
click at [321, 21] on icon "plus" at bounding box center [319, 19] width 11 height 11
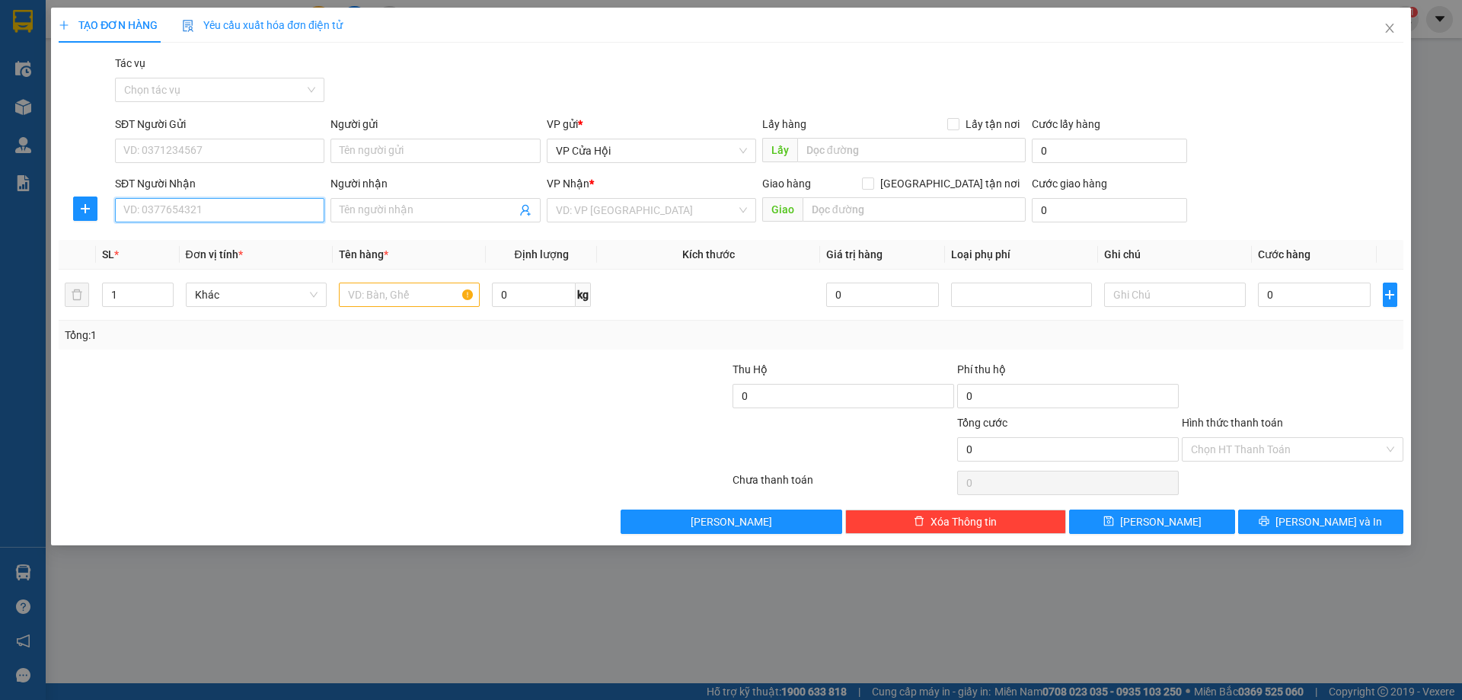
click at [257, 206] on input "SĐT Người Nhận" at bounding box center [219, 210] width 209 height 24
click at [343, 468] on div at bounding box center [394, 483] width 674 height 30
click at [1390, 29] on icon "close" at bounding box center [1389, 28] width 8 height 9
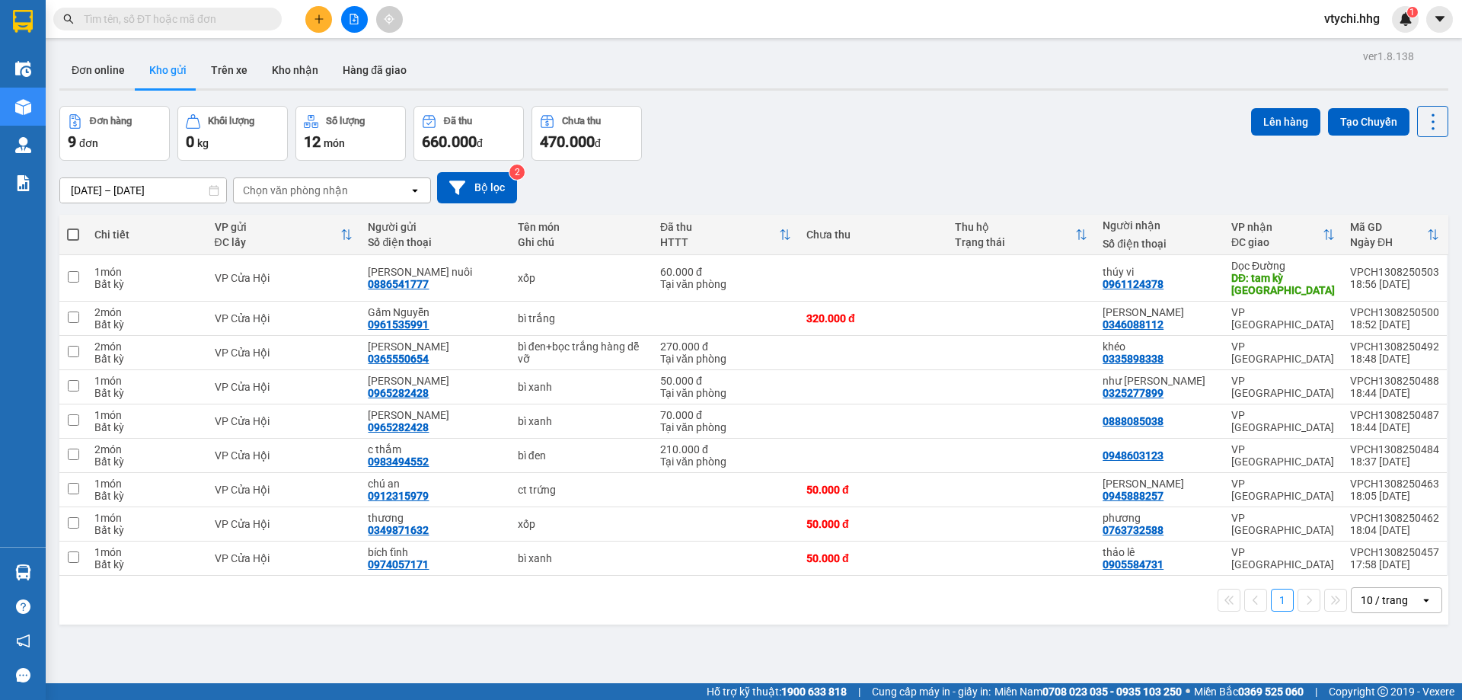
click at [937, 142] on div "Đơn hàng 9 đơn Khối lượng 0 kg Số lượng 12 món Đã thu 660.000 đ Chưa thu 470.00…" at bounding box center [753, 133] width 1389 height 55
click at [327, 20] on button at bounding box center [318, 19] width 27 height 27
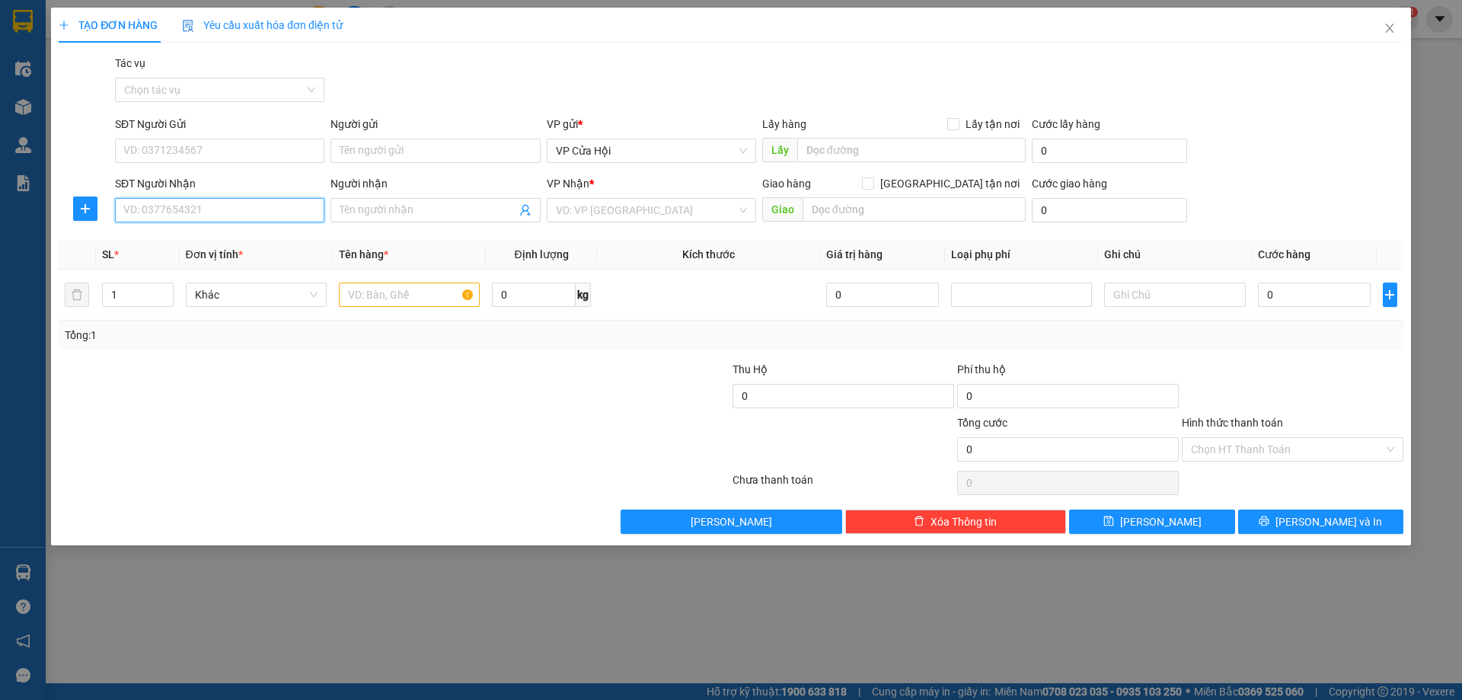
click at [221, 219] on input "SĐT Người Nhận" at bounding box center [219, 210] width 209 height 24
click at [461, 219] on span at bounding box center [434, 210] width 209 height 24
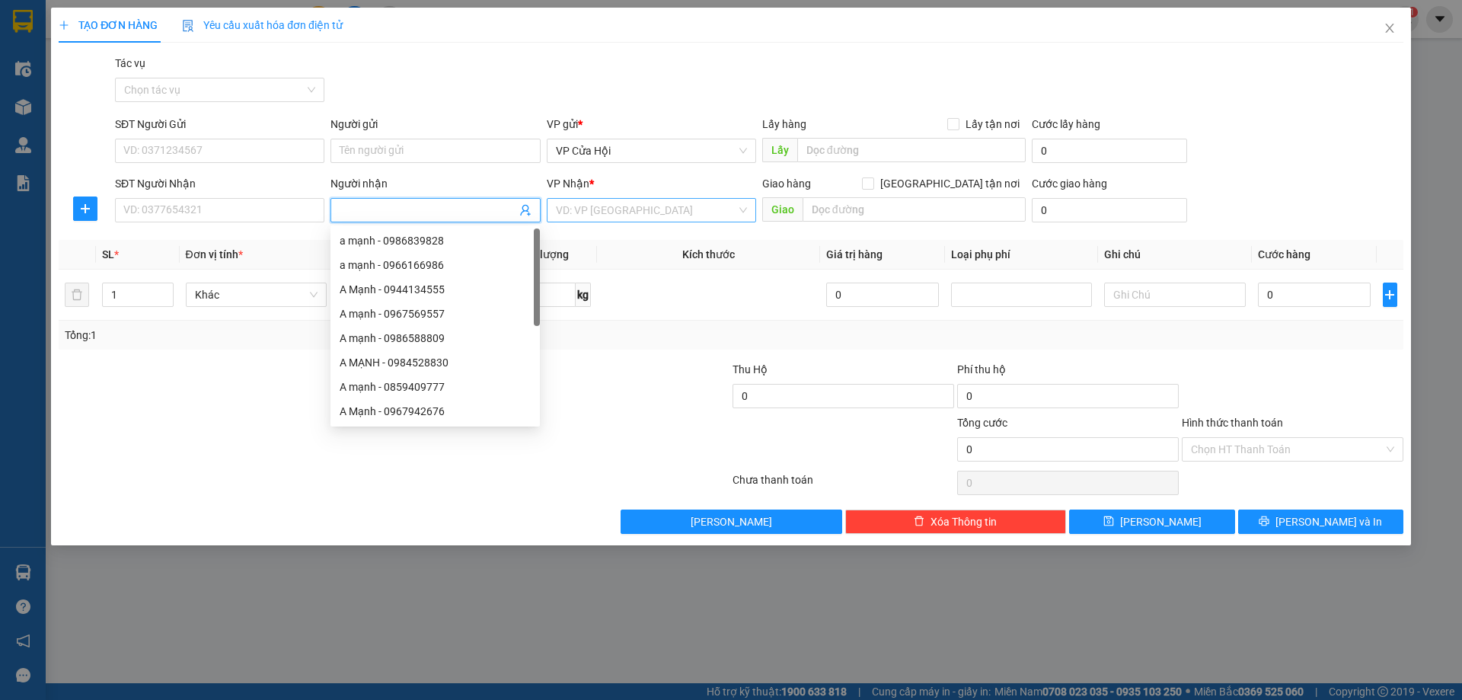
click at [605, 216] on input "search" at bounding box center [646, 210] width 180 height 23
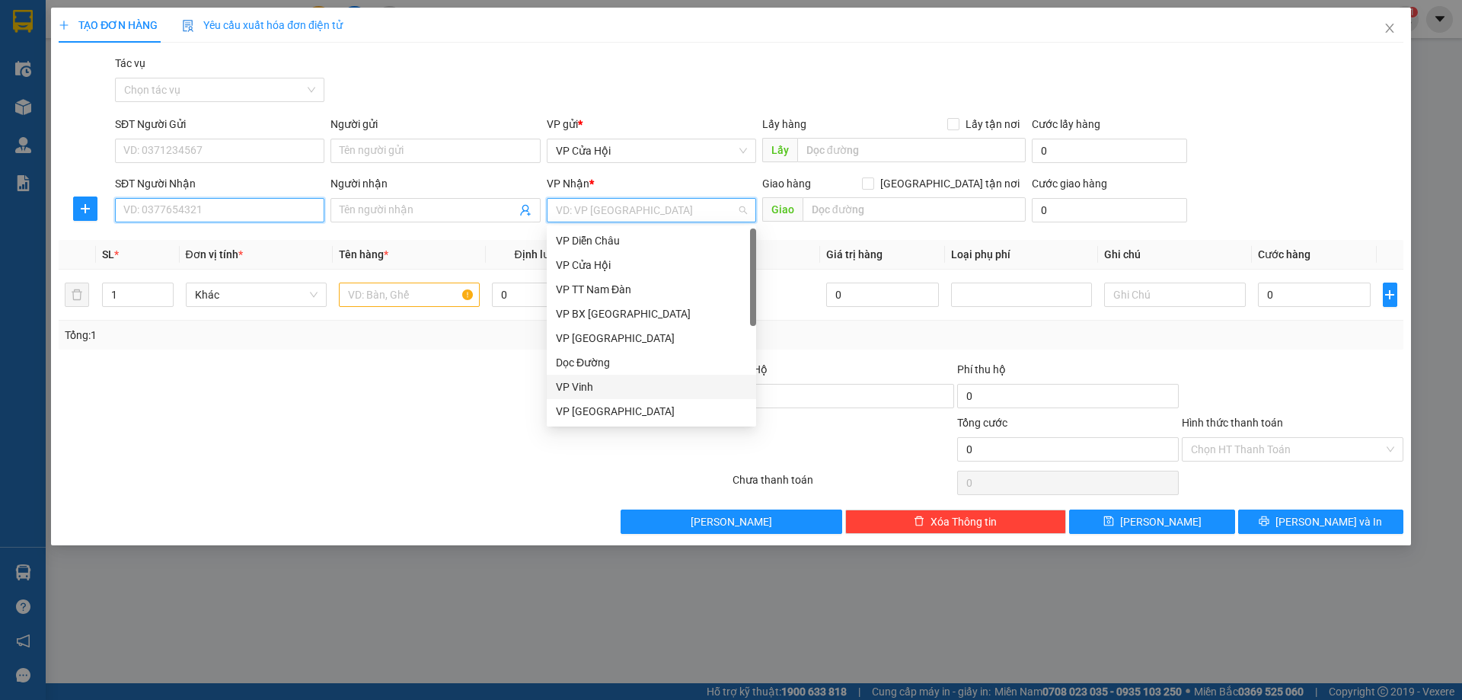
click at [239, 214] on input "SĐT Người Nhận" at bounding box center [219, 210] width 209 height 24
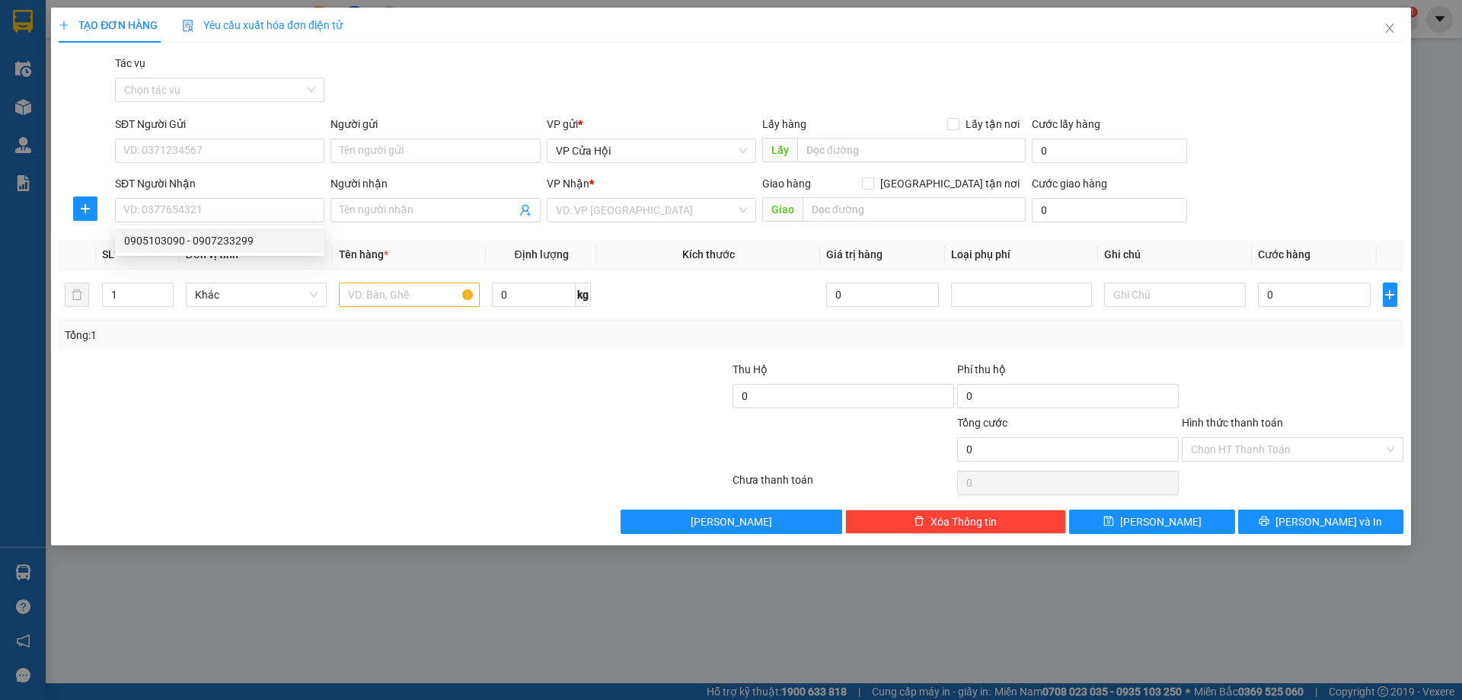
click at [292, 376] on div at bounding box center [281, 387] width 449 height 53
click at [250, 210] on input "SĐT Người Nhận" at bounding box center [219, 210] width 209 height 24
click at [394, 436] on div at bounding box center [281, 440] width 449 height 53
click at [301, 218] on input "SĐT Người Nhận" at bounding box center [219, 210] width 209 height 24
click at [225, 216] on input "SĐT Người Nhận" at bounding box center [219, 210] width 209 height 24
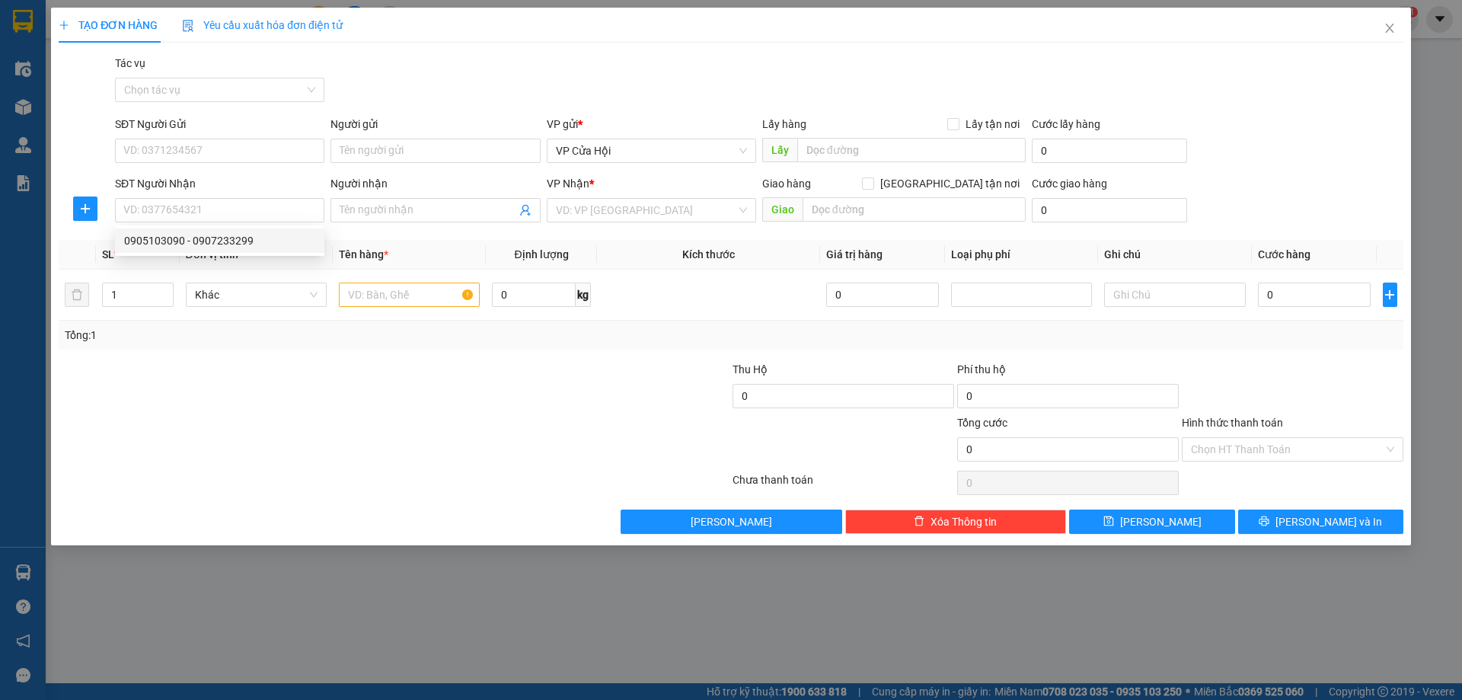
click at [350, 368] on div at bounding box center [281, 387] width 449 height 53
click at [306, 213] on input "SĐT Người Nhận" at bounding box center [219, 210] width 209 height 24
click at [417, 207] on input "Người nhận" at bounding box center [428, 210] width 176 height 17
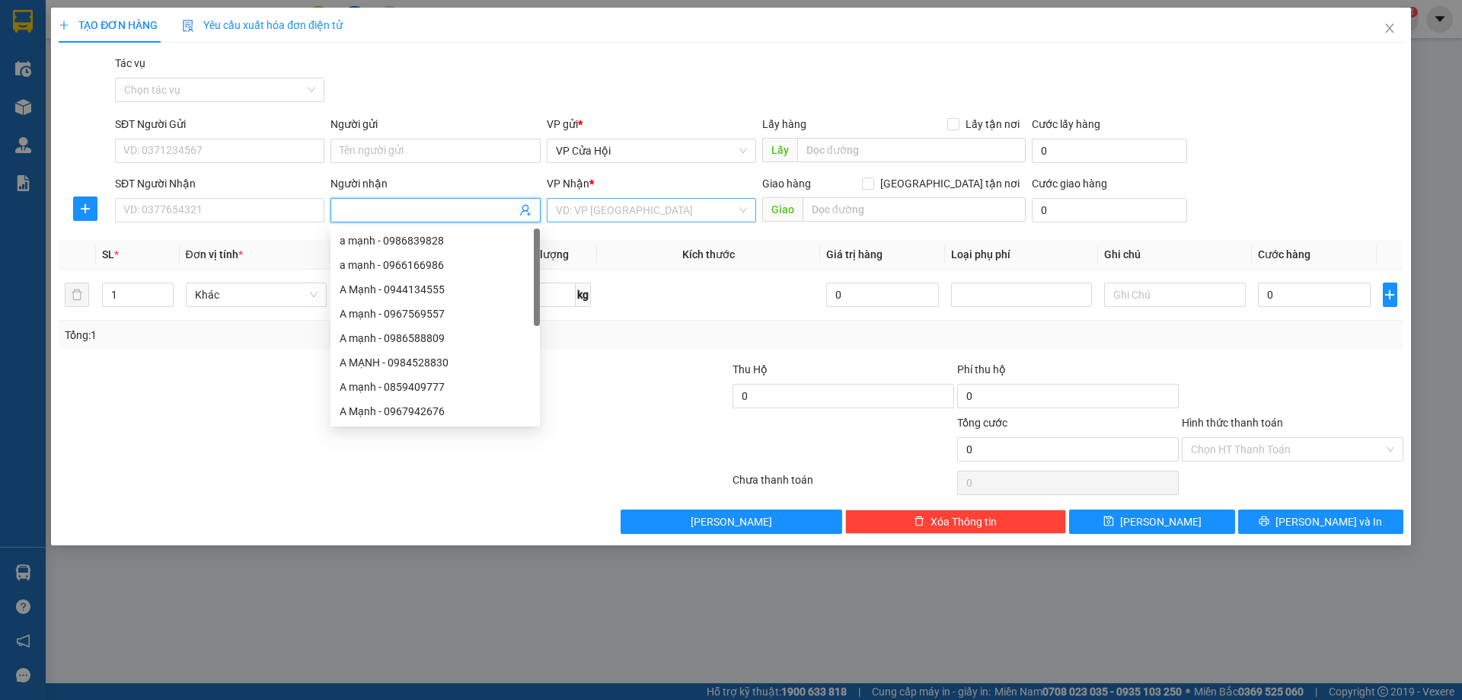
click at [609, 207] on input "search" at bounding box center [646, 210] width 180 height 23
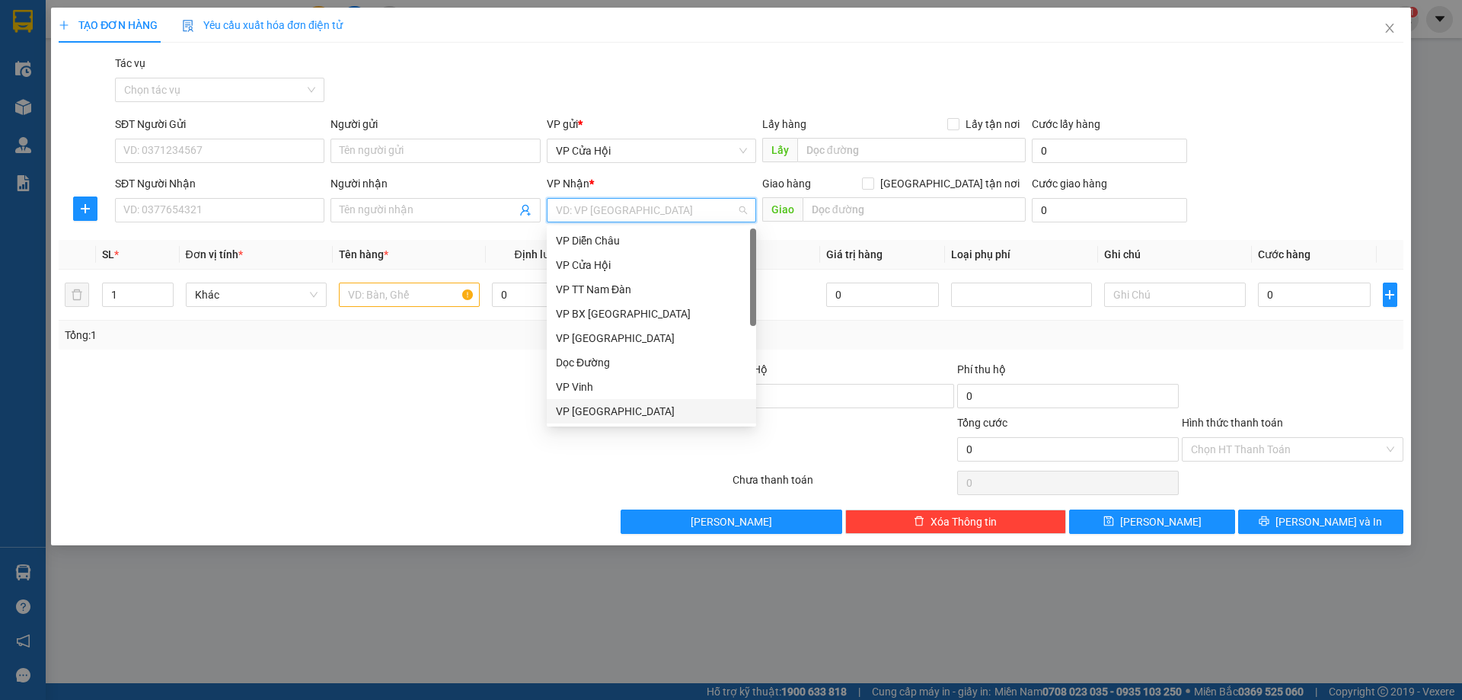
click at [610, 410] on div "VP [GEOGRAPHIC_DATA]" at bounding box center [651, 411] width 191 height 17
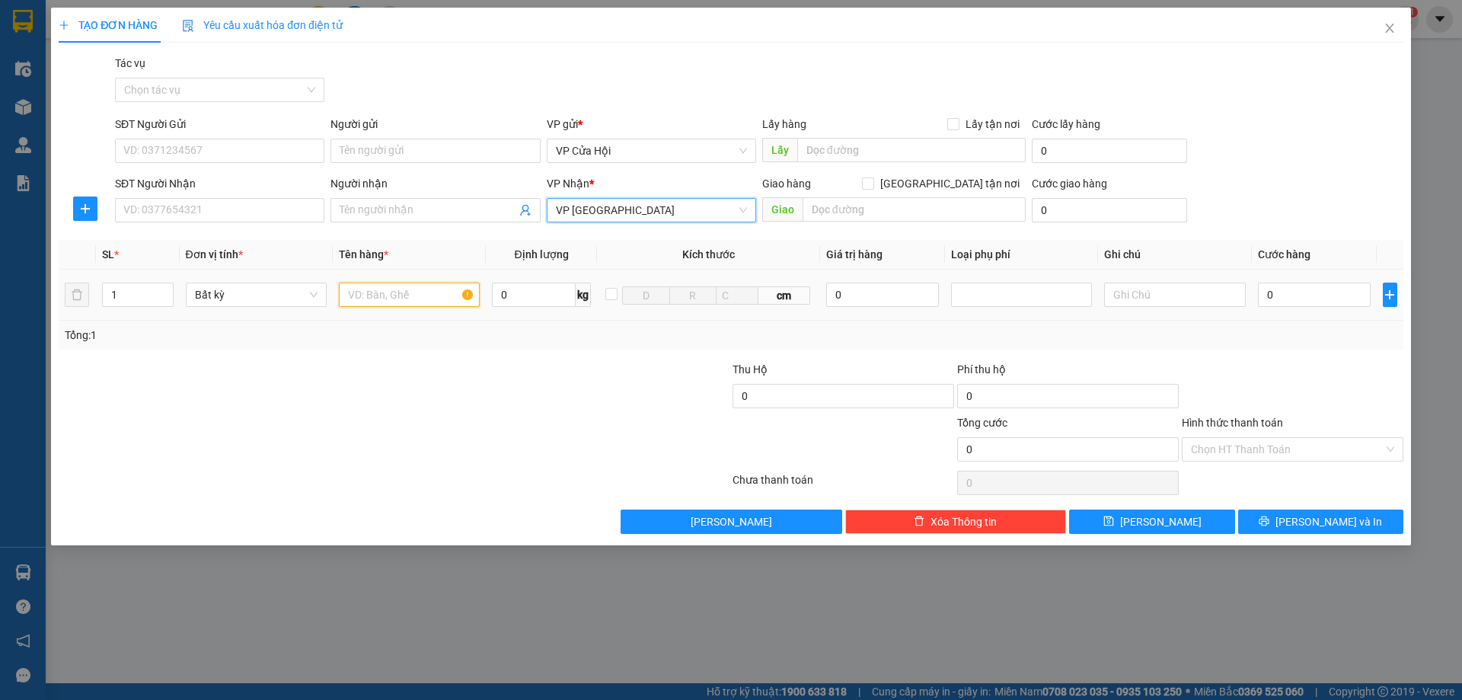
click at [421, 297] on input "text" at bounding box center [409, 295] width 141 height 24
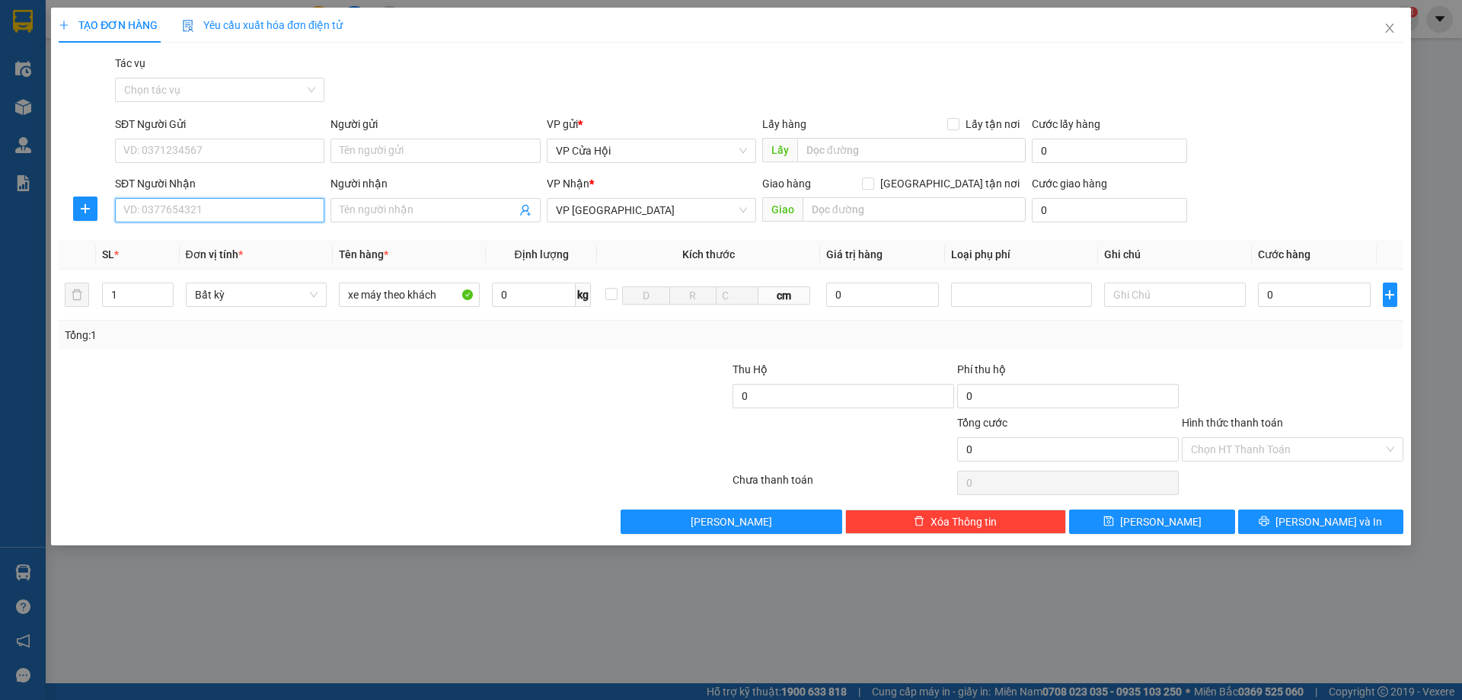
click at [224, 211] on input "SĐT Người Nhận" at bounding box center [219, 210] width 209 height 24
click at [287, 205] on input "SĐT Người Nhận" at bounding box center [219, 210] width 209 height 24
click at [399, 209] on input "Người nhận" at bounding box center [428, 210] width 176 height 17
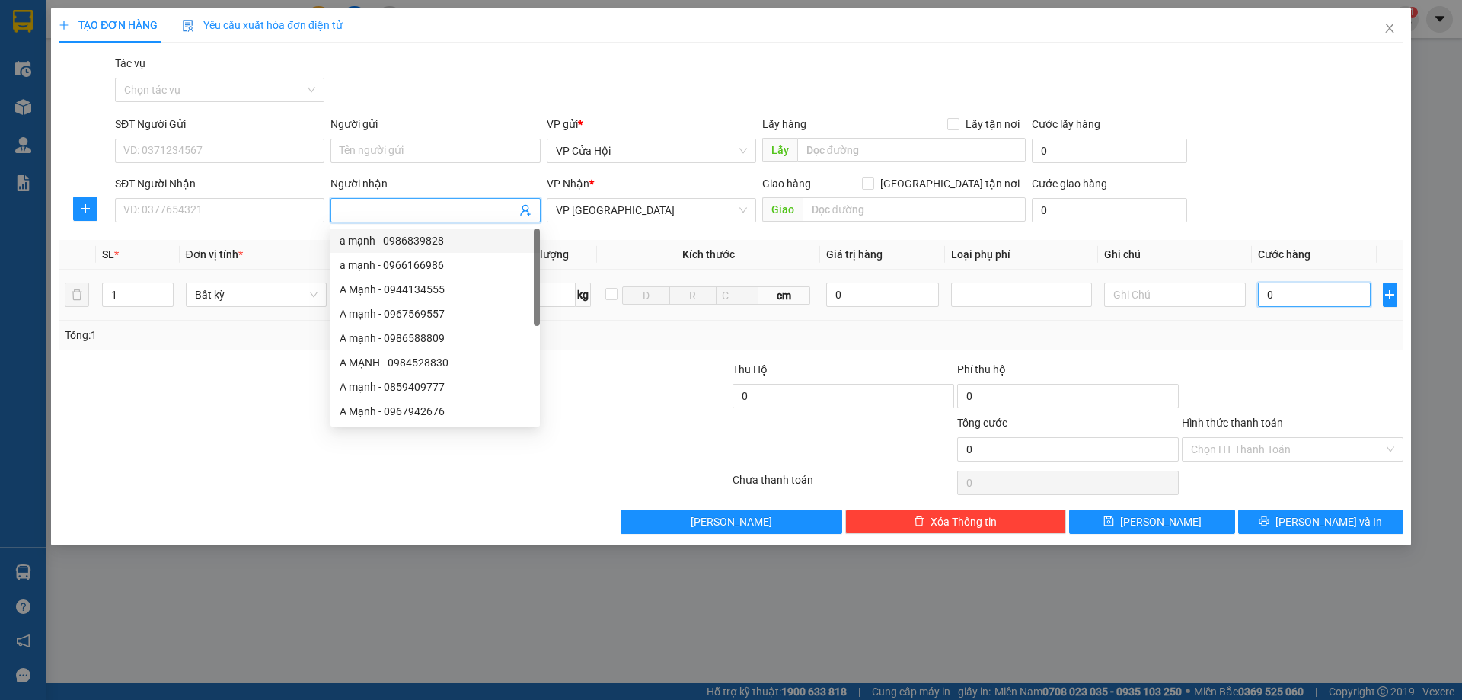
click at [1315, 295] on input "0" at bounding box center [1314, 295] width 113 height 24
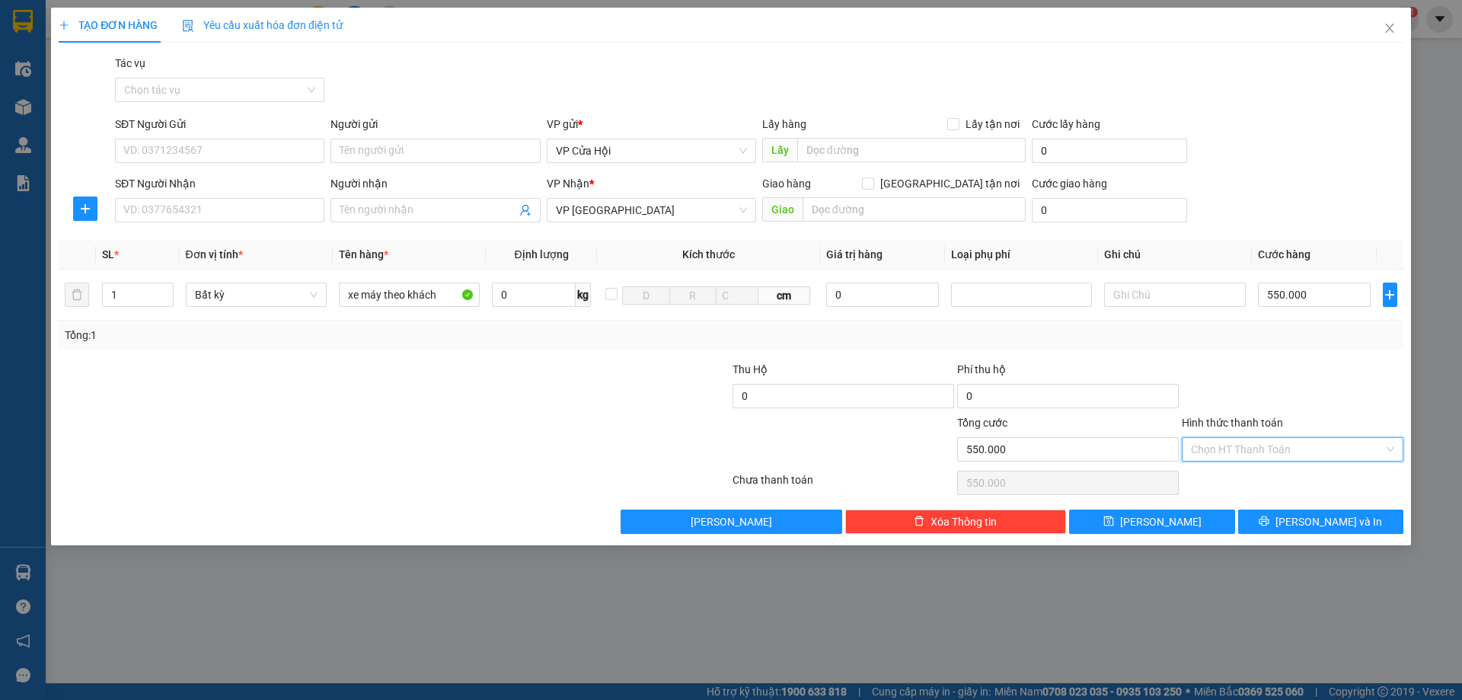
click at [1349, 439] on input "Hình thức thanh toán" at bounding box center [1287, 449] width 193 height 23
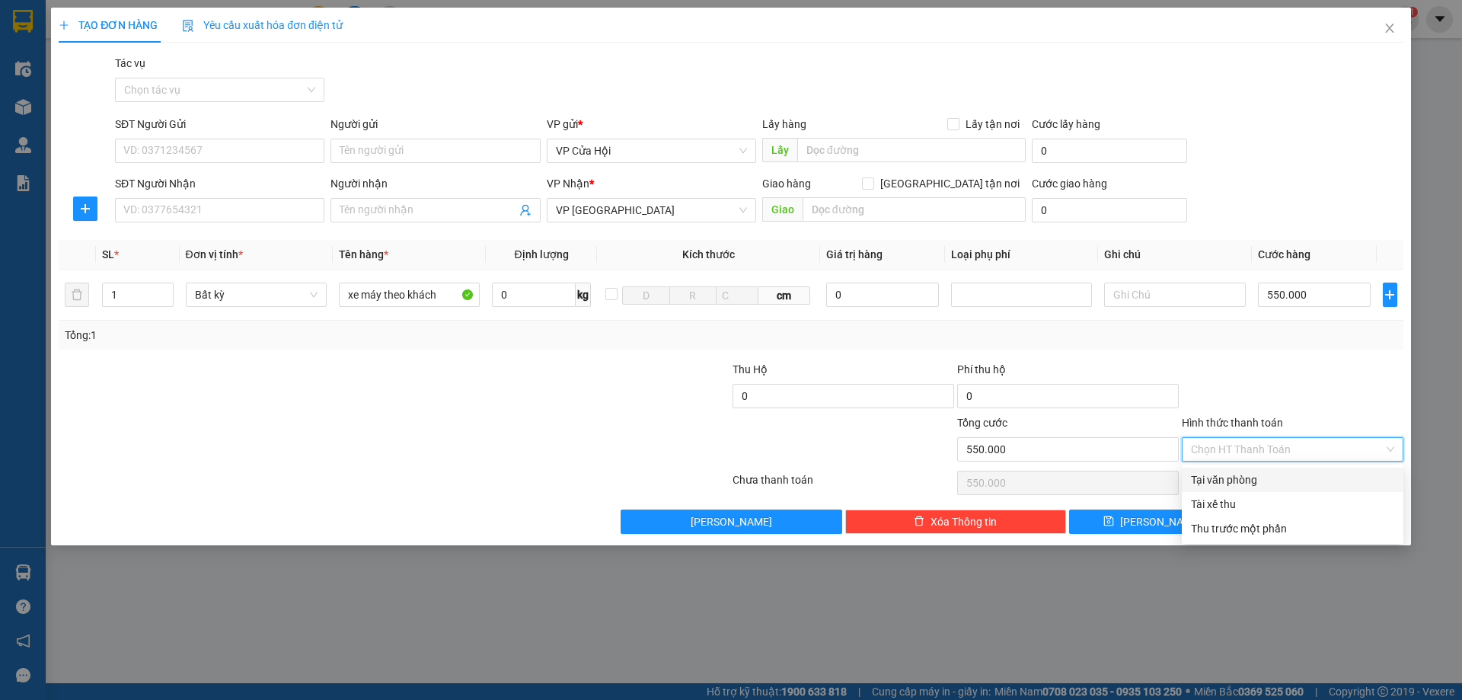
click at [1285, 479] on div "Tại văn phòng" at bounding box center [1292, 479] width 203 height 17
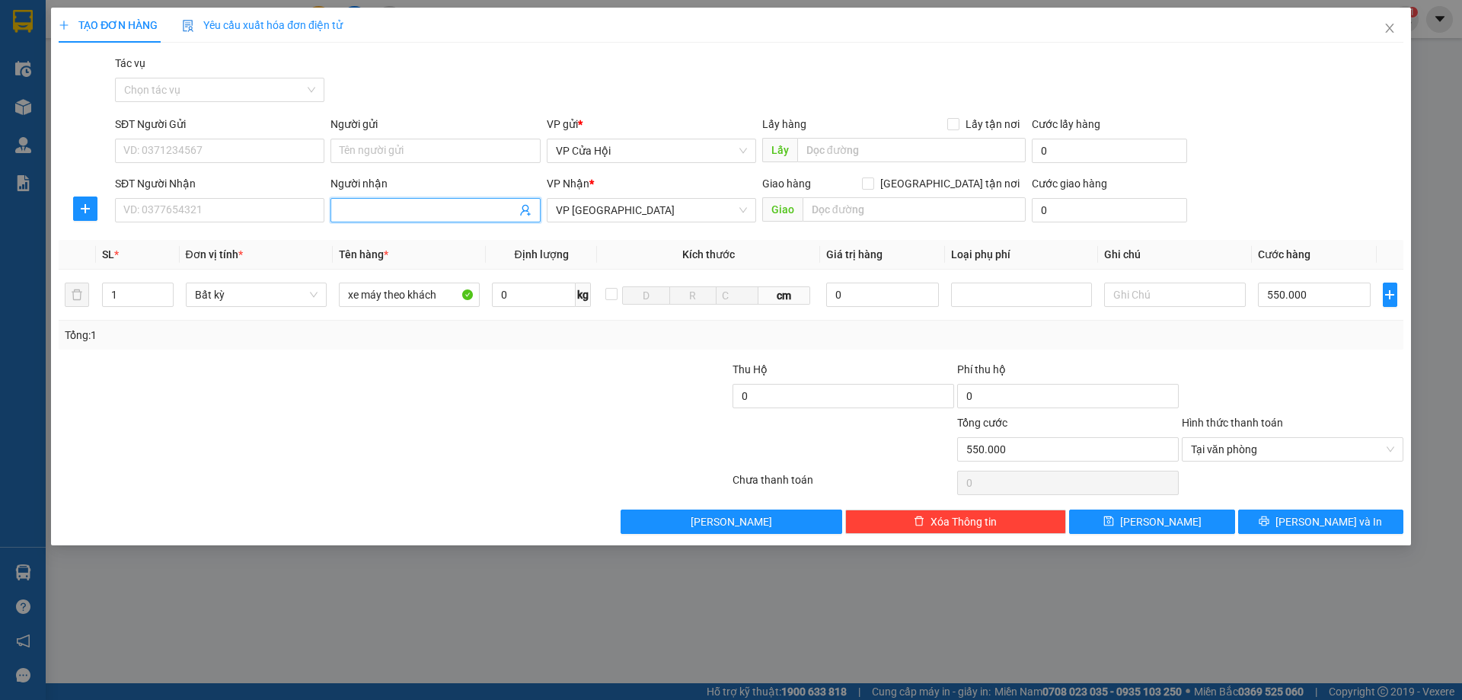
click at [398, 198] on span at bounding box center [434, 210] width 209 height 24
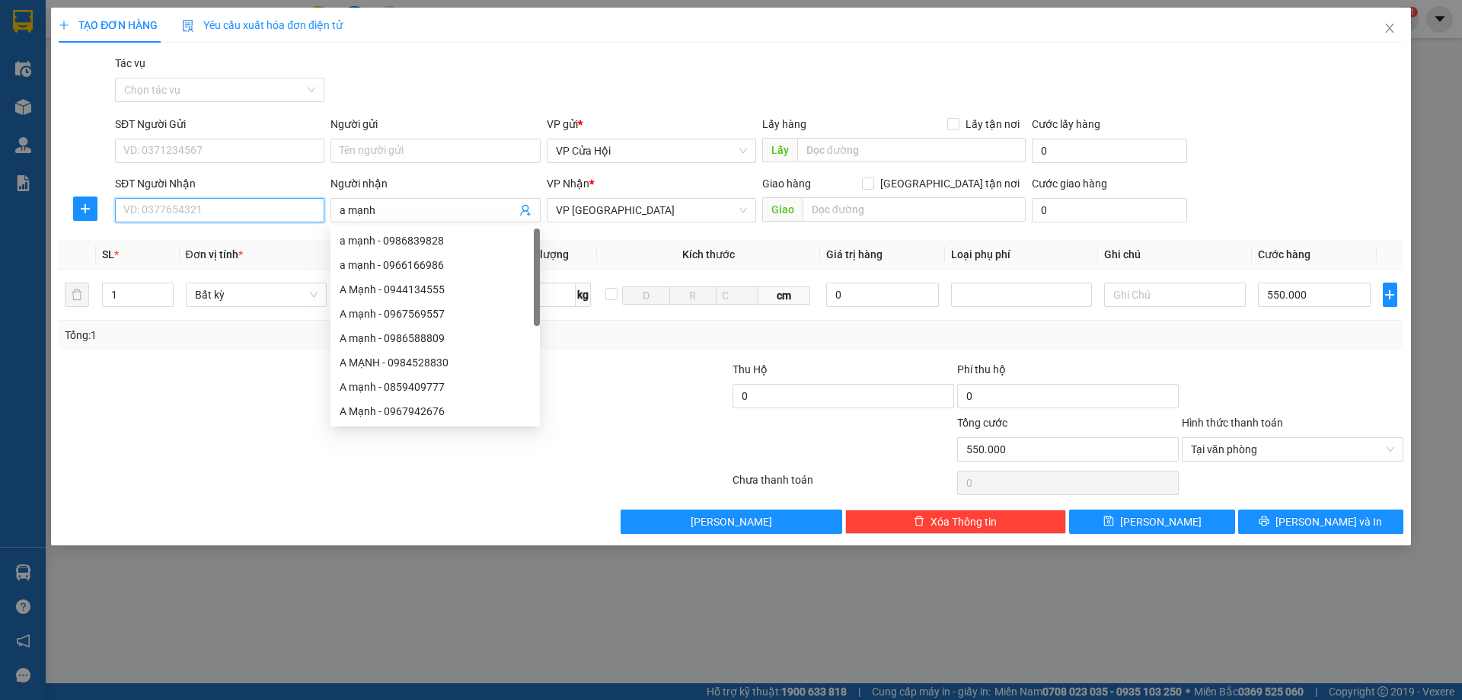
click at [187, 212] on input "SĐT Người Nhận" at bounding box center [219, 210] width 209 height 24
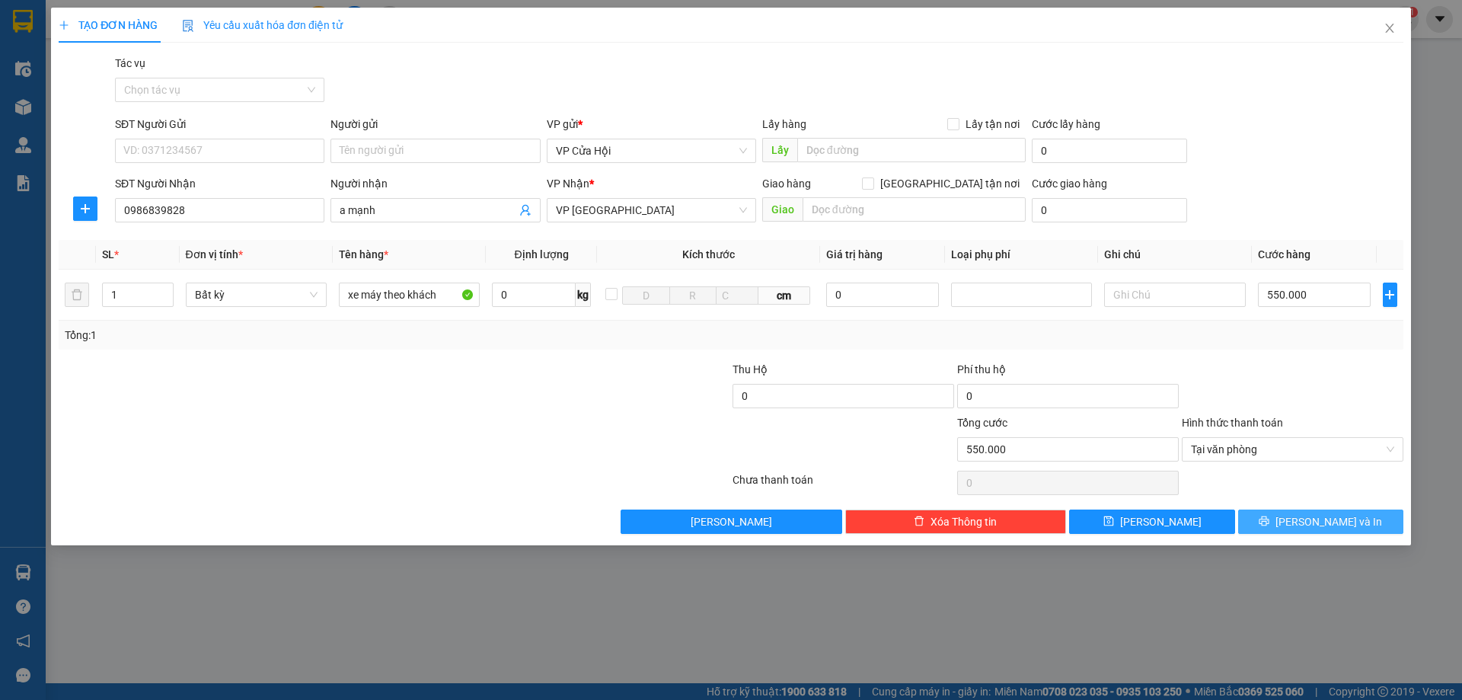
click at [1305, 522] on button "[PERSON_NAME] và In" at bounding box center [1320, 521] width 165 height 24
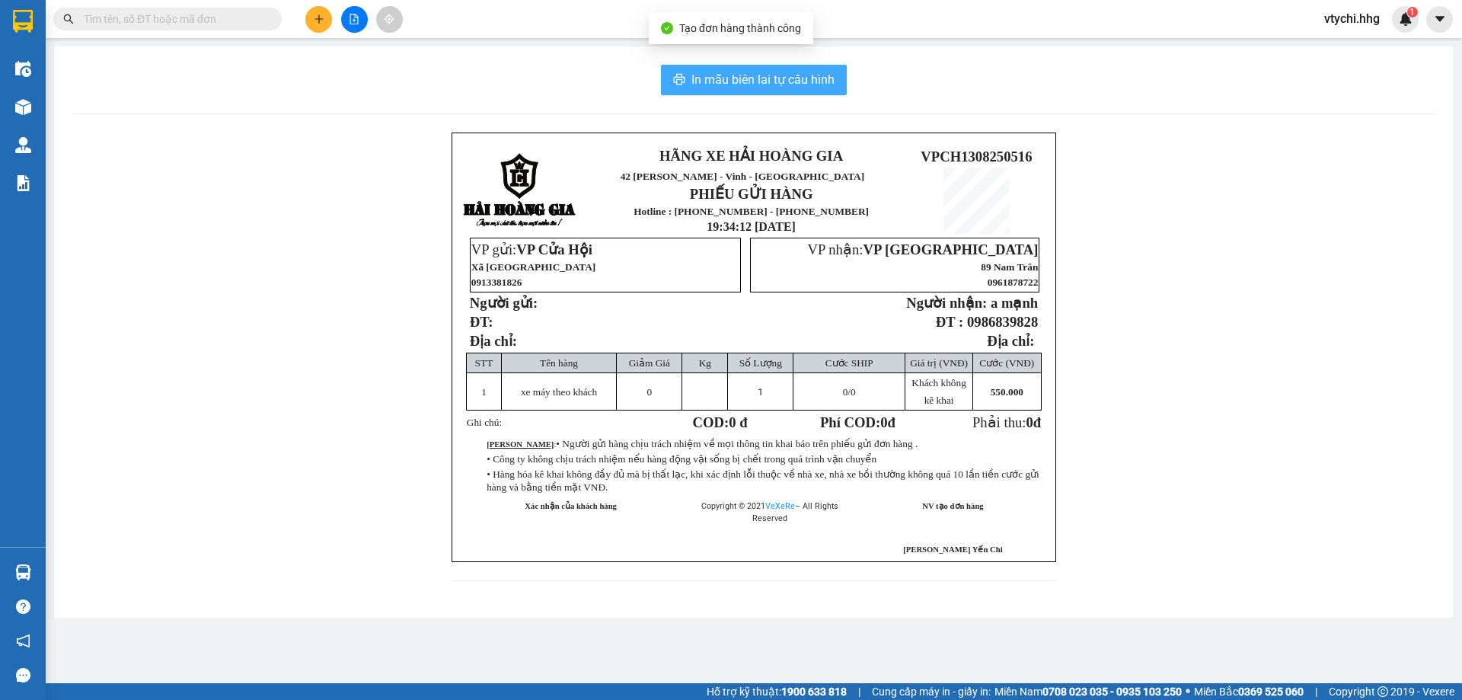
click at [818, 75] on span "In mẫu biên lai tự cấu hình" at bounding box center [762, 79] width 143 height 19
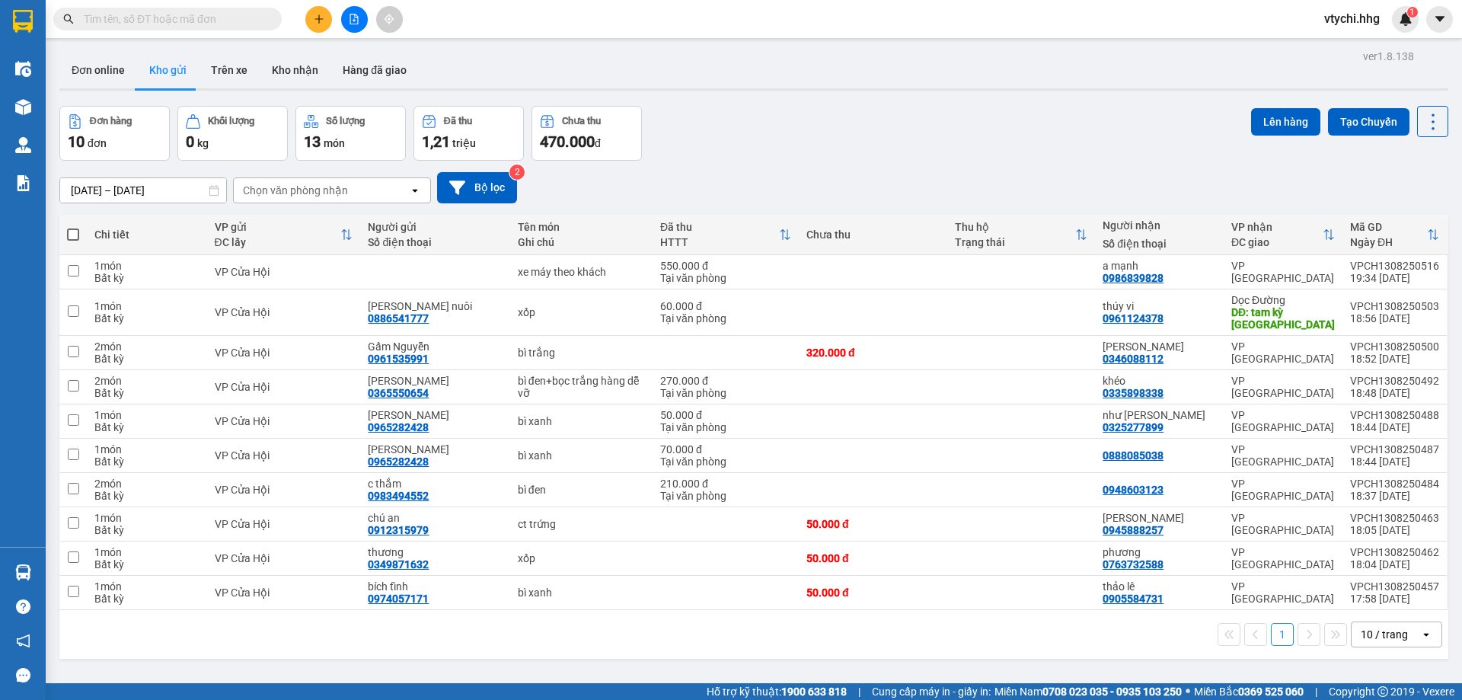
click at [909, 162] on div "[DATE] – [DATE] Press the down arrow key to interact with the calendar and sele…" at bounding box center [753, 188] width 1389 height 54
click at [314, 17] on icon "plus" at bounding box center [319, 19] width 11 height 11
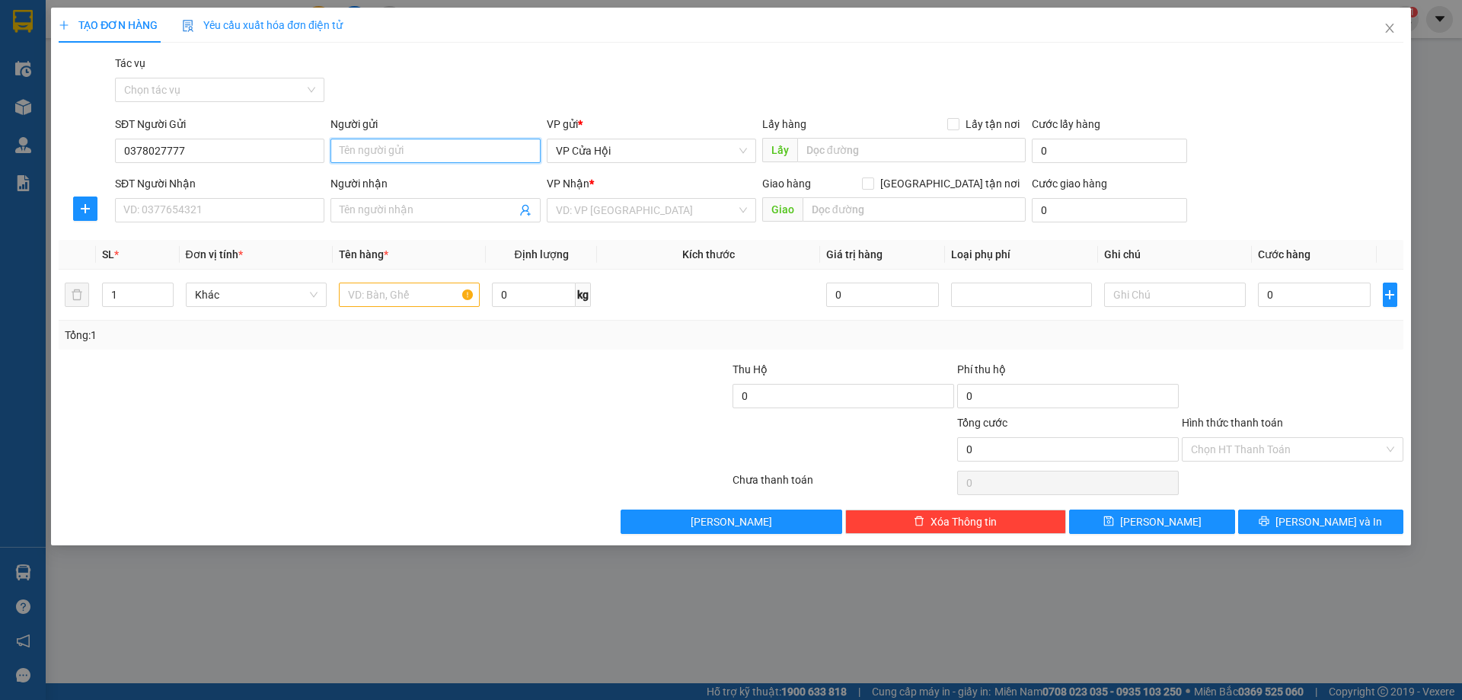
click at [366, 152] on input "Người gửi" at bounding box center [434, 151] width 209 height 24
click at [155, 219] on input "SĐT Người Nhận" at bounding box center [219, 210] width 209 height 24
click at [462, 212] on input "Người nhận" at bounding box center [428, 210] width 176 height 17
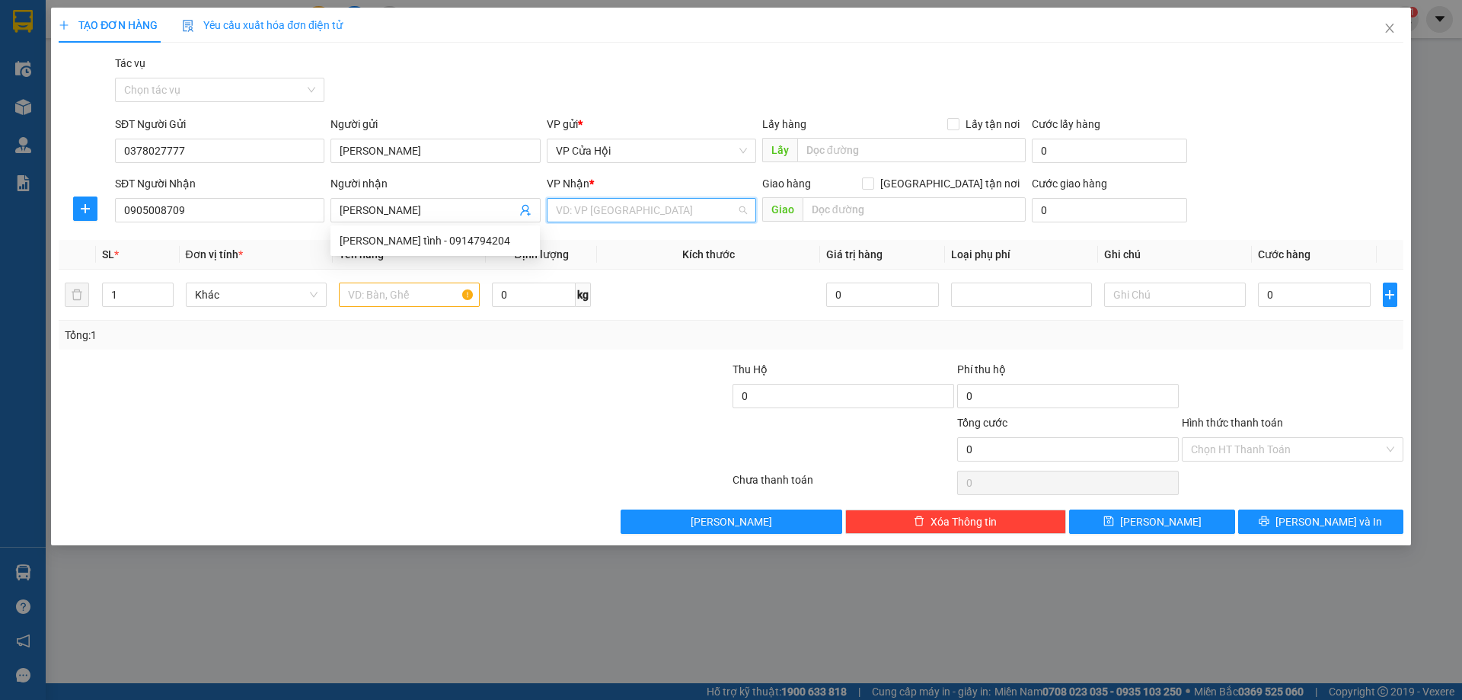
click at [595, 209] on input "search" at bounding box center [646, 210] width 180 height 23
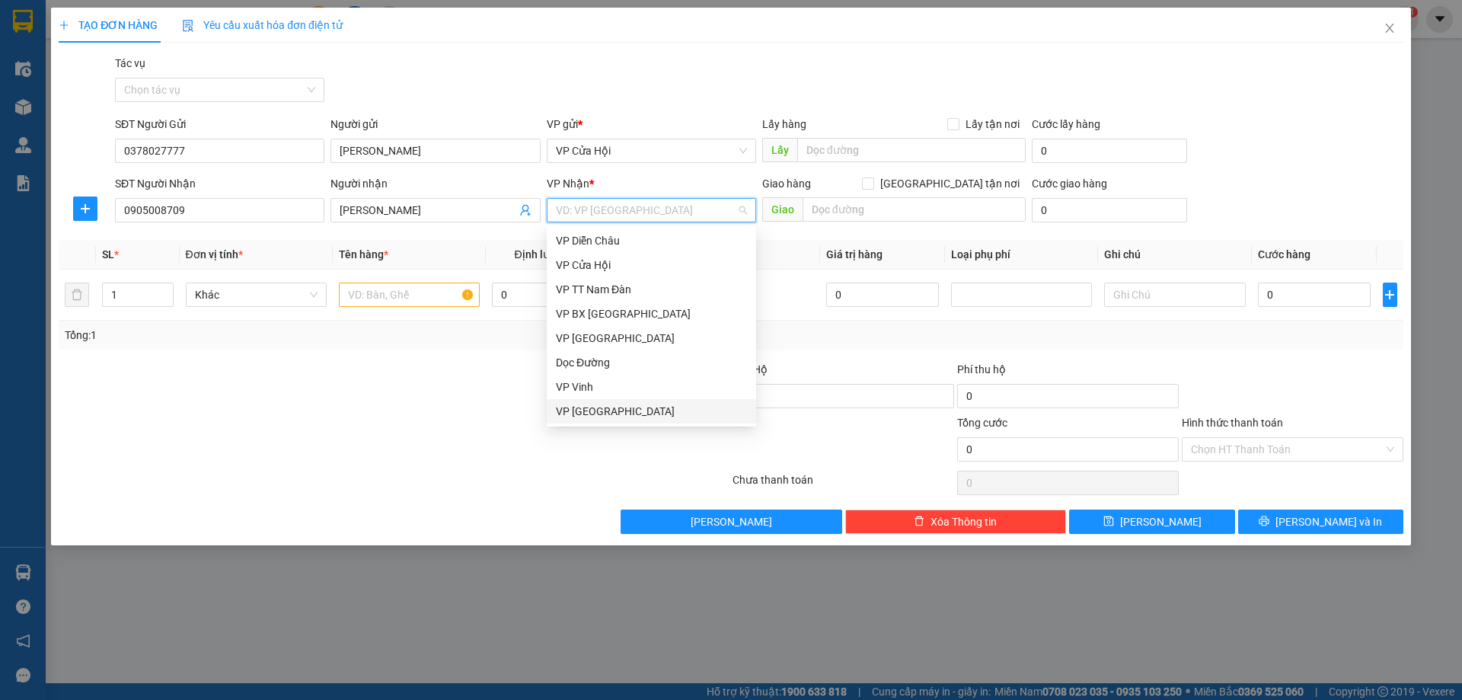
click at [608, 409] on div "VP [GEOGRAPHIC_DATA]" at bounding box center [651, 411] width 191 height 17
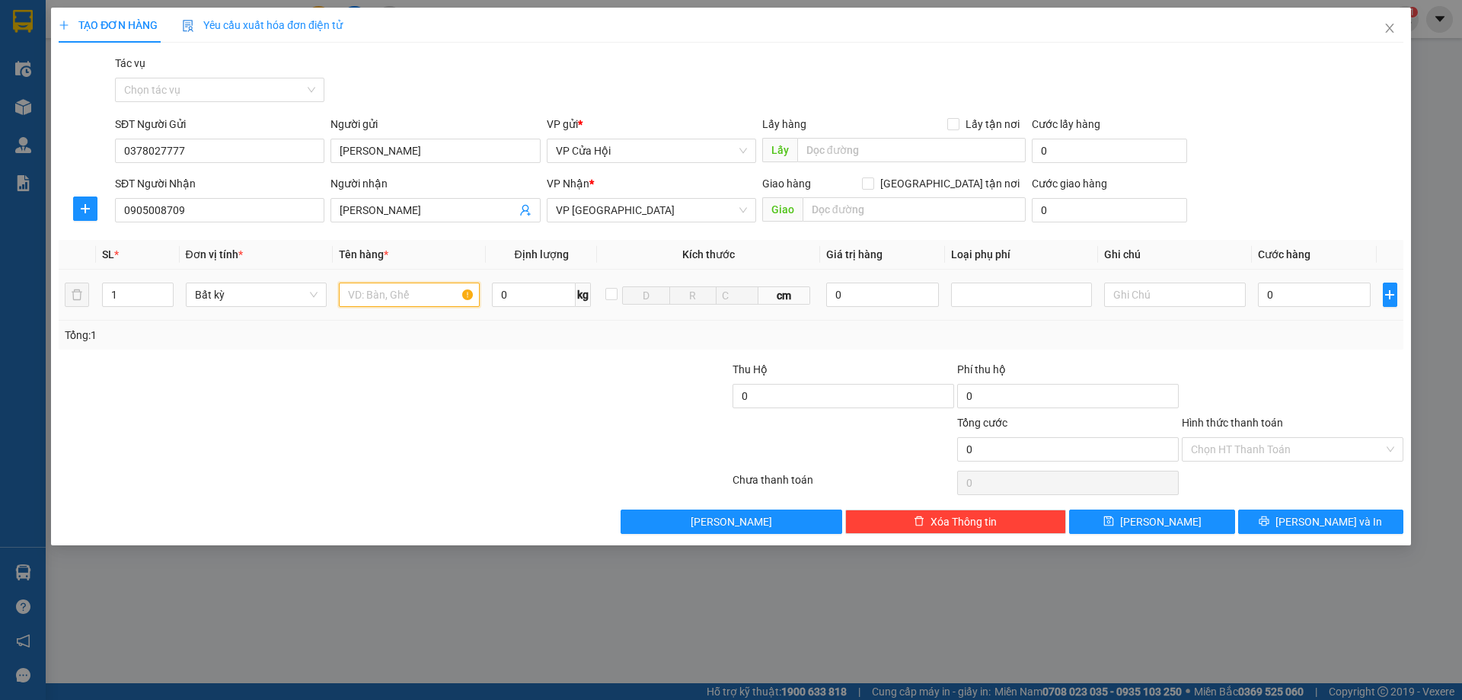
click at [354, 295] on input "text" at bounding box center [409, 295] width 141 height 24
click at [1305, 306] on input "0" at bounding box center [1314, 295] width 113 height 24
drag, startPoint x: 1310, startPoint y: 518, endPoint x: 1339, endPoint y: 431, distance: 91.7
click at [1311, 518] on span "[PERSON_NAME] và In" at bounding box center [1328, 521] width 107 height 17
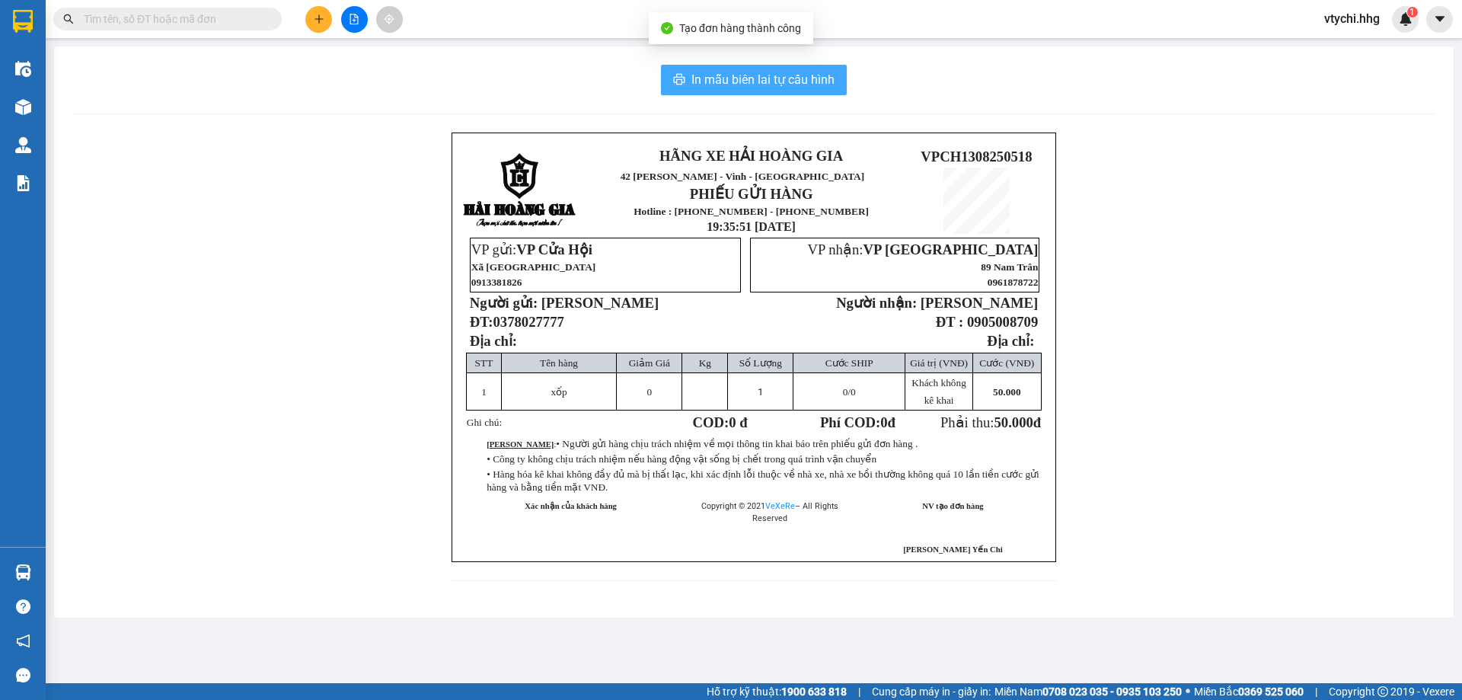
click at [832, 78] on span "In mẫu biên lai tự cấu hình" at bounding box center [762, 79] width 143 height 19
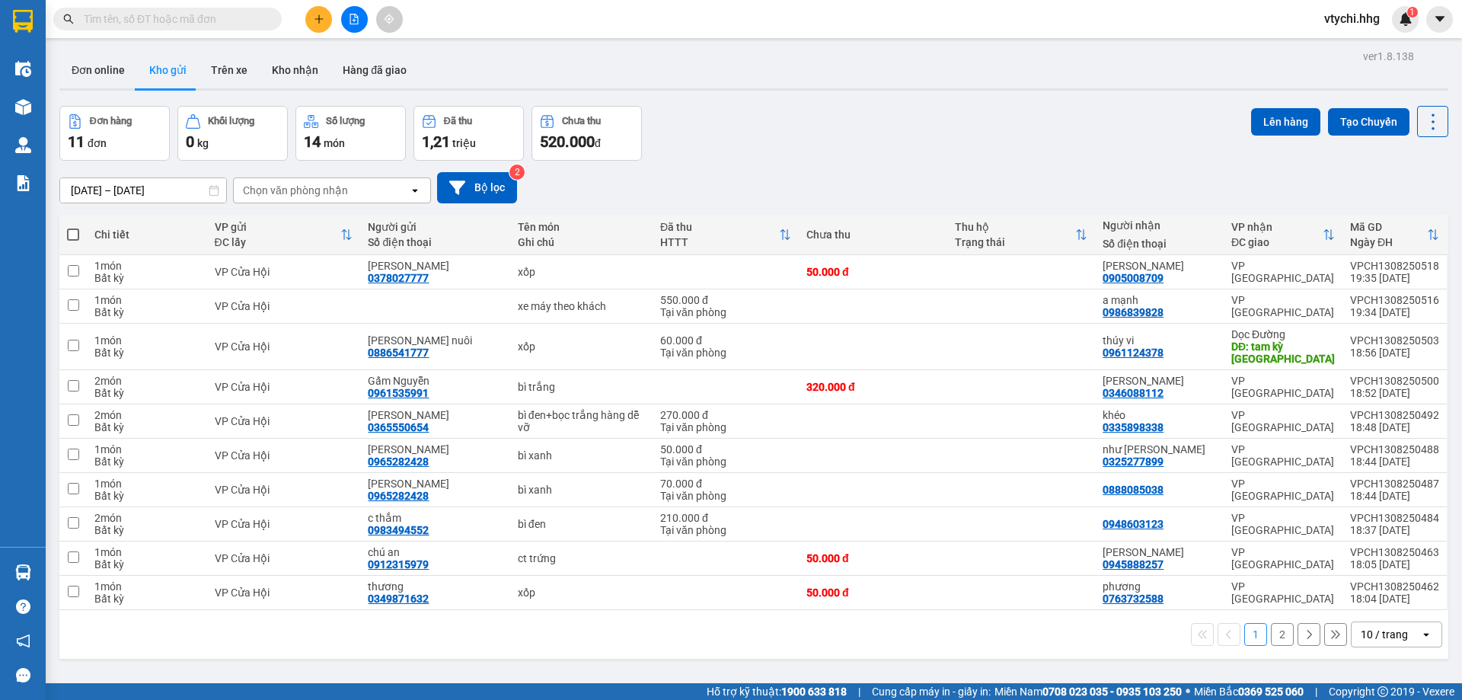
click at [921, 149] on div "Đơn hàng 11 đơn Khối lượng 0 kg Số lượng 14 món Đã thu 1,21 triệu Chưa thu 520.…" at bounding box center [753, 133] width 1389 height 55
click at [1353, 305] on button at bounding box center [1358, 306] width 21 height 27
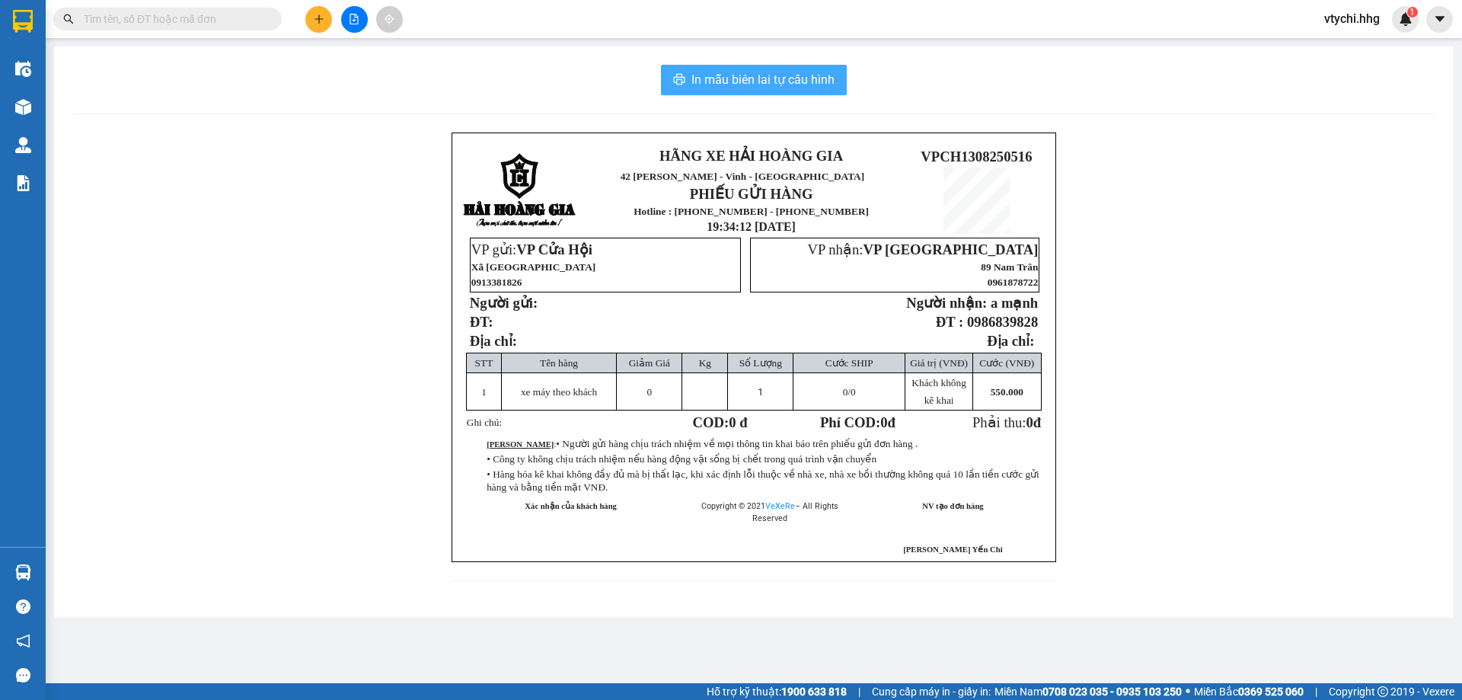
click at [770, 85] on span "In mẫu biên lai tự cấu hình" at bounding box center [762, 79] width 143 height 19
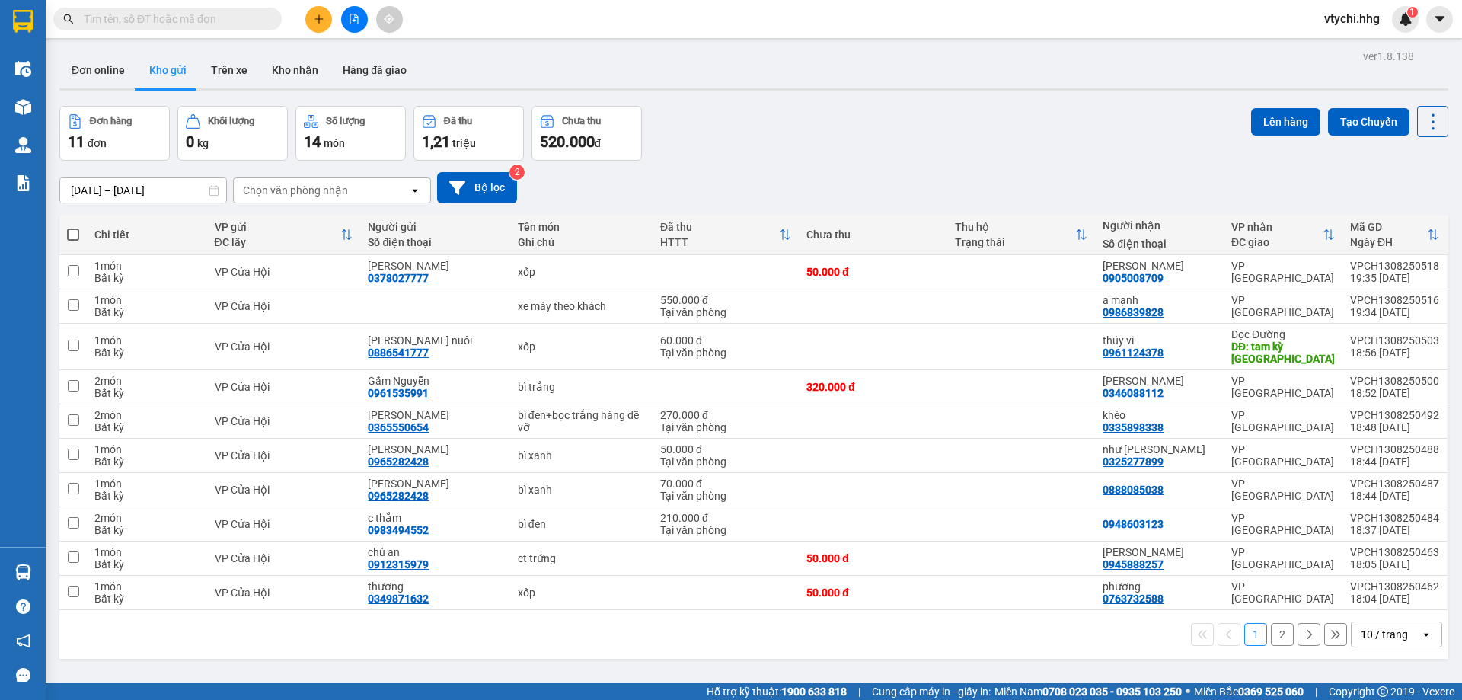
click at [912, 145] on div "Đơn hàng 11 đơn Khối lượng 0 kg Số lượng 14 món Đã thu 1,21 triệu Chưa thu 520.…" at bounding box center [753, 133] width 1389 height 55
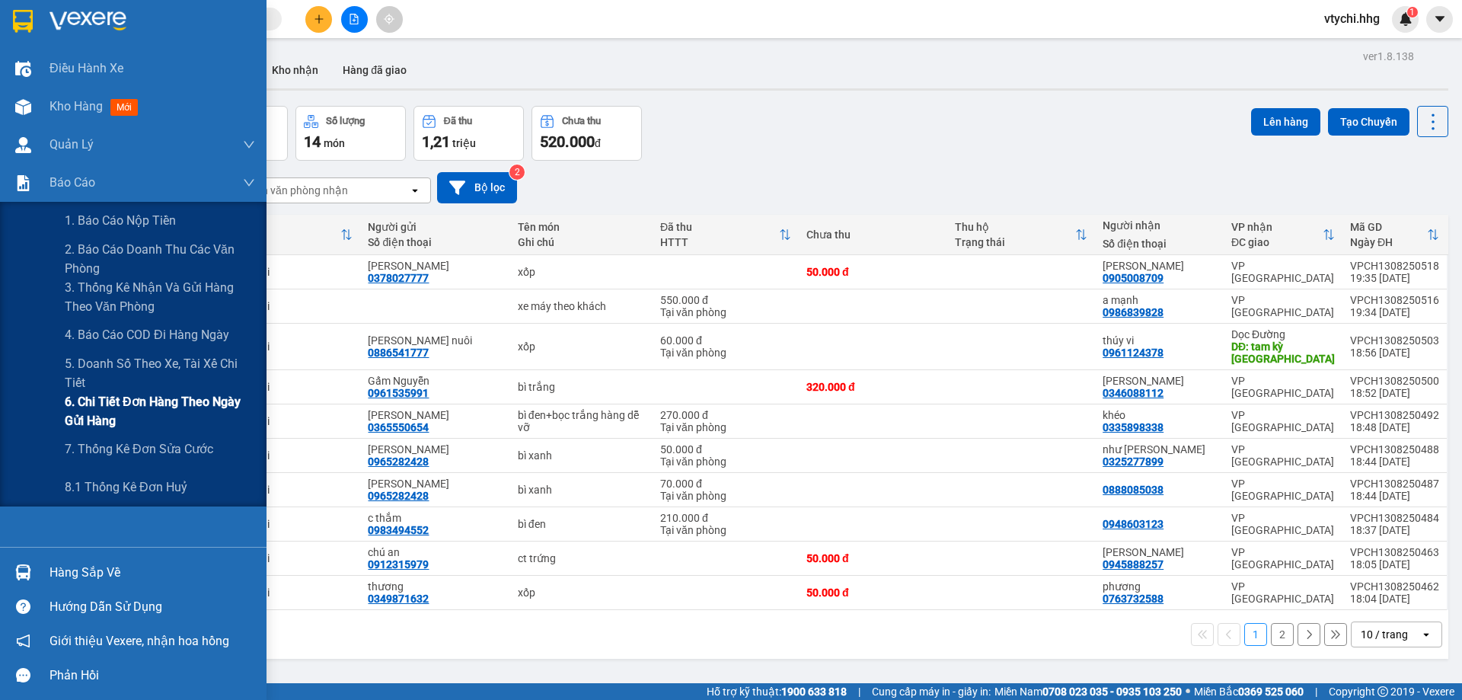
click at [192, 407] on span "6. Chi tiết đơn hàng theo ngày gửi hàng" at bounding box center [160, 411] width 190 height 38
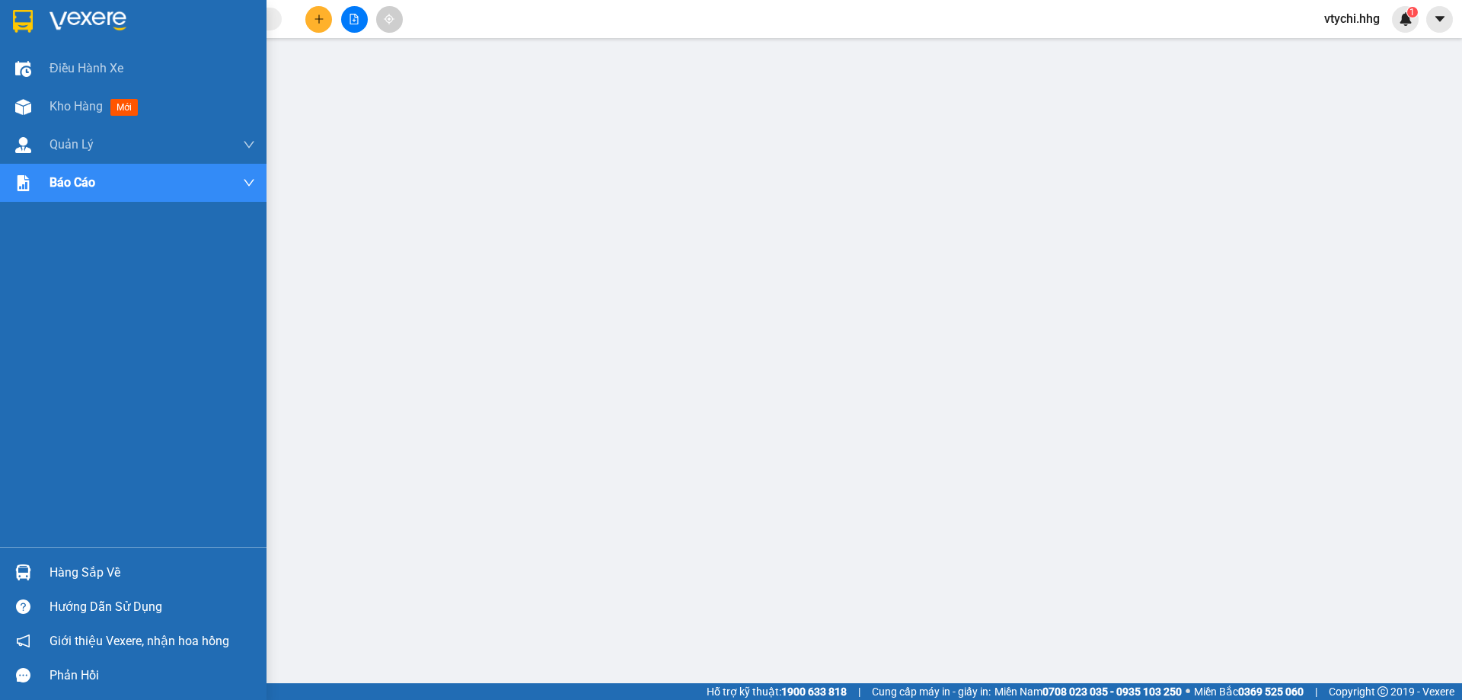
click at [23, 29] on img at bounding box center [23, 21] width 20 height 23
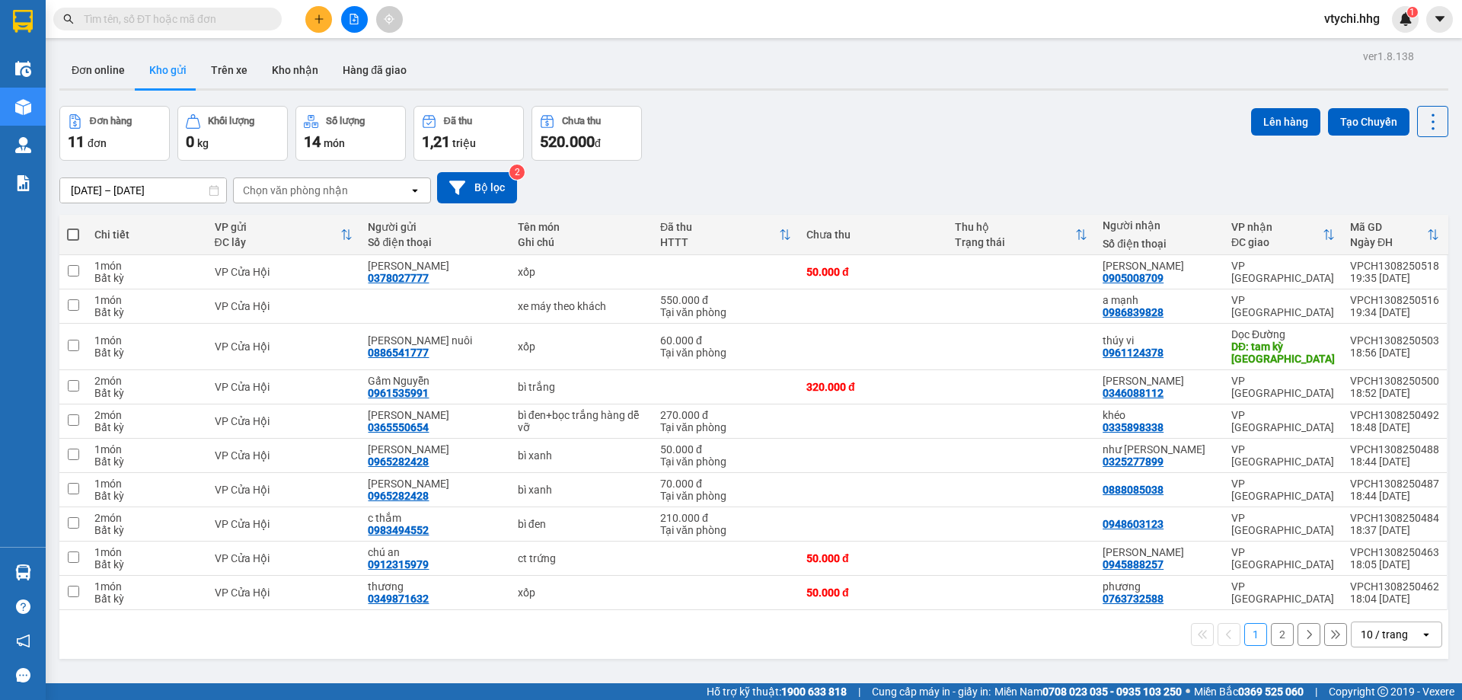
click at [1361, 630] on div "10 / trang" at bounding box center [1384, 634] width 47 height 15
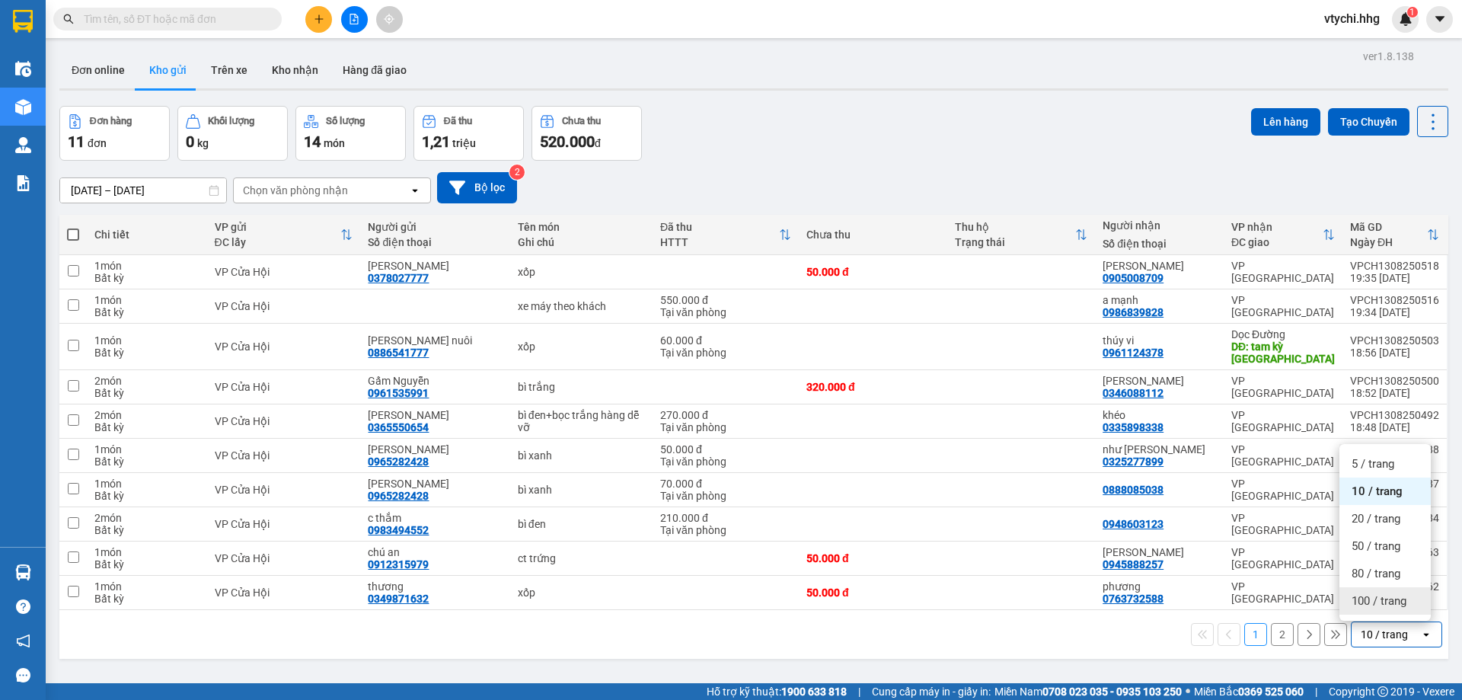
click at [1357, 604] on span "100 / trang" at bounding box center [1379, 600] width 55 height 15
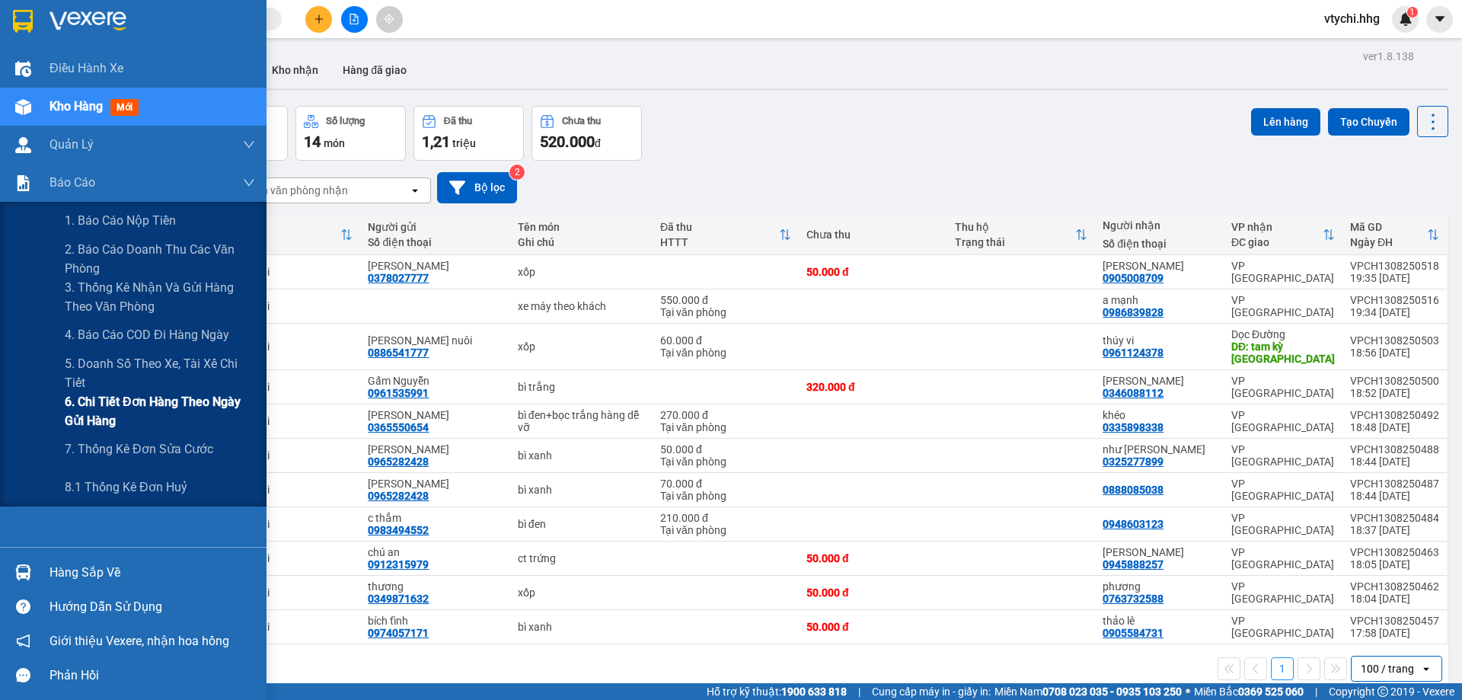
click at [175, 396] on span "6. Chi tiết đơn hàng theo ngày gửi hàng" at bounding box center [160, 411] width 190 height 38
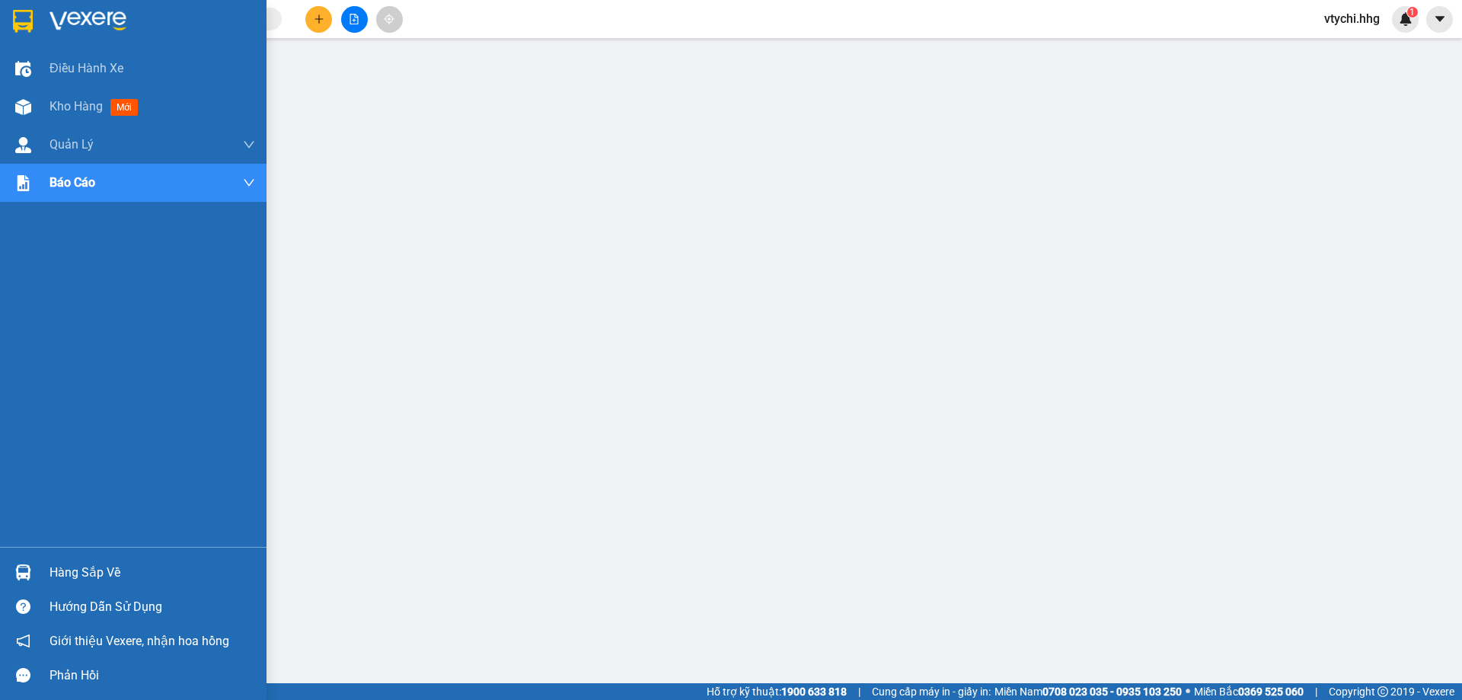
click at [37, 14] on div at bounding box center [133, 24] width 267 height 49
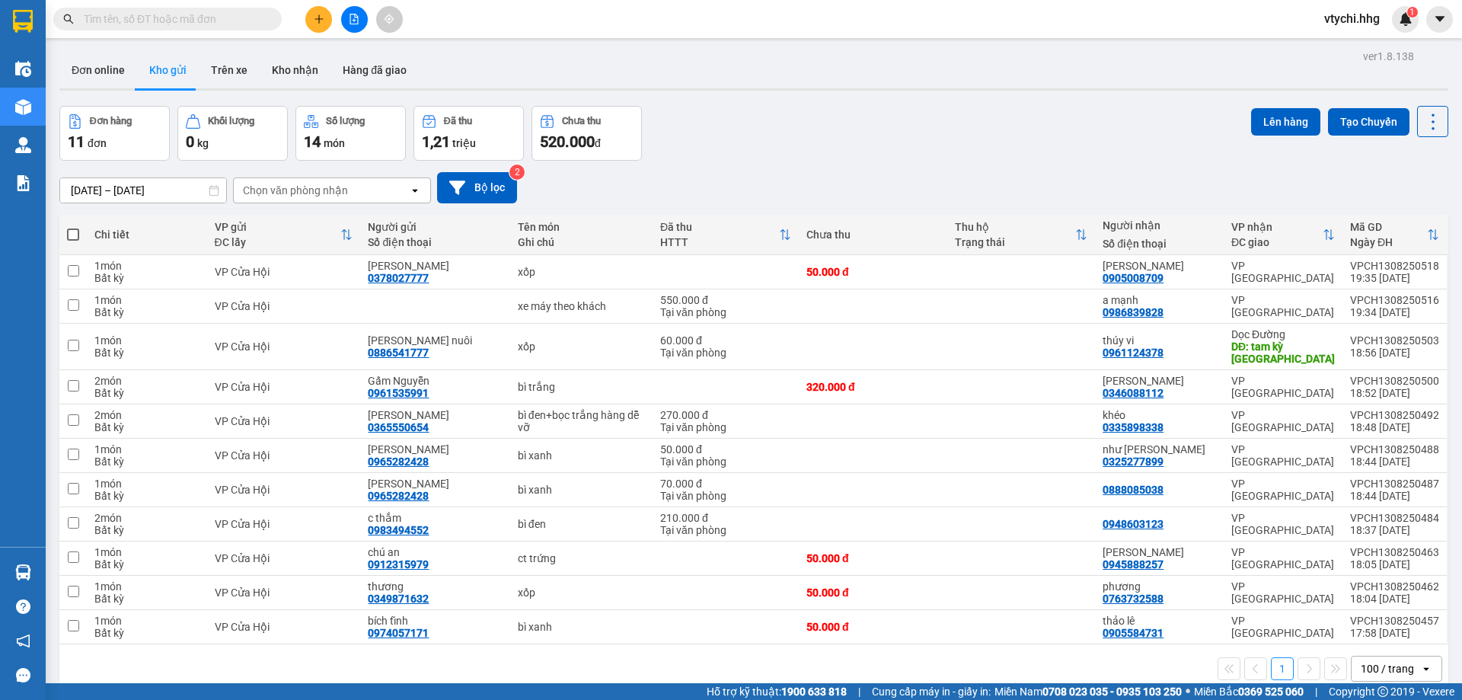
click at [785, 172] on div "[DATE] – [DATE] Press the down arrow key to interact with the calendar and sele…" at bounding box center [753, 187] width 1389 height 31
click at [1358, 12] on span "vtychi.hhg" at bounding box center [1352, 18] width 80 height 19
click at [1066, 106] on div "Đơn hàng 11 đơn Khối lượng 0 kg Số lượng 14 món Đã thu 1,21 triệu Chưa thu 520.…" at bounding box center [753, 133] width 1389 height 55
click at [1355, 11] on span "vtychi.hhg" at bounding box center [1352, 18] width 80 height 19
click at [1346, 48] on span "Đăng xuất" at bounding box center [1367, 47] width 64 height 17
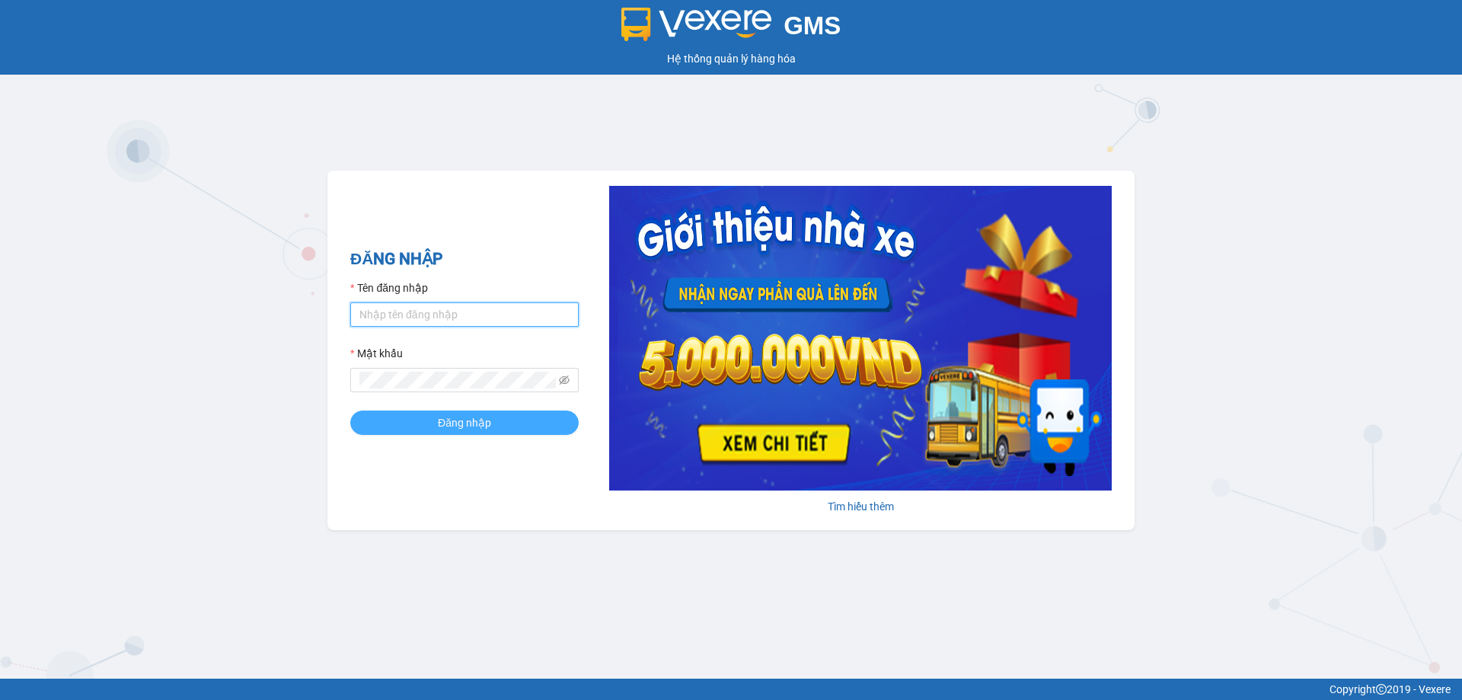
type input "vtychi.hhg"
click at [390, 418] on button "Đăng nhập" at bounding box center [464, 422] width 228 height 24
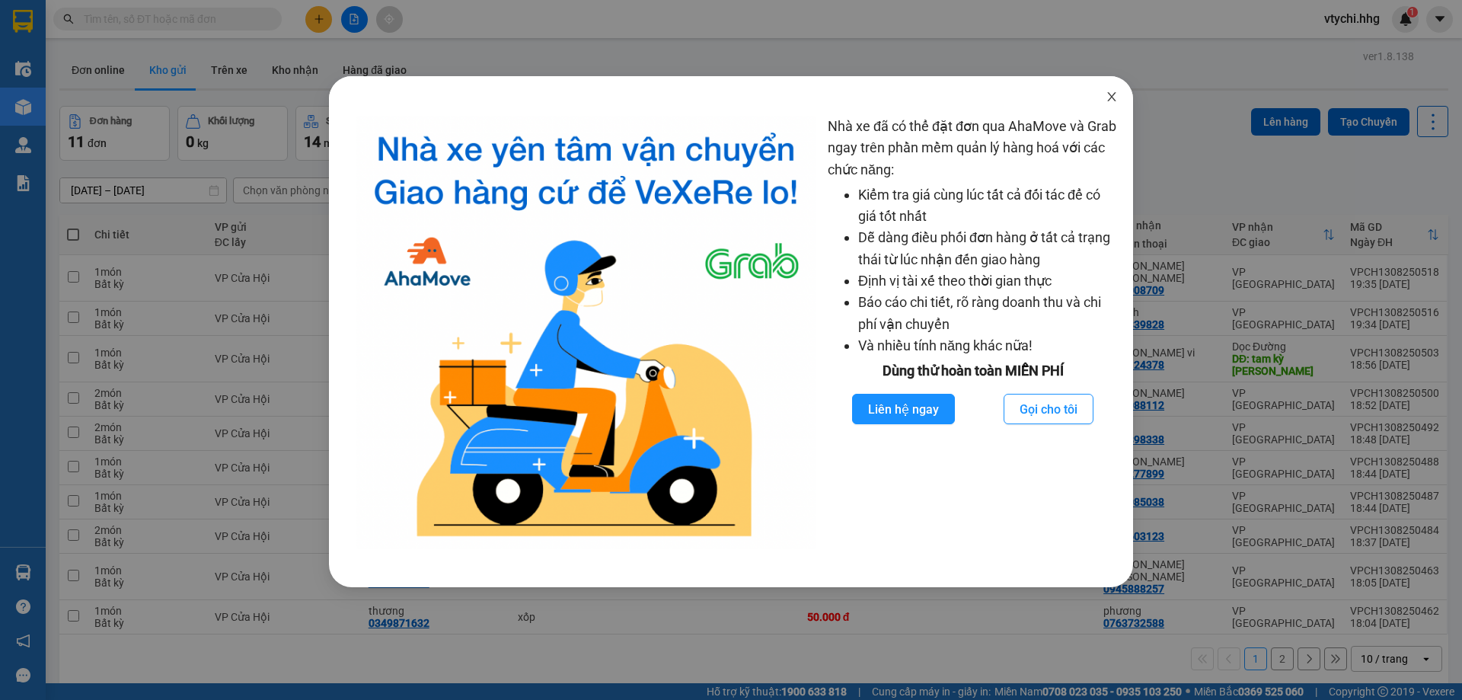
click at [1105, 97] on span "Close" at bounding box center [1111, 97] width 43 height 43
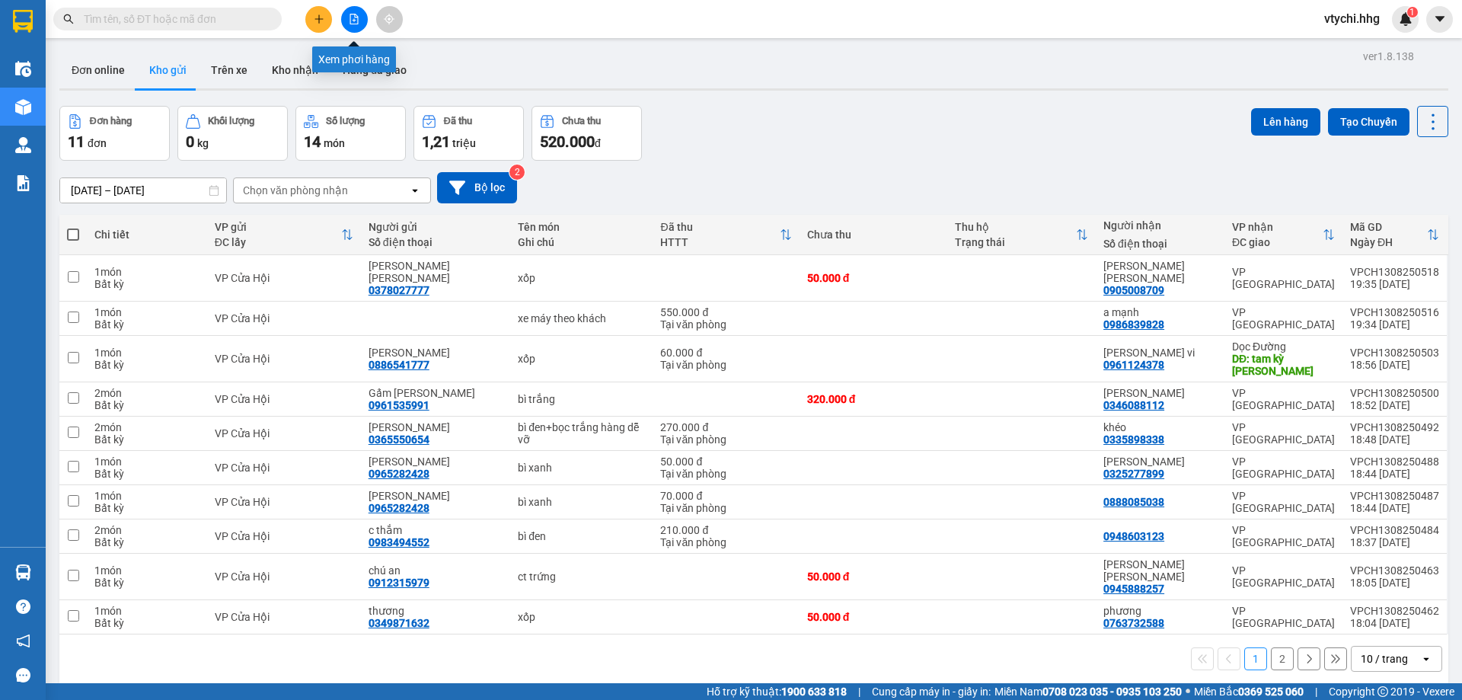
click at [358, 24] on button at bounding box center [354, 19] width 27 height 27
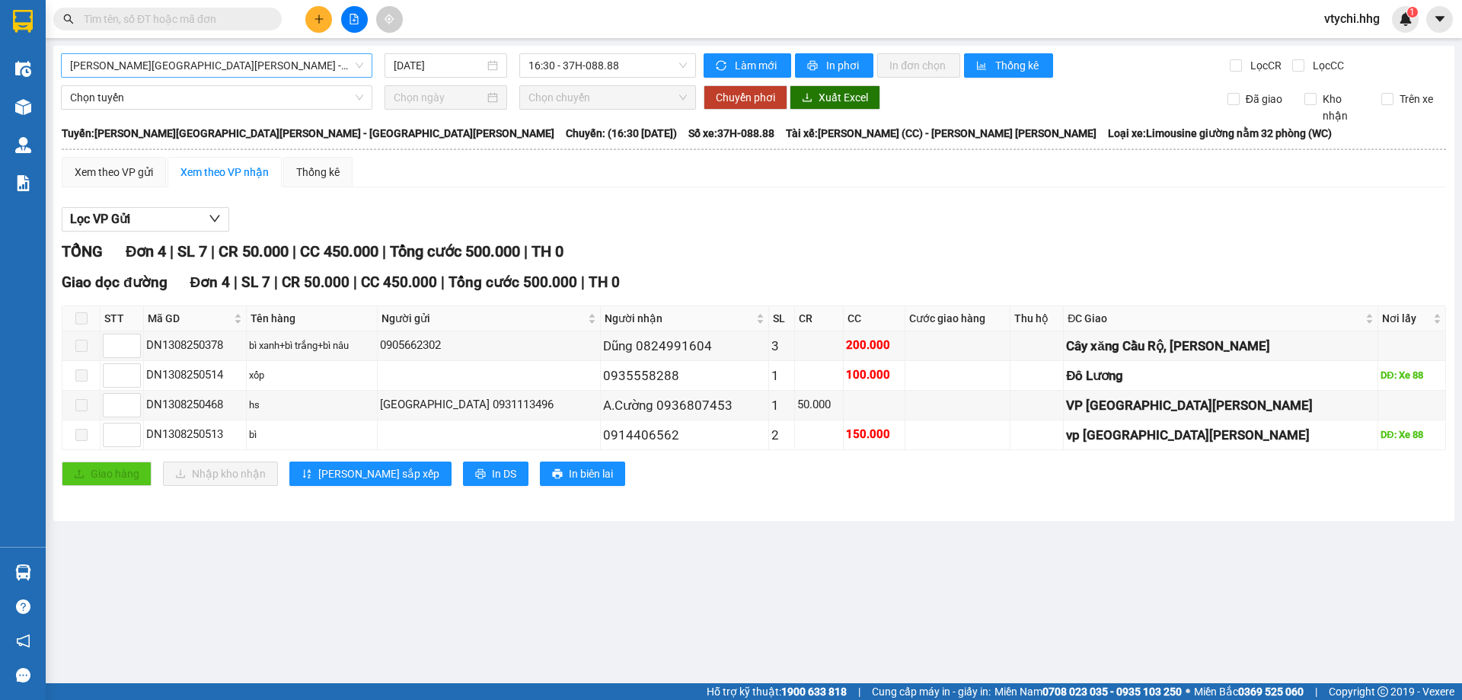
click at [254, 64] on span "[GEOGRAPHIC_DATA] - [GEOGRAPHIC_DATA]" at bounding box center [216, 65] width 293 height 23
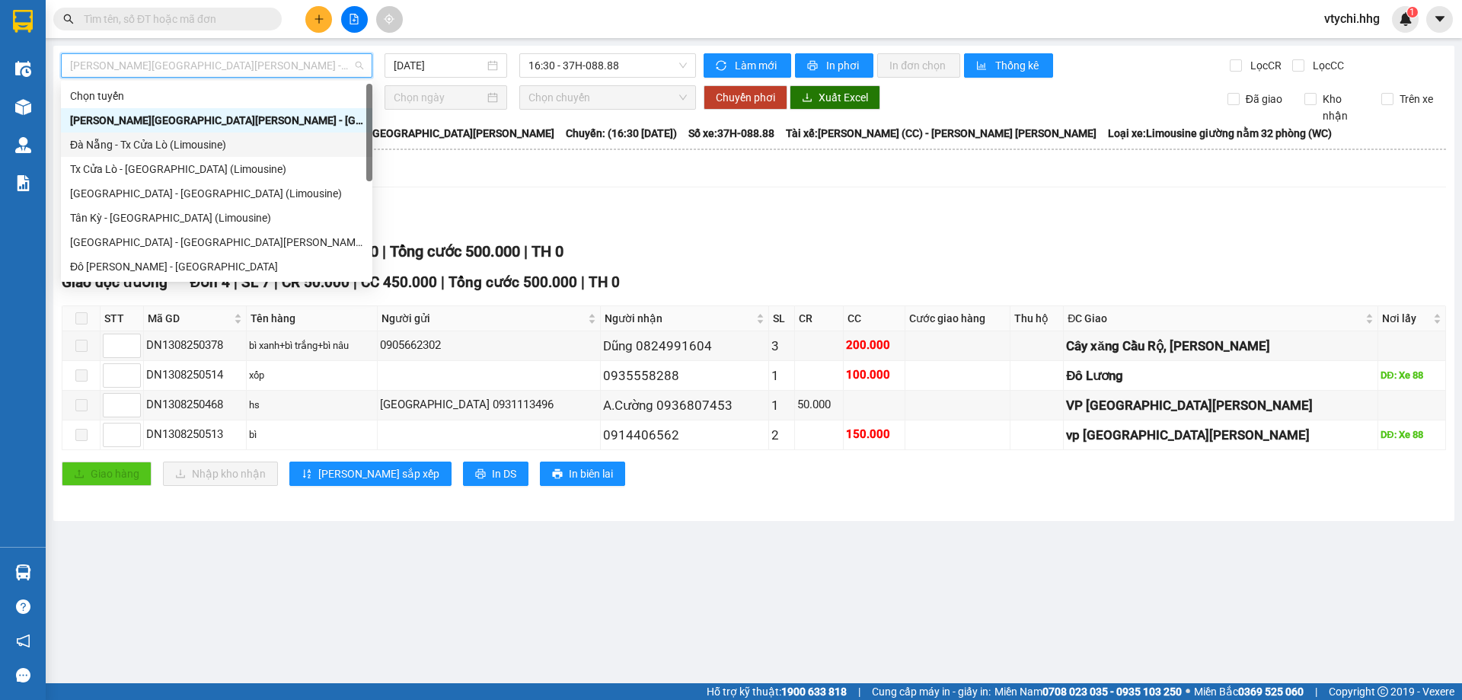
click at [235, 136] on div "Đà Nẵng - Tx Cửa Lò (Limousine)" at bounding box center [216, 144] width 311 height 24
type input "[DATE]"
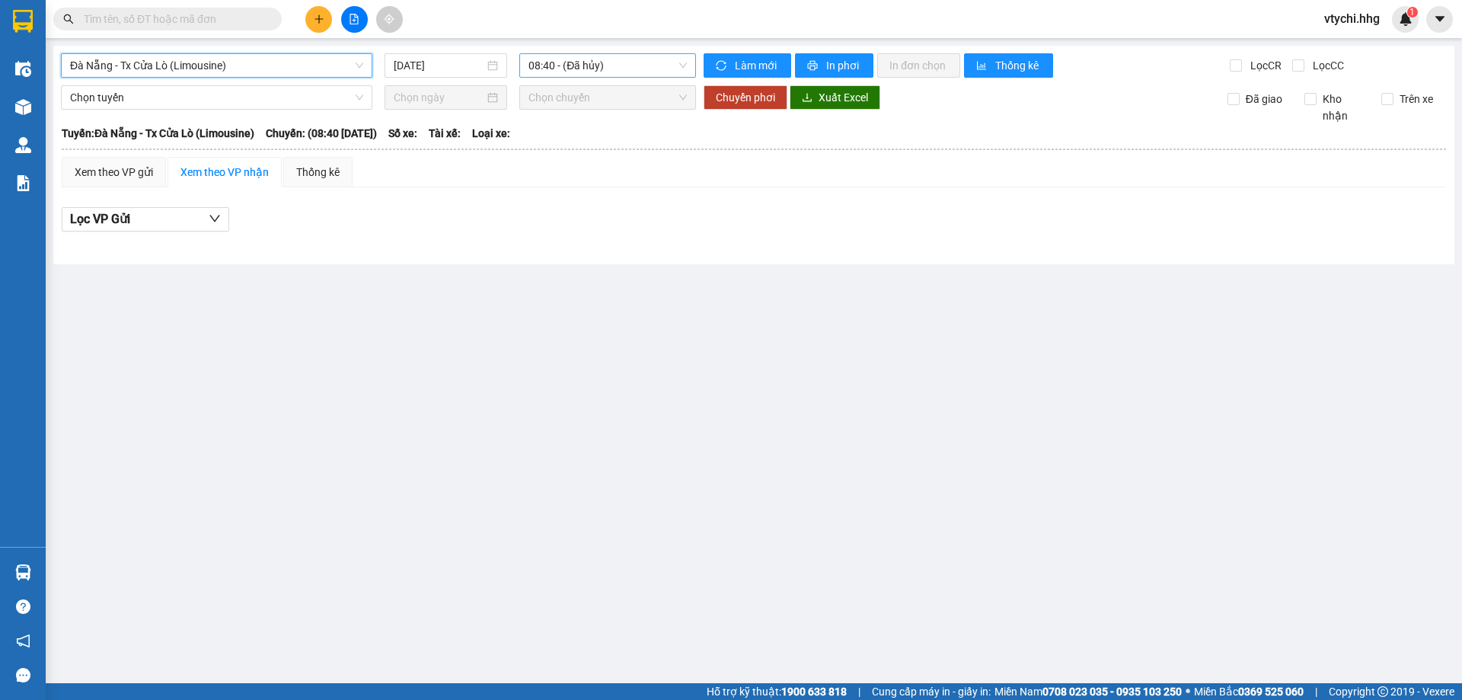
click at [643, 67] on span "08:40 - (Đã hủy)" at bounding box center [607, 65] width 158 height 23
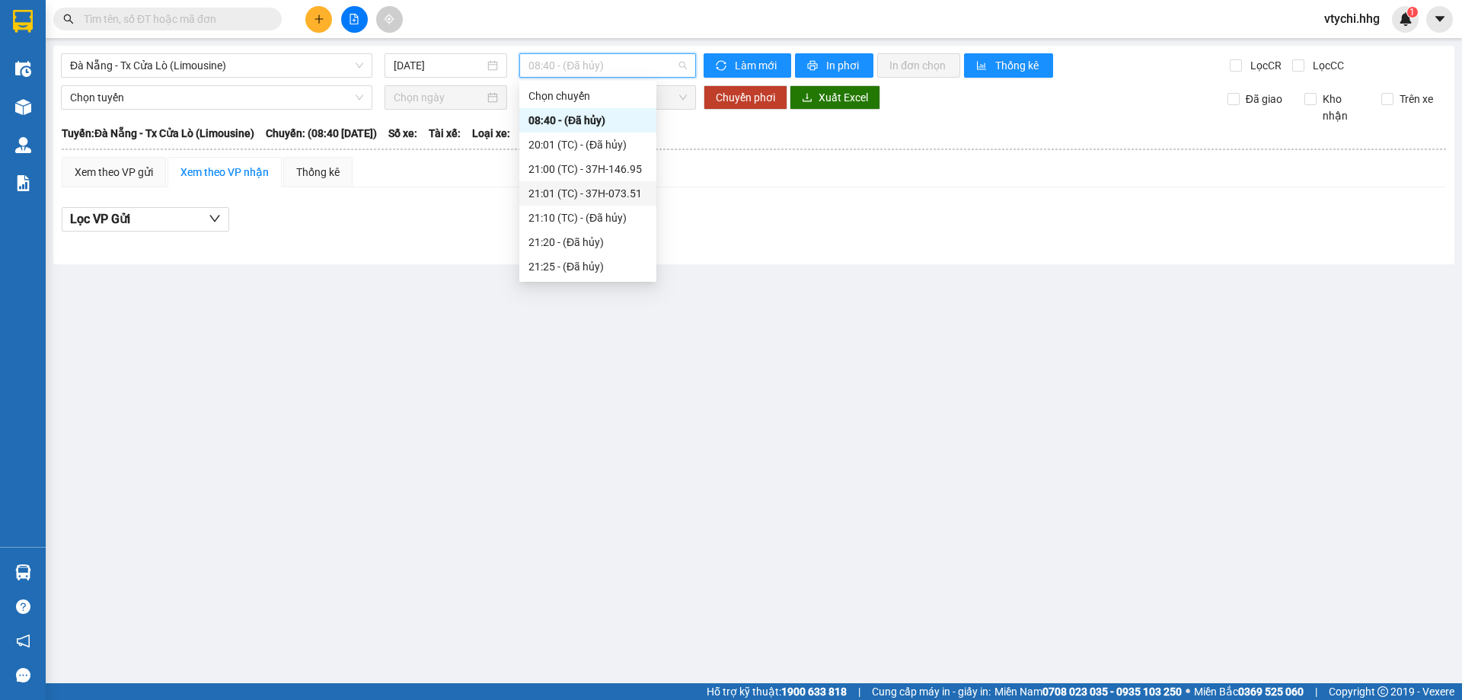
click at [616, 188] on div "21:01 (TC) - 37H-073.51" at bounding box center [587, 193] width 119 height 17
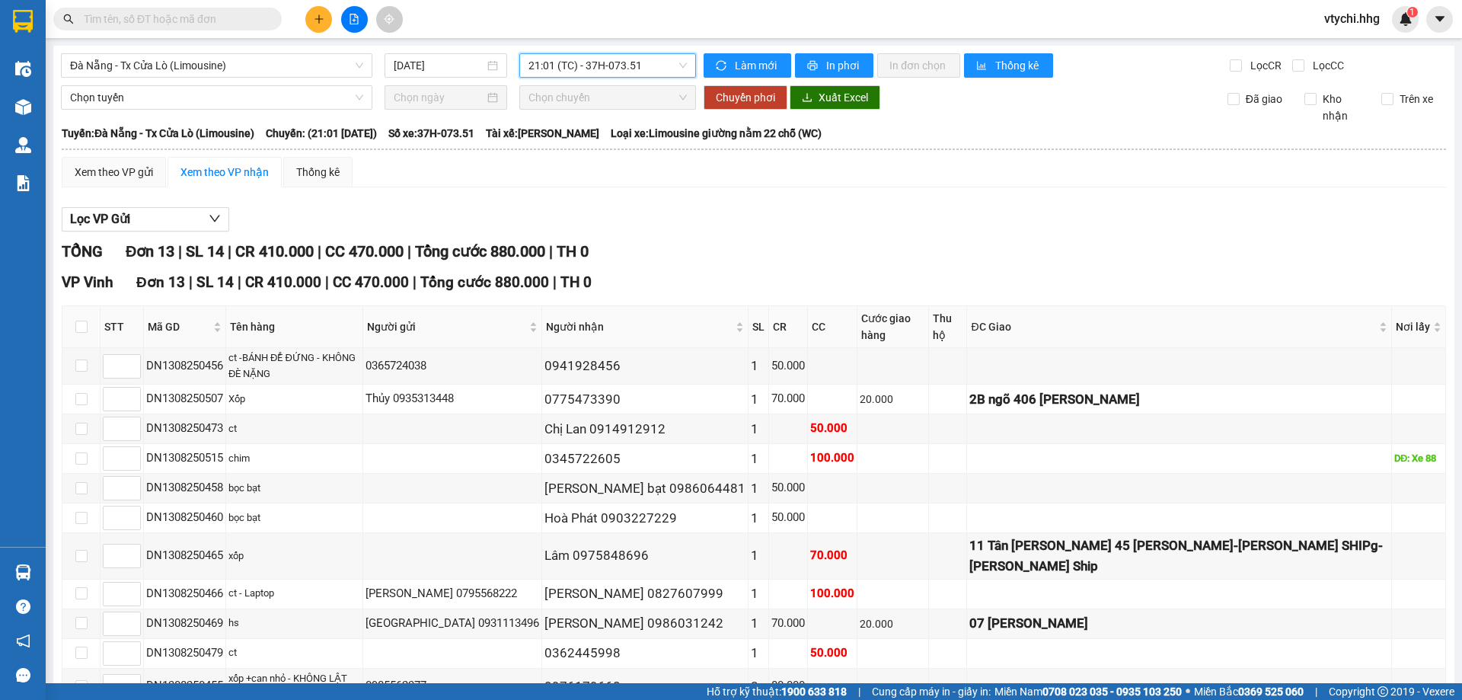
click at [1348, 12] on span "vtychi.hhg" at bounding box center [1352, 18] width 80 height 19
click at [1346, 52] on span "Đăng xuất" at bounding box center [1367, 47] width 64 height 17
